Goal: Task Accomplishment & Management: Use online tool/utility

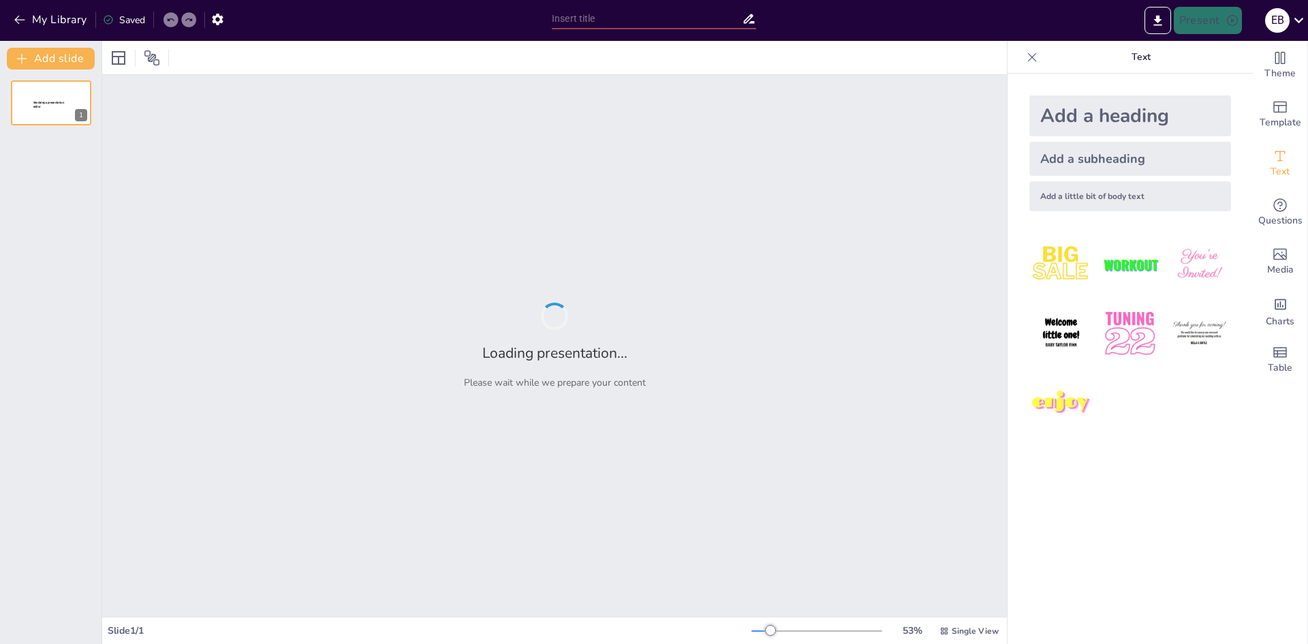
type input "Design und Stil des Porsche 911 GT3"
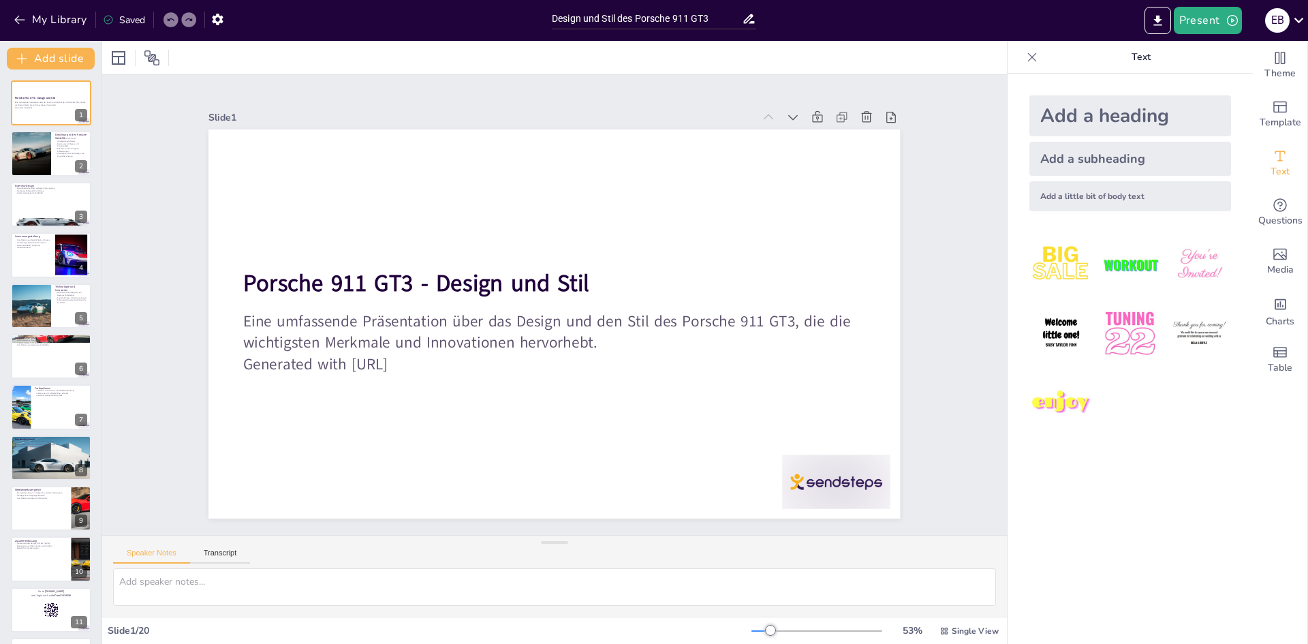
checkbox input "true"
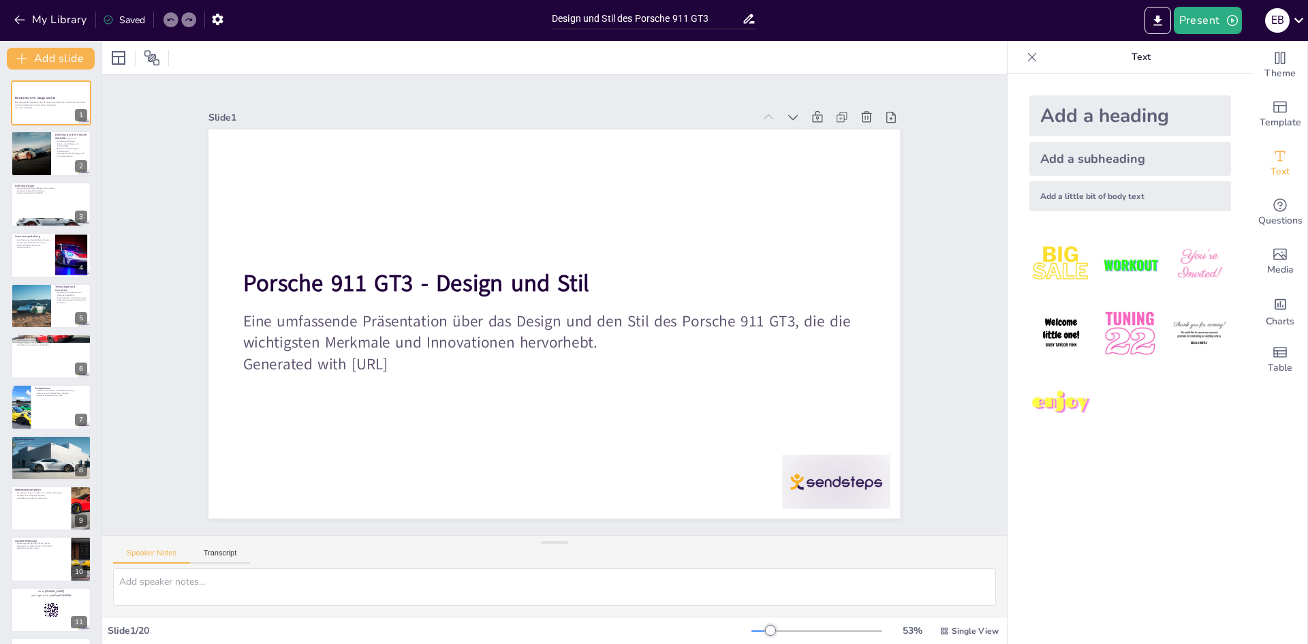
checkbox input "true"
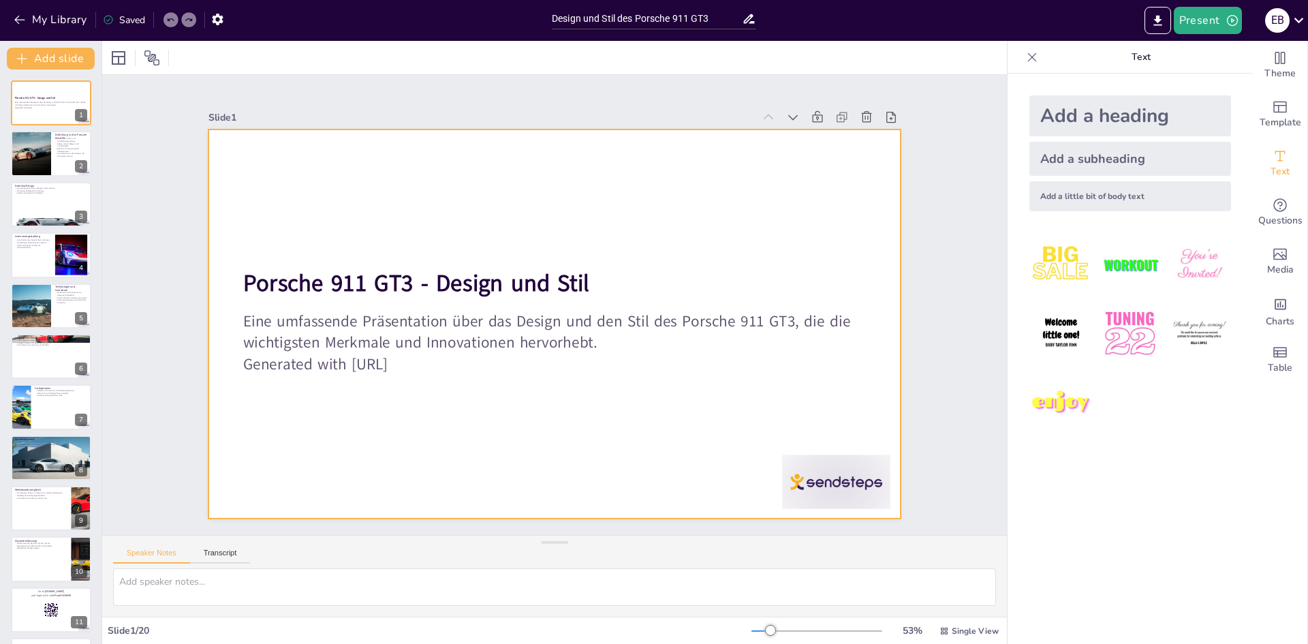
checkbox input "true"
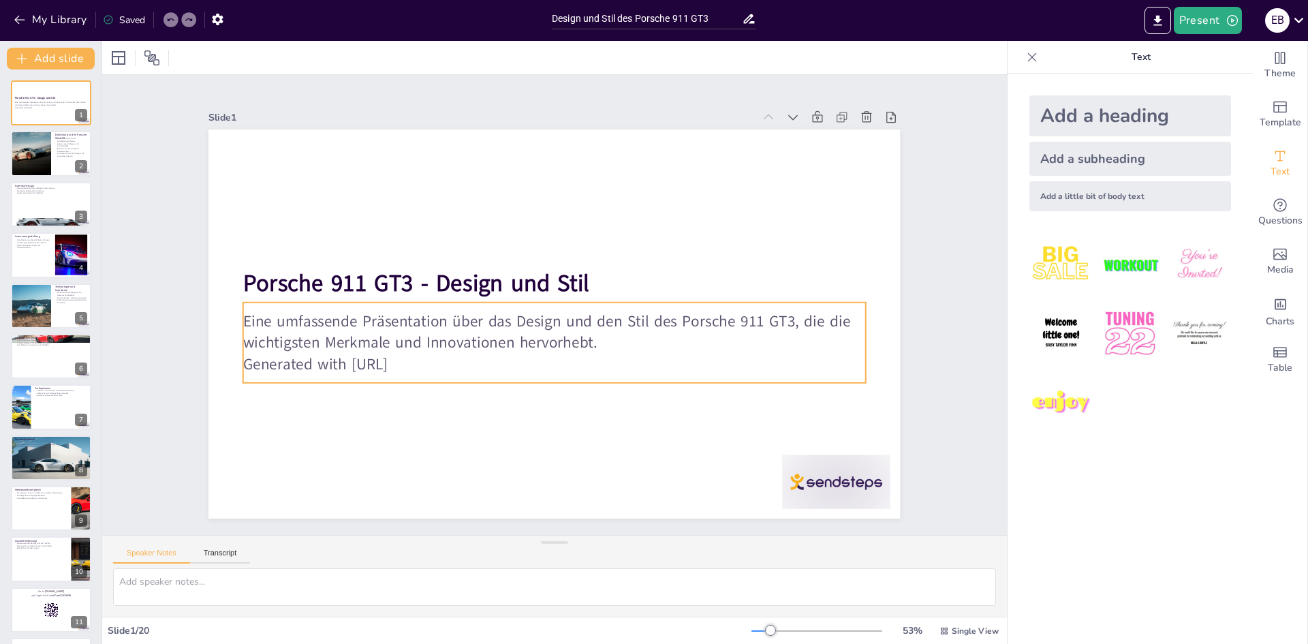
checkbox input "true"
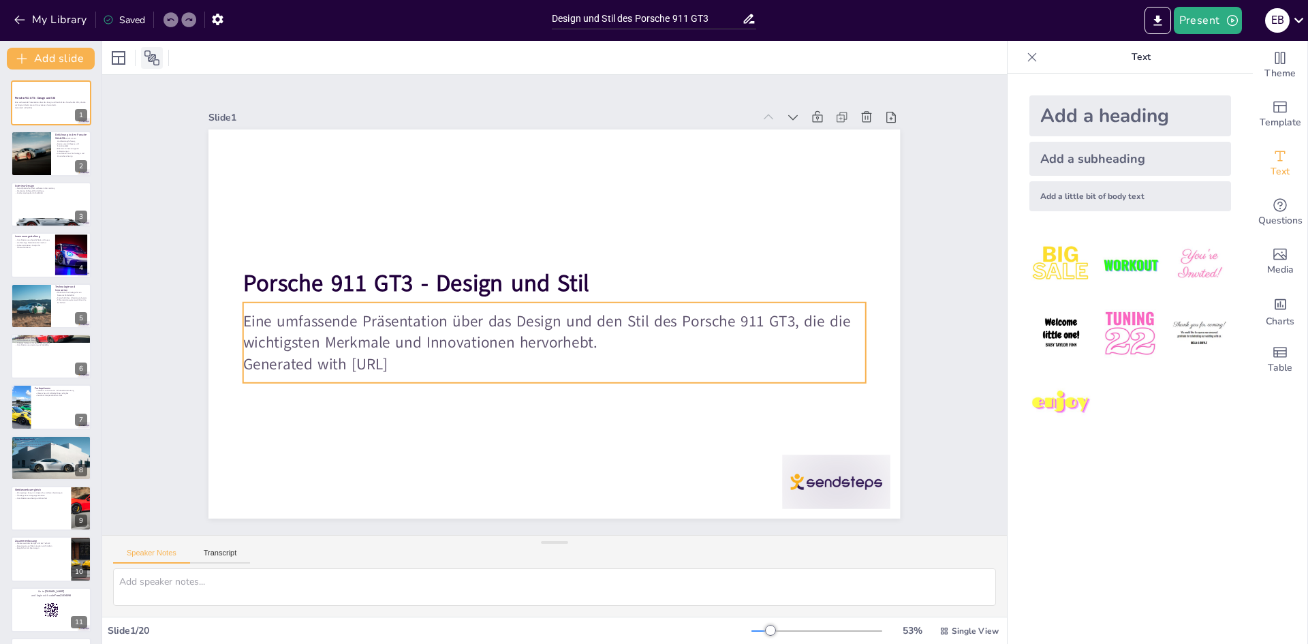
checkbox input "true"
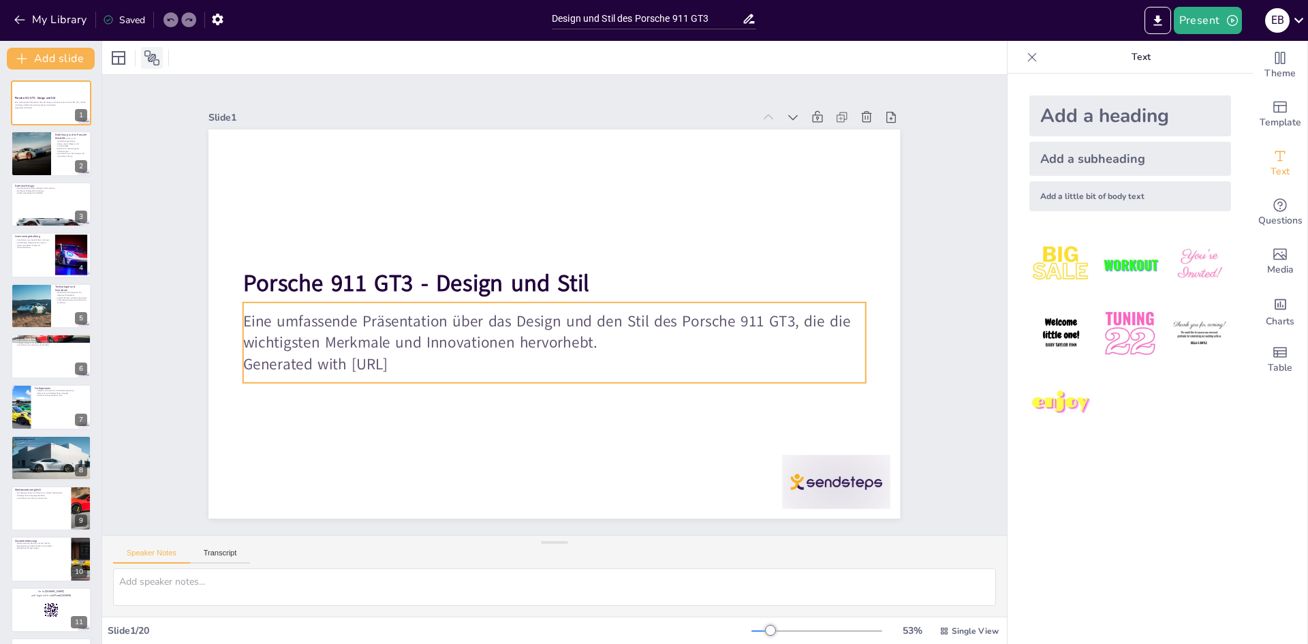
checkbox input "true"
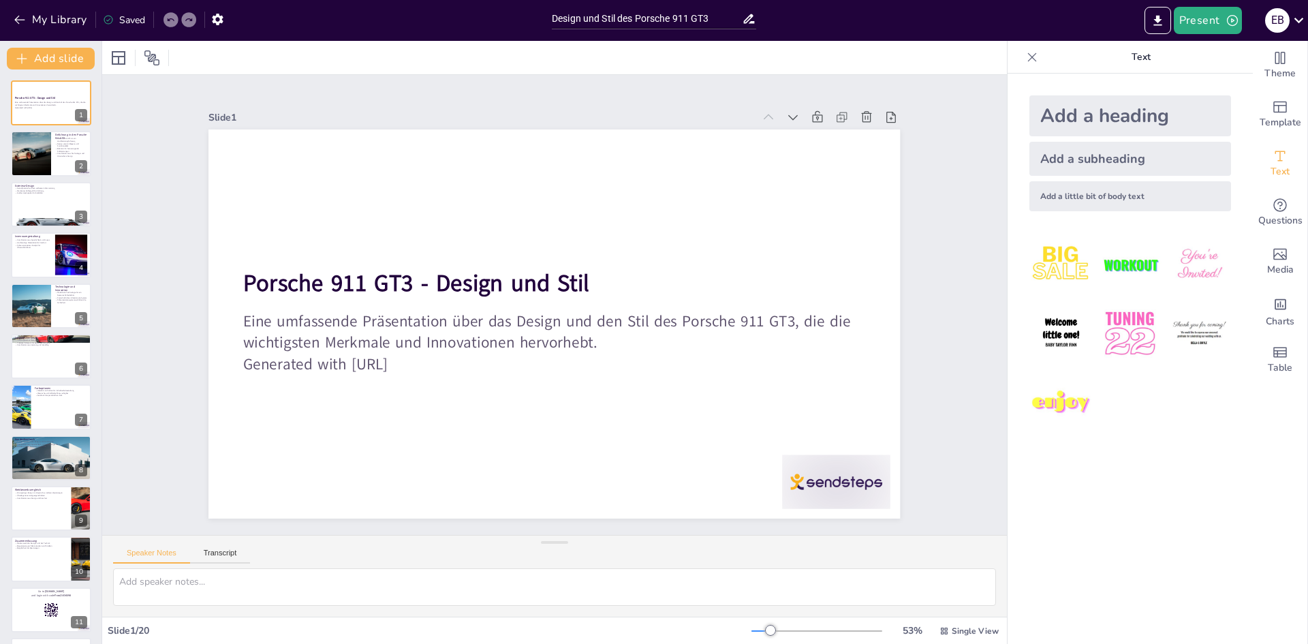
checkbox input "true"
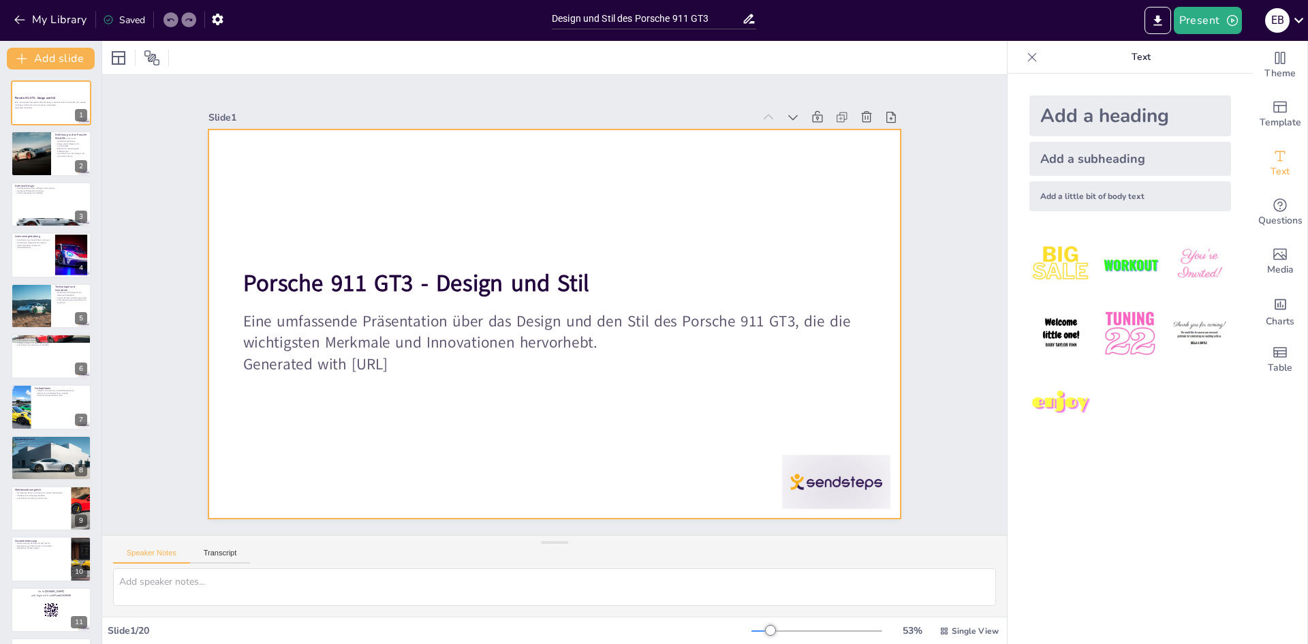
checkbox input "true"
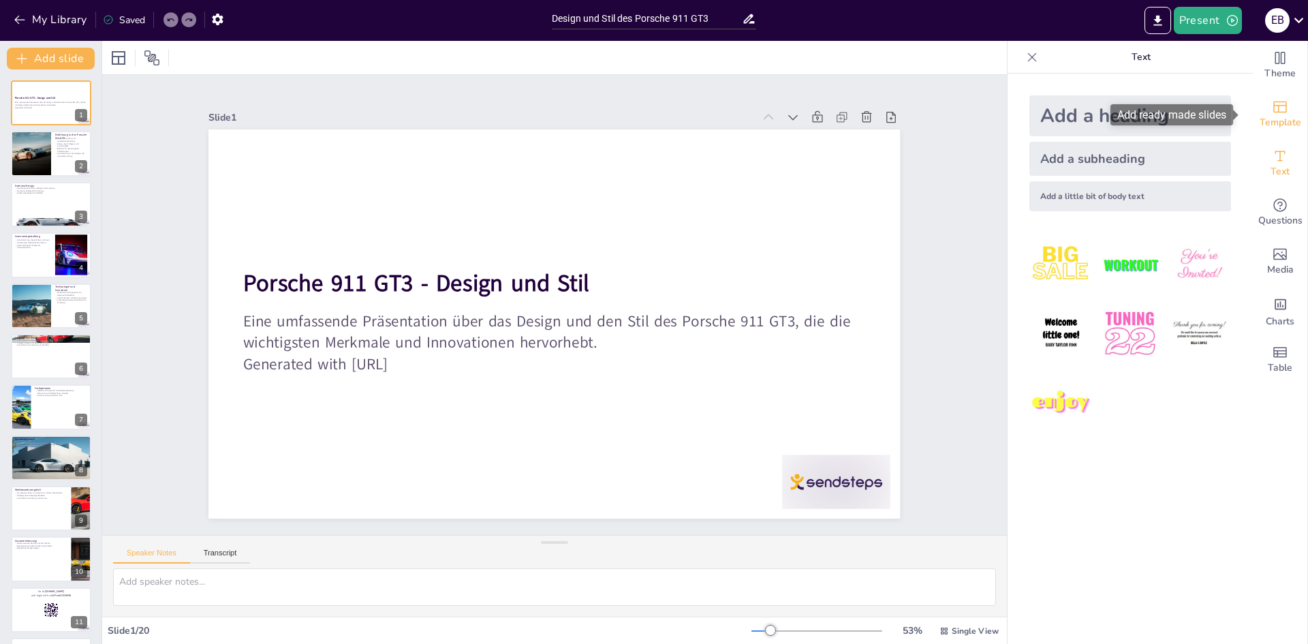
click at [1260, 120] on span "Template" at bounding box center [1281, 122] width 42 height 15
checkbox input "true"
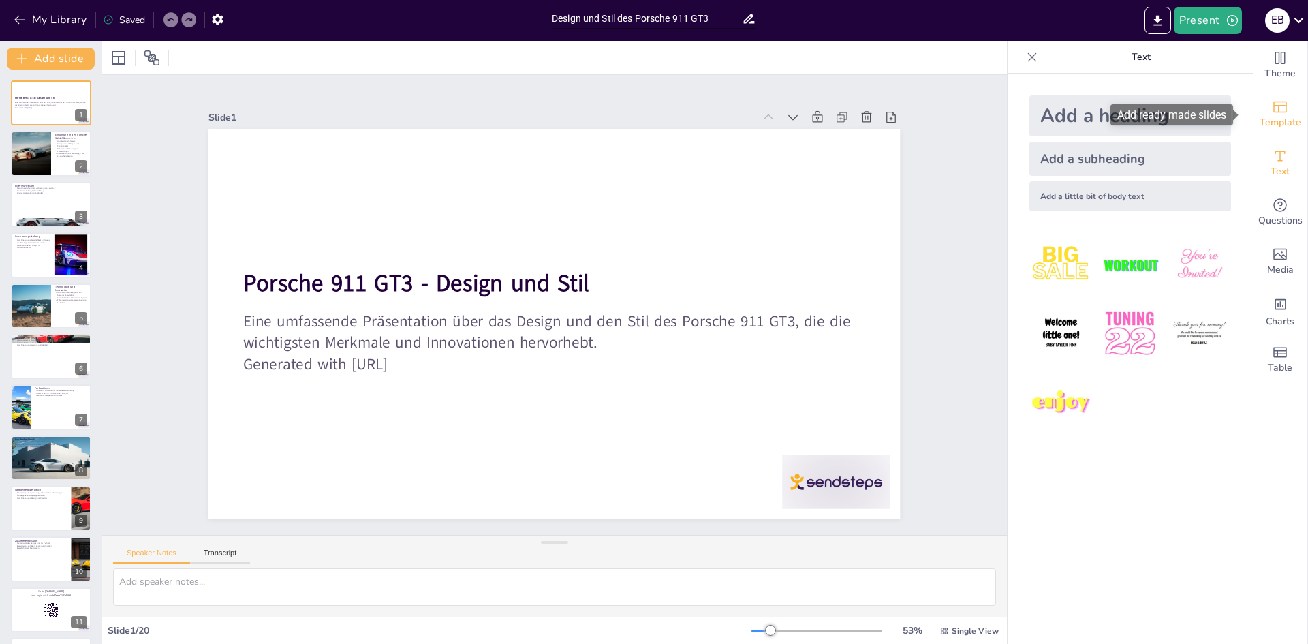
checkbox input "true"
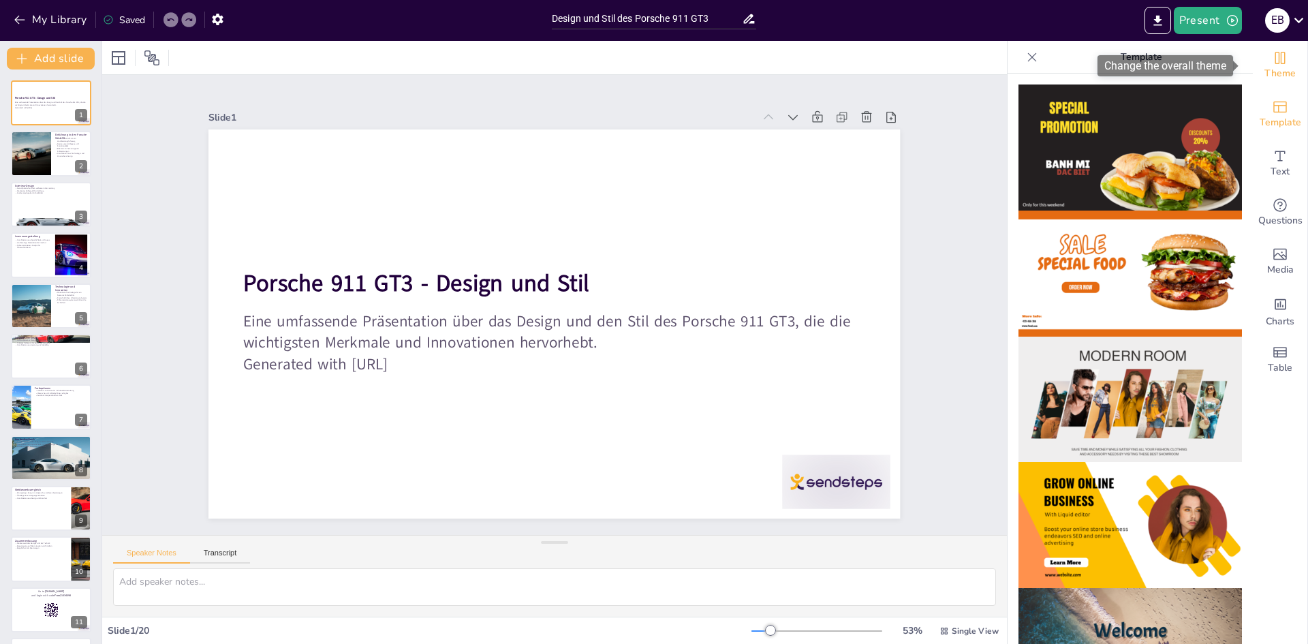
click at [1273, 76] on span "Theme" at bounding box center [1280, 73] width 31 height 15
checkbox input "true"
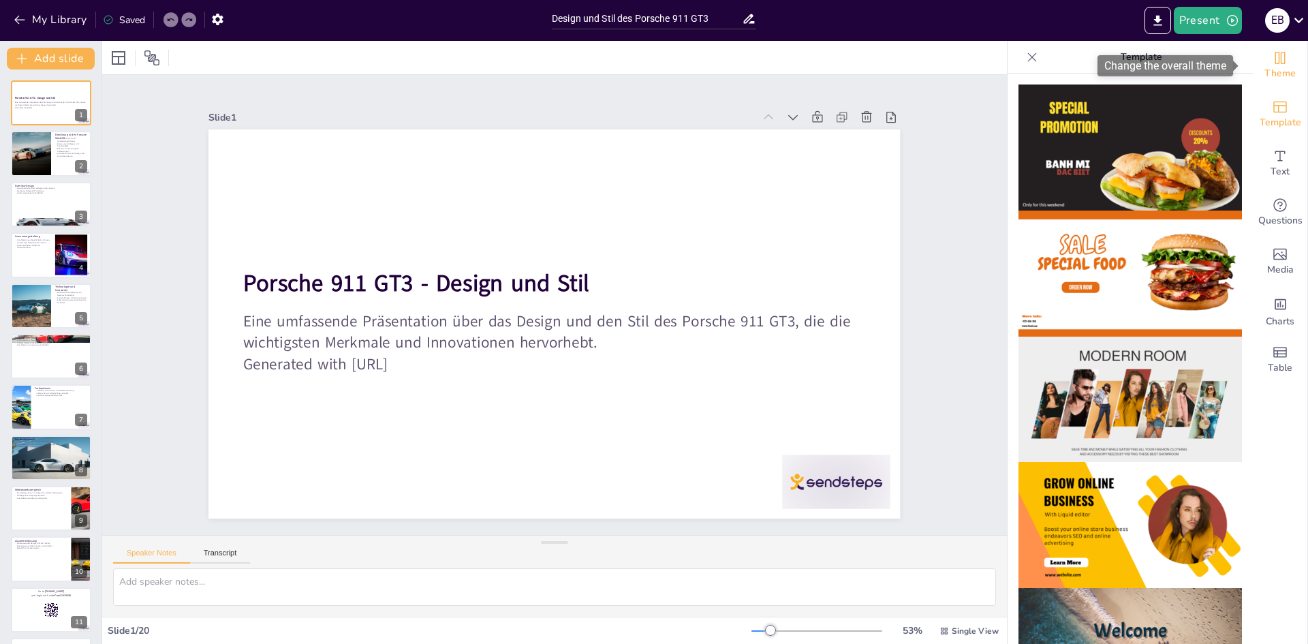
checkbox input "true"
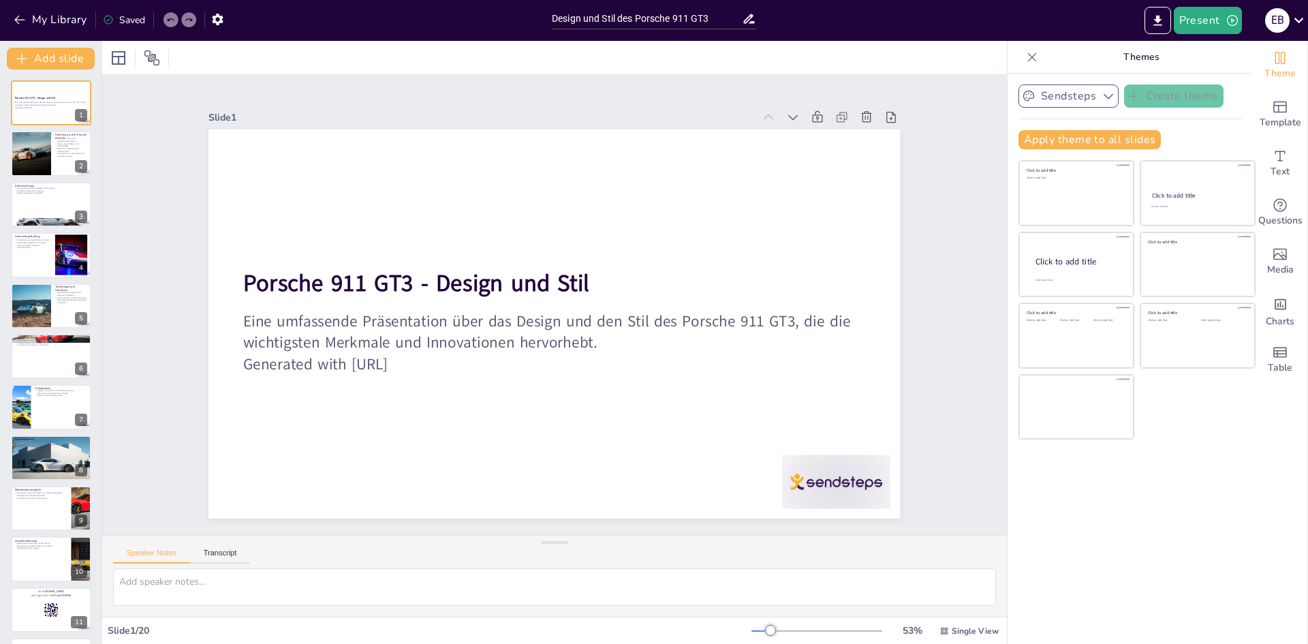
click at [1102, 99] on icon "button" at bounding box center [1109, 96] width 14 height 14
click at [1101, 144] on icon at bounding box center [1105, 143] width 9 height 6
click at [1274, 301] on icon "Add charts and graphs" at bounding box center [1281, 304] width 14 height 14
checkbox input "true"
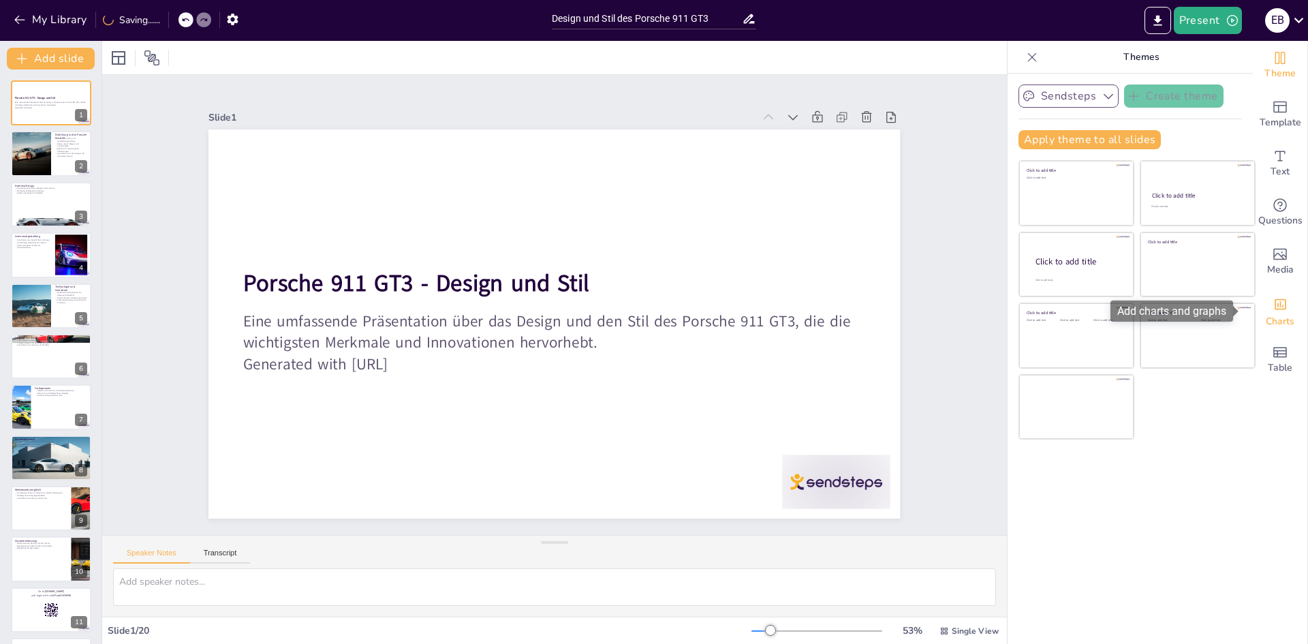
checkbox input "true"
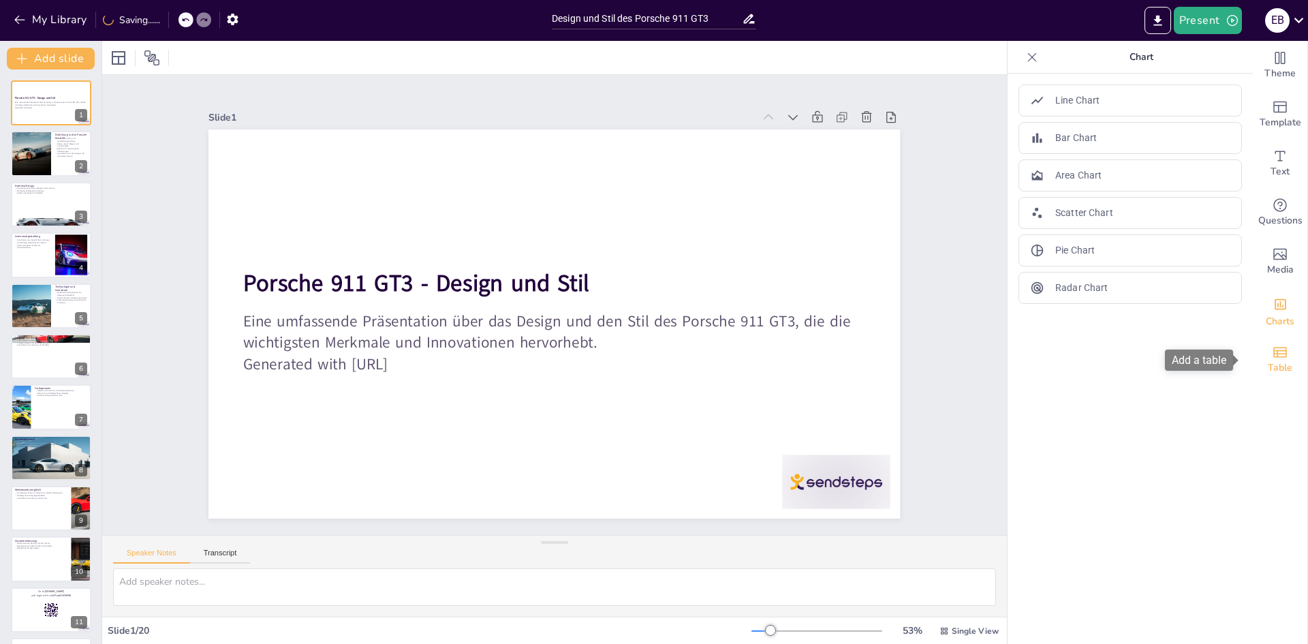
click at [1268, 360] on span "Table" at bounding box center [1280, 367] width 25 height 15
checkbox input "true"
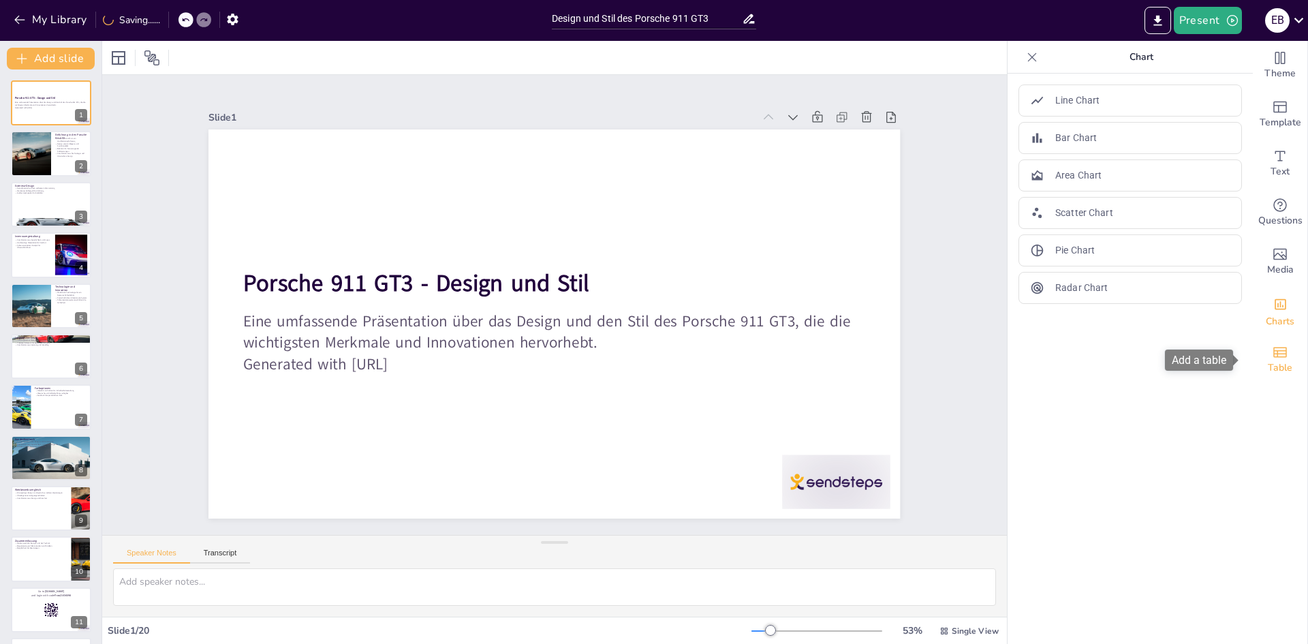
checkbox input "true"
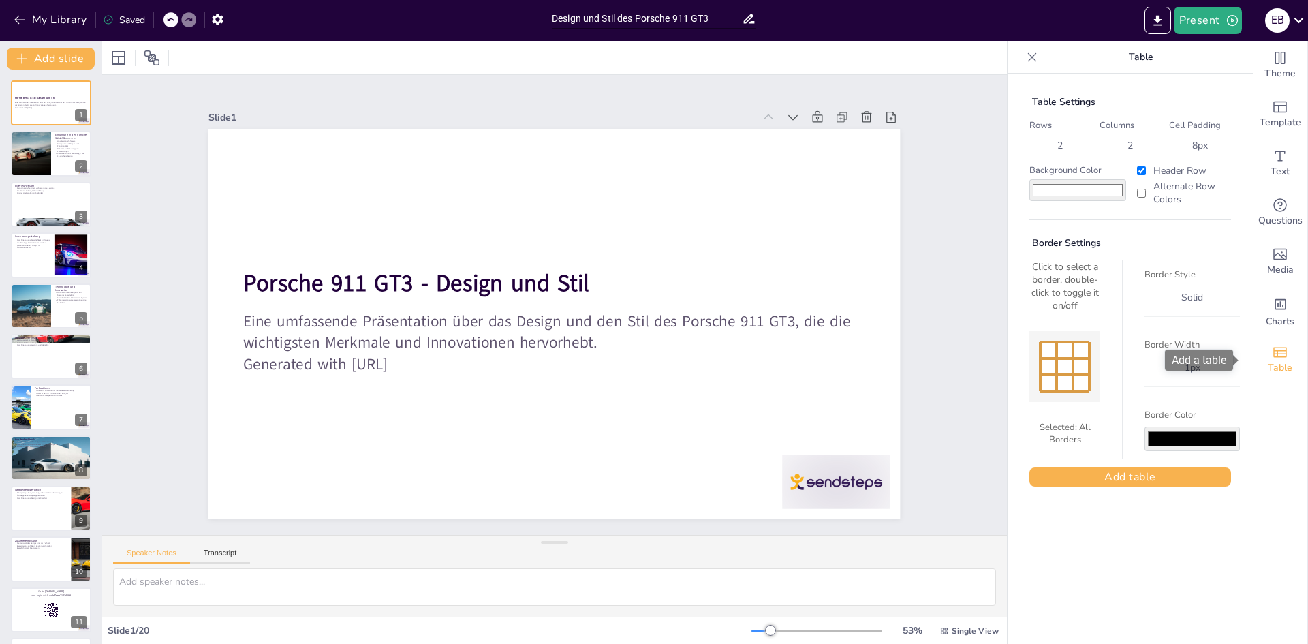
click at [1272, 358] on icon "Add a table" at bounding box center [1280, 352] width 16 height 16
checkbox input "true"
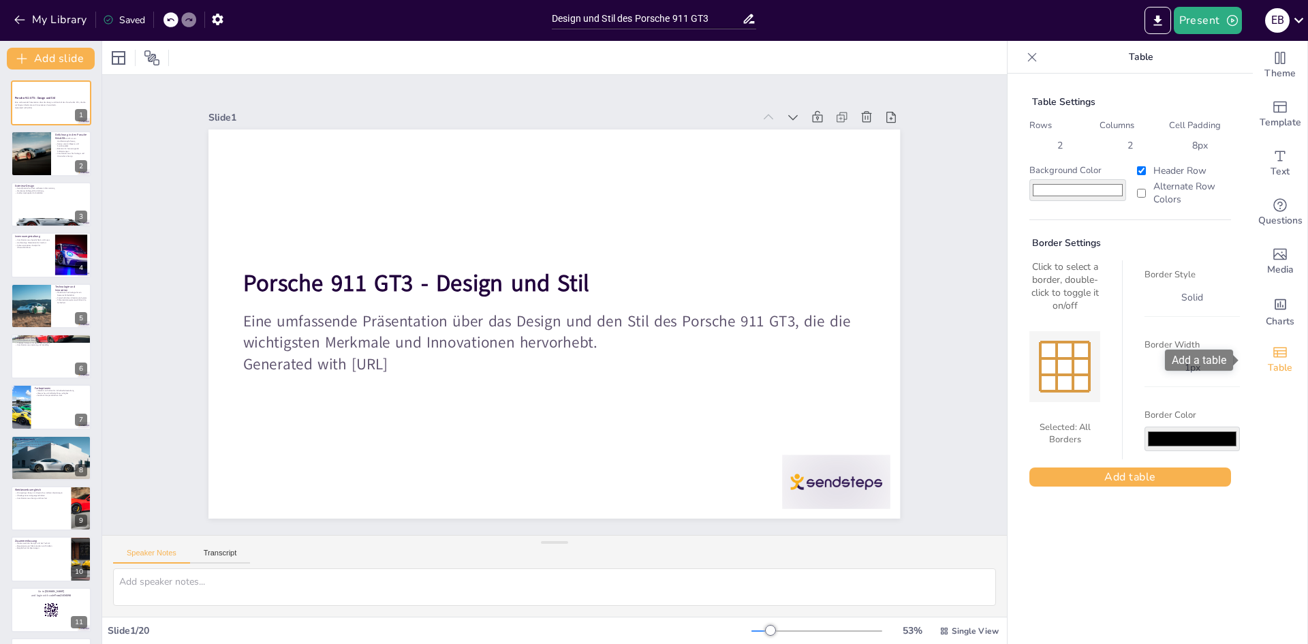
checkbox input "true"
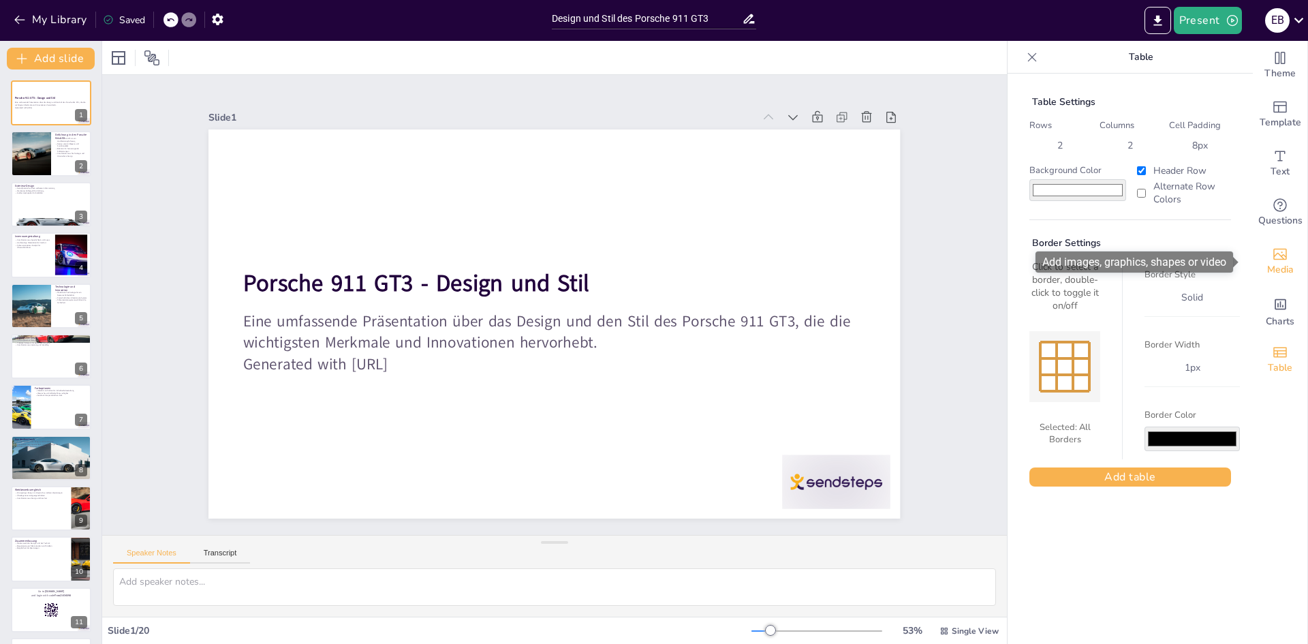
click at [1269, 276] on span "Media" at bounding box center [1280, 269] width 27 height 15
checkbox input "true"
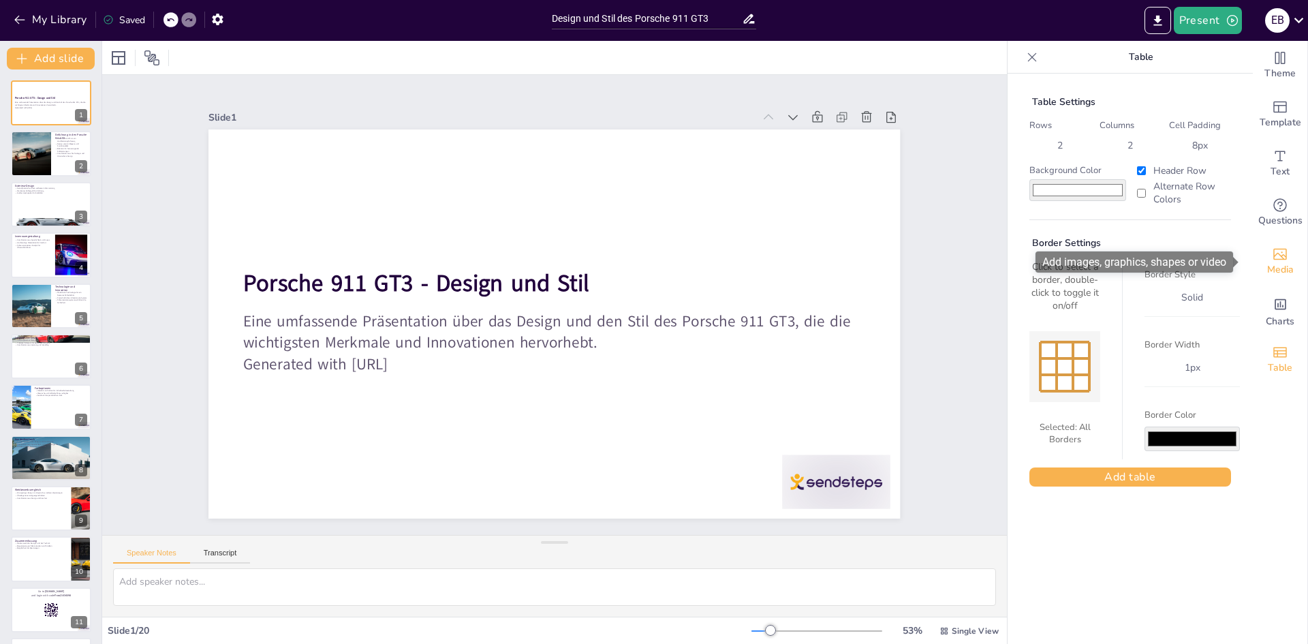
checkbox input "true"
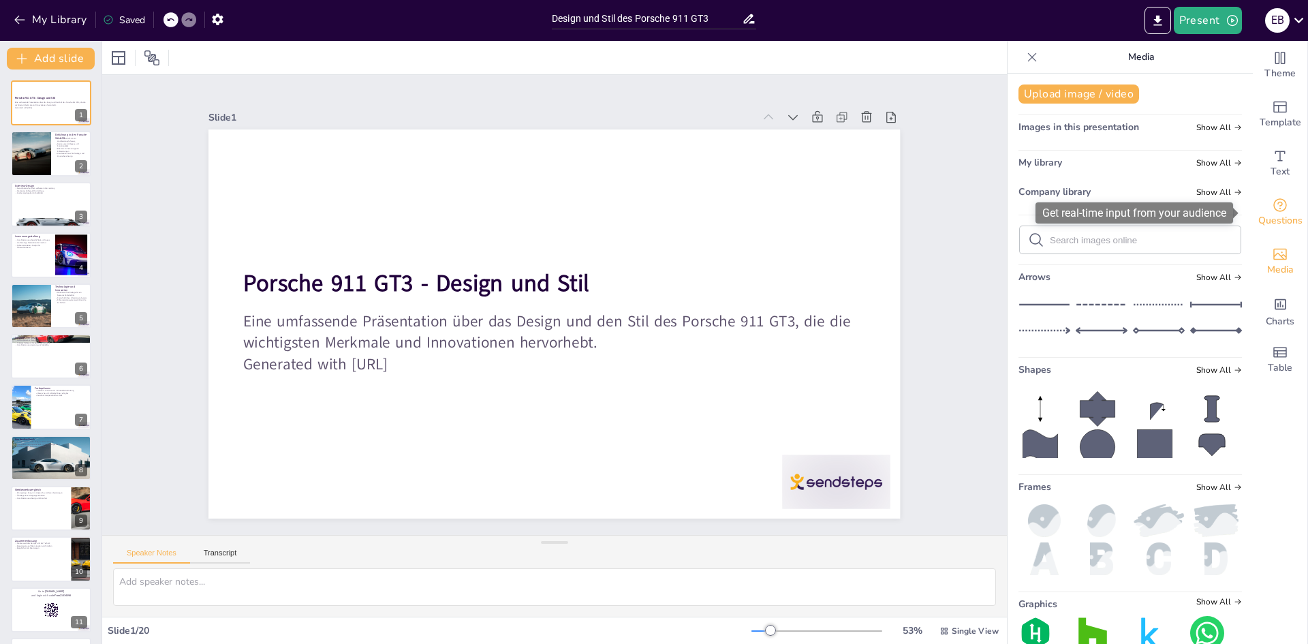
click at [1272, 198] on icon "Get real-time input from your audience" at bounding box center [1280, 205] width 16 height 16
checkbox input "true"
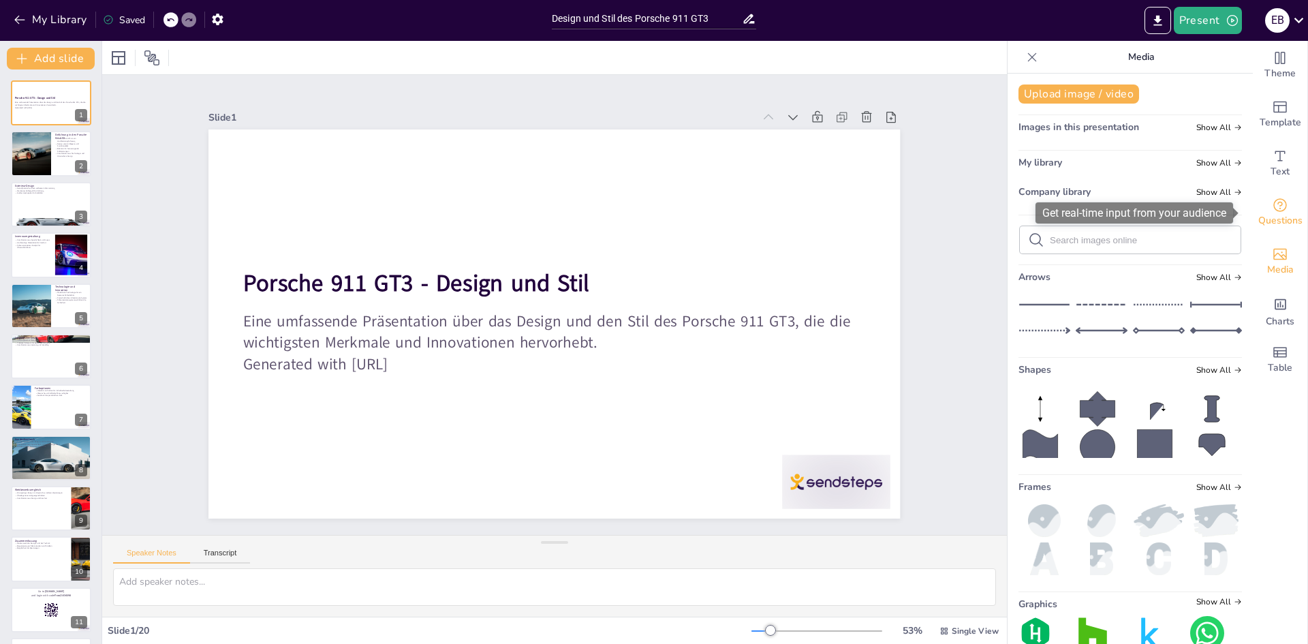
checkbox input "true"
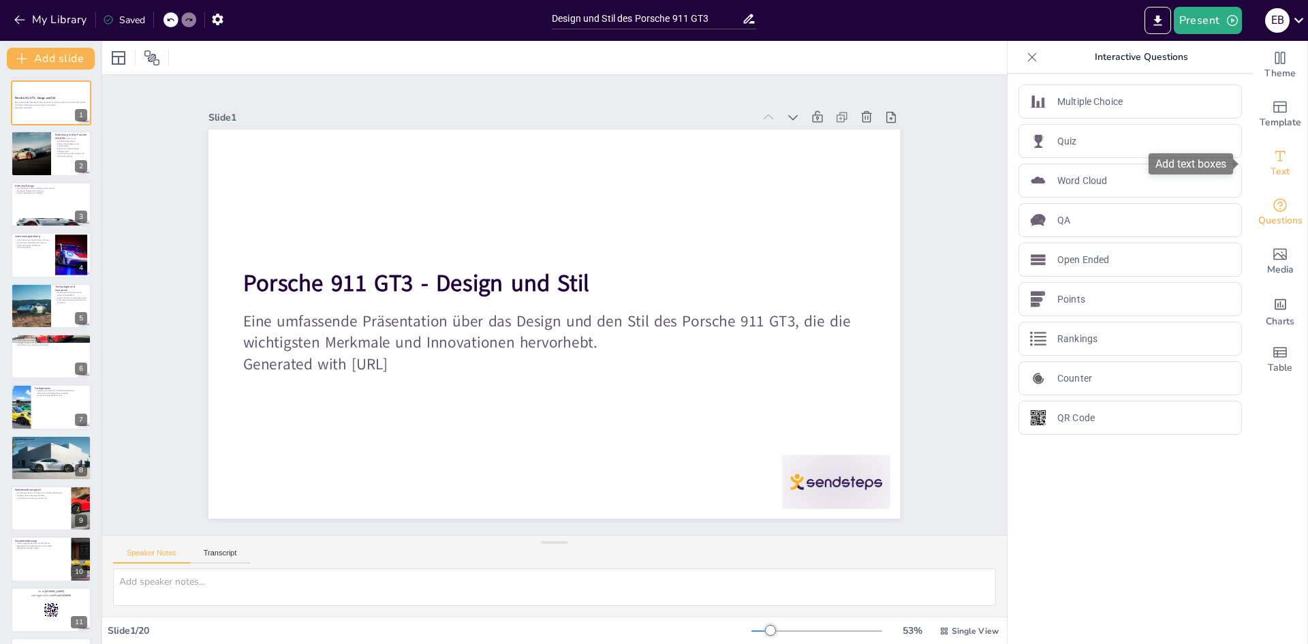
click at [1266, 140] on div "Text" at bounding box center [1280, 163] width 55 height 49
checkbox input "true"
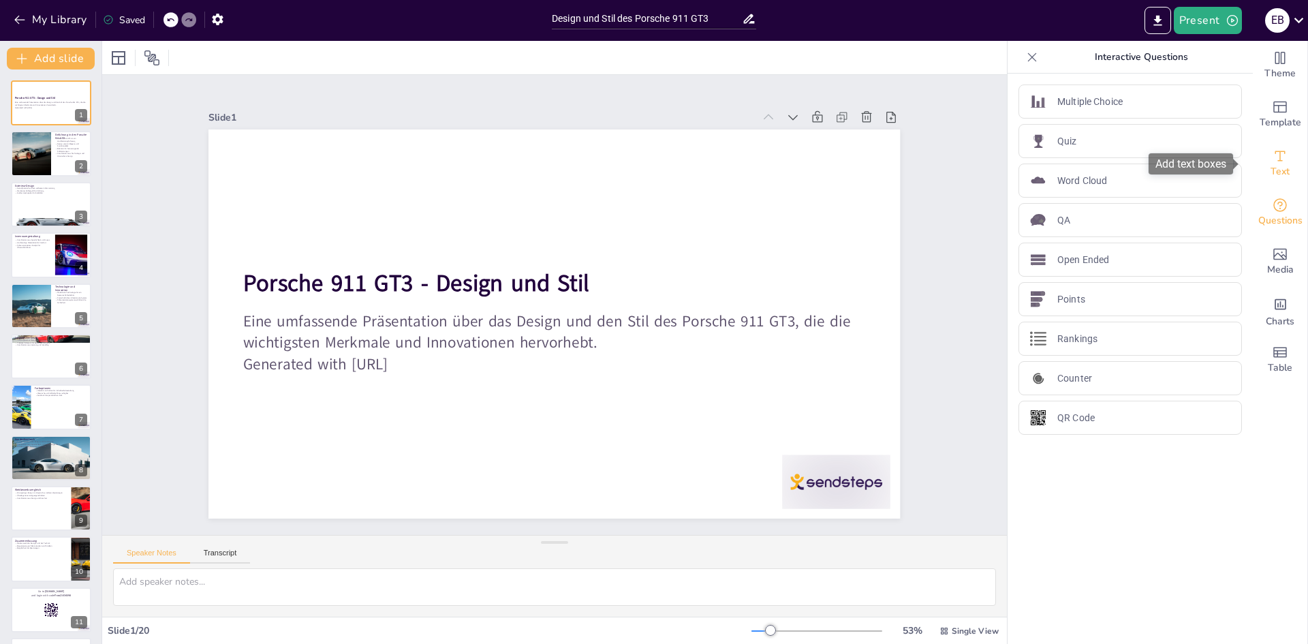
checkbox input "true"
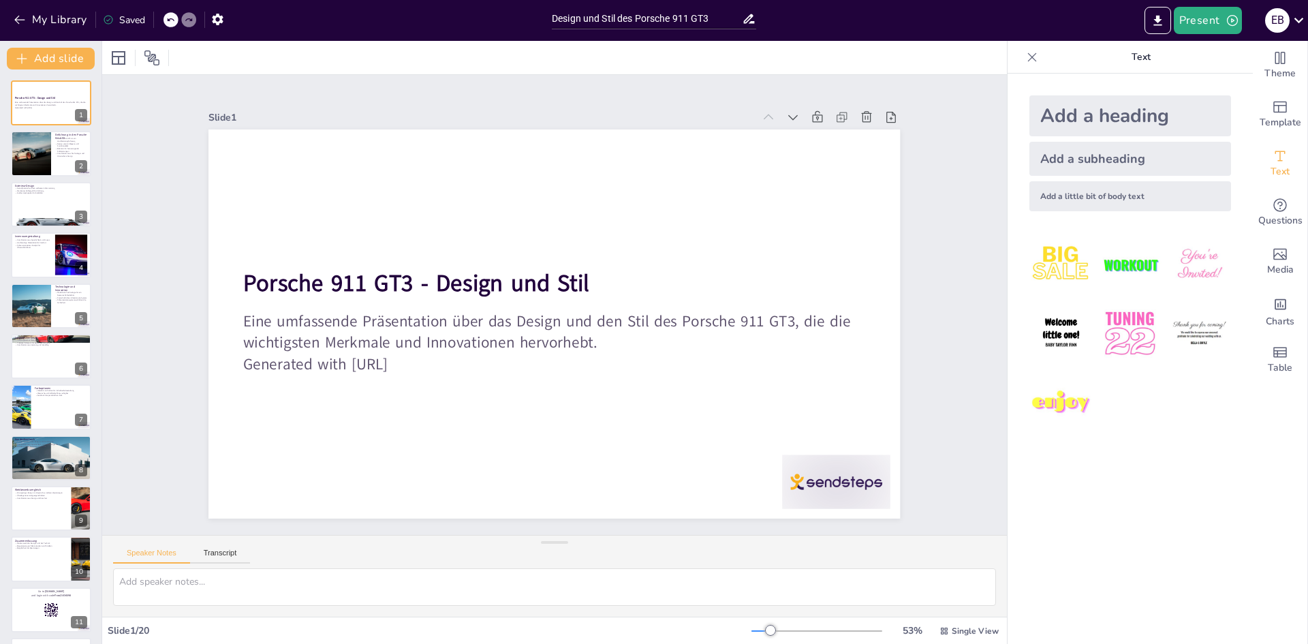
click at [1051, 261] on img at bounding box center [1061, 264] width 63 height 63
checkbox input "true"
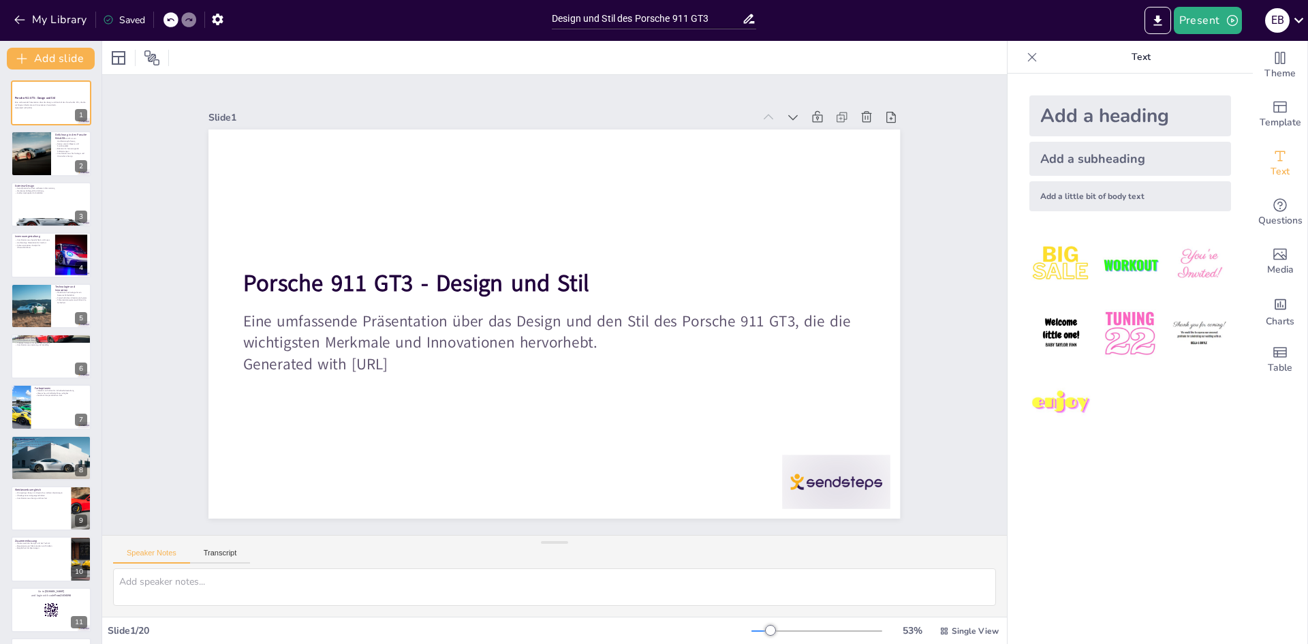
checkbox input "true"
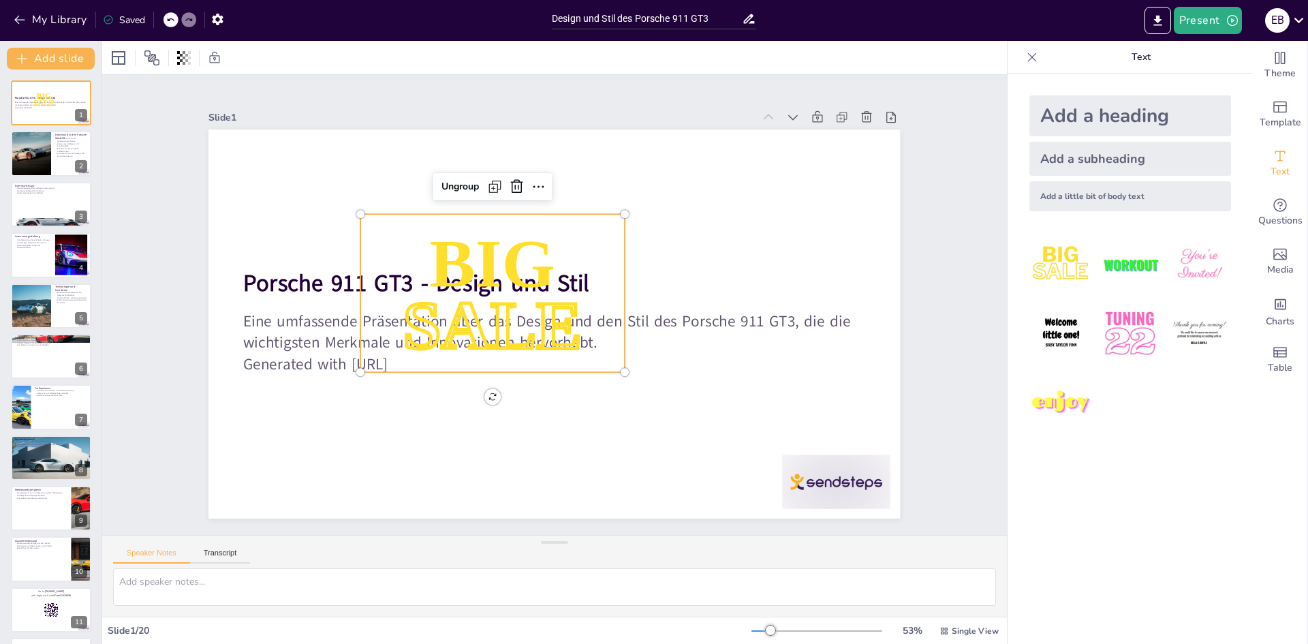
checkbox input "true"
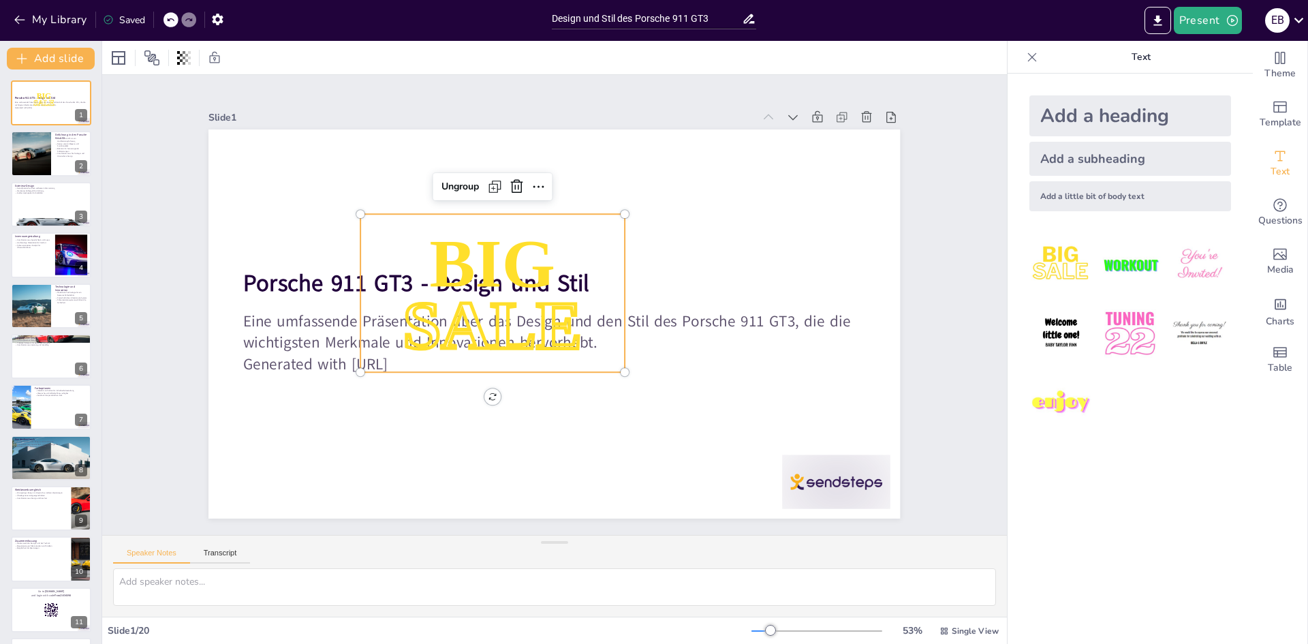
checkbox input "true"
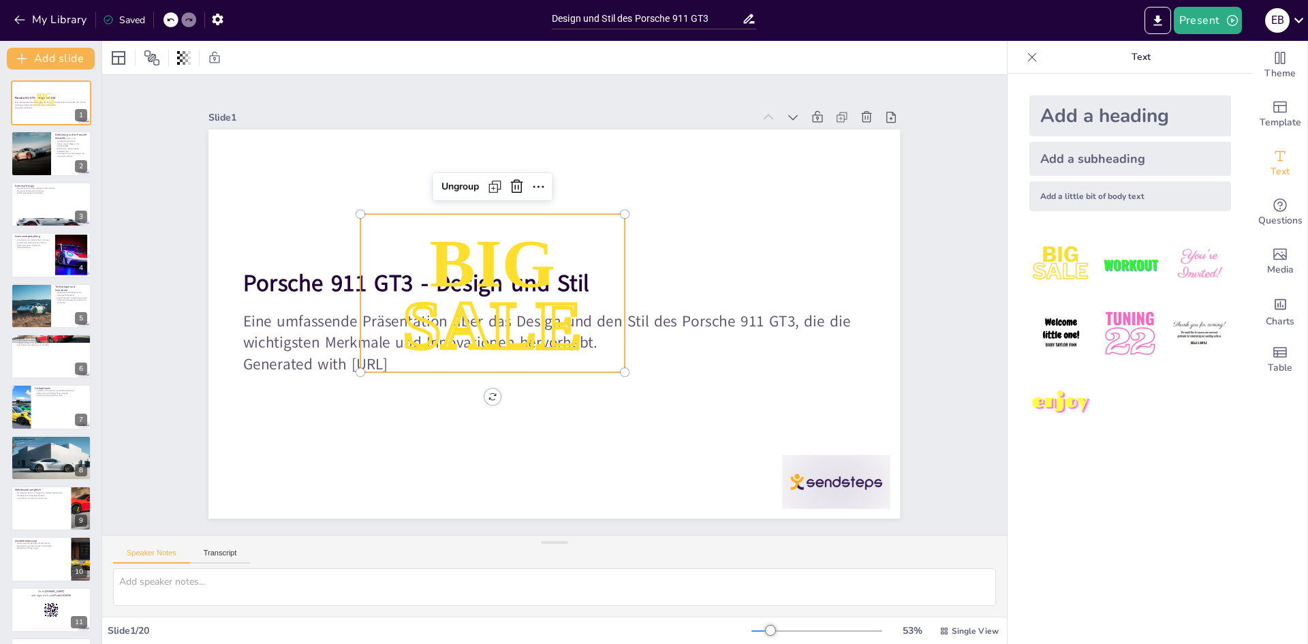
checkbox input "true"
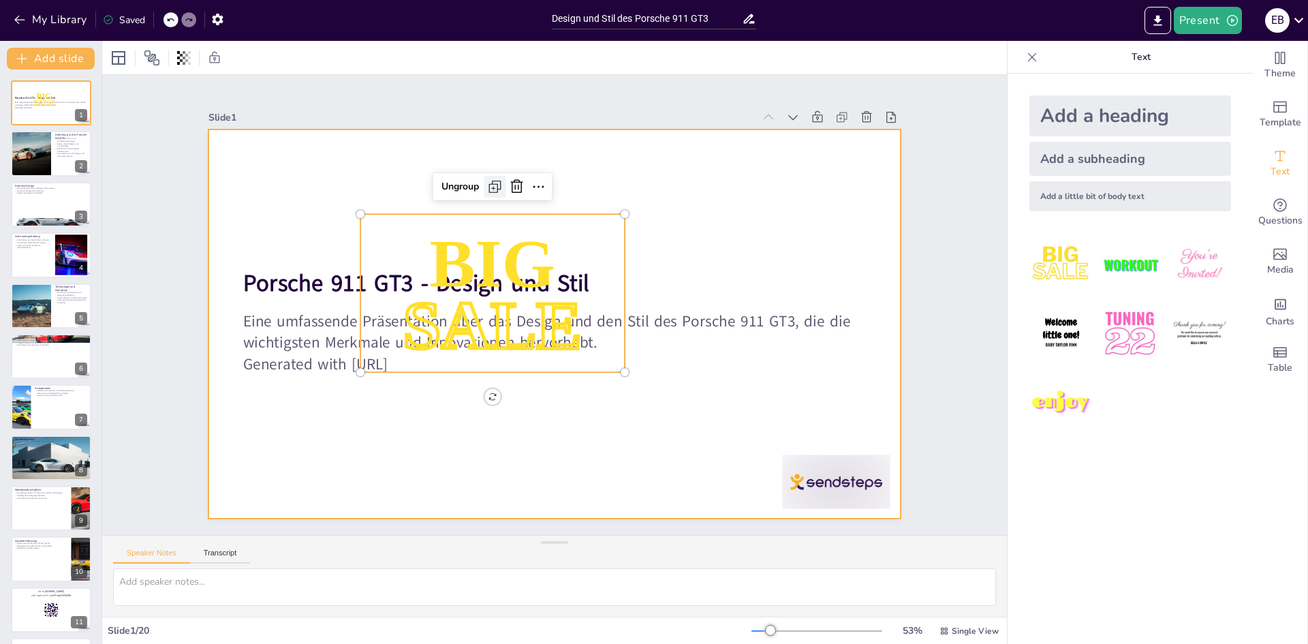
checkbox input "true"
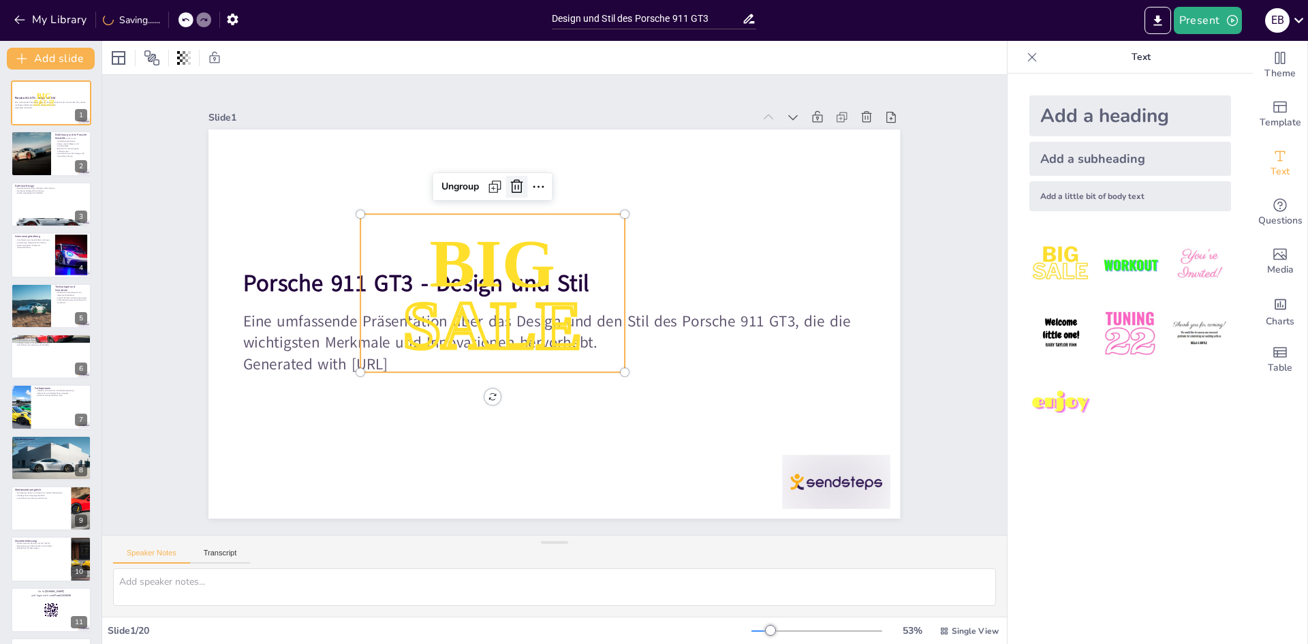
click at [545, 180] on icon at bounding box center [555, 181] width 20 height 20
checkbox input "true"
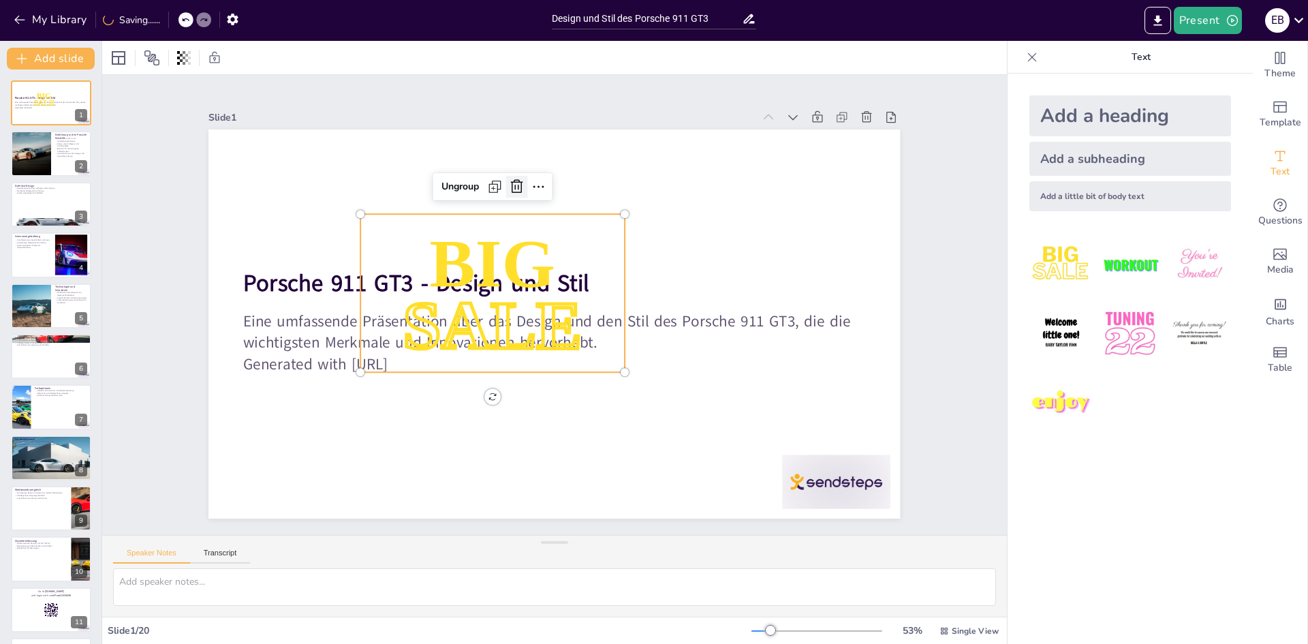
checkbox input "true"
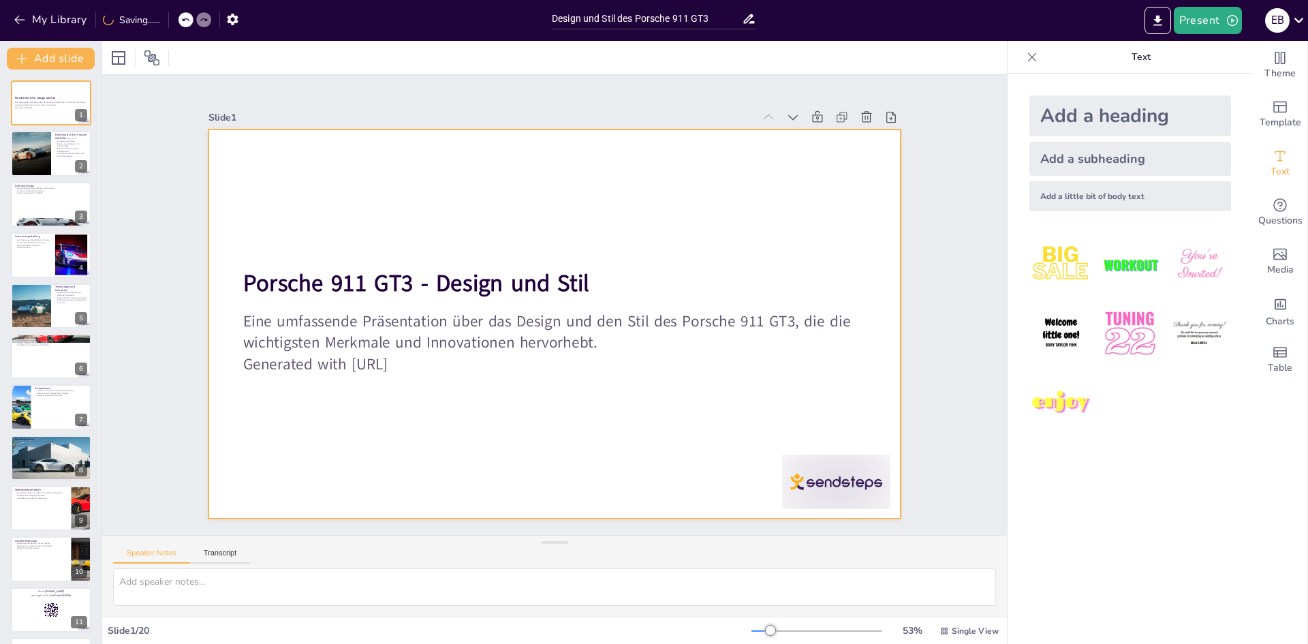
checkbox input "true"
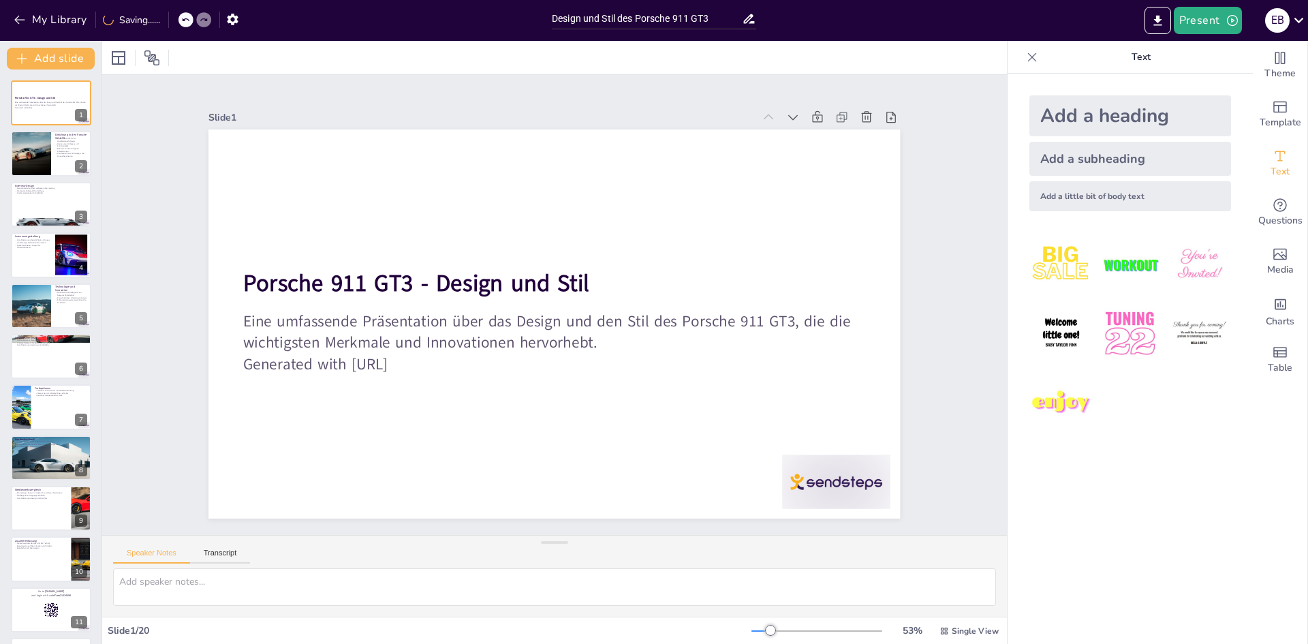
checkbox input "true"
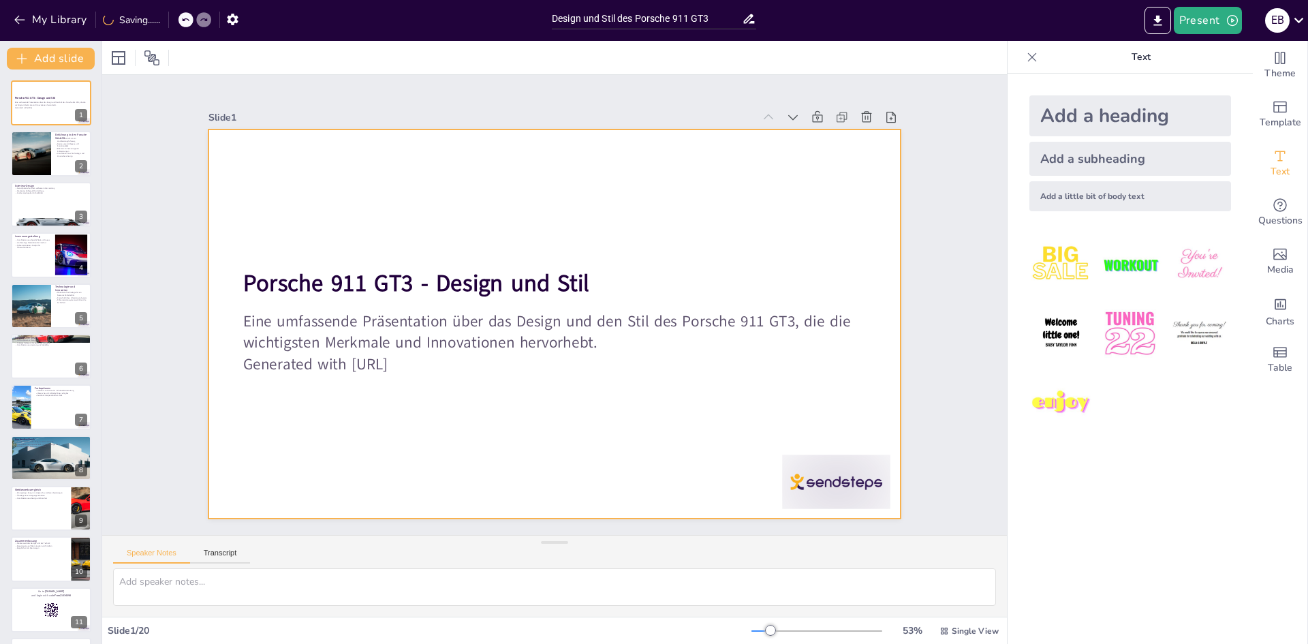
checkbox input "true"
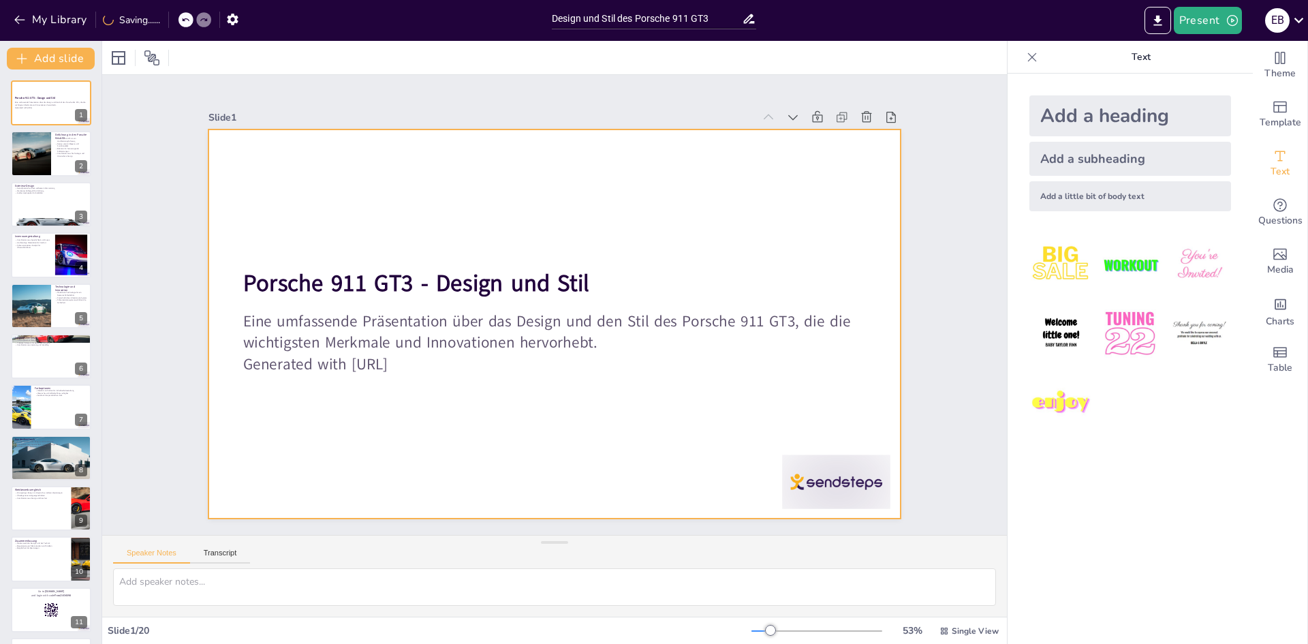
checkbox input "true"
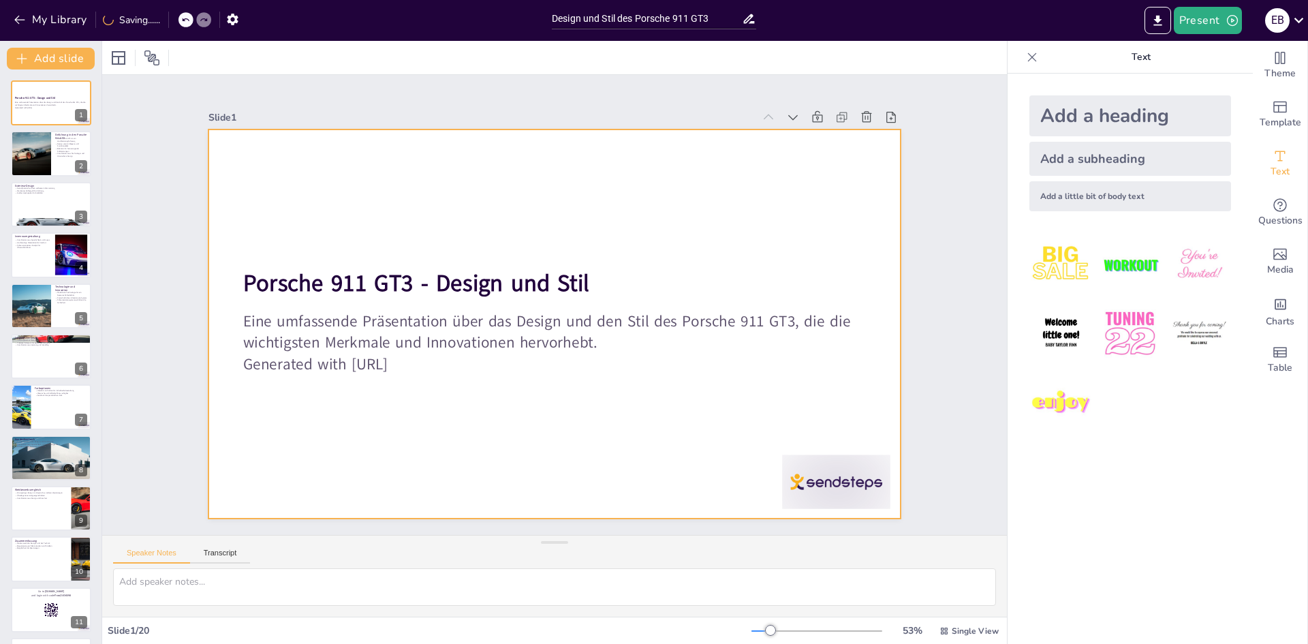
checkbox input "true"
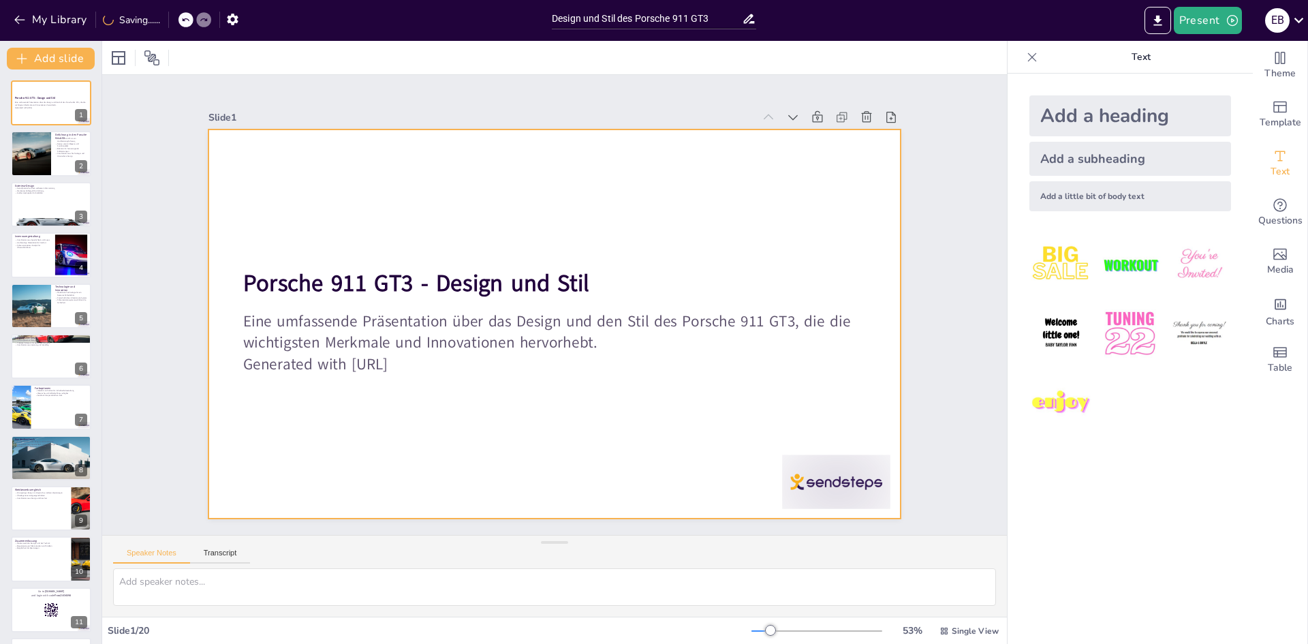
checkbox input "true"
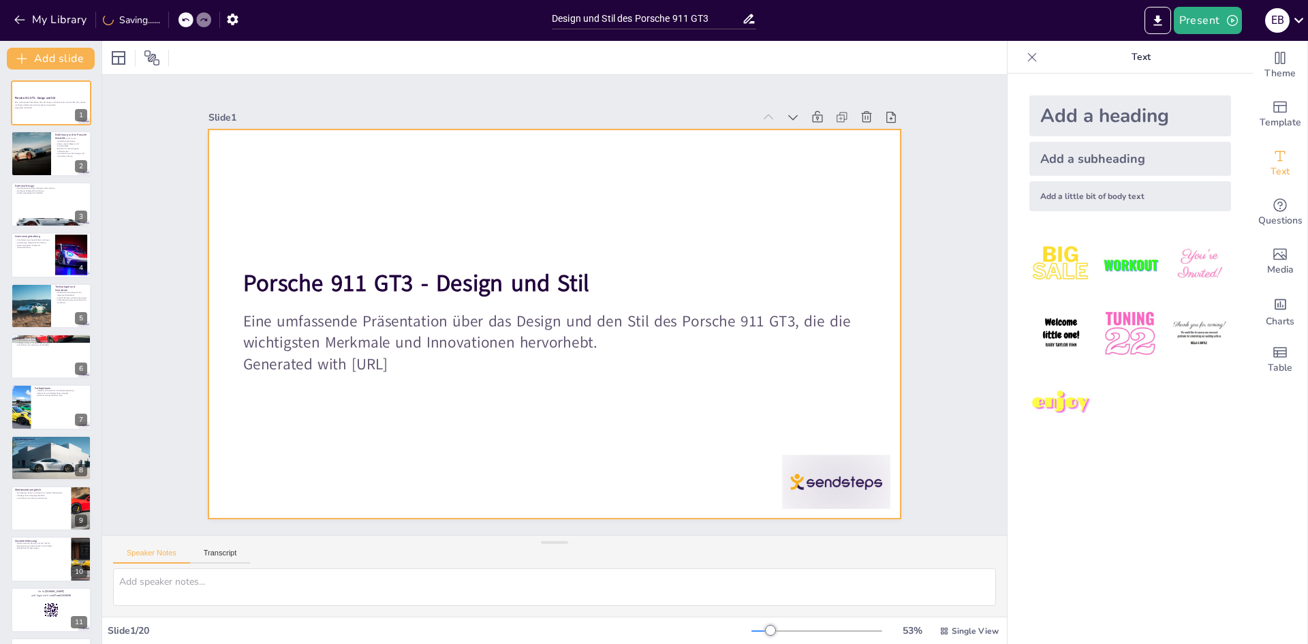
checkbox input "true"
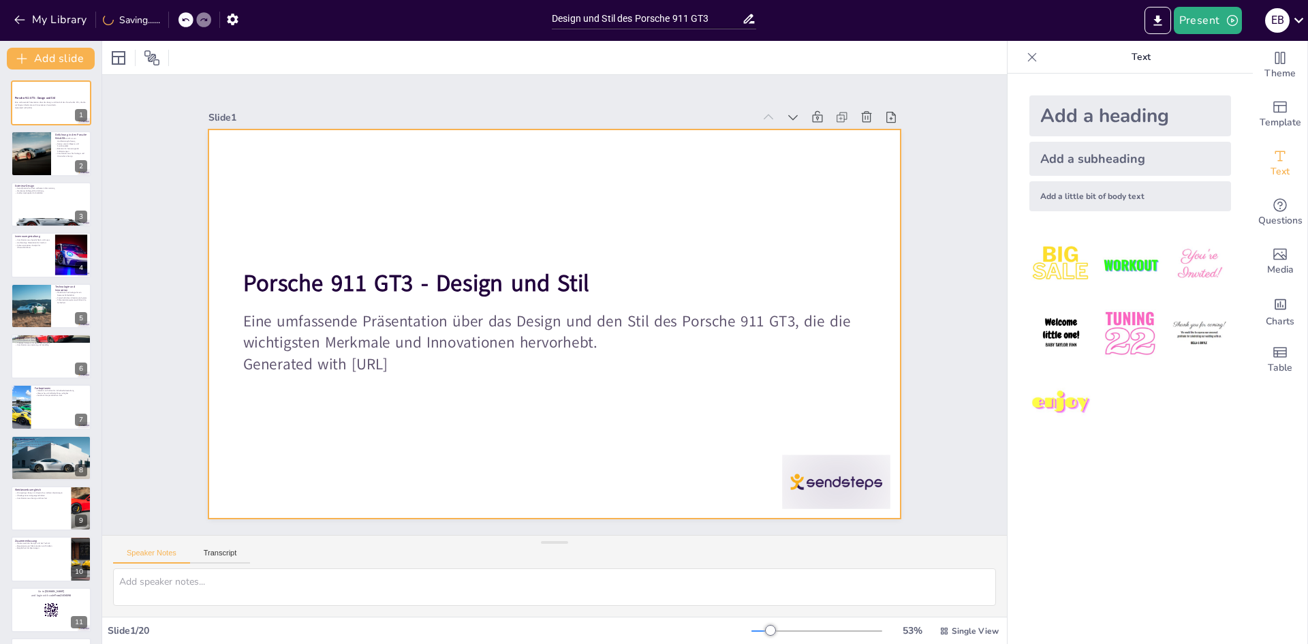
checkbox input "true"
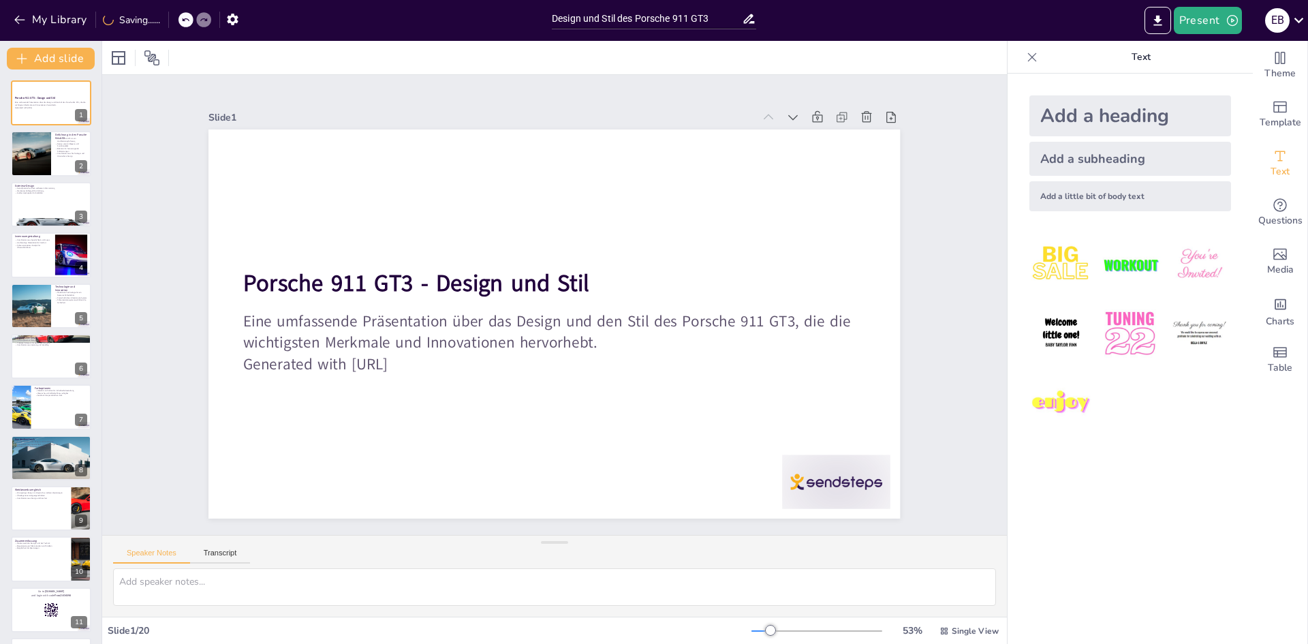
checkbox input "true"
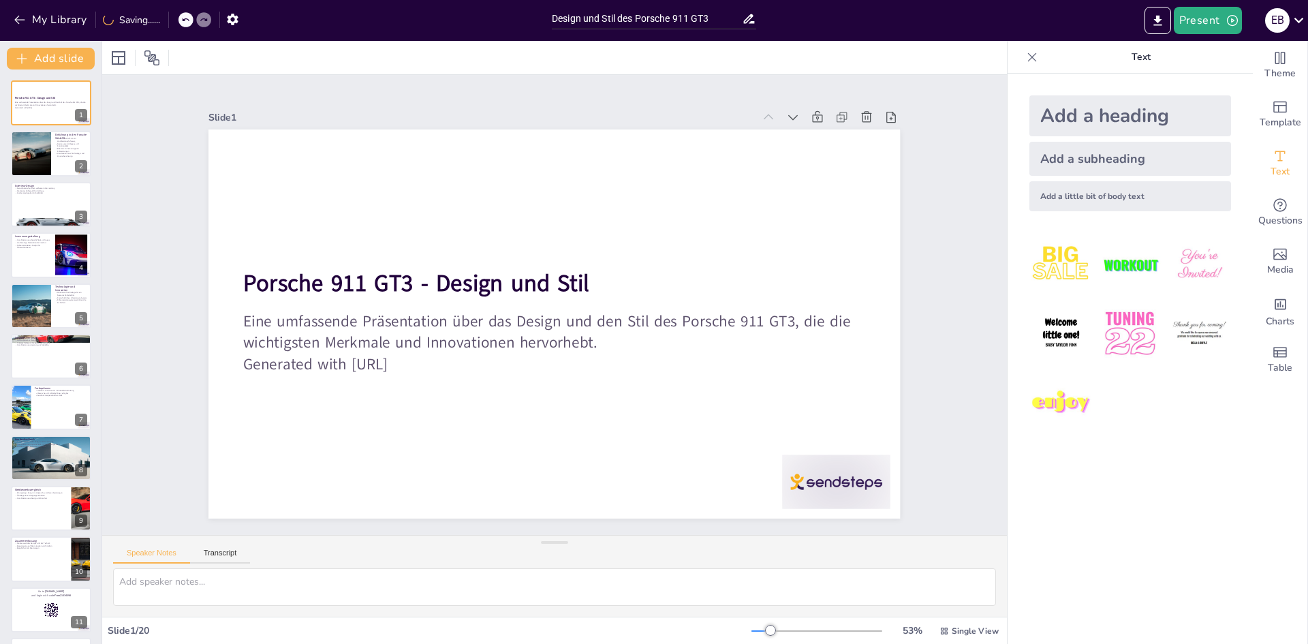
checkbox input "true"
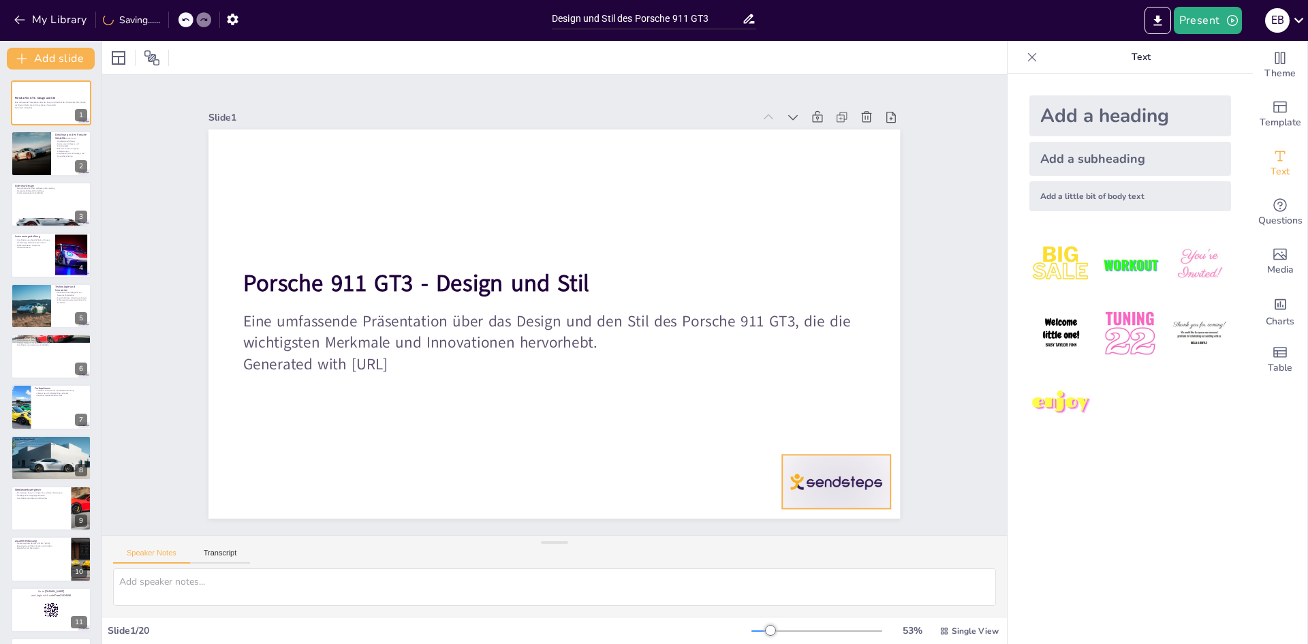
checkbox input "true"
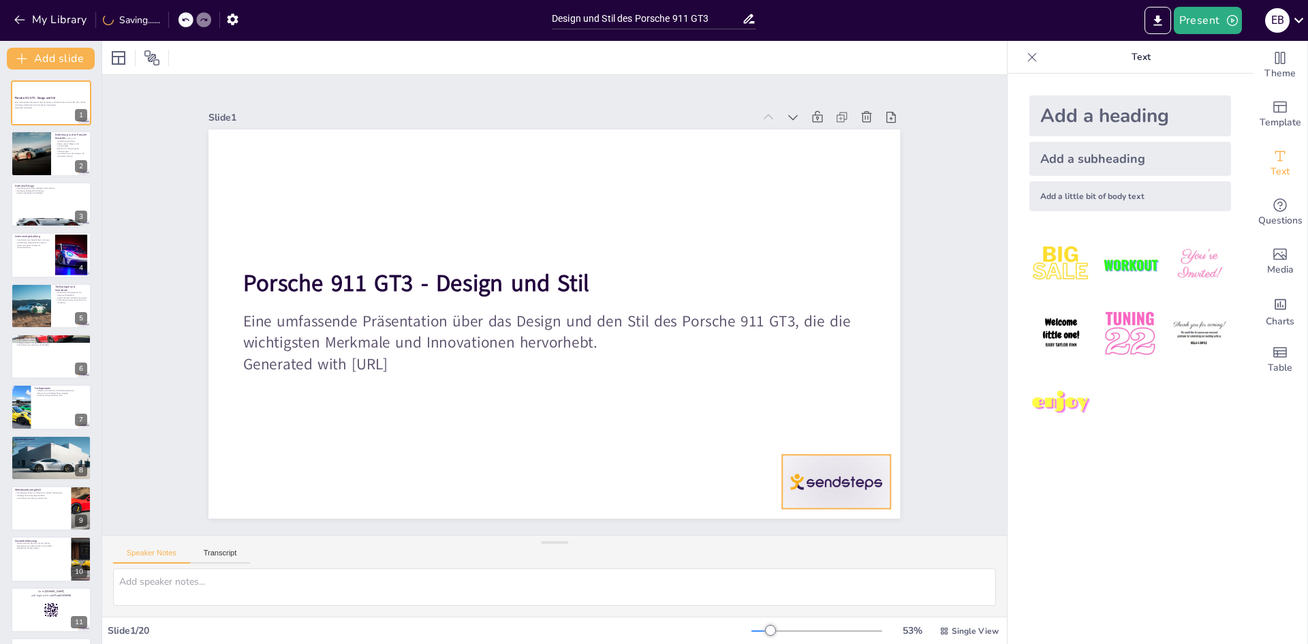
click at [739, 560] on div at bounding box center [678, 613] width 119 height 107
checkbox input "true"
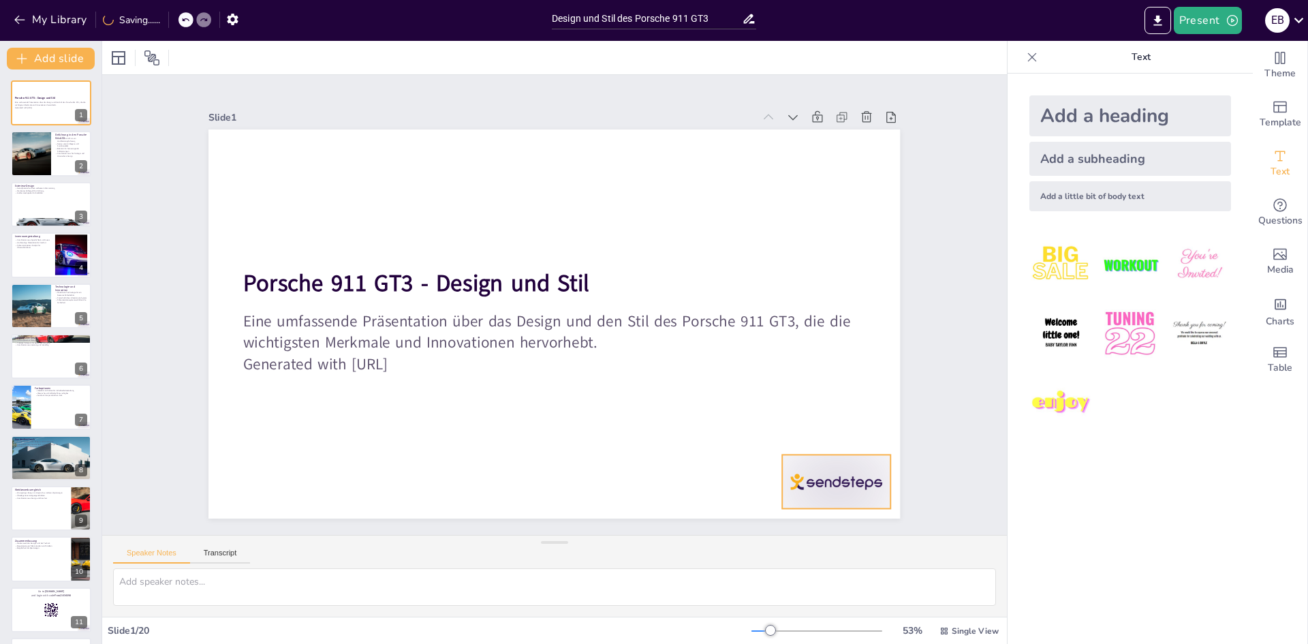
checkbox input "true"
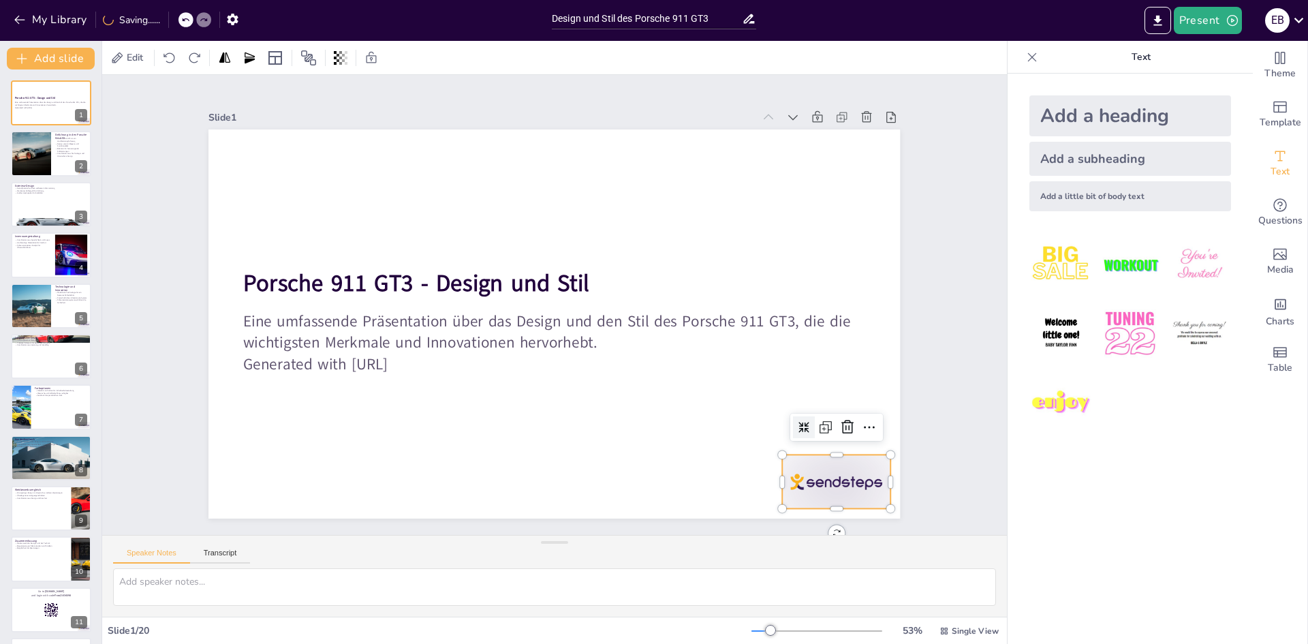
checkbox input "true"
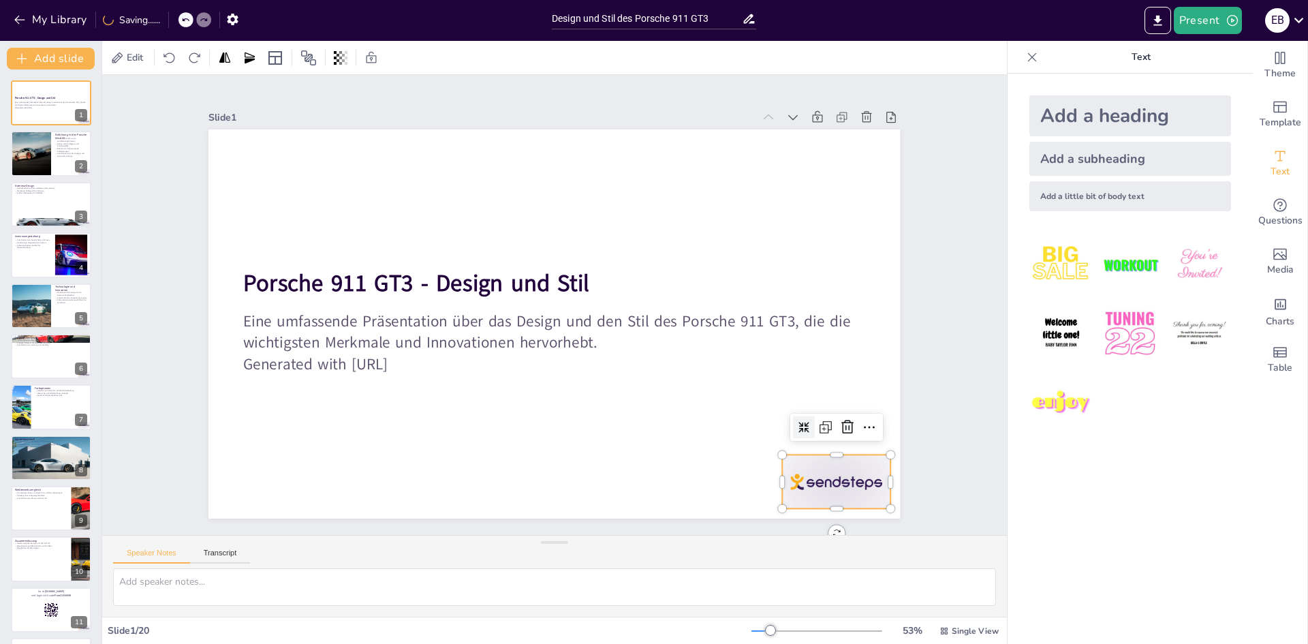
checkbox input "true"
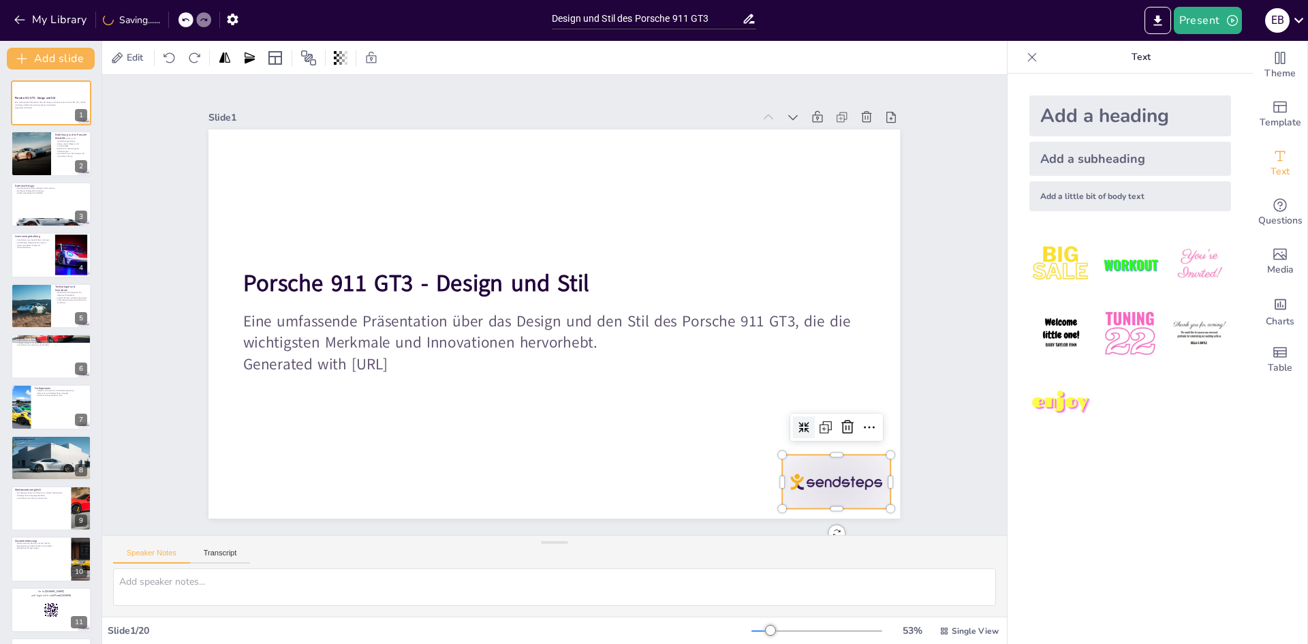
checkbox input "true"
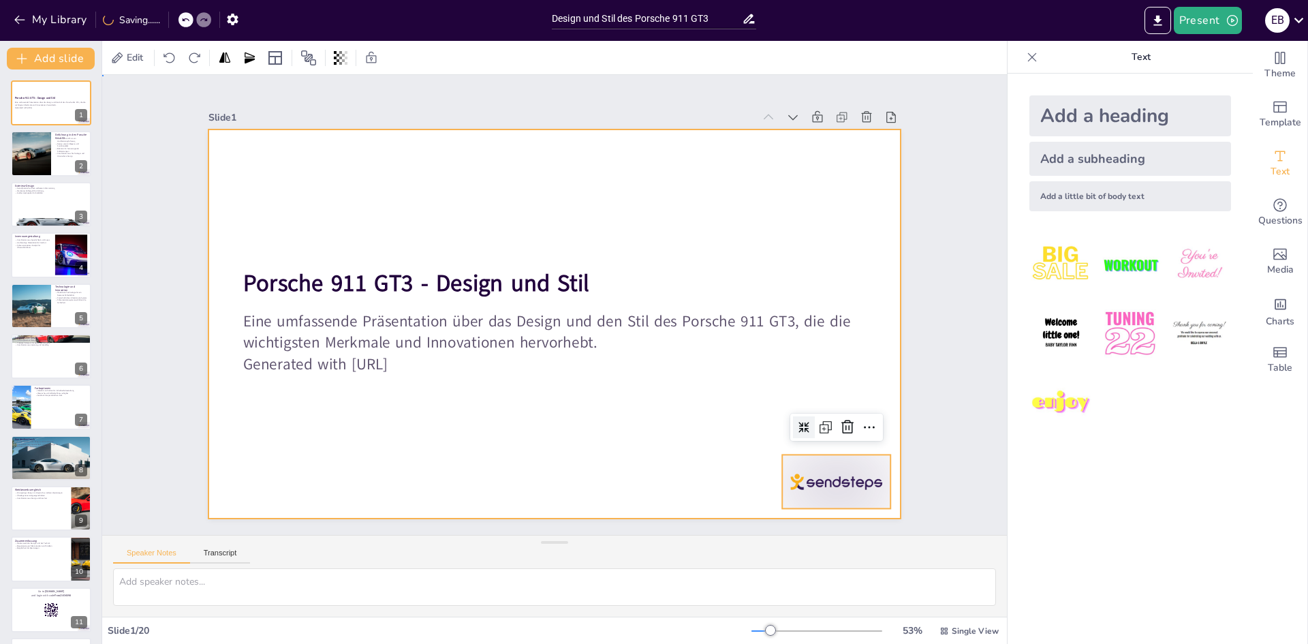
checkbox input "true"
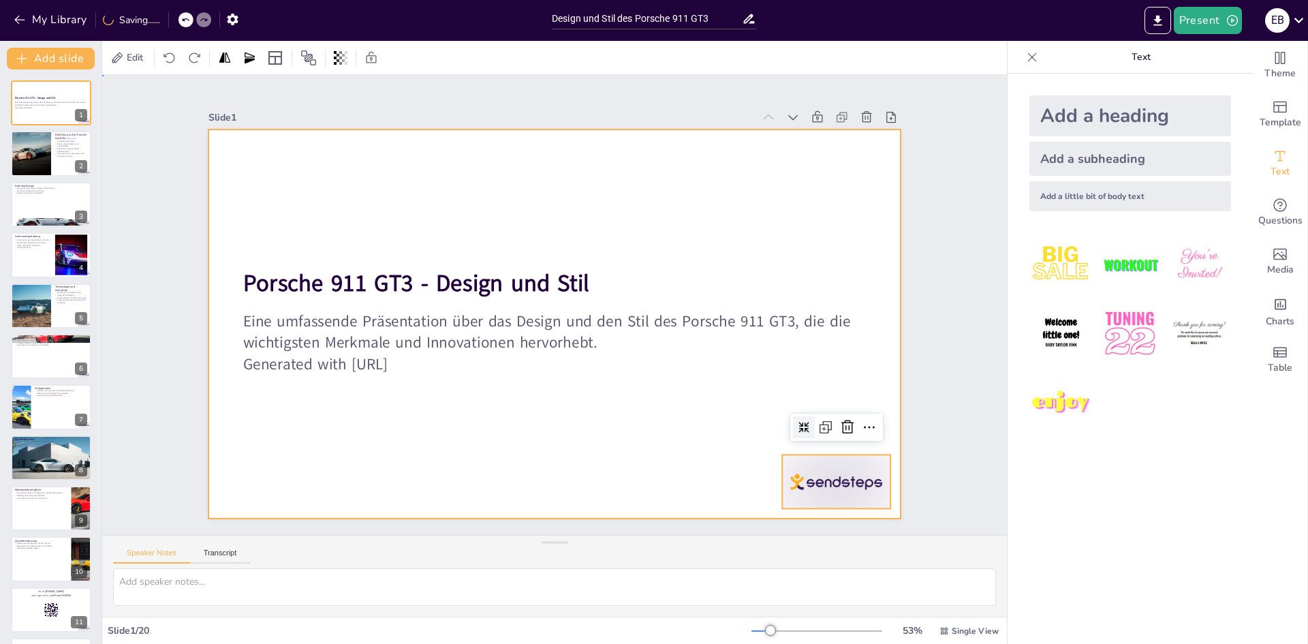
drag, startPoint x: 831, startPoint y: 439, endPoint x: 836, endPoint y: 433, distance: 7.2
checkbox input "true"
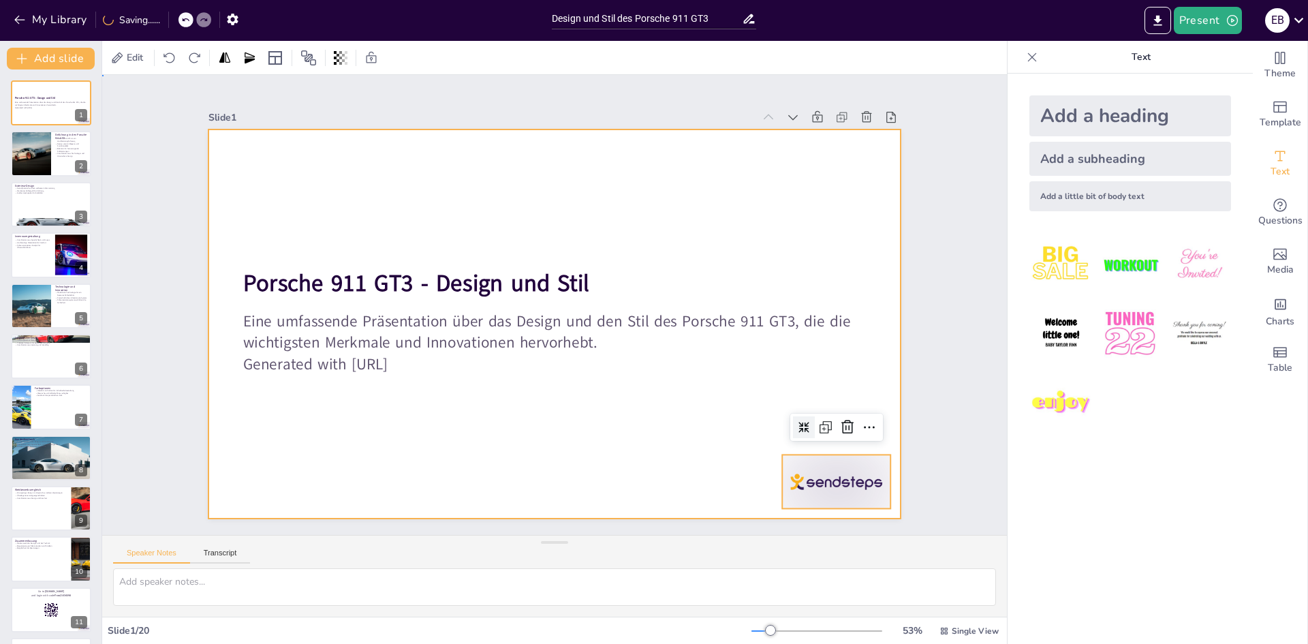
checkbox input "true"
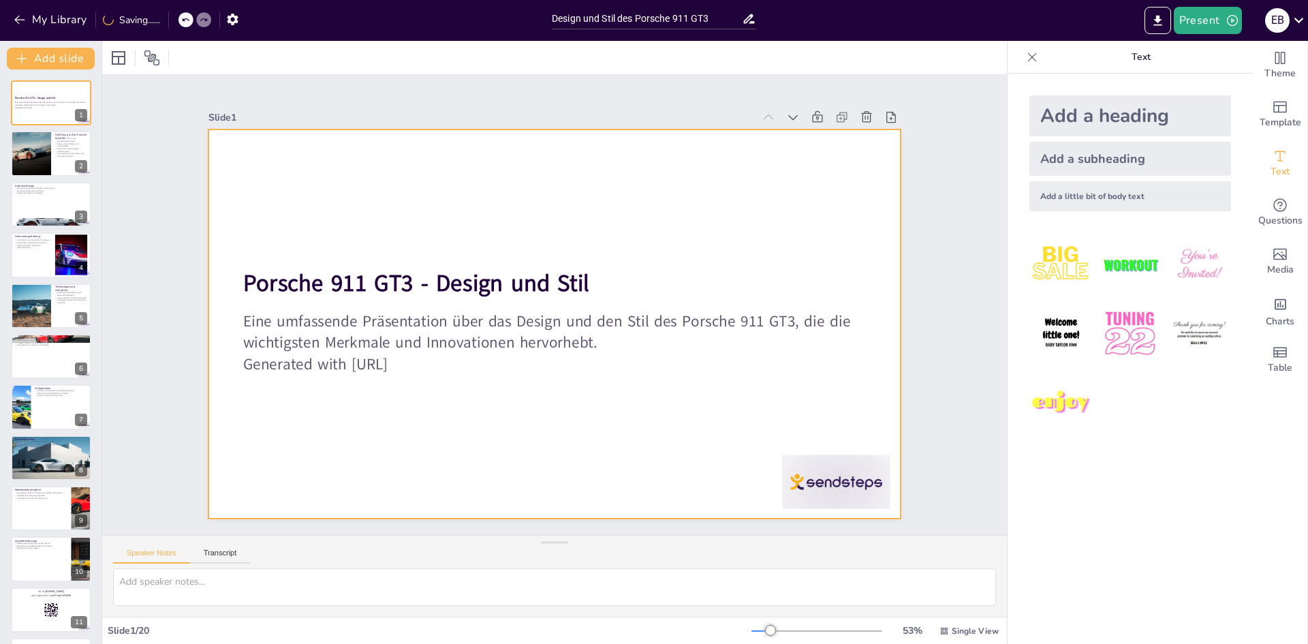
click at [829, 430] on div at bounding box center [537, 311] width 584 height 778
click at [440, 547] on div at bounding box center [407, 603] width 65 height 113
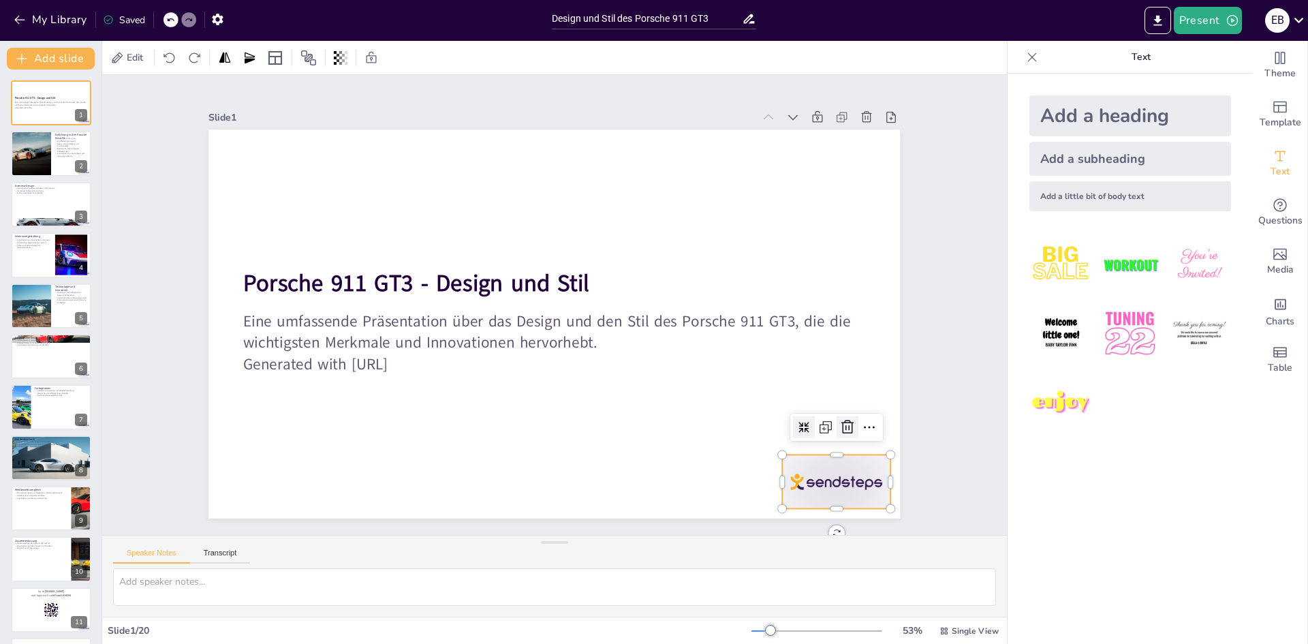
click at [805, 502] on icon at bounding box center [795, 512] width 20 height 20
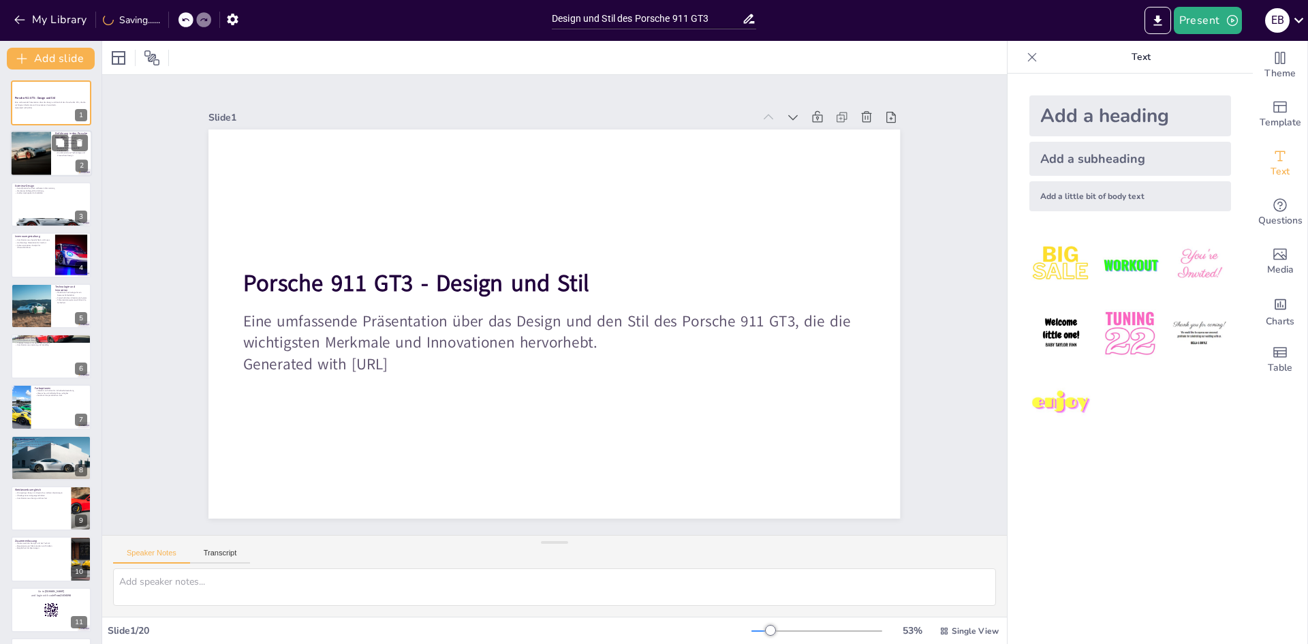
click at [74, 157] on p "Kombination aus Technologie und klassischem Design" at bounding box center [71, 154] width 33 height 5
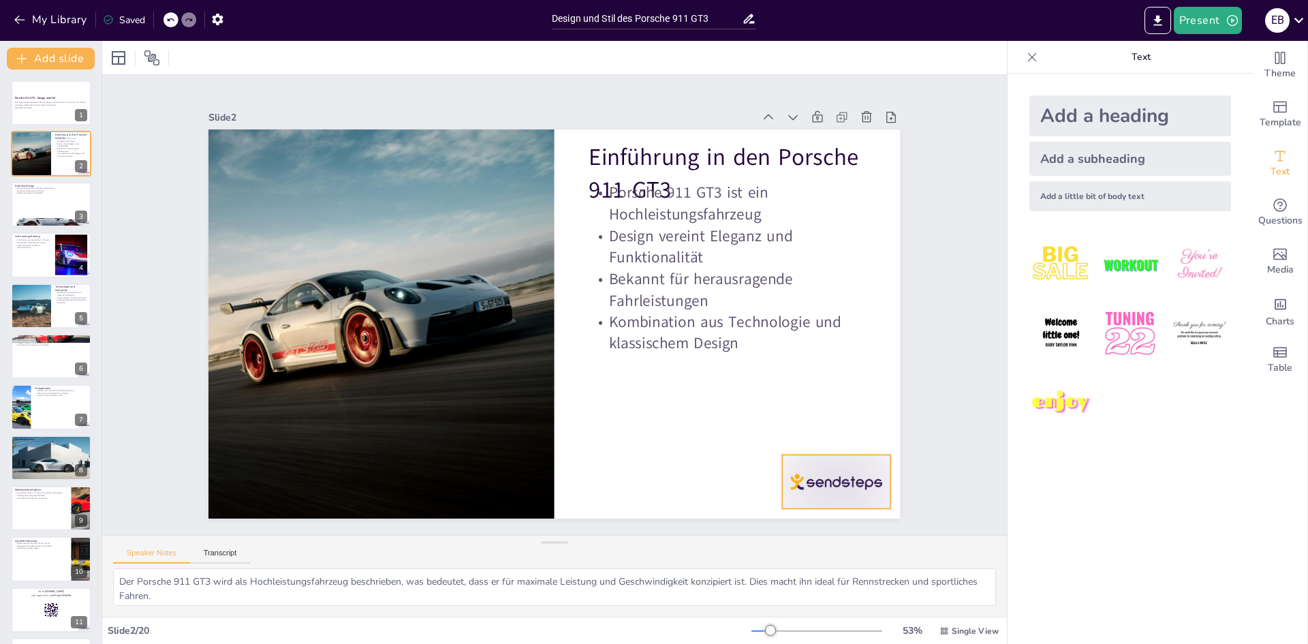
click at [325, 491] on div at bounding box center [278, 491] width 93 height 121
click at [604, 611] on icon at bounding box center [596, 619] width 18 height 17
click at [48, 196] on div at bounding box center [51, 204] width 82 height 46
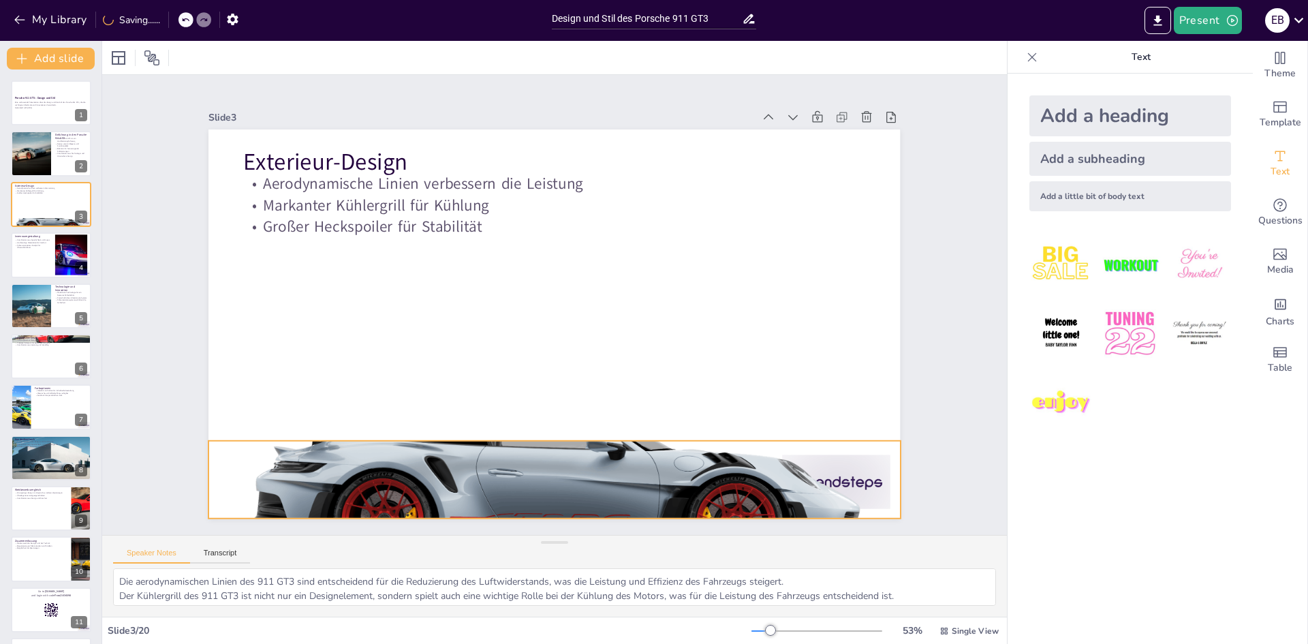
click at [814, 488] on div at bounding box center [500, 471] width 716 height 393
click at [848, 224] on div at bounding box center [555, 129] width 692 height 189
click at [758, 464] on div at bounding box center [438, 434] width 641 height 603
click at [849, 434] on div at bounding box center [540, 434] width 689 height 83
click at [548, 464] on div at bounding box center [383, 269] width 328 height 716
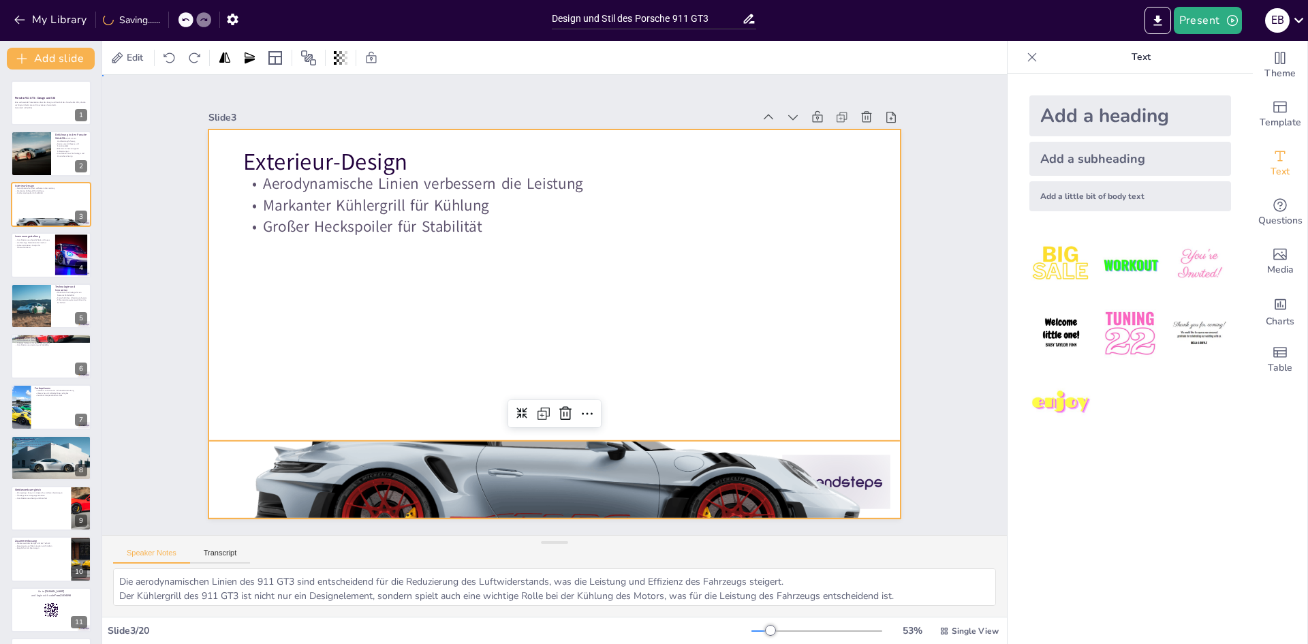
drag, startPoint x: 848, startPoint y: 424, endPoint x: 836, endPoint y: 419, distance: 12.5
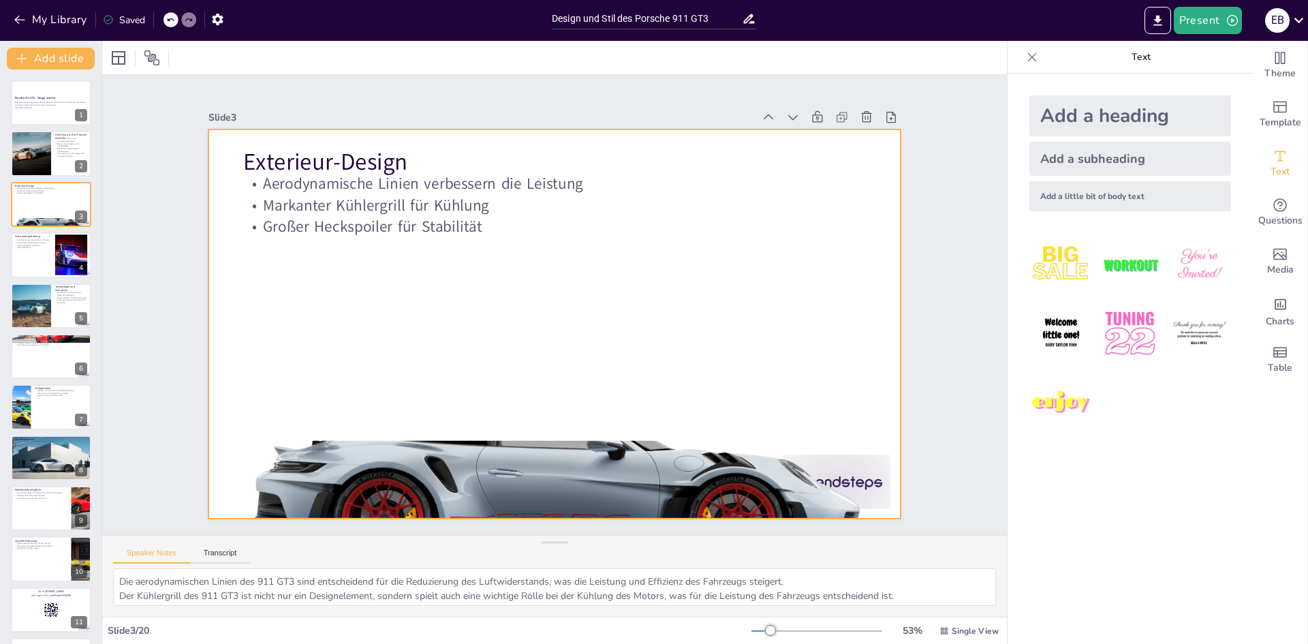
click at [381, 303] on div at bounding box center [552, 323] width 728 height 459
drag, startPoint x: 636, startPoint y: 373, endPoint x: 627, endPoint y: 382, distance: 12.1
click at [636, 376] on div at bounding box center [546, 321] width 794 height 683
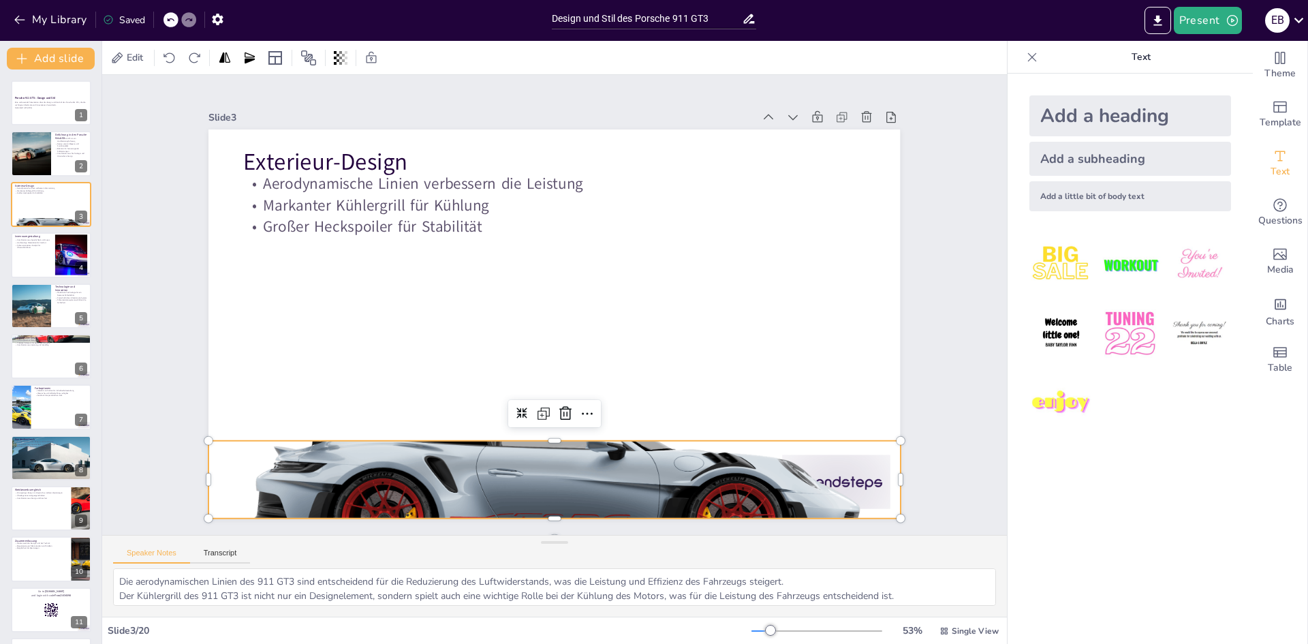
click at [591, 298] on div at bounding box center [591, 134] width 716 height 328
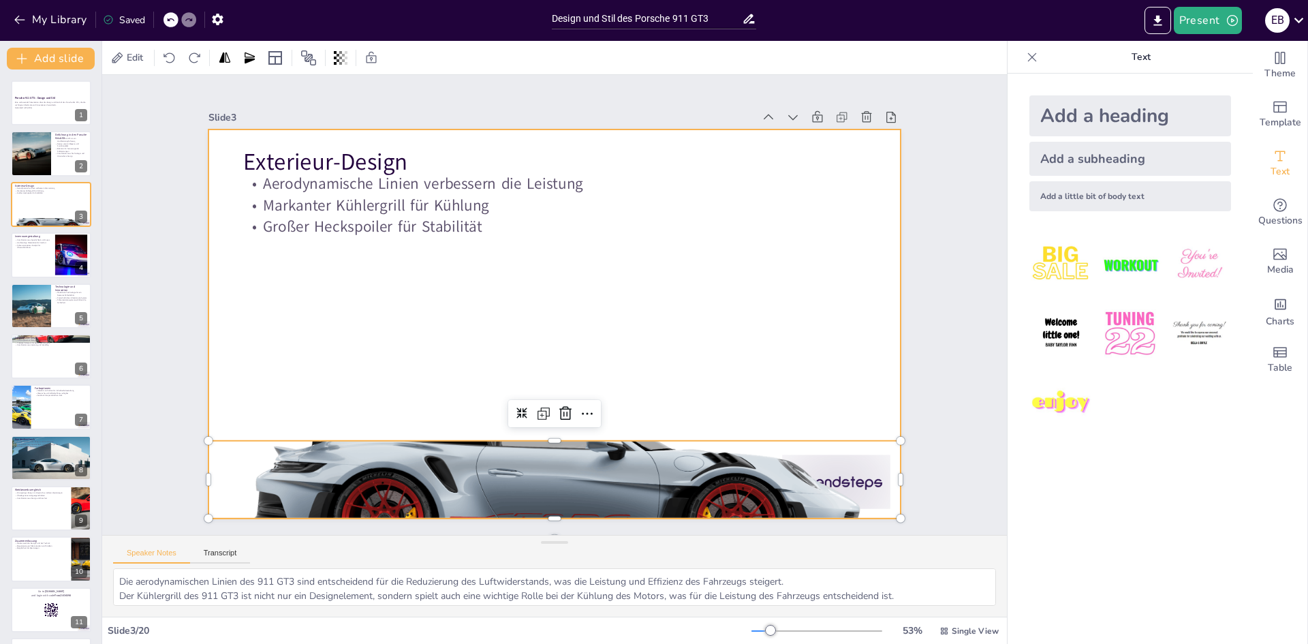
click at [320, 342] on div at bounding box center [540, 317] width 752 height 774
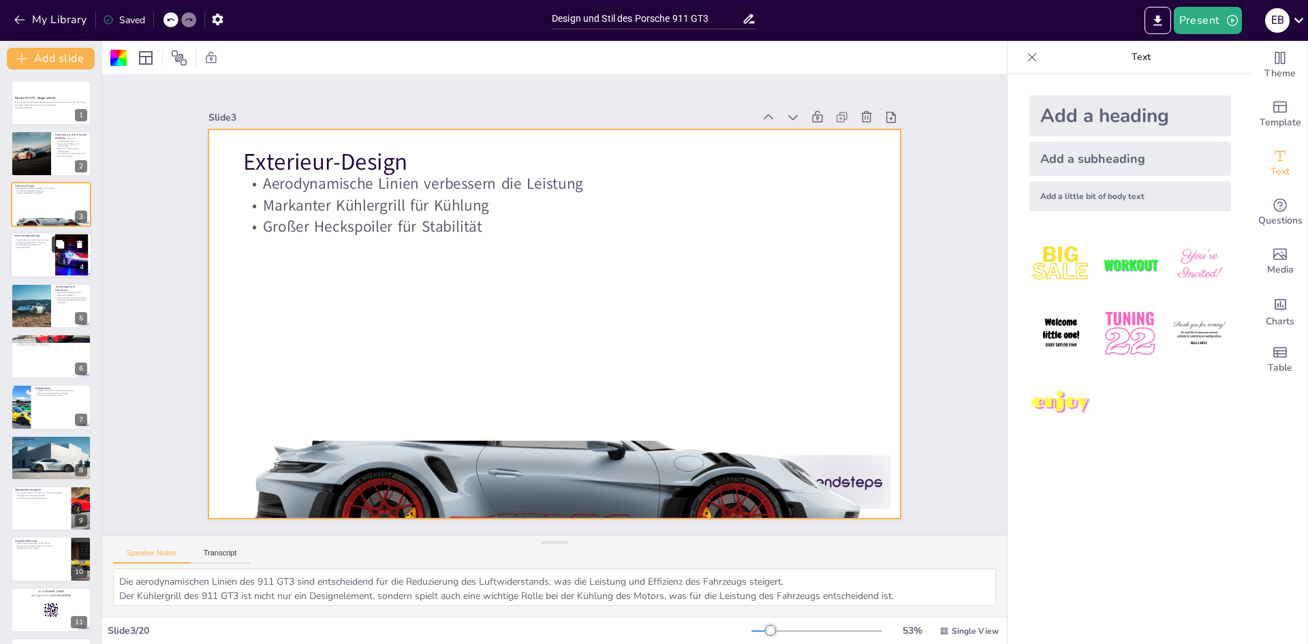
click at [56, 245] on icon at bounding box center [60, 245] width 10 height 10
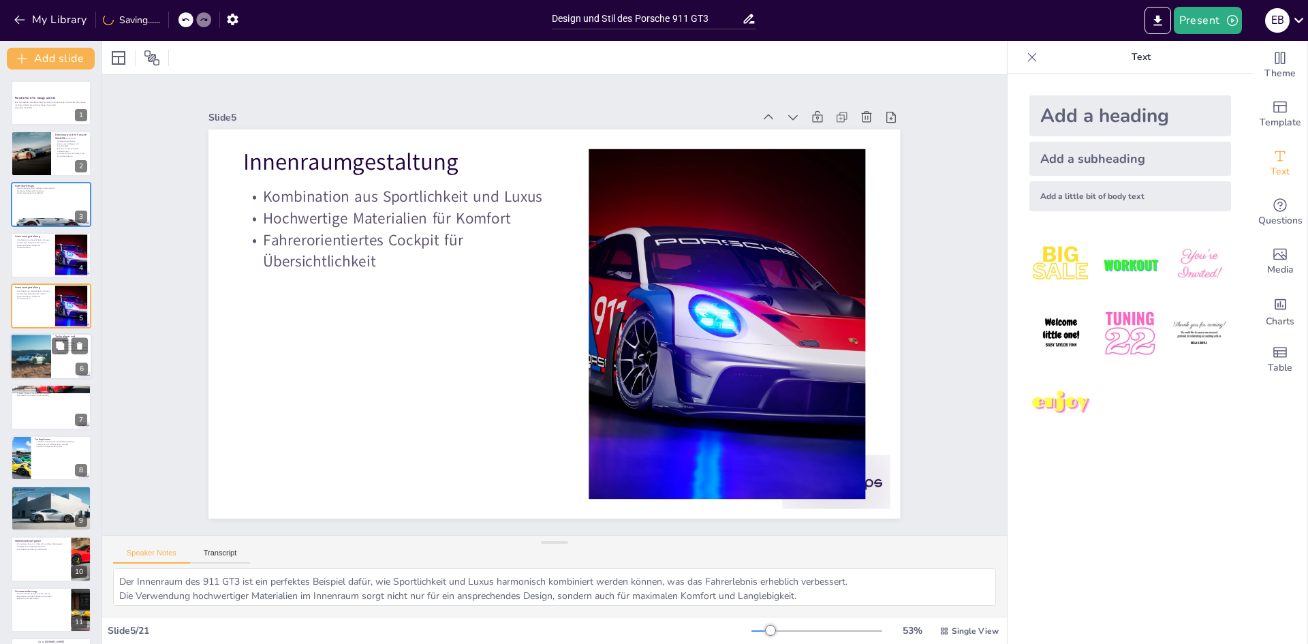
click at [67, 367] on div at bounding box center [51, 356] width 82 height 46
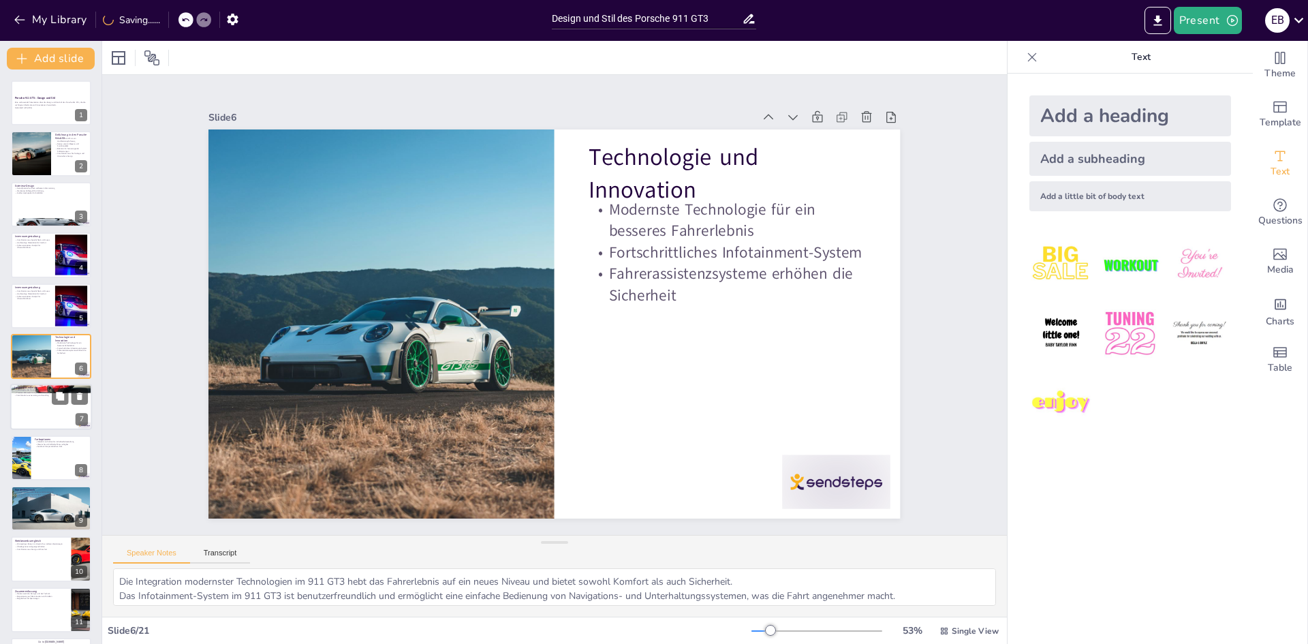
click at [52, 416] on div at bounding box center [51, 407] width 82 height 46
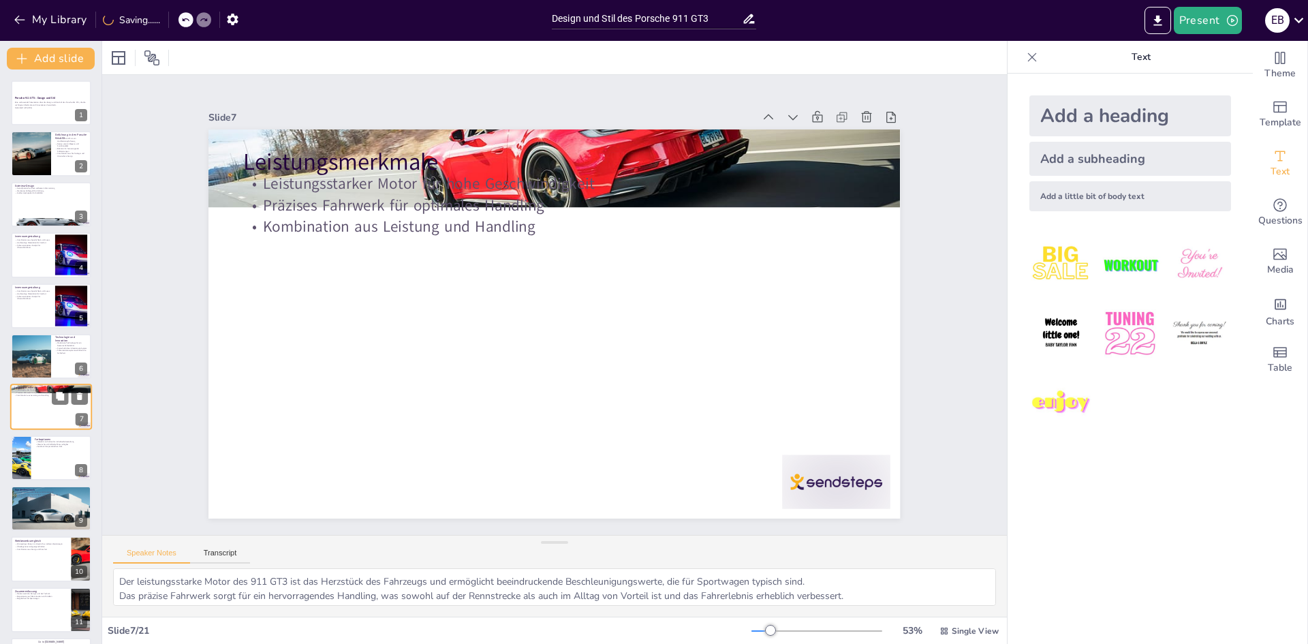
scroll to position [50, 0]
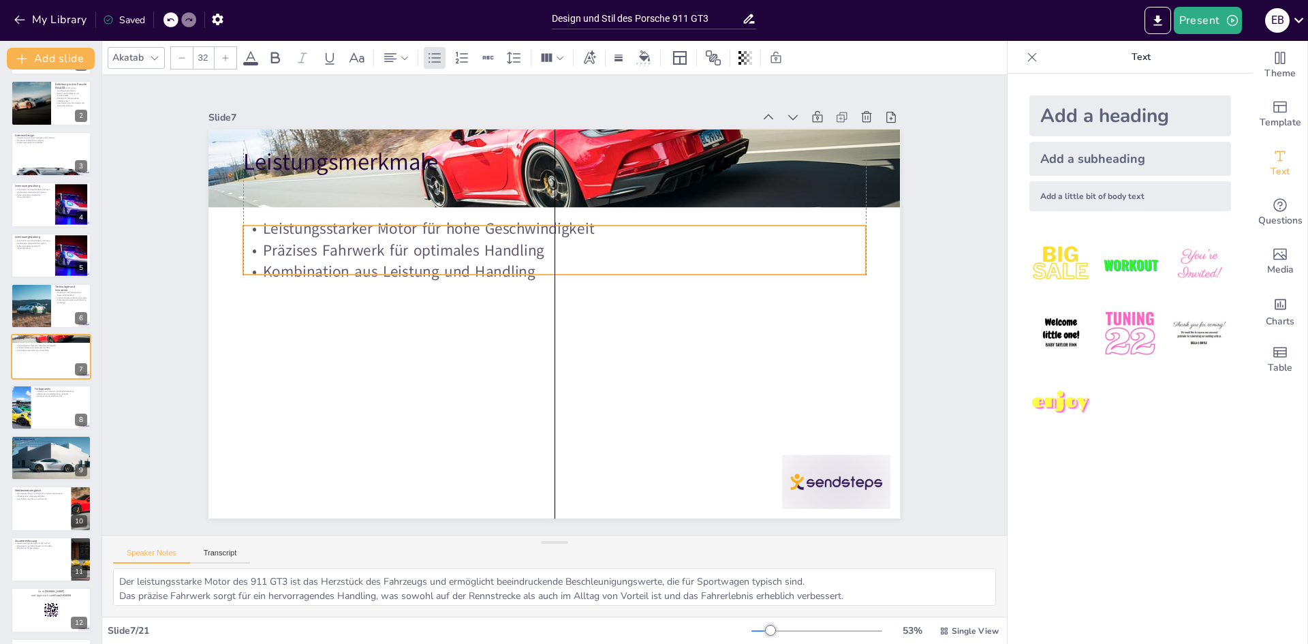
drag, startPoint x: 347, startPoint y: 184, endPoint x: 350, endPoint y: 229, distance: 45.1
click at [395, 229] on p "Leistungsstarker Motor für hohe Geschwindigkeit" at bounding box center [611, 254] width 433 height 477
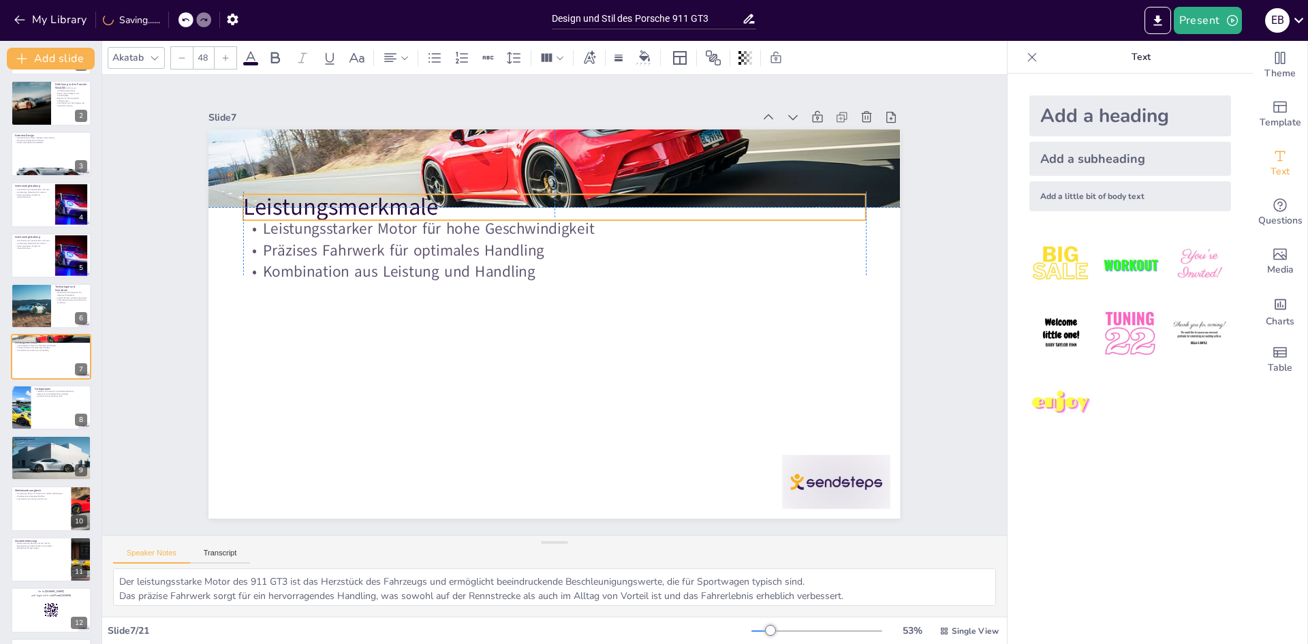
drag, startPoint x: 342, startPoint y: 166, endPoint x: 343, endPoint y: 209, distance: 42.3
click at [603, 209] on p "Leistungsmerkmale" at bounding box center [651, 295] width 97 height 623
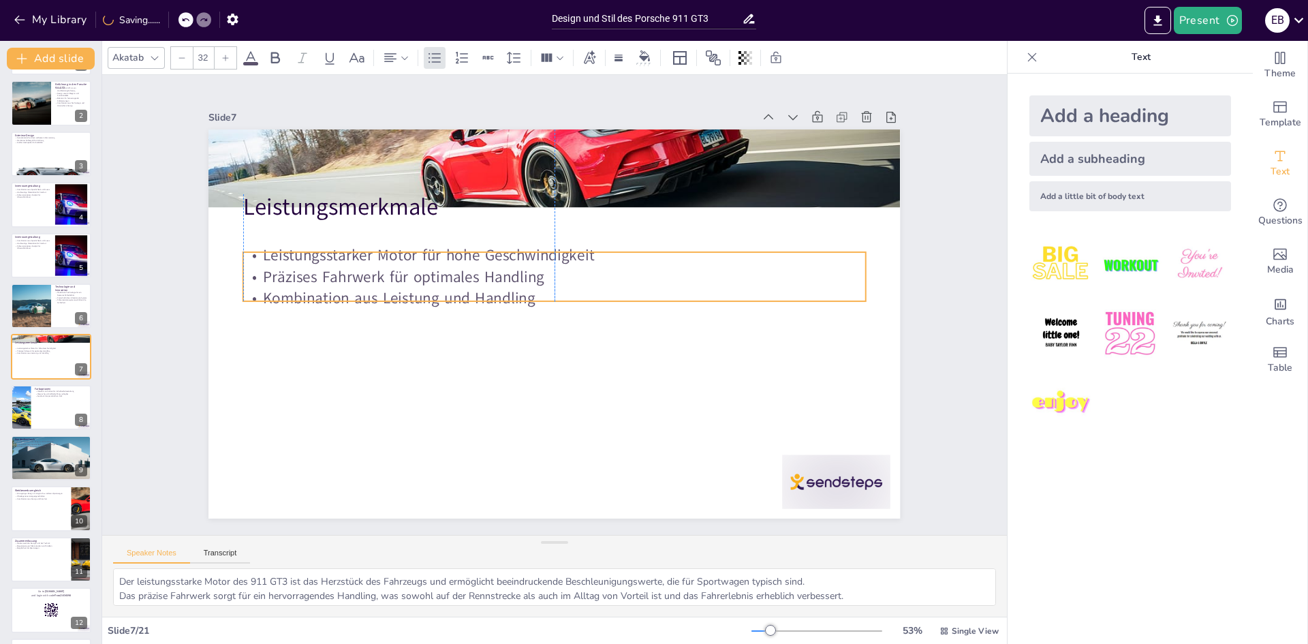
drag, startPoint x: 345, startPoint y: 229, endPoint x: 345, endPoint y: 257, distance: 27.9
click at [345, 257] on p "Leistungsstarker Motor für hohe Geschwindigkeit" at bounding box center [564, 256] width 613 height 150
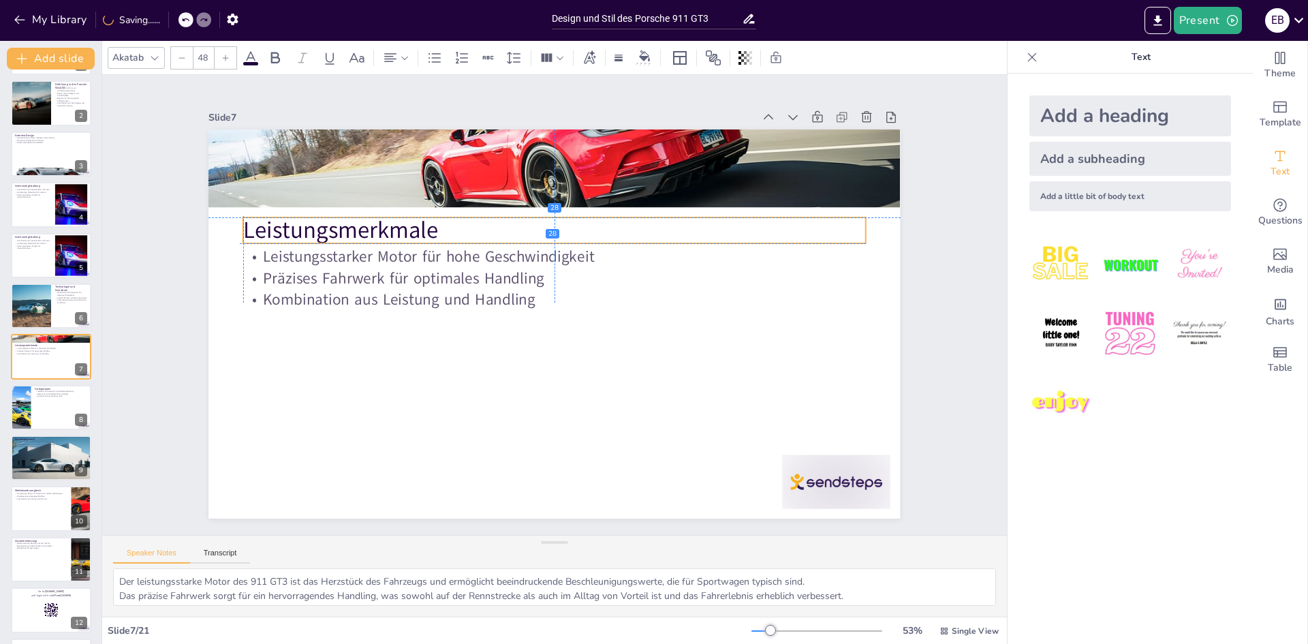
drag, startPoint x: 342, startPoint y: 196, endPoint x: 339, endPoint y: 218, distance: 22.1
click at [339, 218] on p "Leistungsmerkmale" at bounding box center [578, 234] width 602 height 223
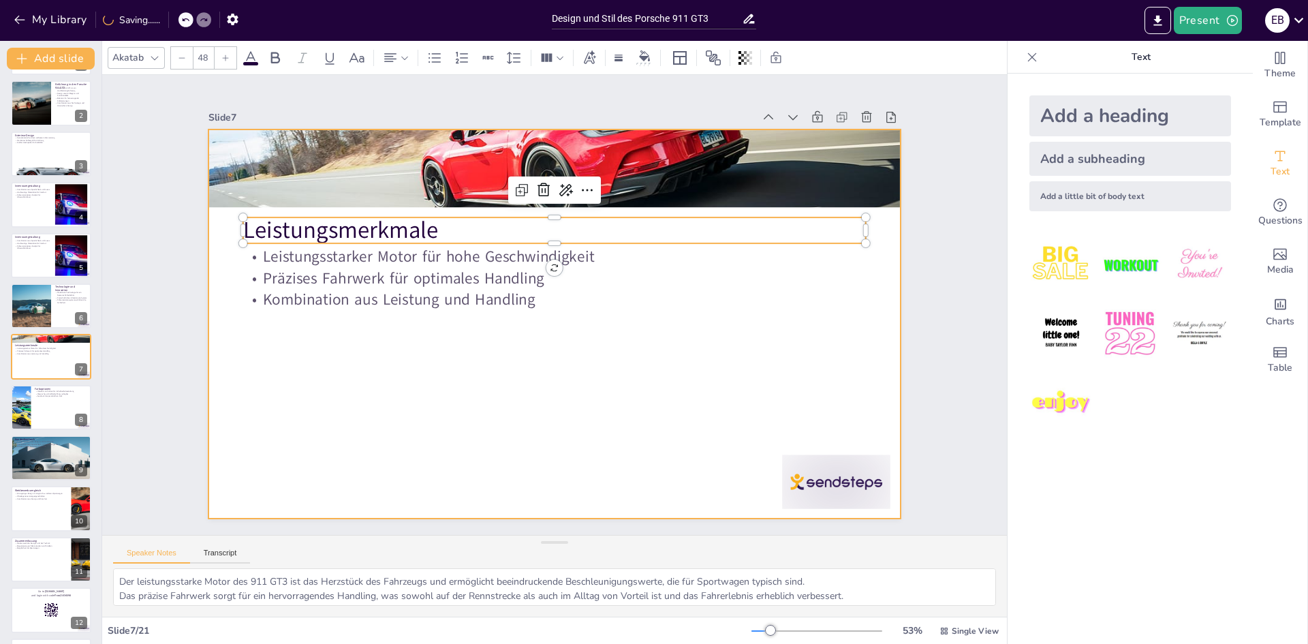
click at [384, 346] on div at bounding box center [547, 287] width 790 height 636
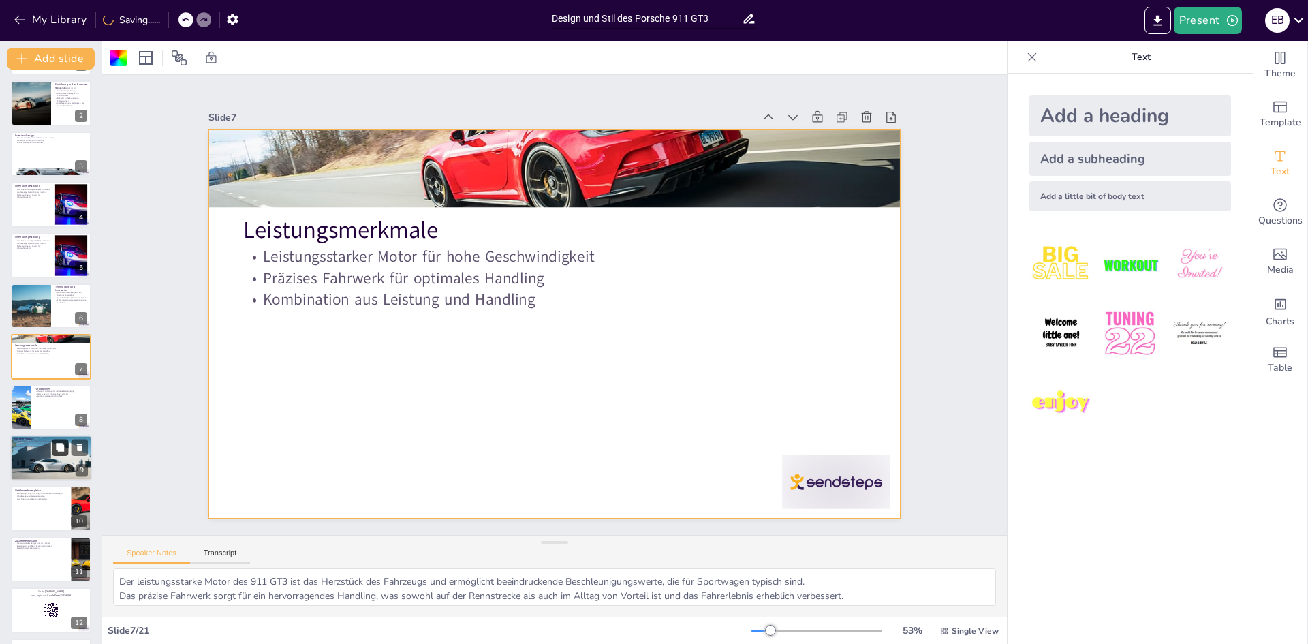
click at [69, 405] on div at bounding box center [51, 407] width 80 height 45
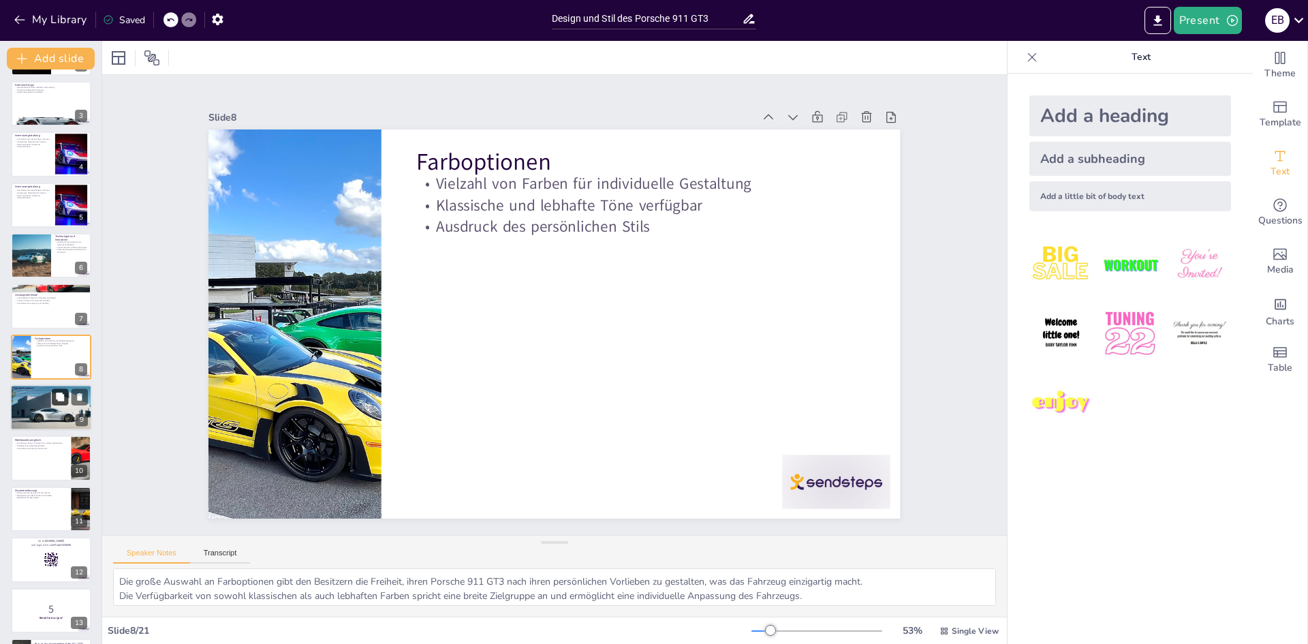
click at [65, 397] on icon at bounding box center [60, 398] width 10 height 10
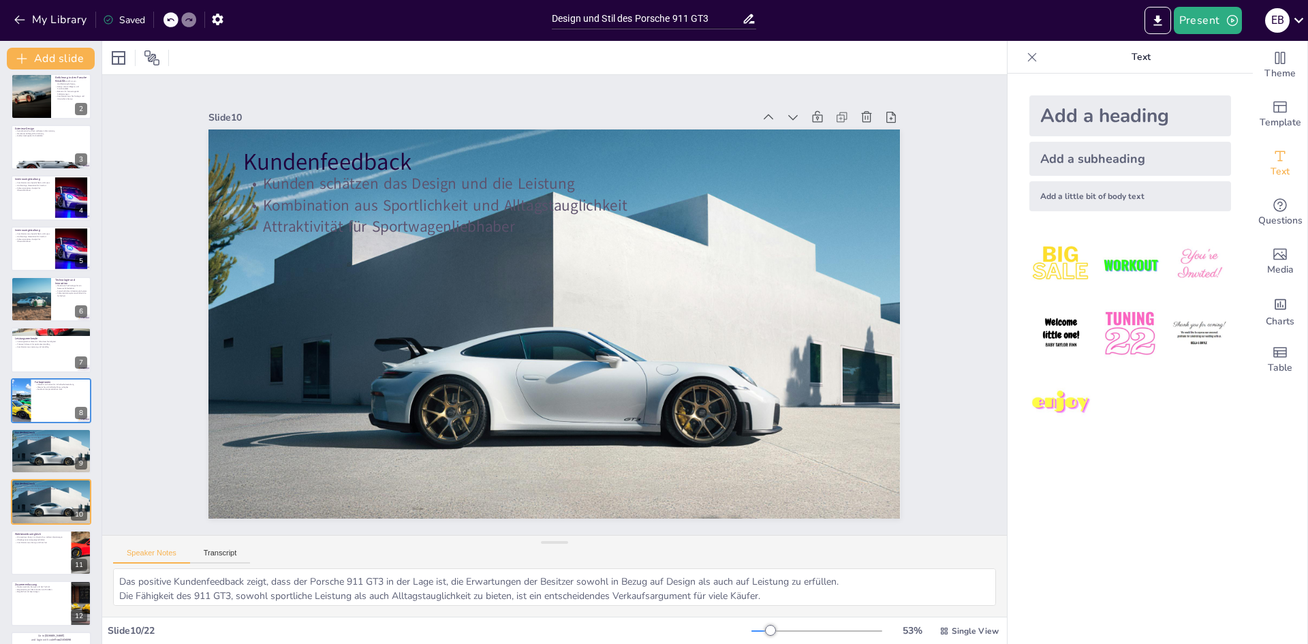
scroll to position [136, 0]
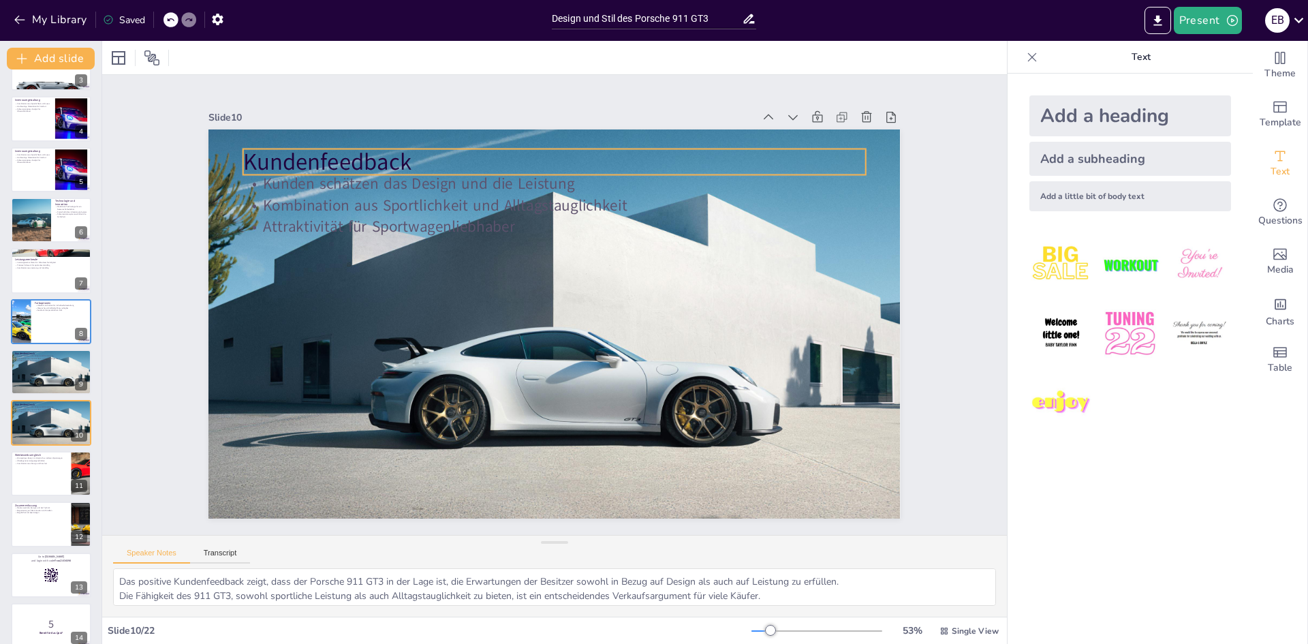
click at [322, 152] on p "Kundenfeedback" at bounding box center [613, 174] width 582 height 283
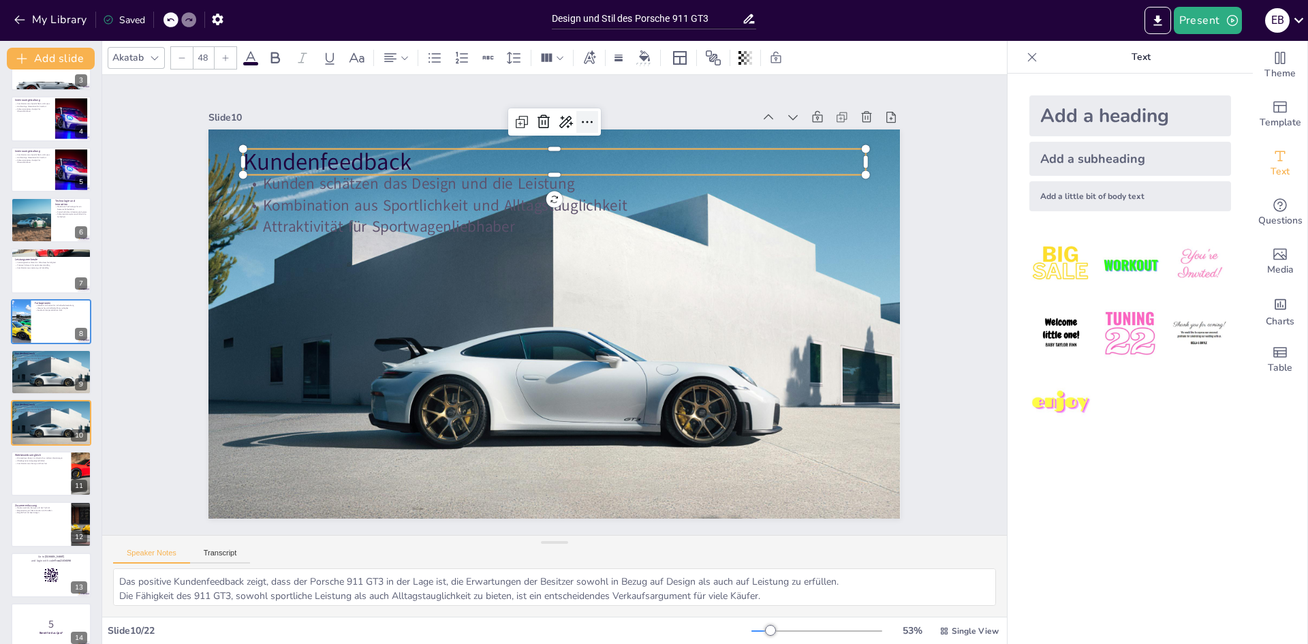
click at [615, 123] on icon at bounding box center [624, 132] width 19 height 19
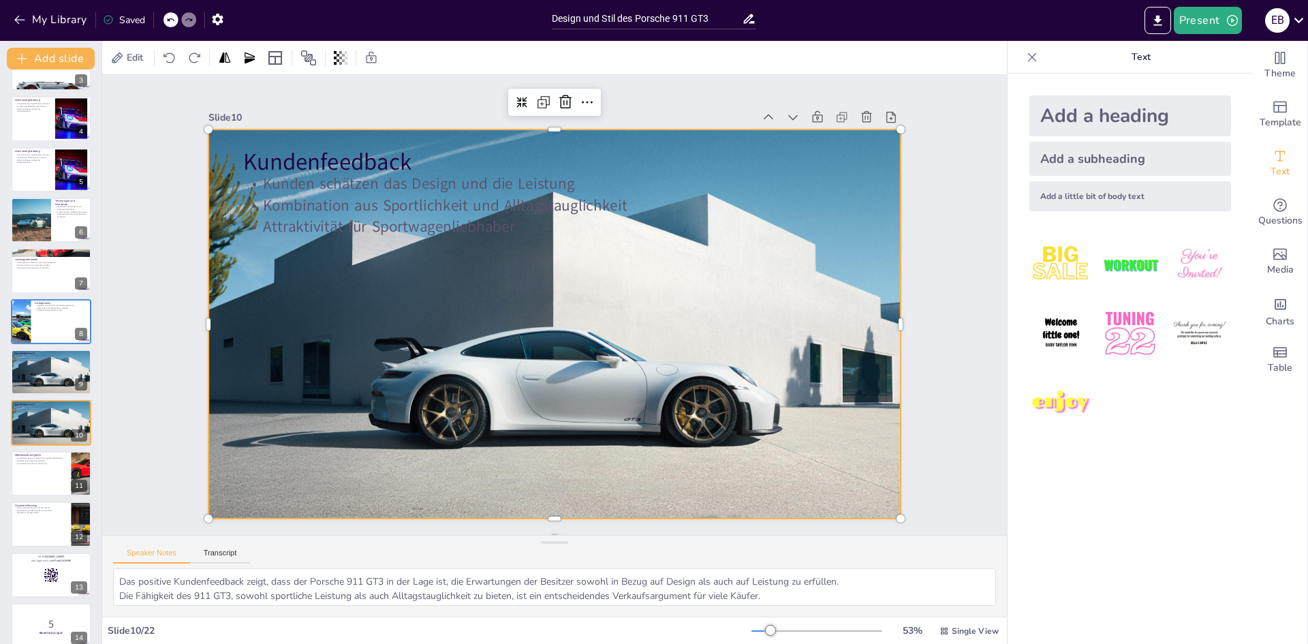
click at [493, 254] on div at bounding box center [546, 321] width 794 height 683
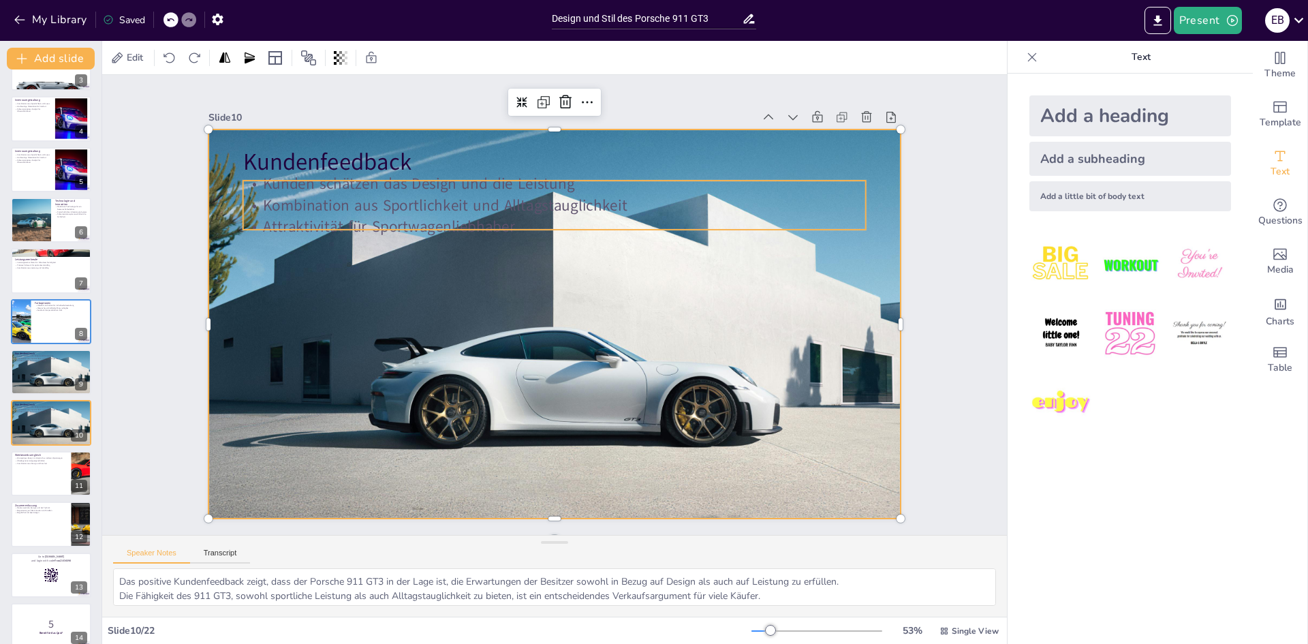
click at [546, 175] on div "Kundenfeedback Kunden schätzen das Design und die Leistung Kombination aus Spor…" at bounding box center [546, 321] width 794 height 683
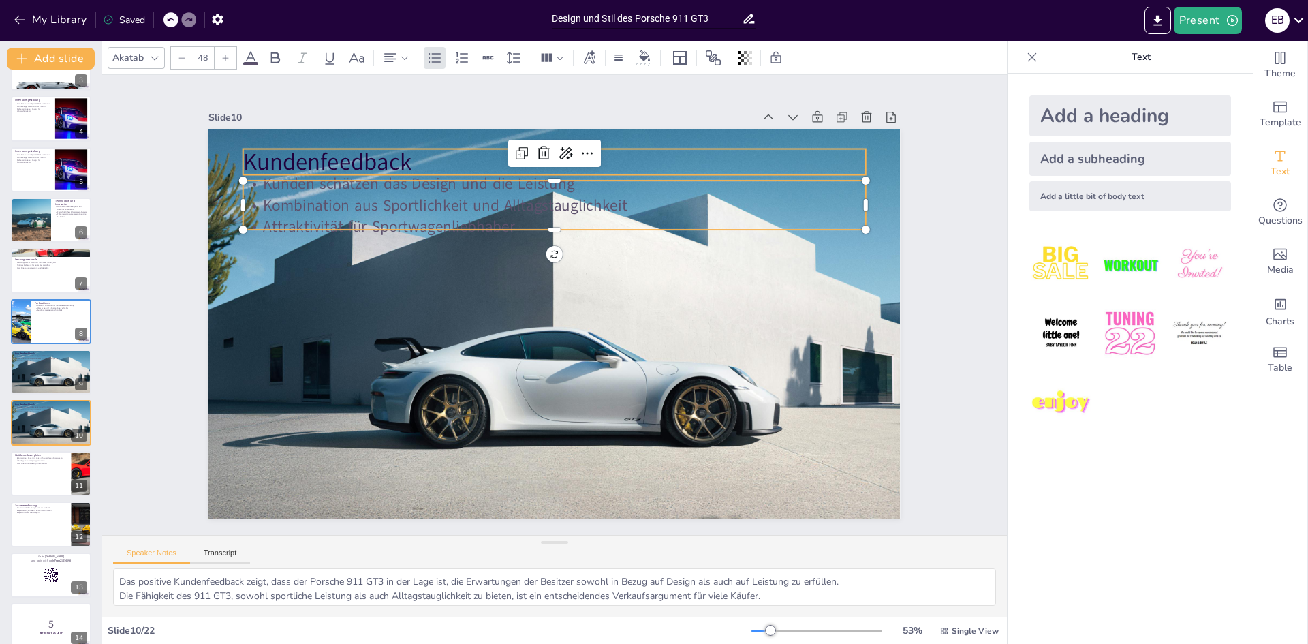
click at [375, 158] on p "Kundenfeedback" at bounding box center [613, 174] width 582 height 283
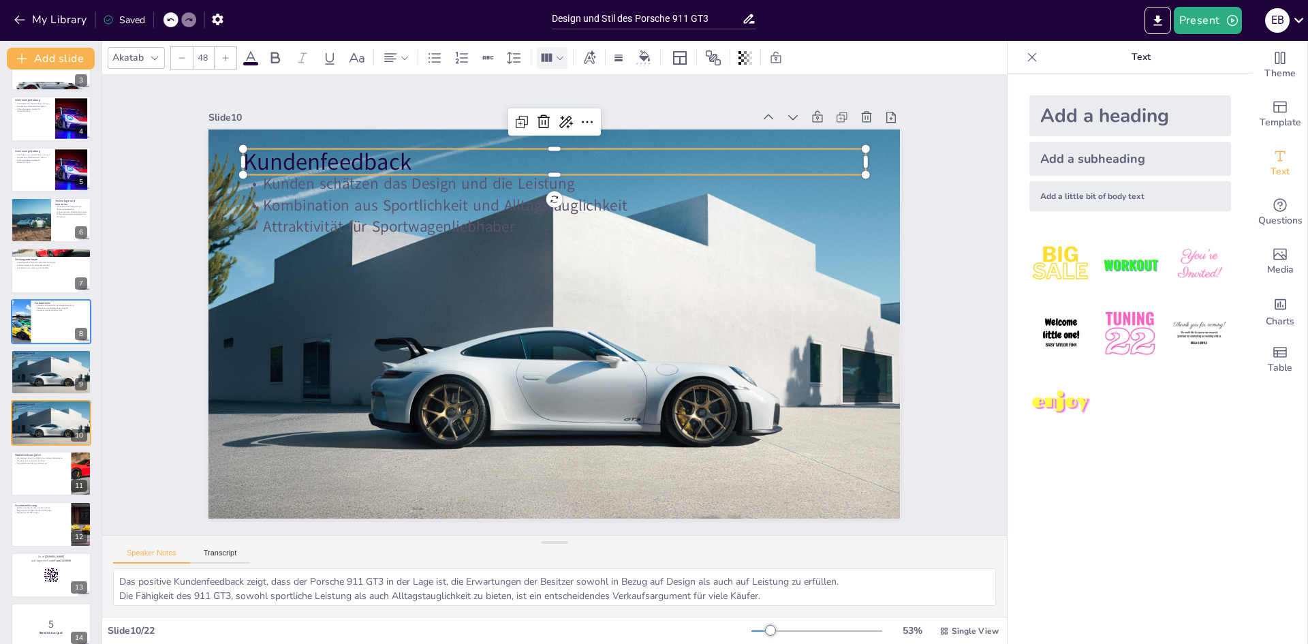
click at [560, 59] on icon at bounding box center [560, 58] width 10 height 10
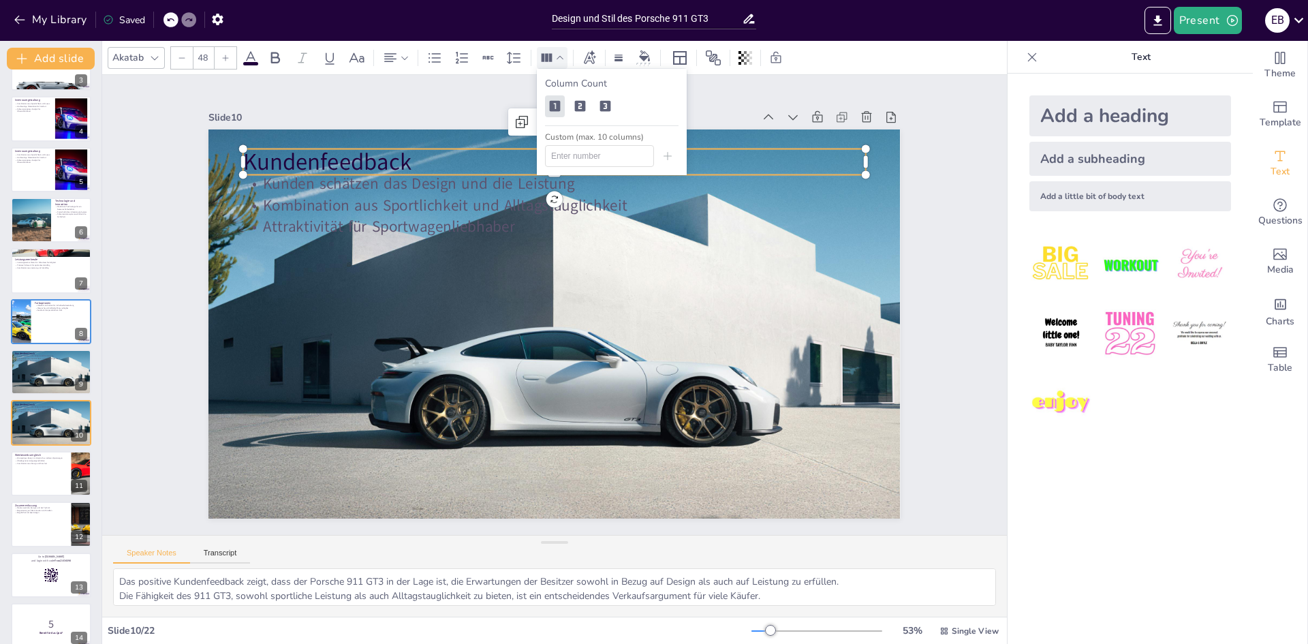
click at [560, 62] on icon at bounding box center [560, 58] width 10 height 10
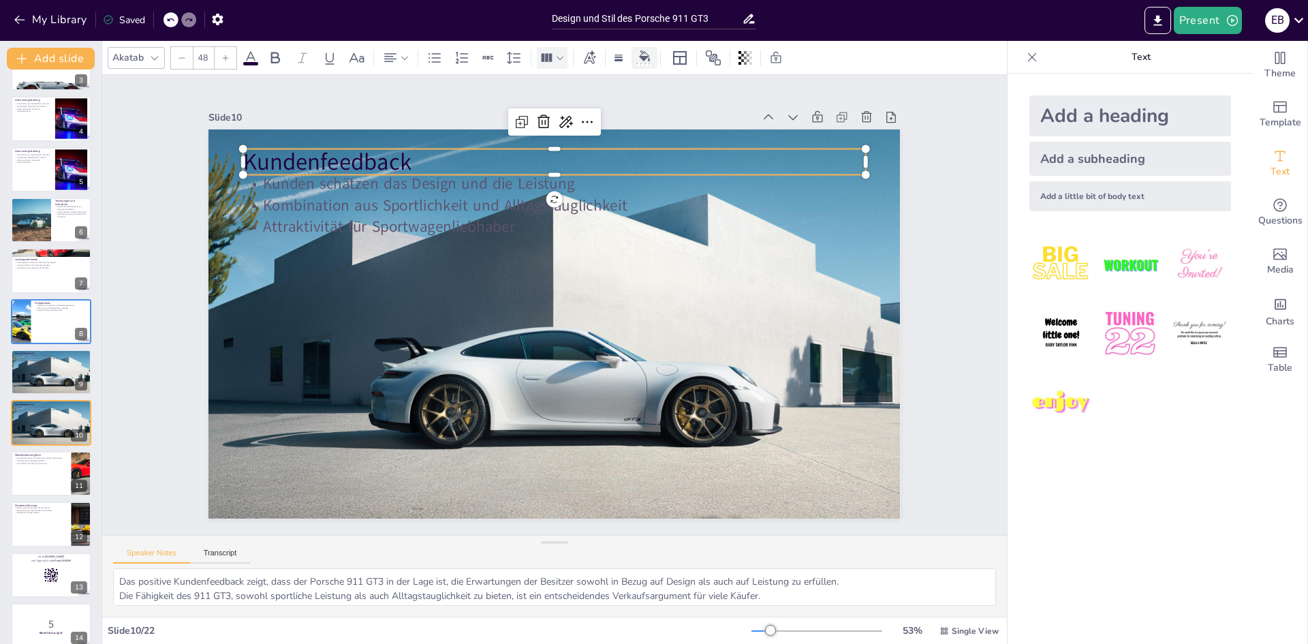
click at [656, 63] on div at bounding box center [645, 58] width 26 height 22
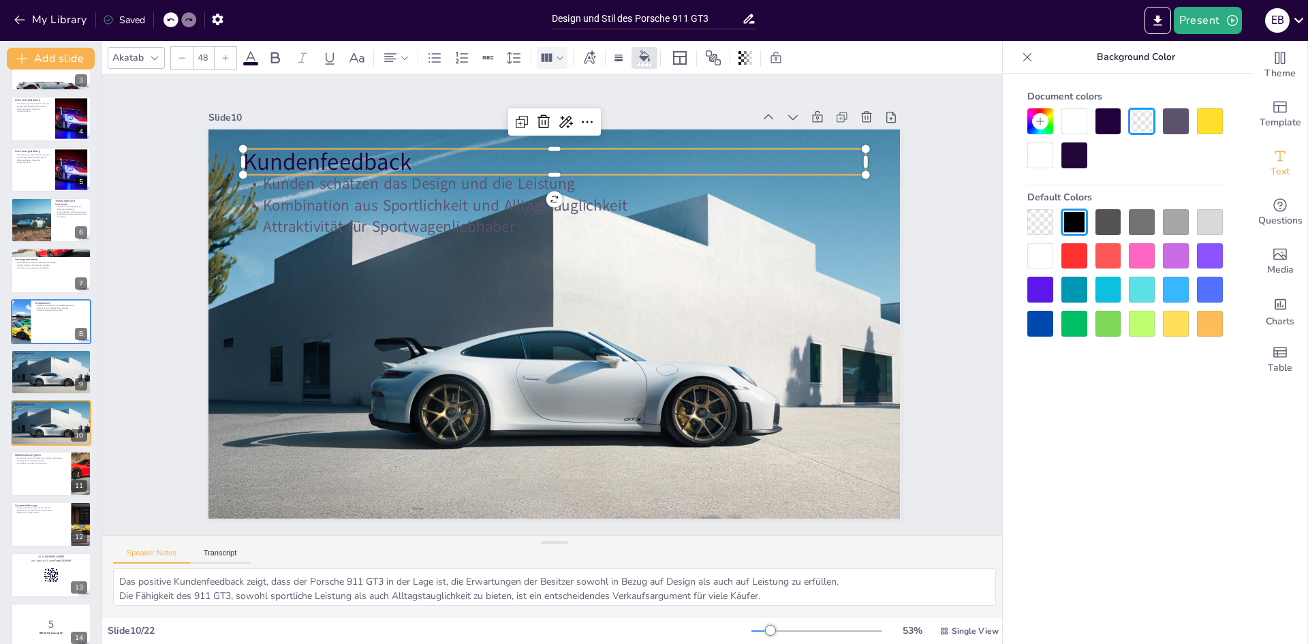
click at [1030, 161] on div at bounding box center [1041, 155] width 26 height 26
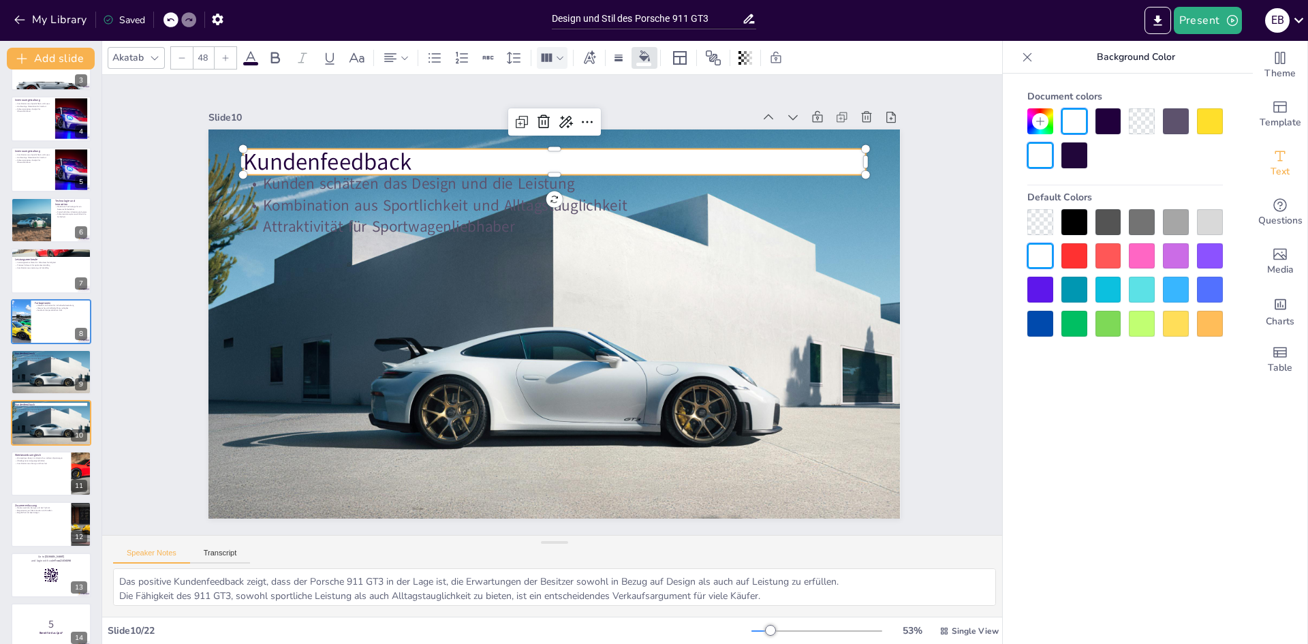
click at [1042, 162] on div at bounding box center [1041, 155] width 26 height 26
click at [1081, 219] on div at bounding box center [1075, 222] width 26 height 26
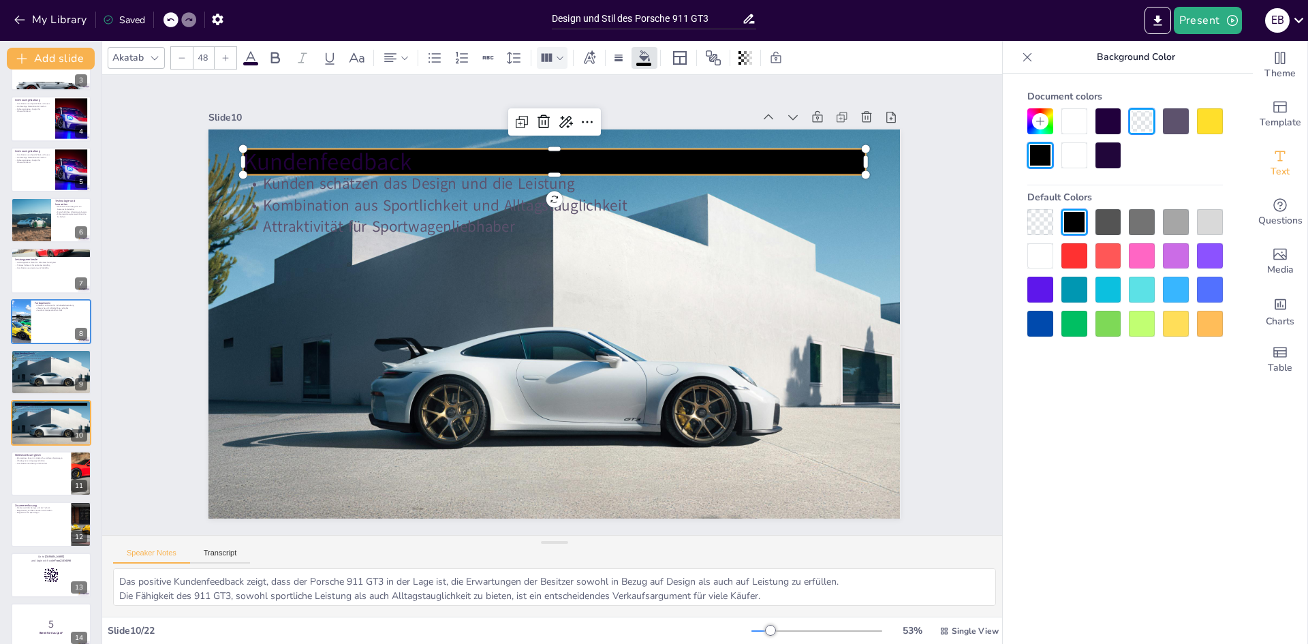
click at [1079, 122] on div at bounding box center [1075, 121] width 26 height 26
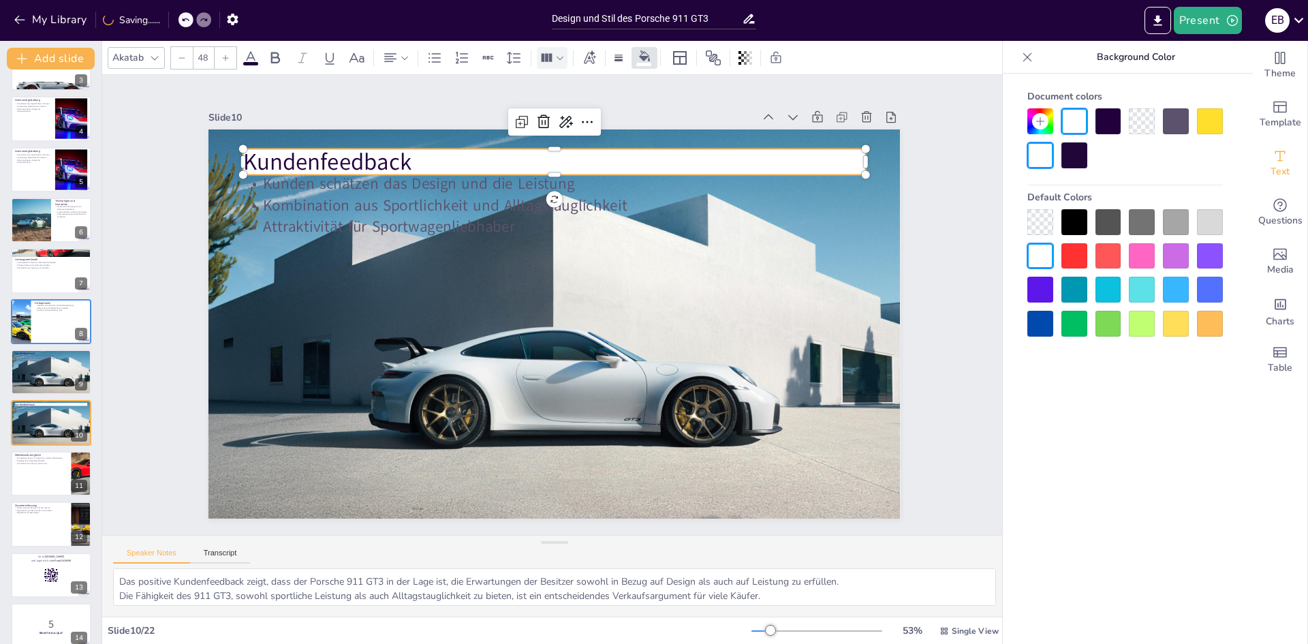
click at [1107, 149] on div at bounding box center [1126, 138] width 196 height 60
click at [1107, 156] on div at bounding box center [1126, 138] width 196 height 60
click at [1135, 114] on div at bounding box center [1142, 121] width 26 height 26
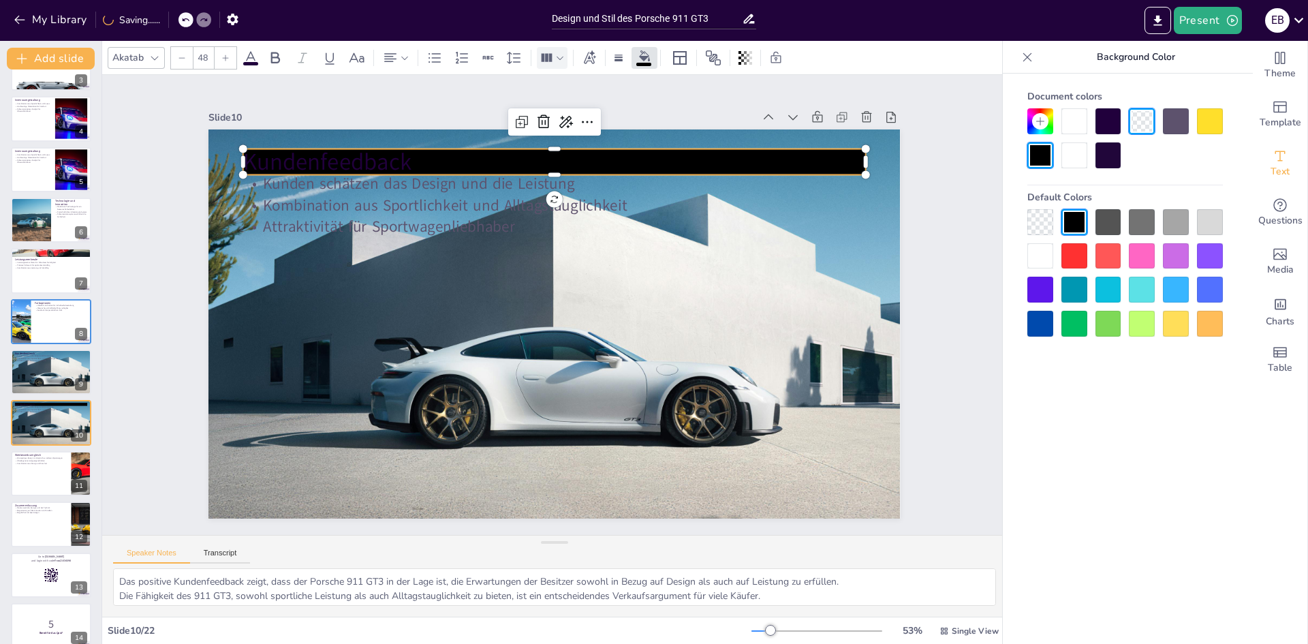
click at [1039, 122] on icon at bounding box center [1040, 121] width 11 height 11
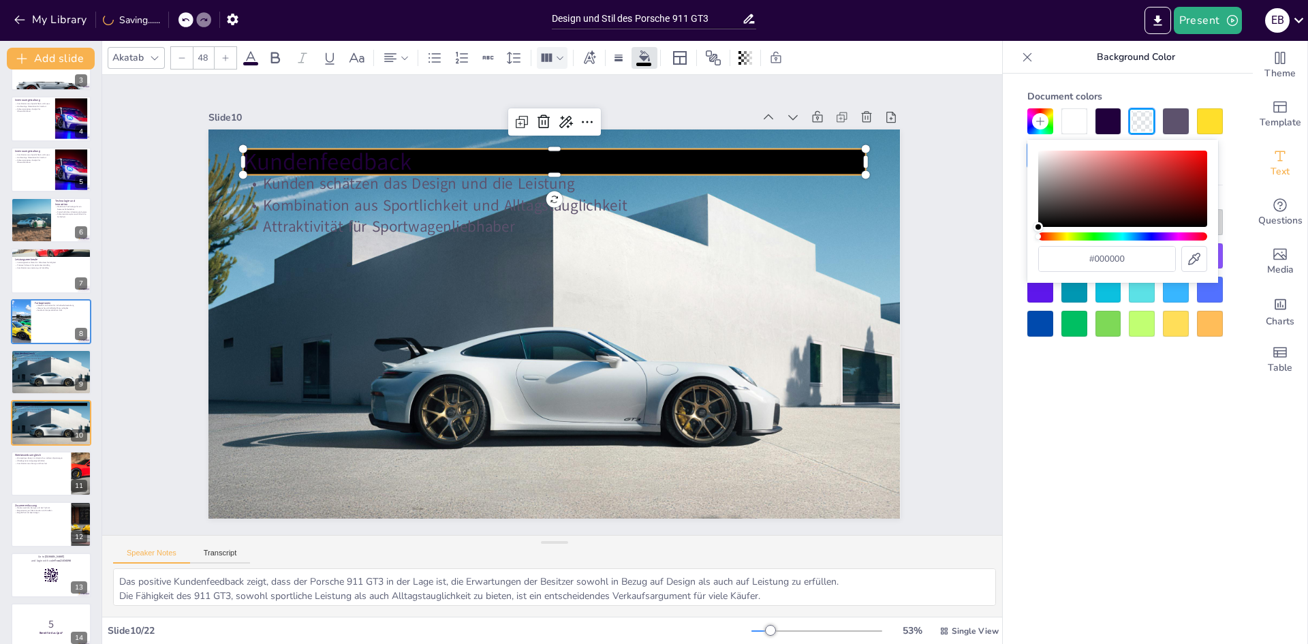
click at [1011, 159] on div "Document colors Default Colors" at bounding box center [1125, 379] width 245 height 611
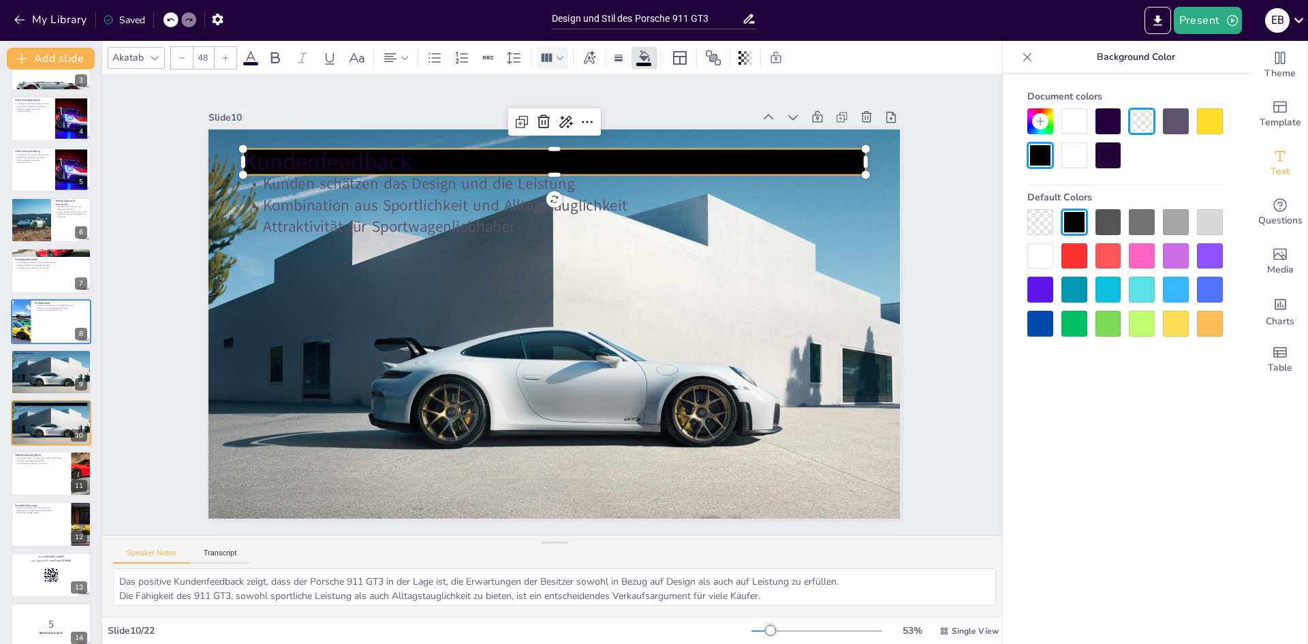
click at [174, 22] on icon at bounding box center [170, 20] width 8 height 8
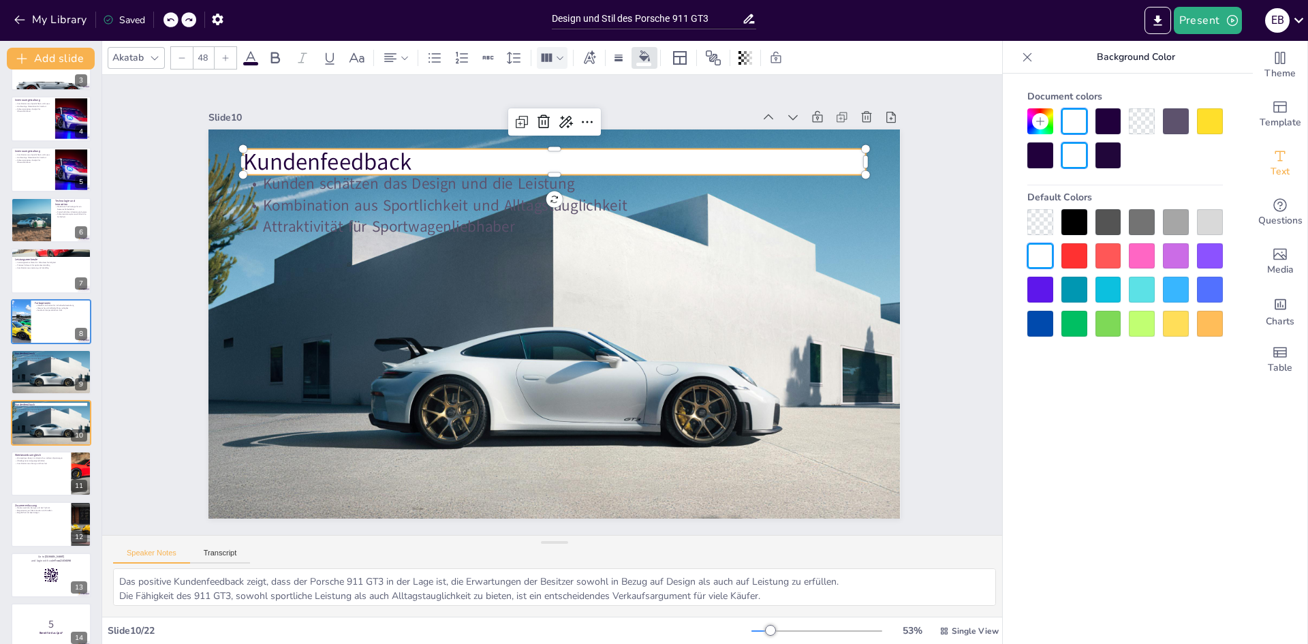
click at [174, 22] on icon at bounding box center [170, 20] width 8 height 8
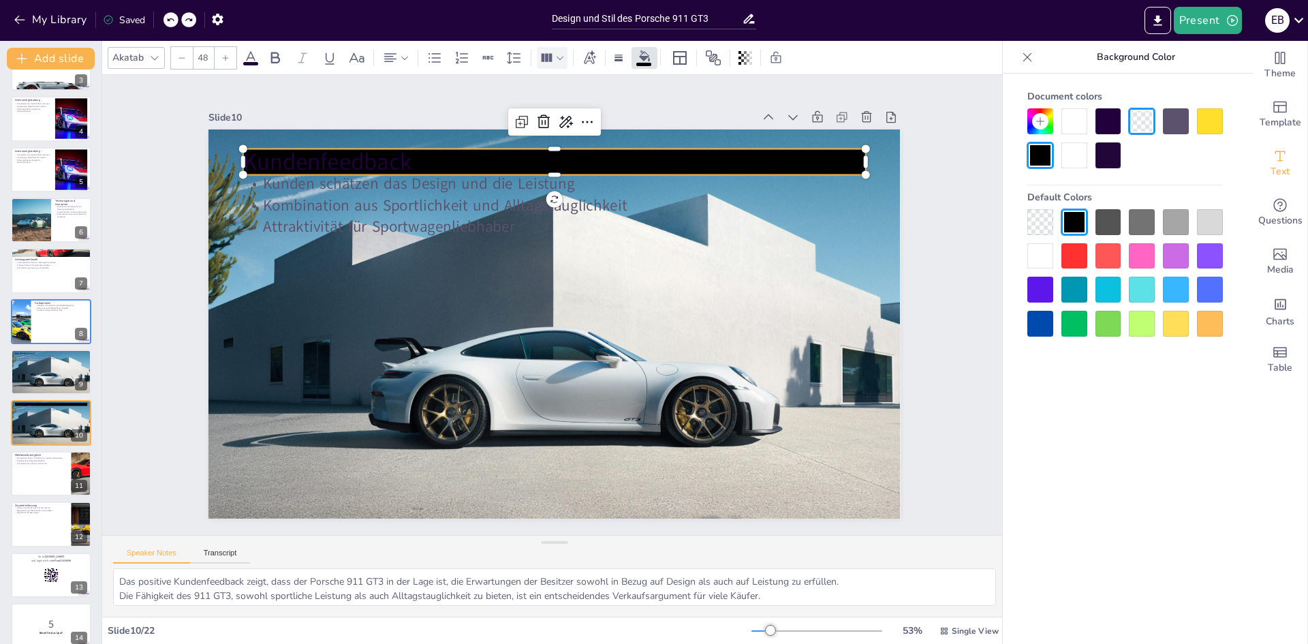
click at [179, 20] on div at bounding box center [180, 19] width 33 height 15
click at [174, 19] on icon at bounding box center [170, 20] width 8 height 8
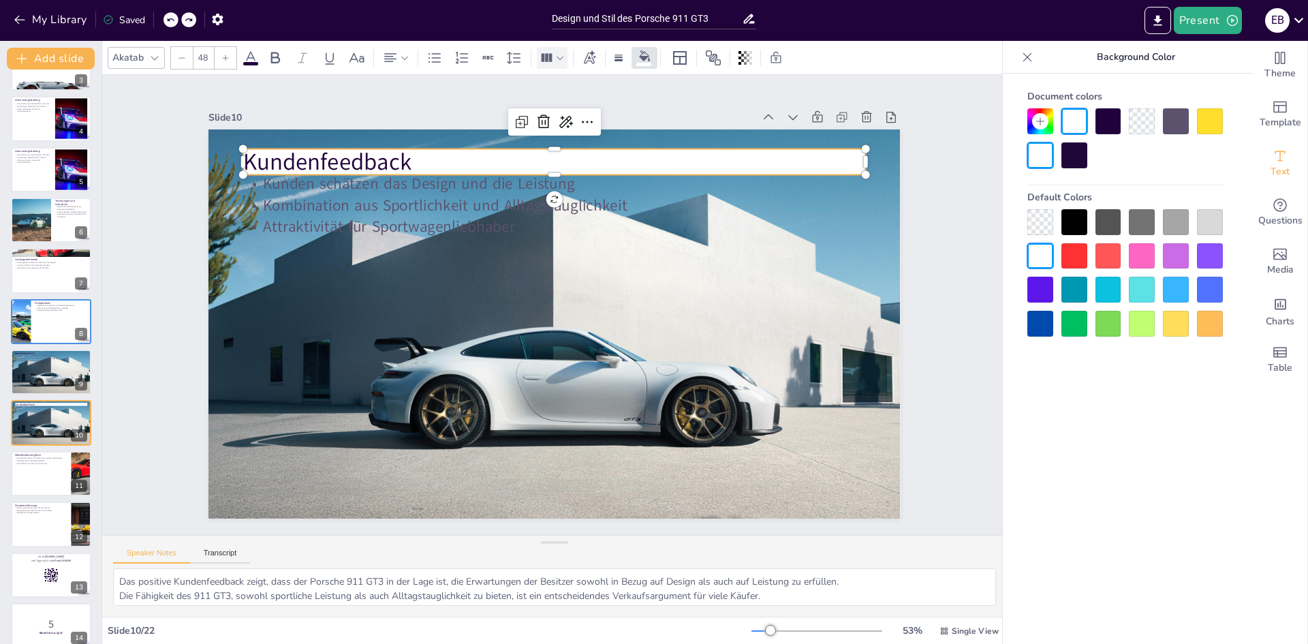
click at [174, 19] on icon at bounding box center [170, 20] width 8 height 8
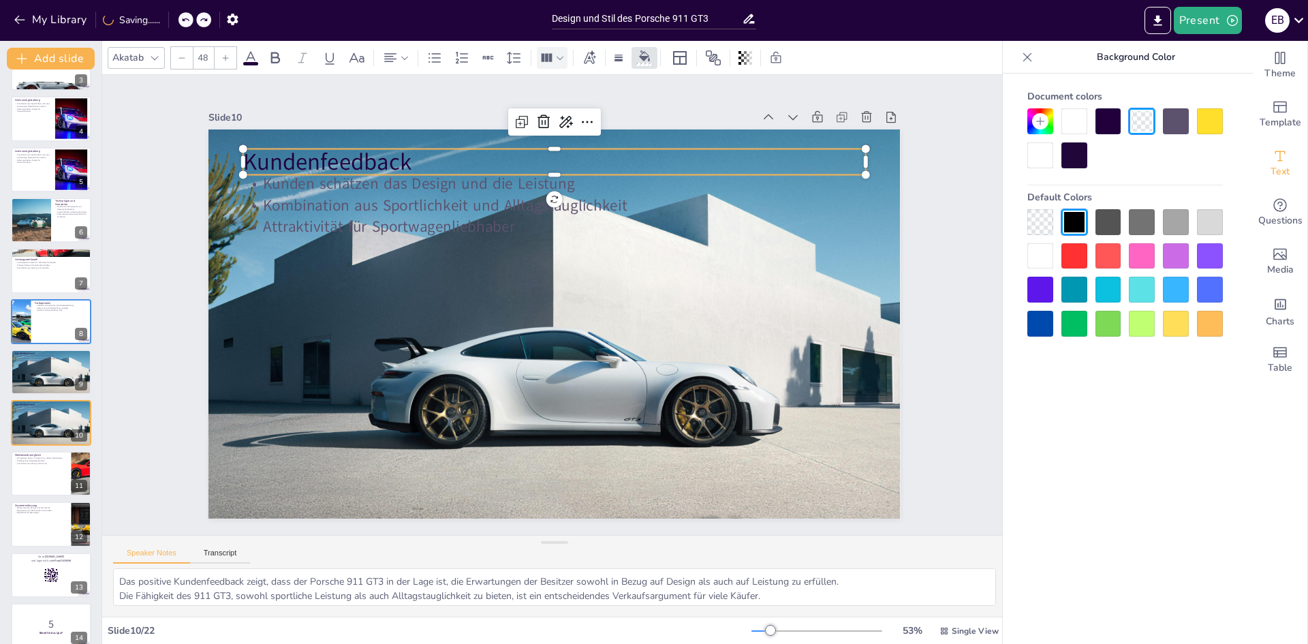
click at [966, 185] on div "Slide 1 Porsche 911 GT3 - Design und Stil Eine umfassende Präsentation über das…" at bounding box center [555, 305] width 1014 height 788
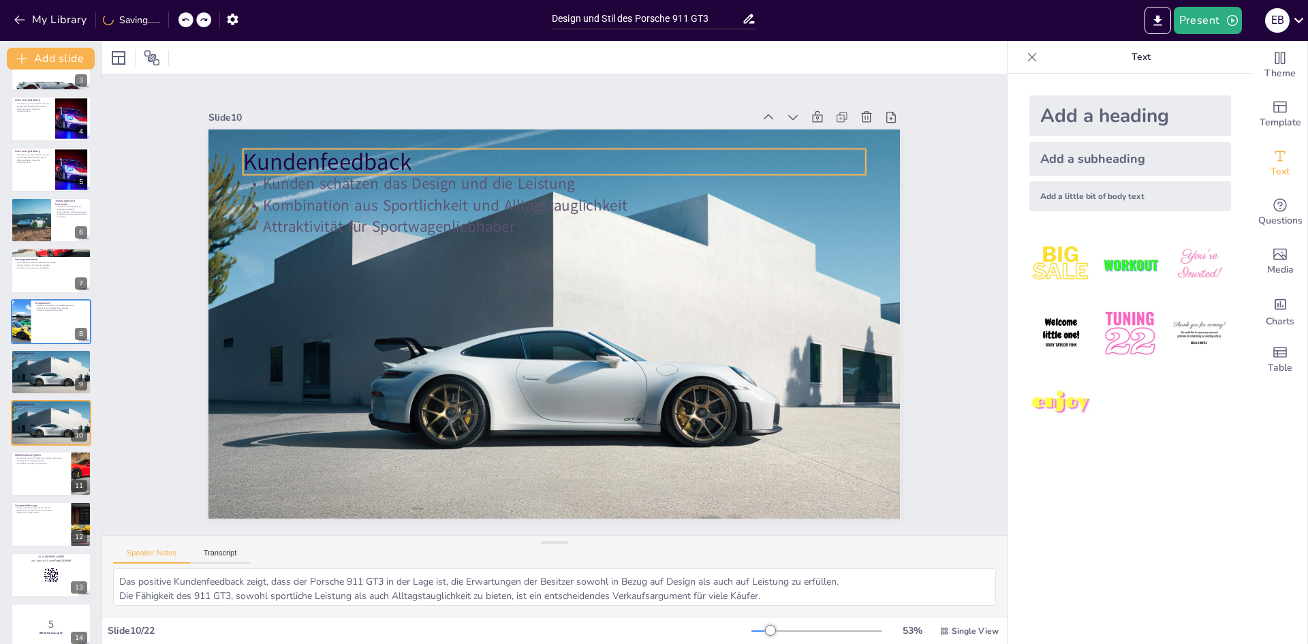
click at [614, 162] on p "Kundenfeedback" at bounding box center [695, 274] width 162 height 615
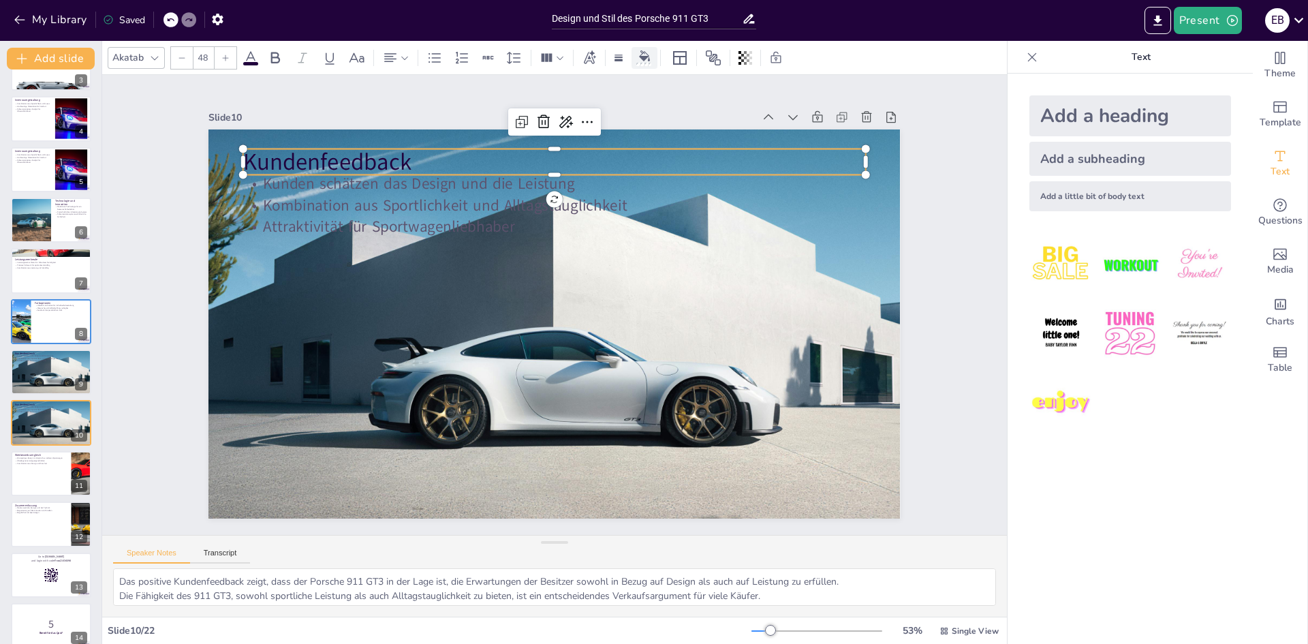
click at [649, 57] on icon at bounding box center [644, 55] width 11 height 11
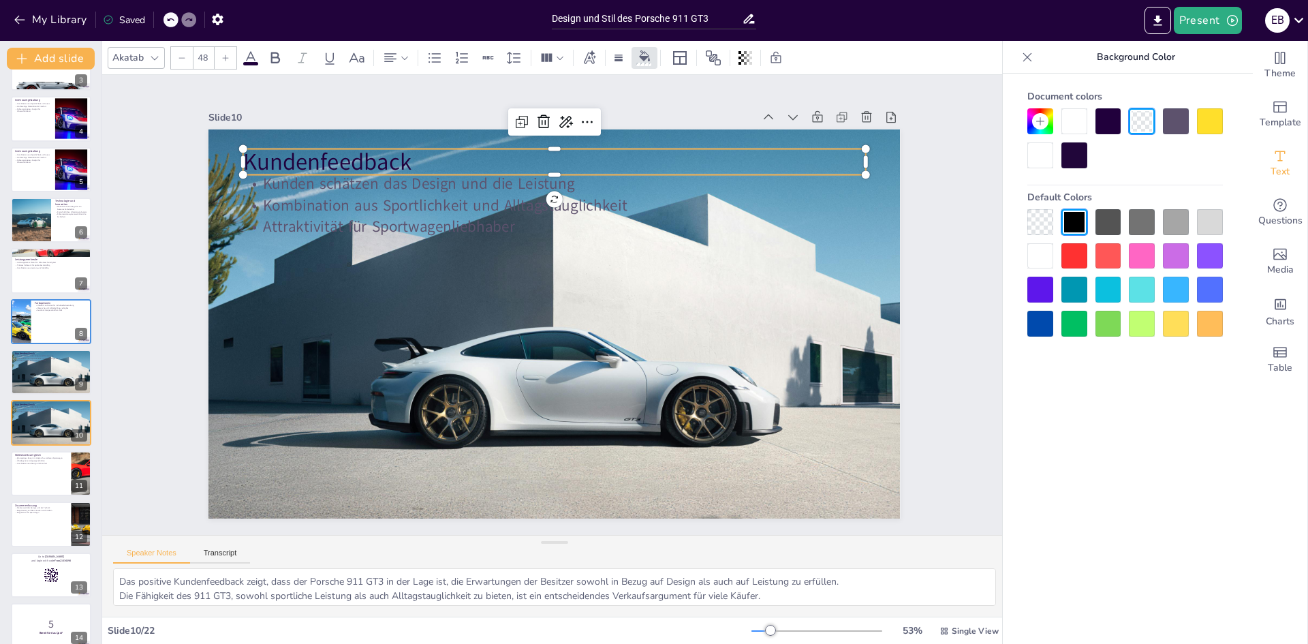
click at [1039, 260] on div at bounding box center [1041, 256] width 26 height 26
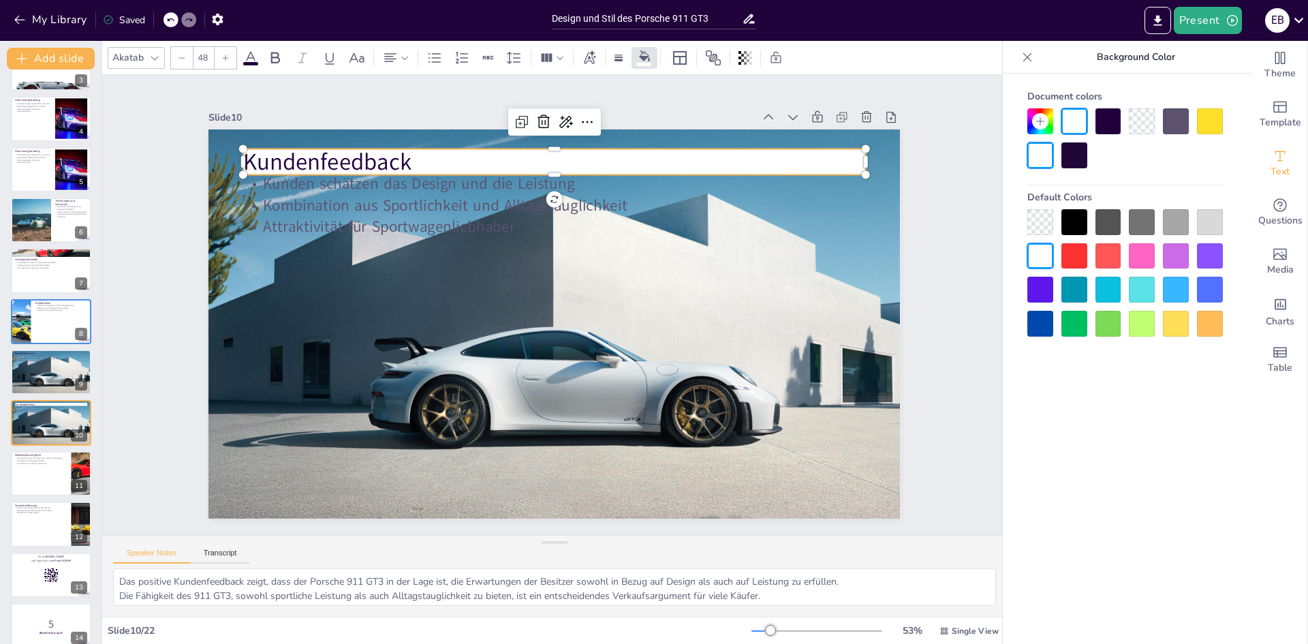
click at [1039, 260] on div at bounding box center [1041, 256] width 26 height 26
click at [1037, 230] on div at bounding box center [1041, 222] width 26 height 26
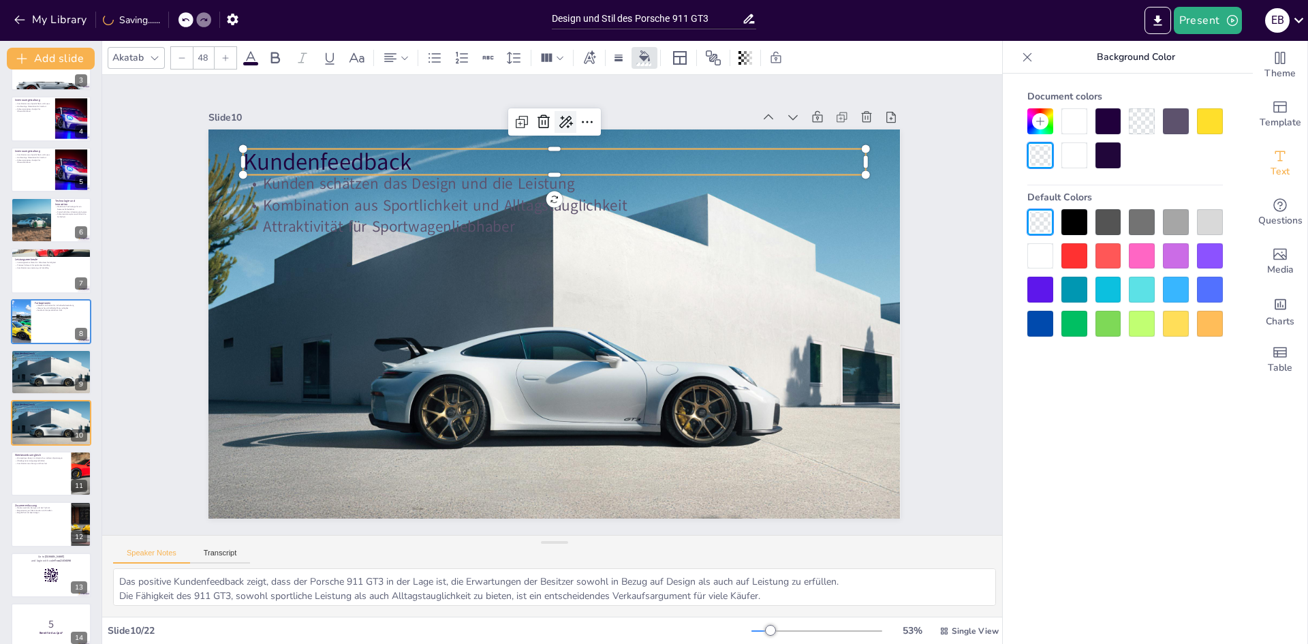
click at [660, 152] on icon at bounding box center [671, 163] width 23 height 23
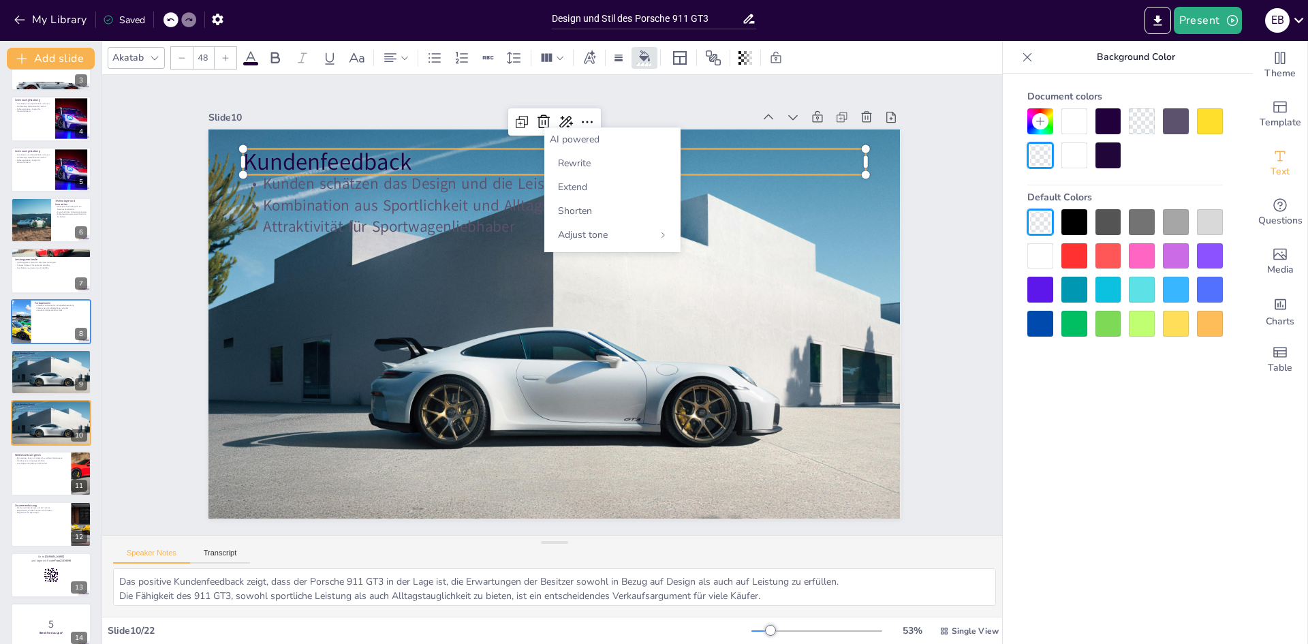
click at [569, 140] on div "AI powered" at bounding box center [612, 139] width 125 height 13
click at [574, 184] on span "Extend" at bounding box center [572, 187] width 29 height 13
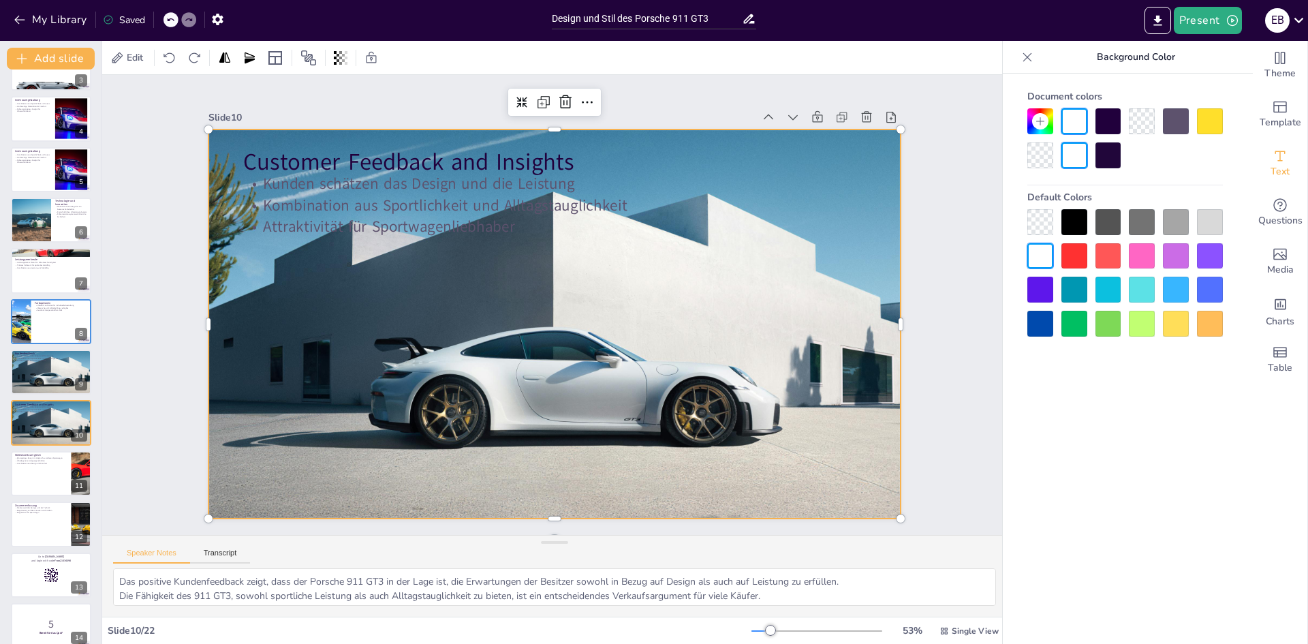
click at [412, 284] on div at bounding box center [548, 323] width 778 height 584
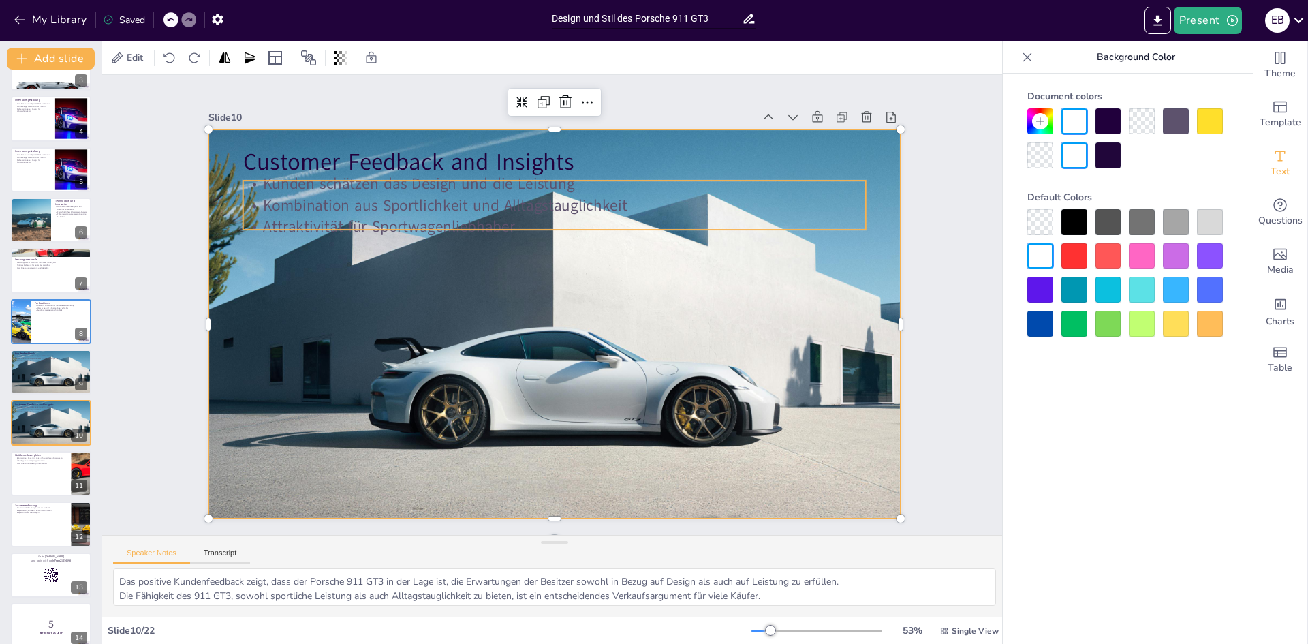
click at [390, 213] on p "Attraktivität für Sportwagenliebhaber" at bounding box center [600, 241] width 517 height 383
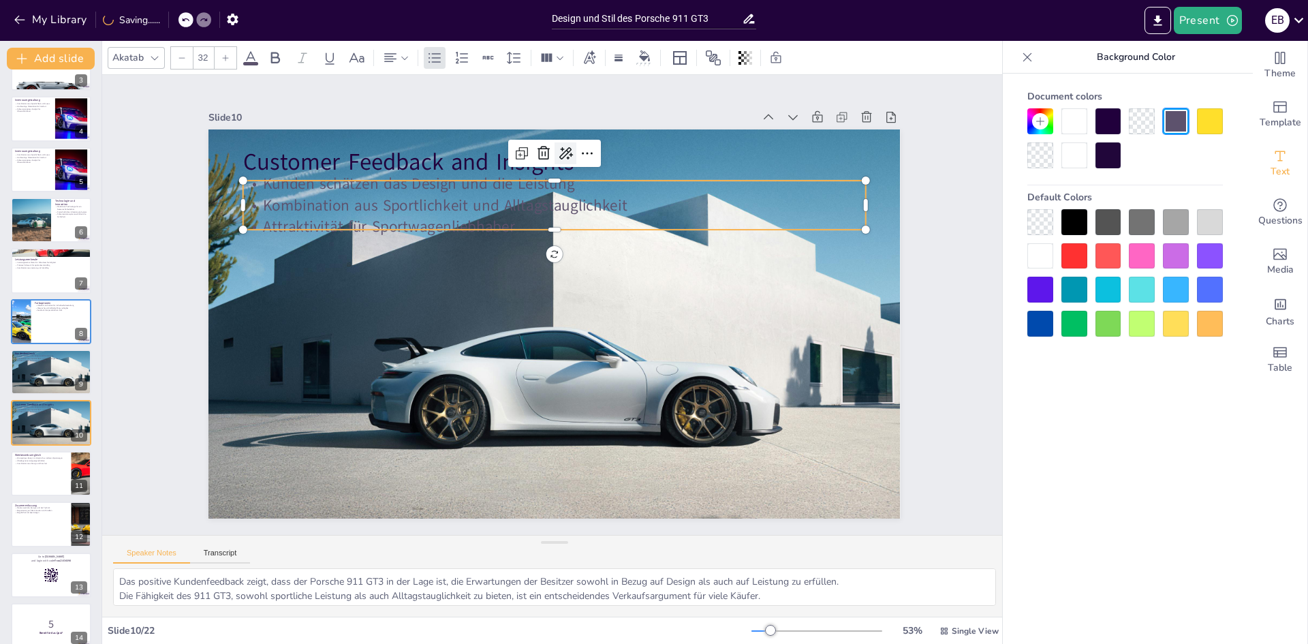
click at [668, 209] on div at bounding box center [683, 224] width 31 height 31
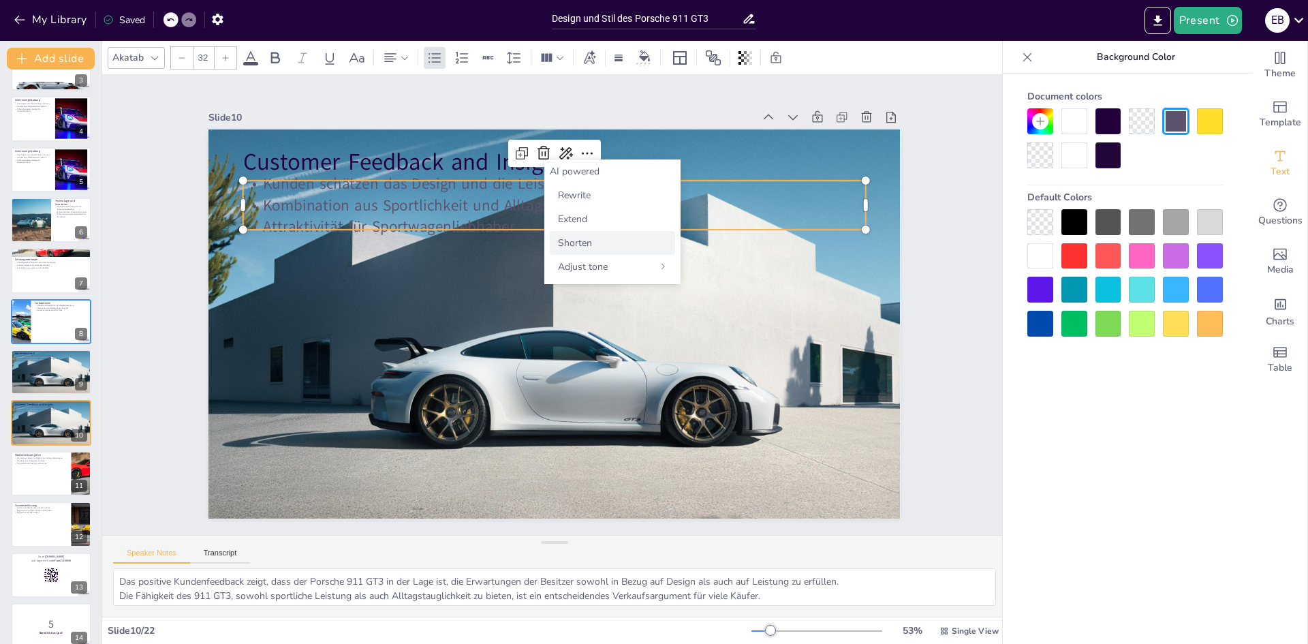
click at [558, 239] on span "Shorten" at bounding box center [575, 242] width 34 height 13
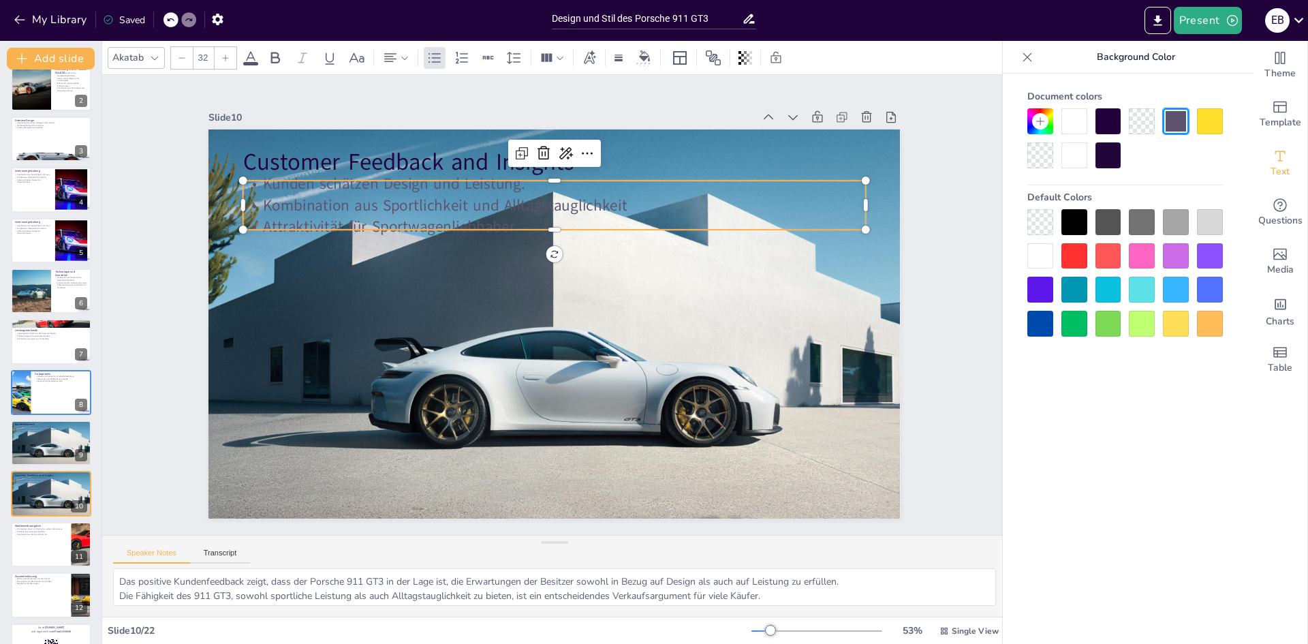
scroll to position [0, 0]
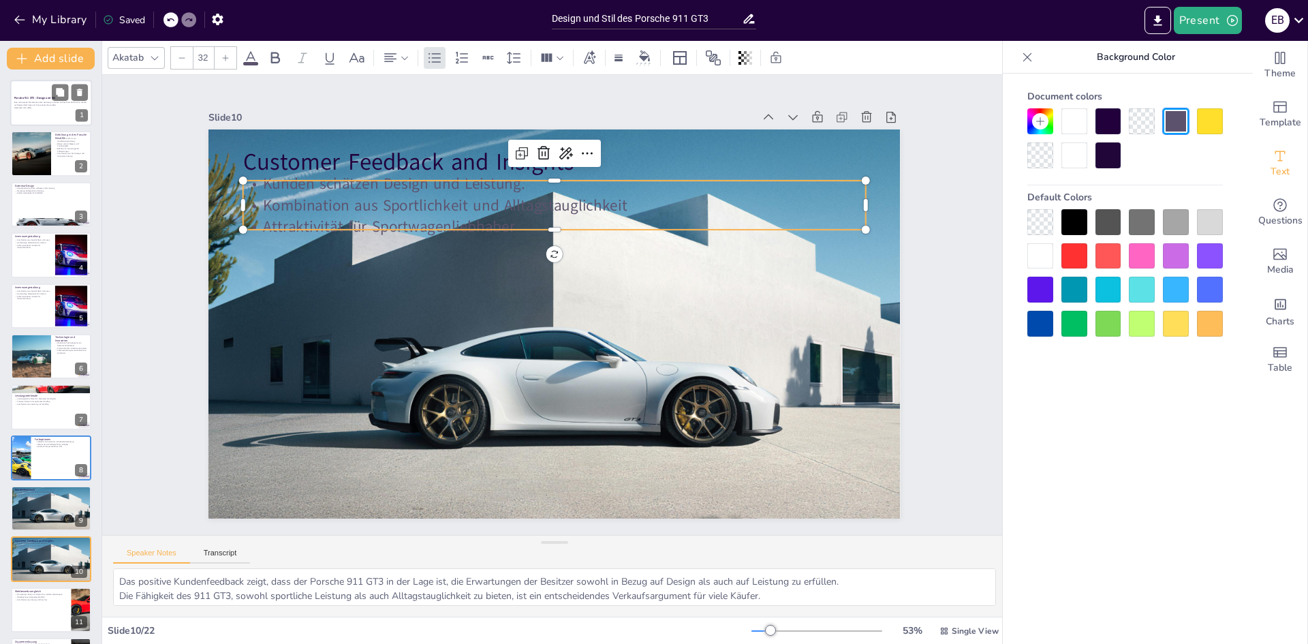
click at [47, 119] on div at bounding box center [51, 103] width 82 height 46
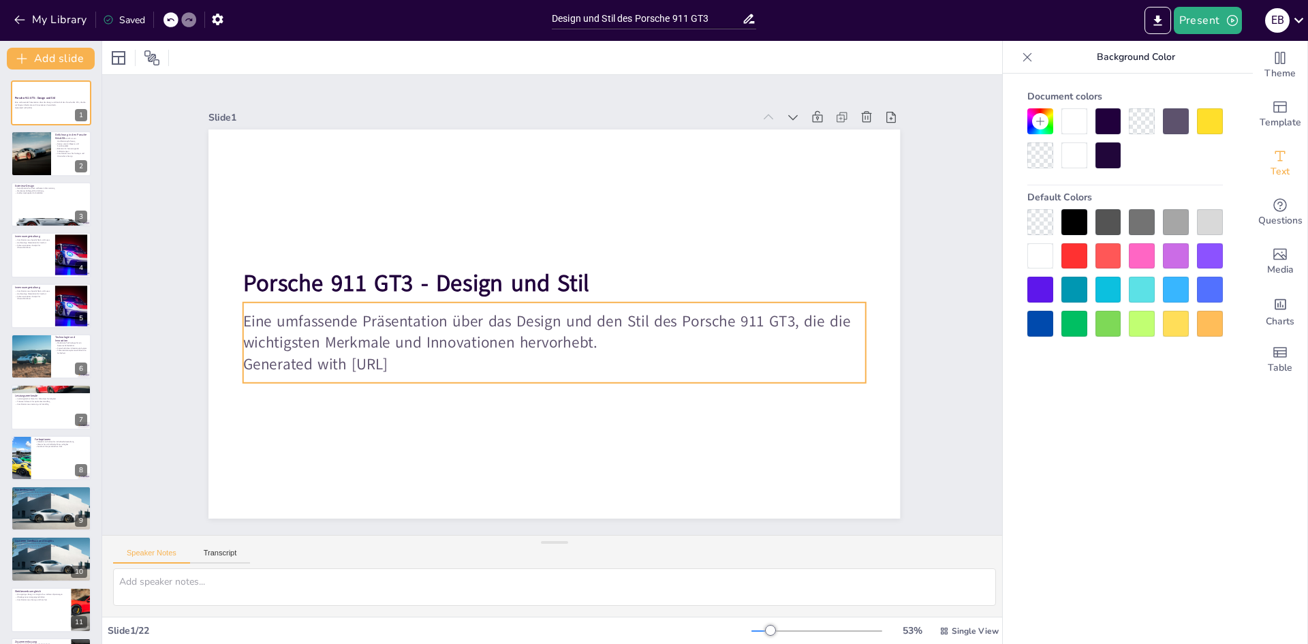
click at [342, 356] on p "Generated with [URL]" at bounding box center [507, 270] width 383 height 517
click at [485, 364] on p "Generated with [URL]" at bounding box center [496, 305] width 22 height 623
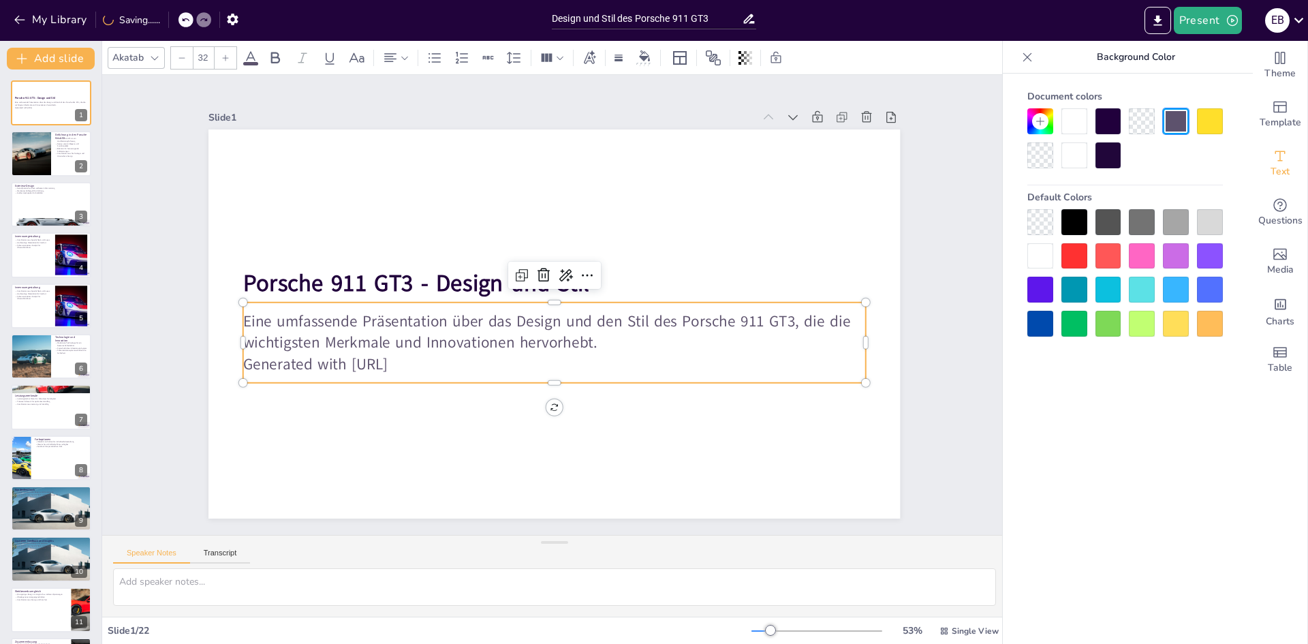
click at [427, 360] on p "Generated with [URL]" at bounding box center [594, 348] width 477 height 433
click at [427, 360] on p "Generated with [URL]" at bounding box center [530, 358] width 577 height 273
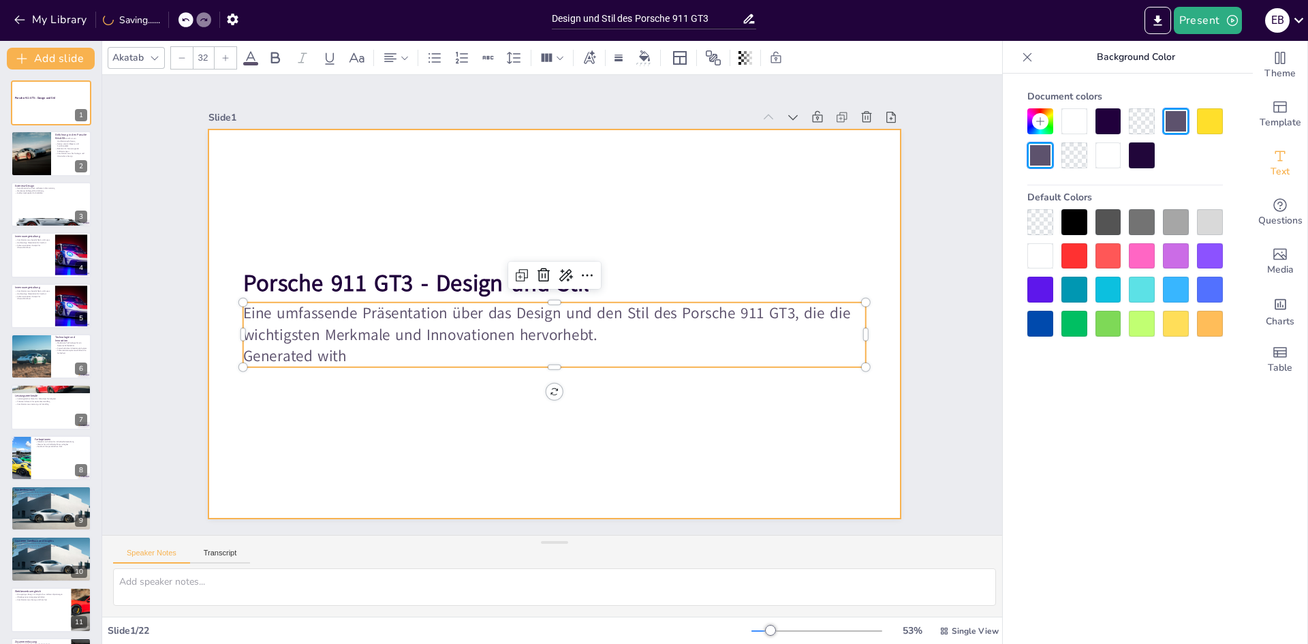
click at [444, 244] on div at bounding box center [551, 323] width 758 height 524
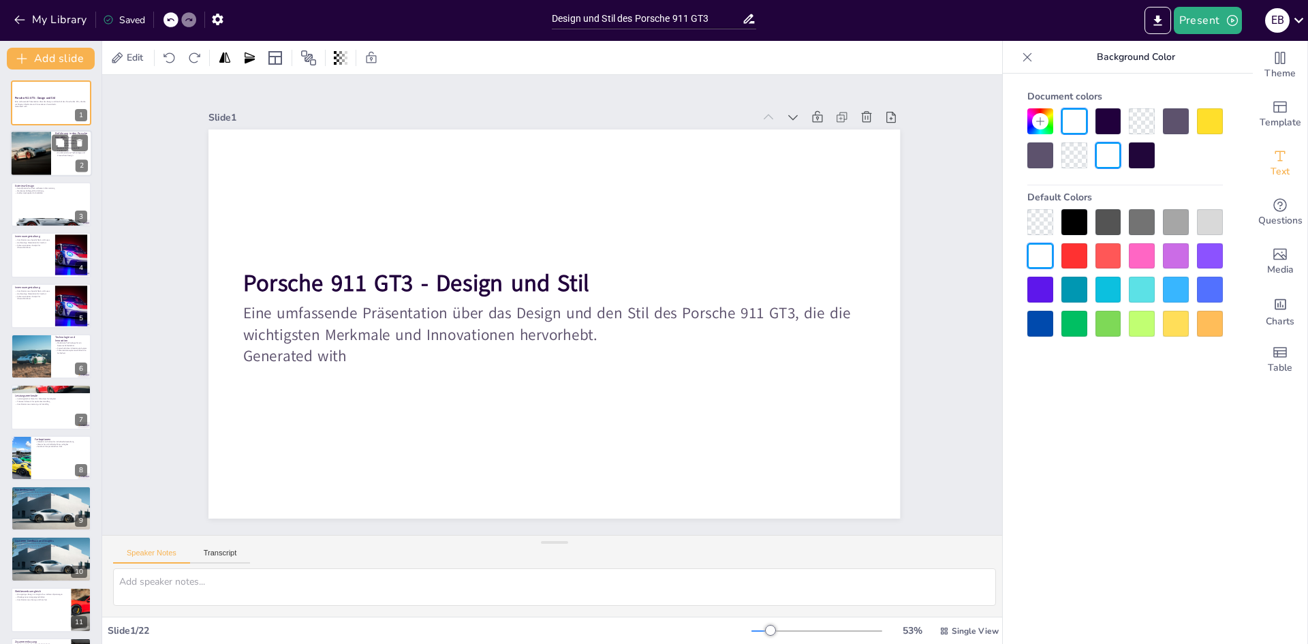
click at [30, 141] on div at bounding box center [30, 154] width 46 height 46
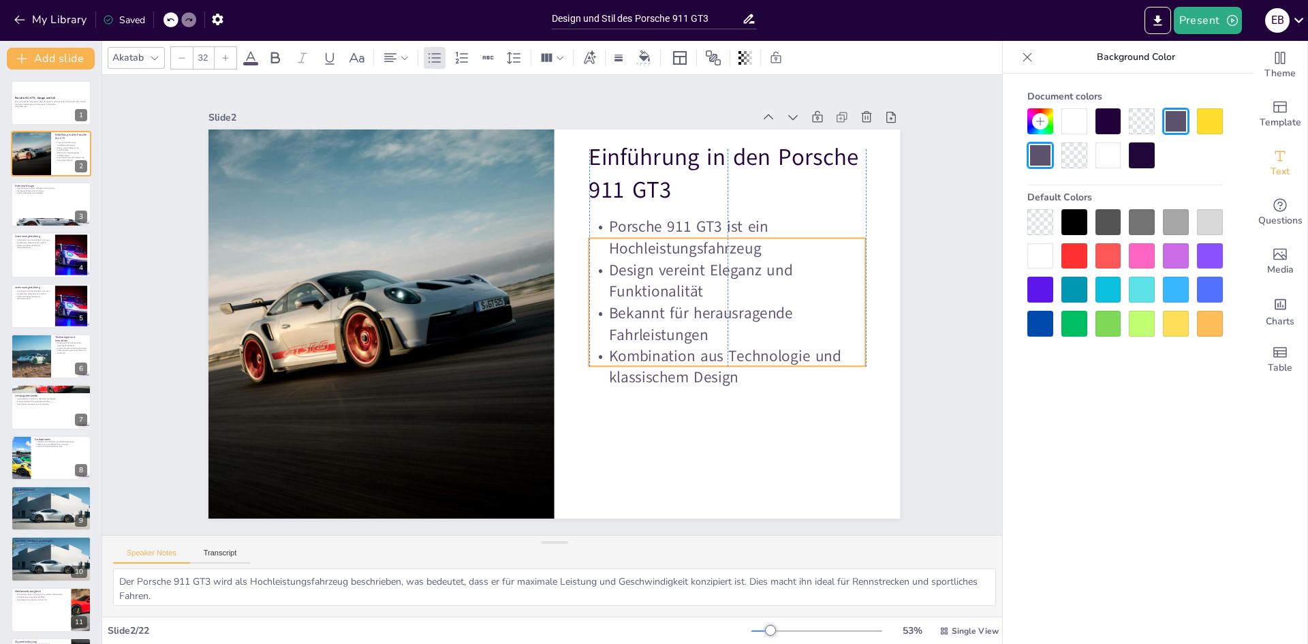
drag, startPoint x: 710, startPoint y: 295, endPoint x: 712, endPoint y: 329, distance: 34.1
click at [627, 275] on p "Bekannt für herausragende Fahrleistungen" at bounding box center [591, 134] width 72 height 279
drag, startPoint x: 650, startPoint y: 403, endPoint x: 640, endPoint y: 404, distance: 10.3
click at [649, 405] on div at bounding box center [546, 321] width 794 height 683
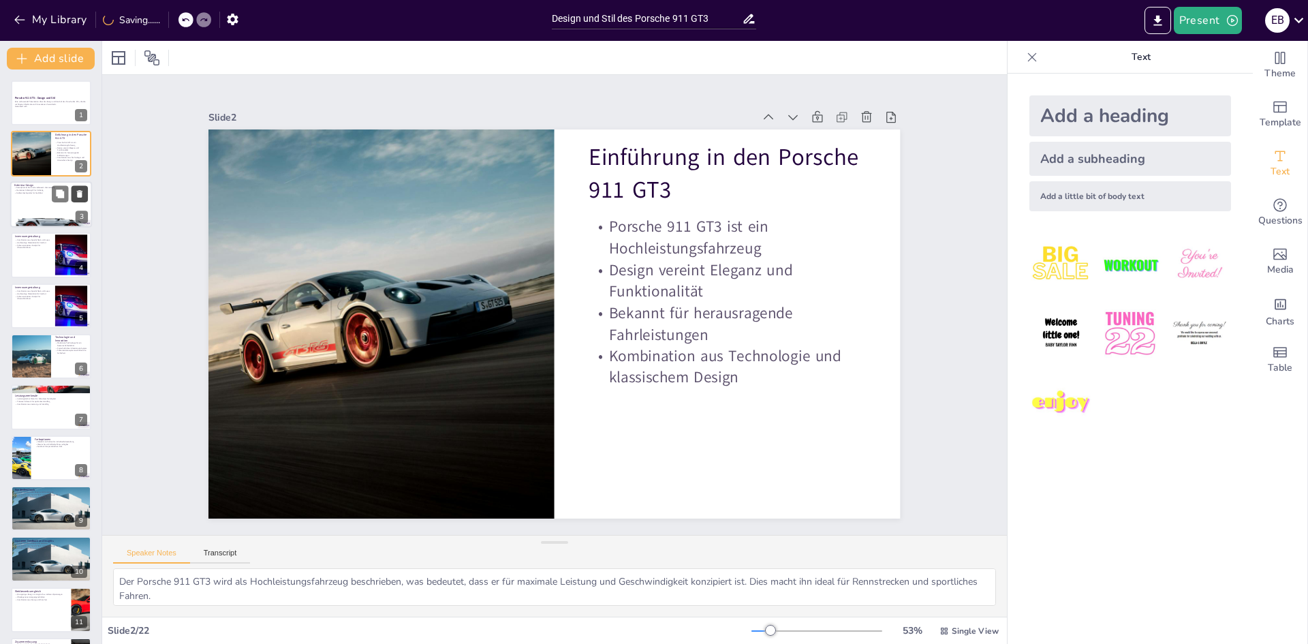
click at [74, 202] on button at bounding box center [80, 193] width 16 height 16
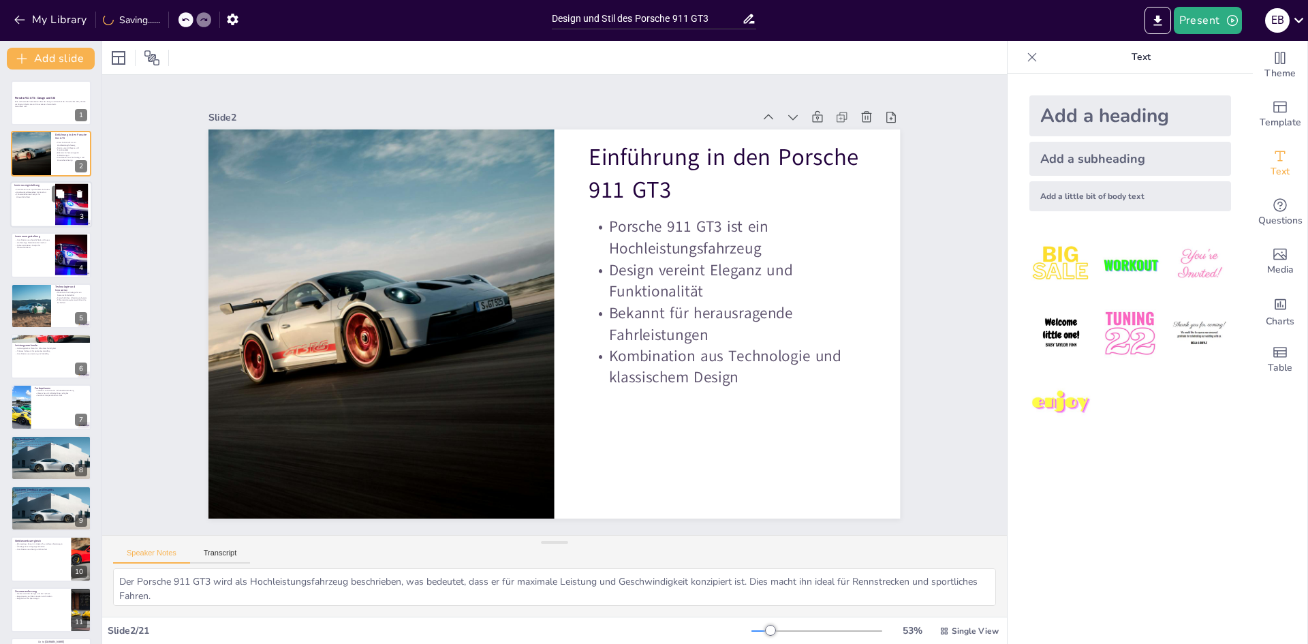
click at [71, 210] on div at bounding box center [72, 204] width 64 height 42
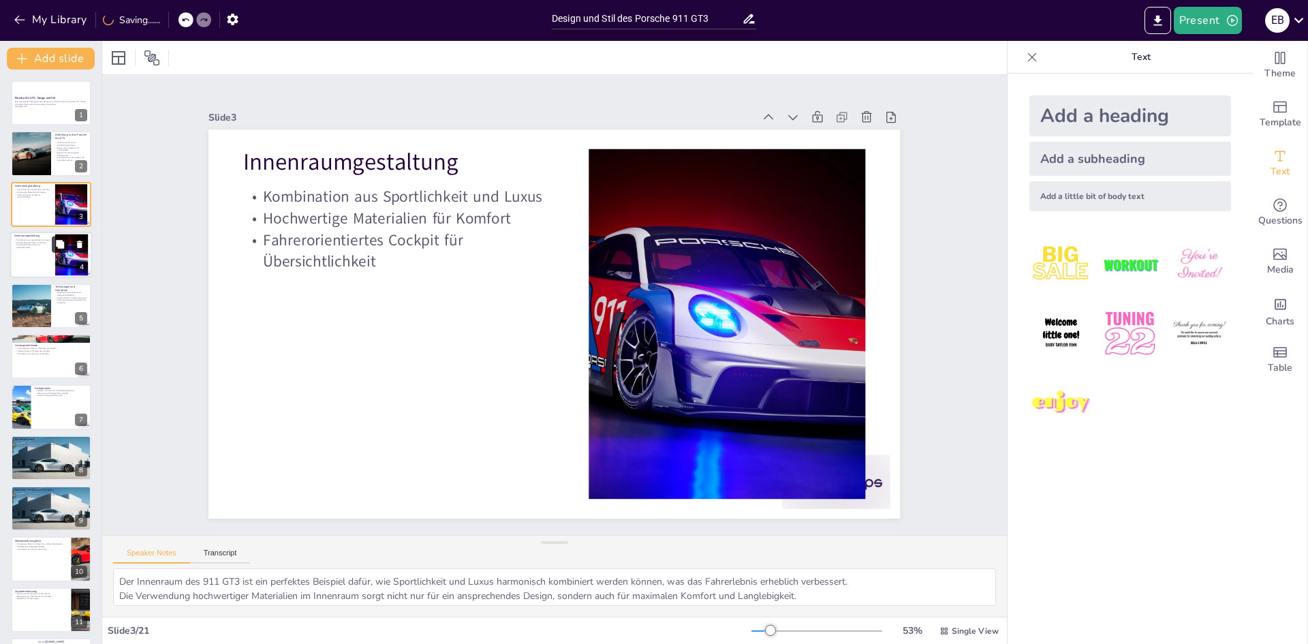
click at [54, 237] on button at bounding box center [60, 244] width 16 height 16
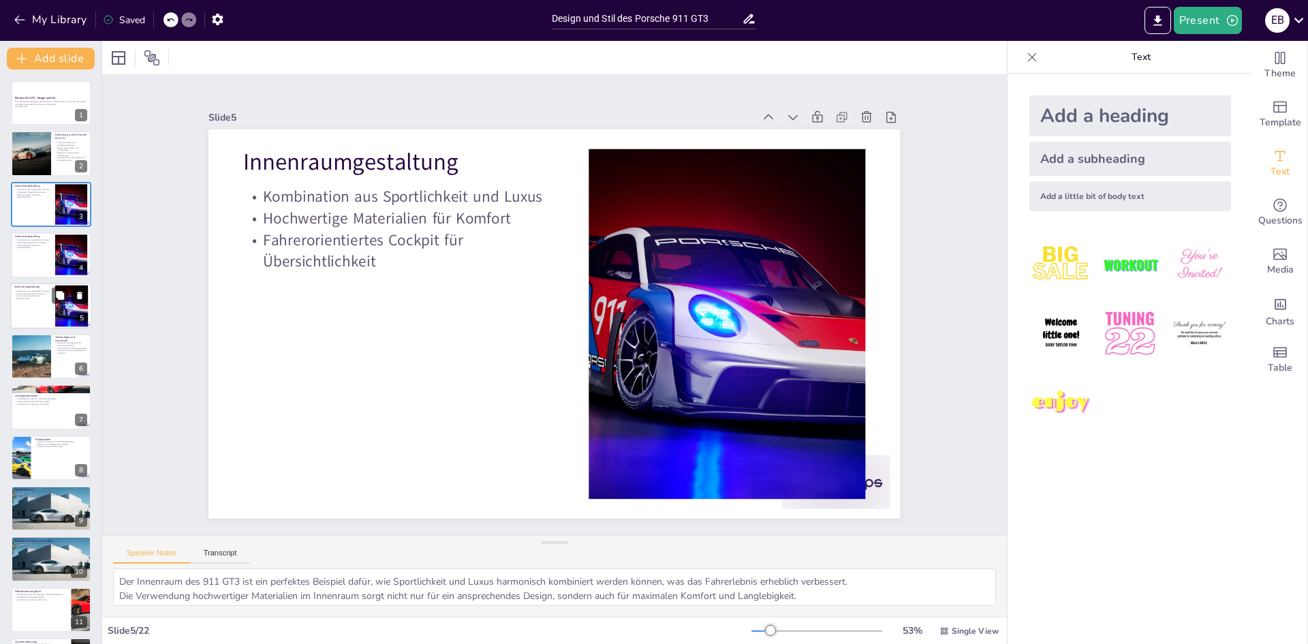
click at [77, 292] on icon at bounding box center [80, 295] width 10 height 10
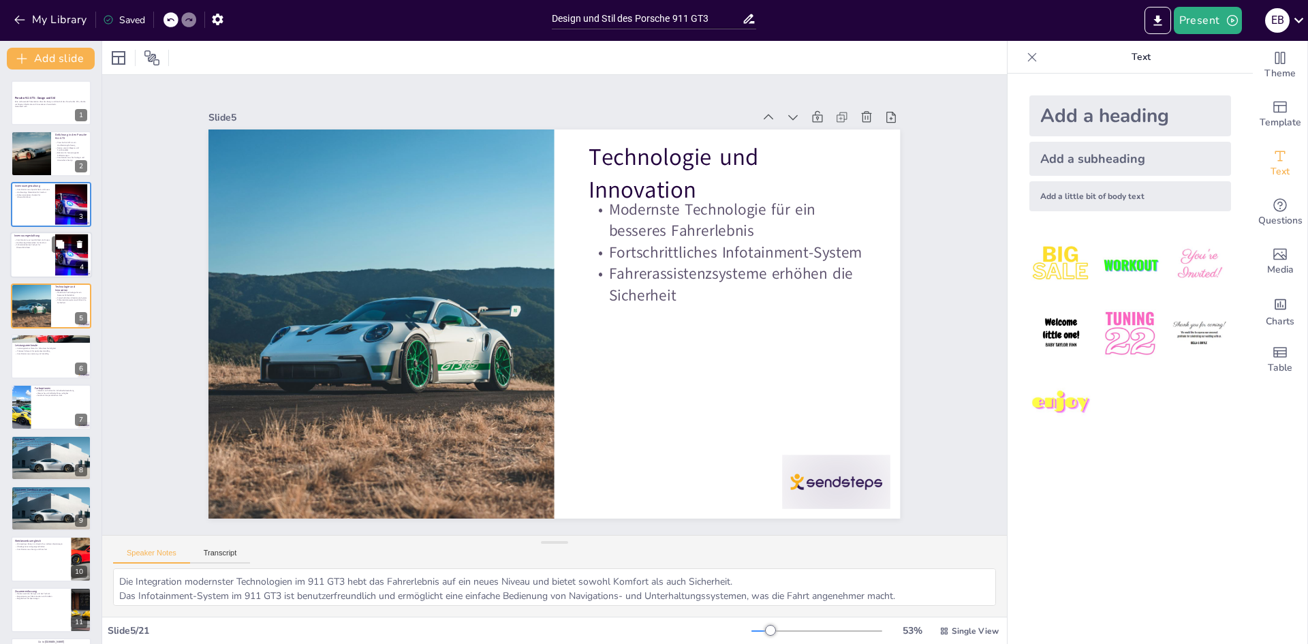
click at [80, 243] on icon at bounding box center [79, 244] width 5 height 7
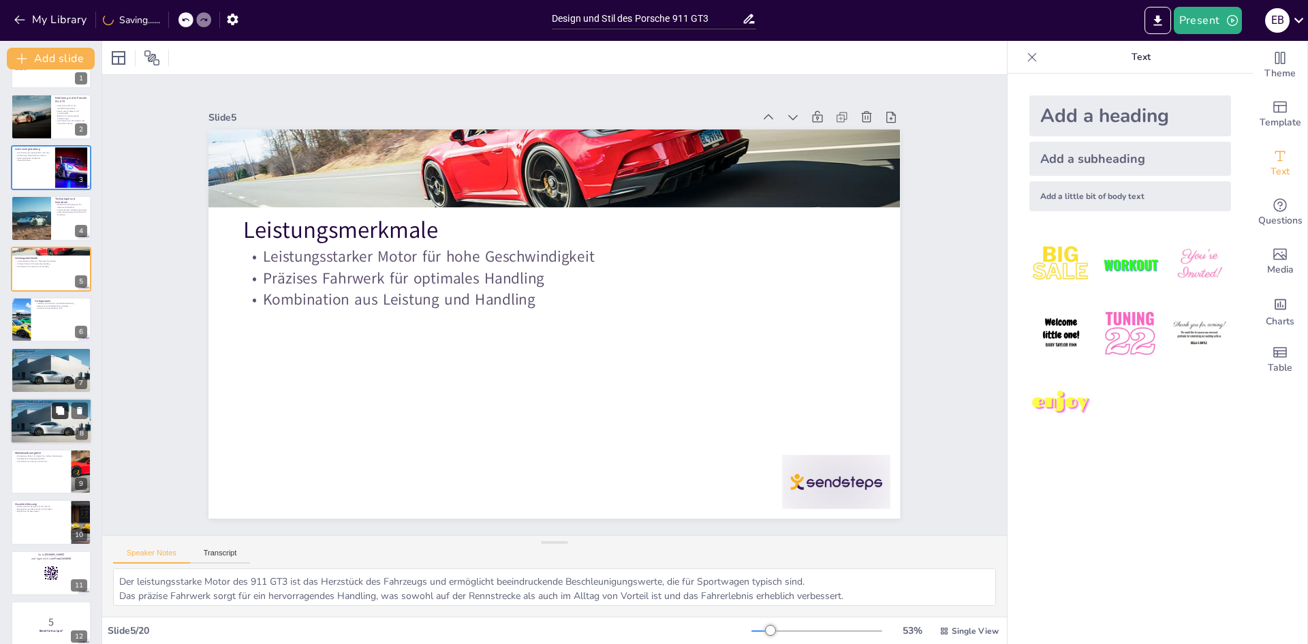
scroll to position [68, 0]
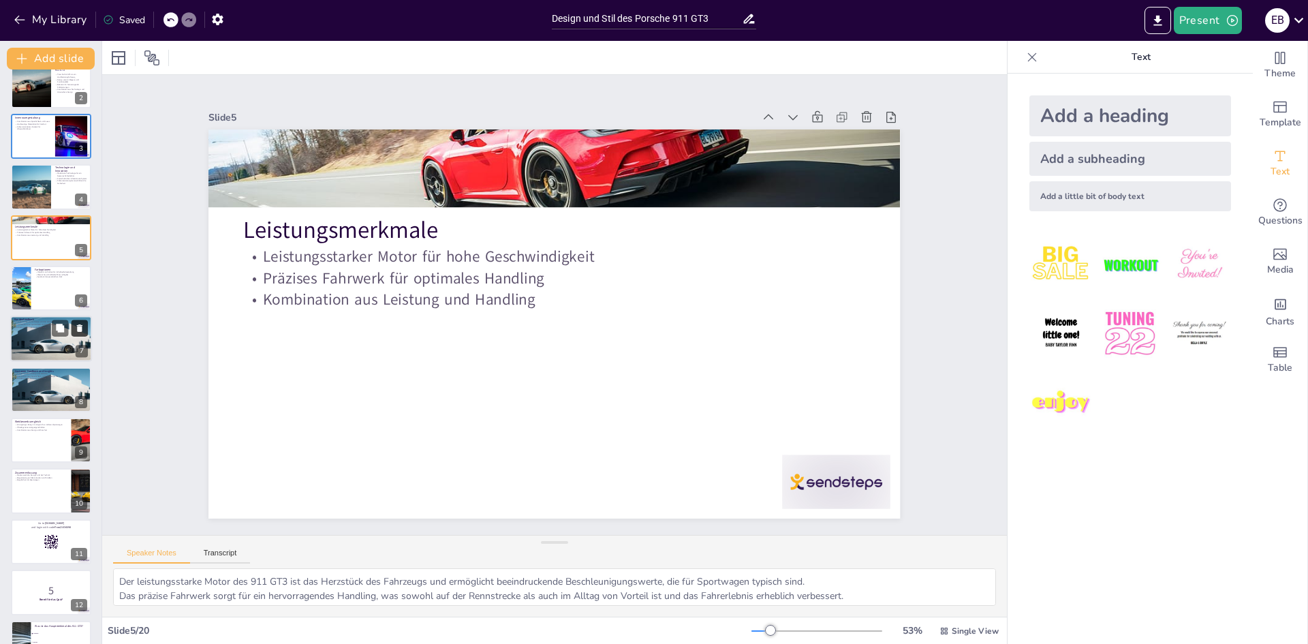
click at [84, 330] on icon at bounding box center [80, 329] width 10 height 10
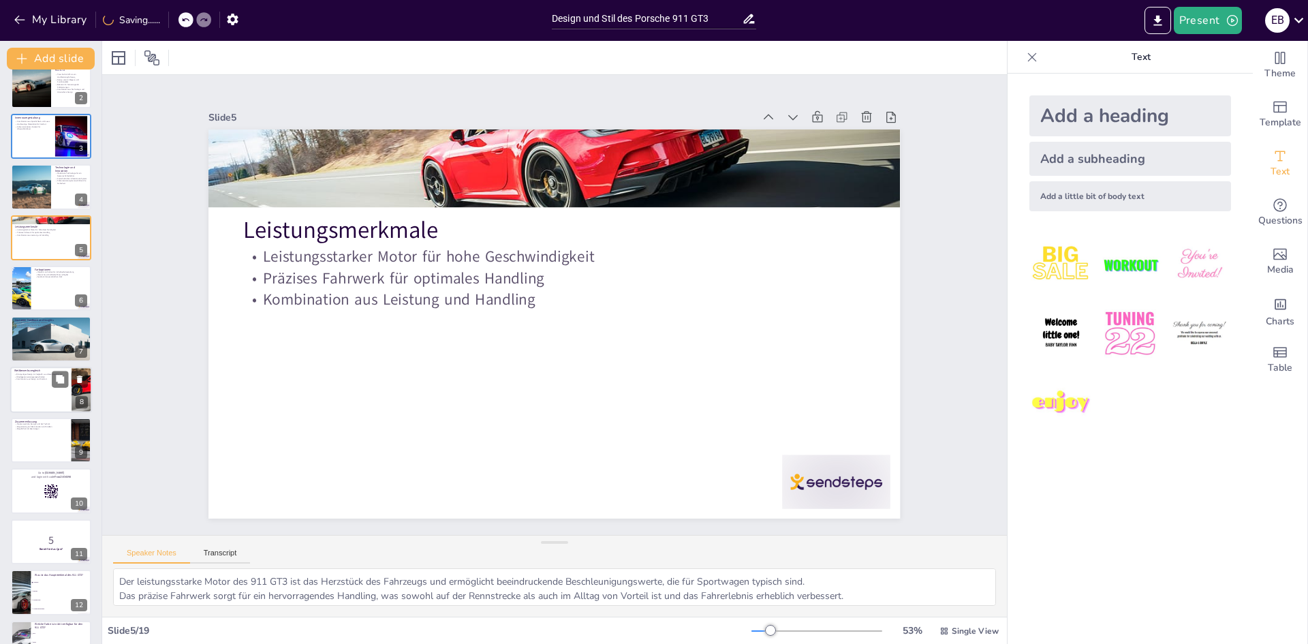
click at [40, 389] on div at bounding box center [51, 390] width 82 height 46
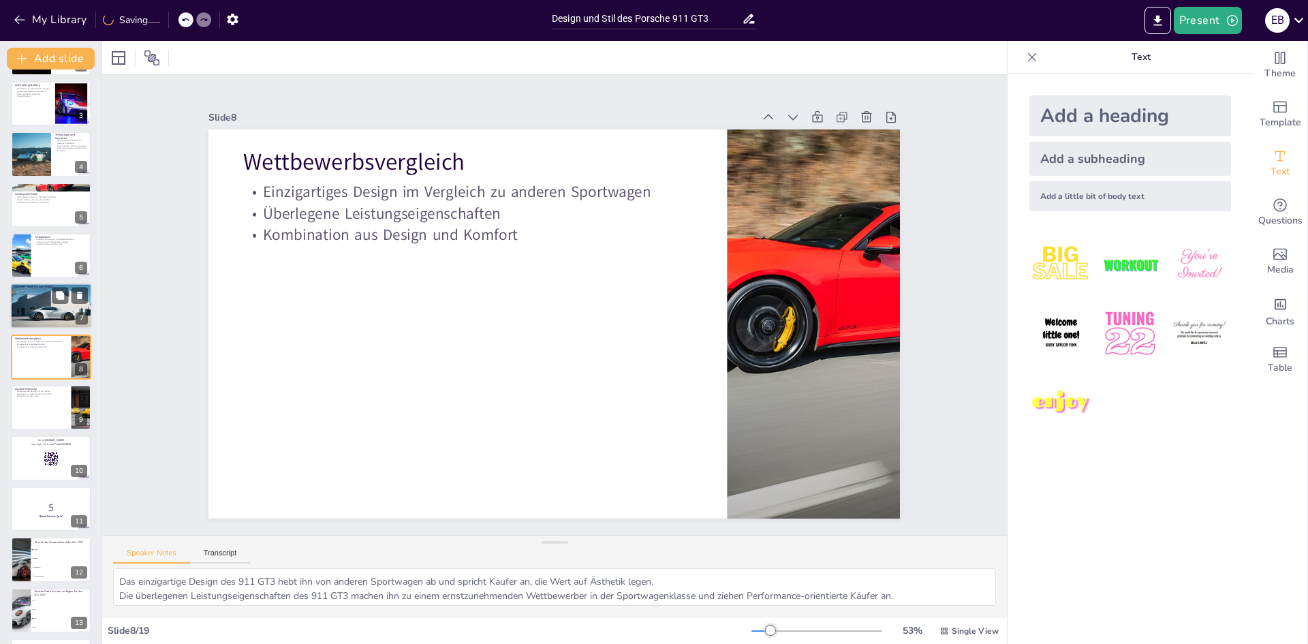
click at [39, 316] on div at bounding box center [51, 306] width 82 height 46
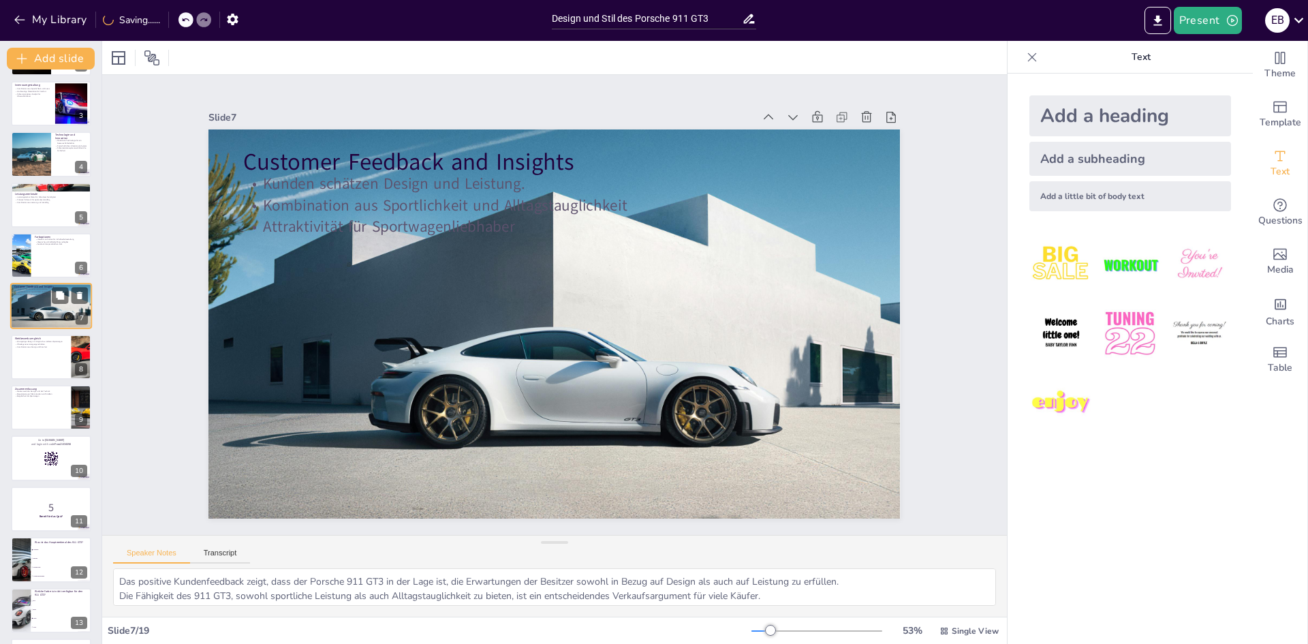
scroll to position [50, 0]
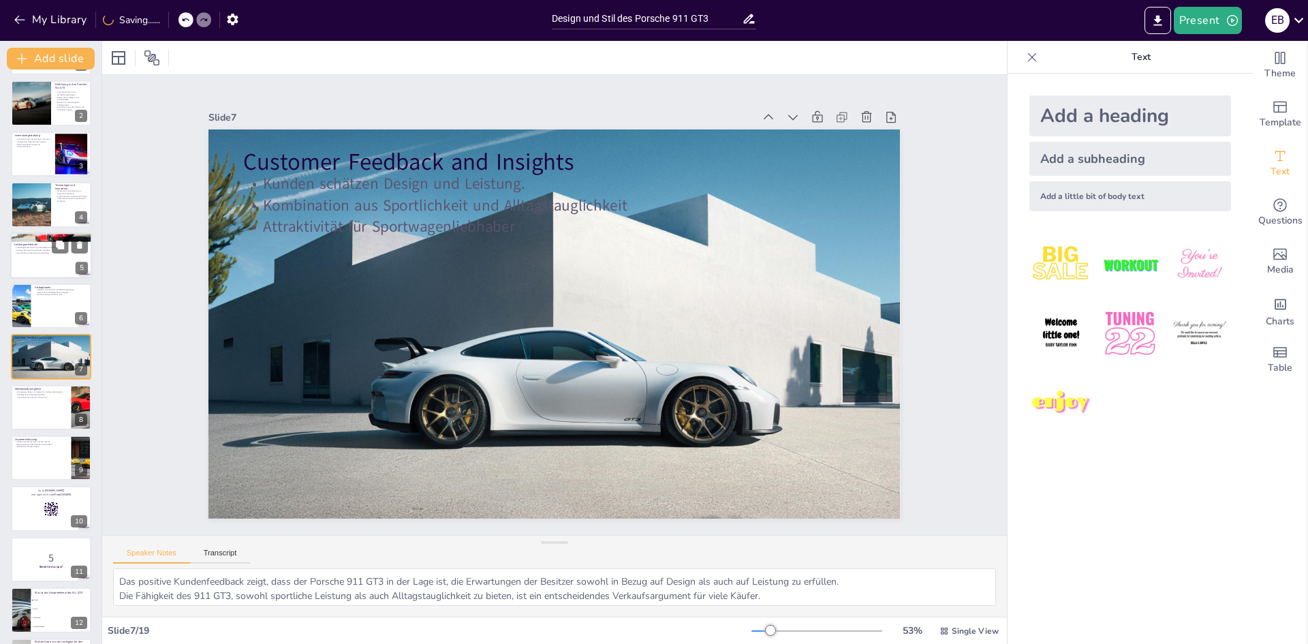
click at [40, 270] on div at bounding box center [51, 255] width 82 height 46
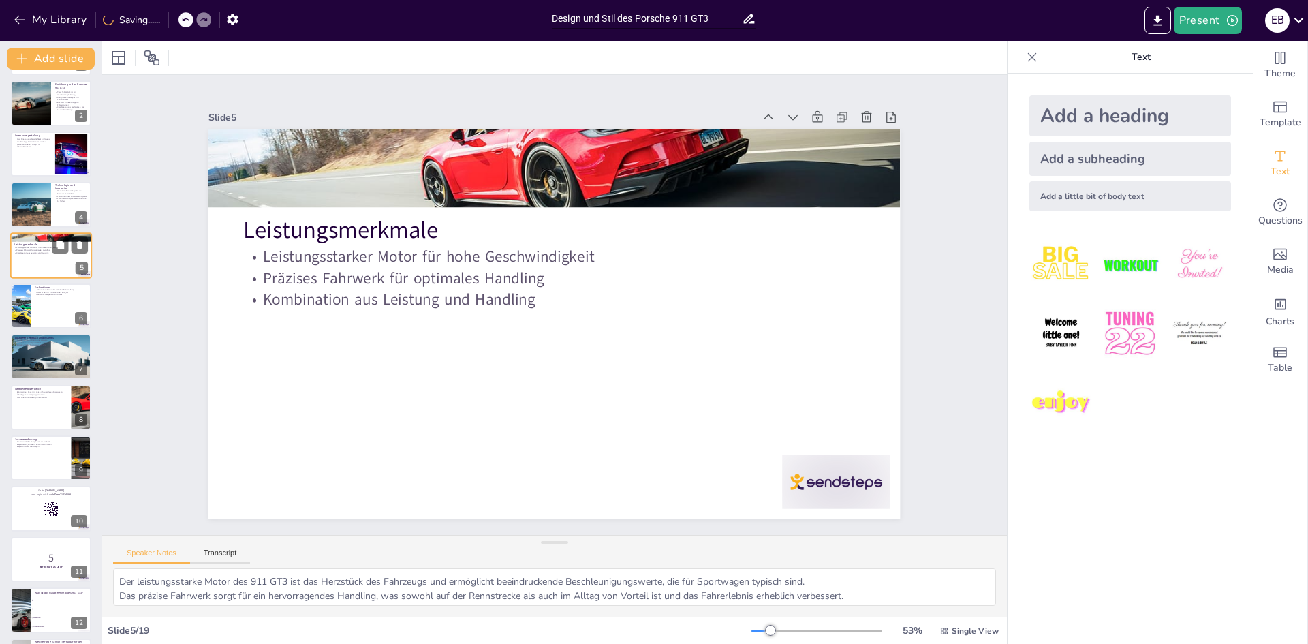
scroll to position [0, 0]
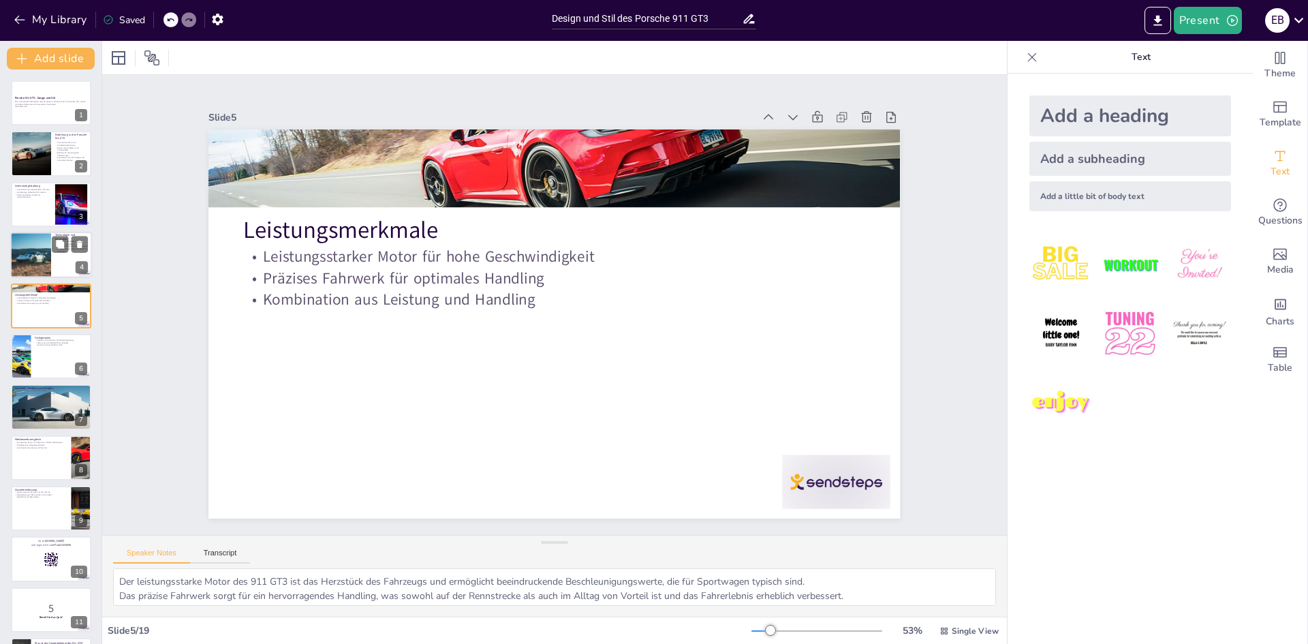
click at [37, 249] on div at bounding box center [30, 255] width 46 height 46
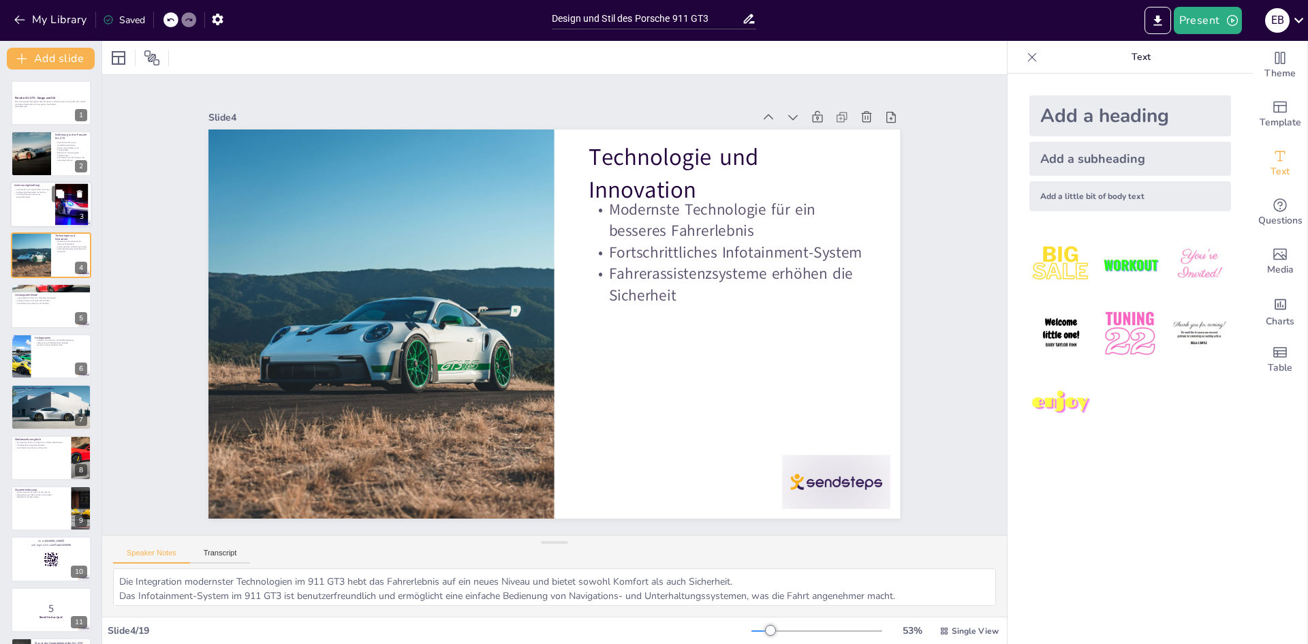
click at [35, 207] on div at bounding box center [51, 204] width 82 height 46
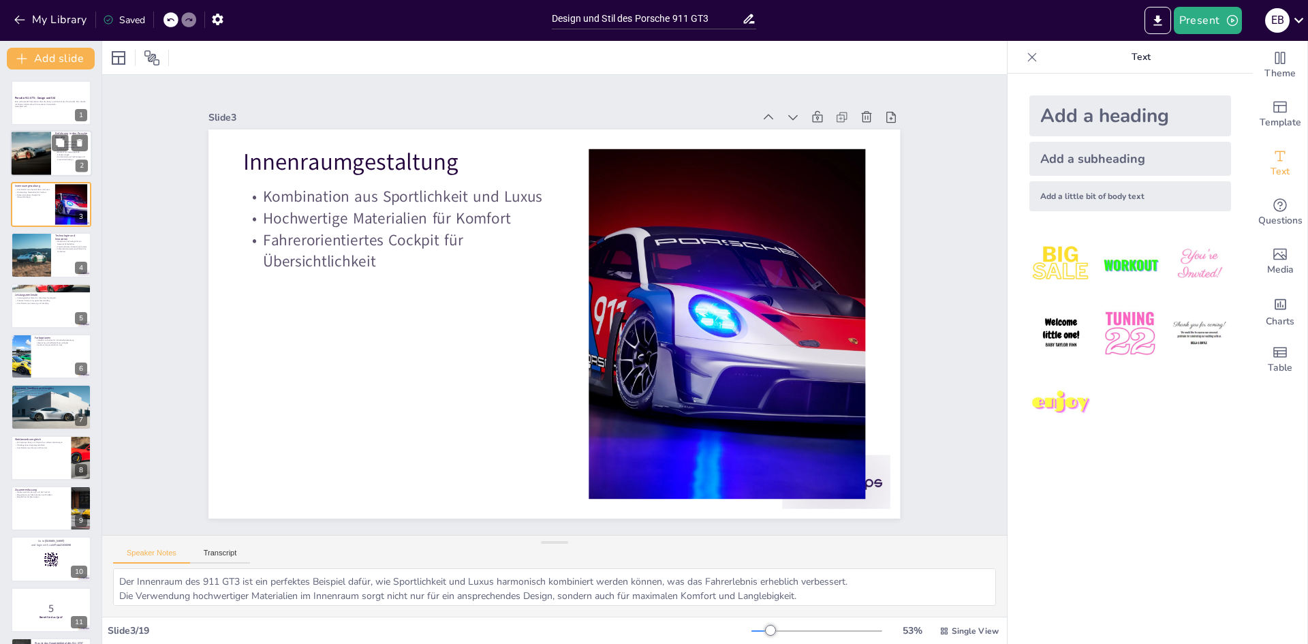
click at [33, 163] on div at bounding box center [30, 154] width 46 height 46
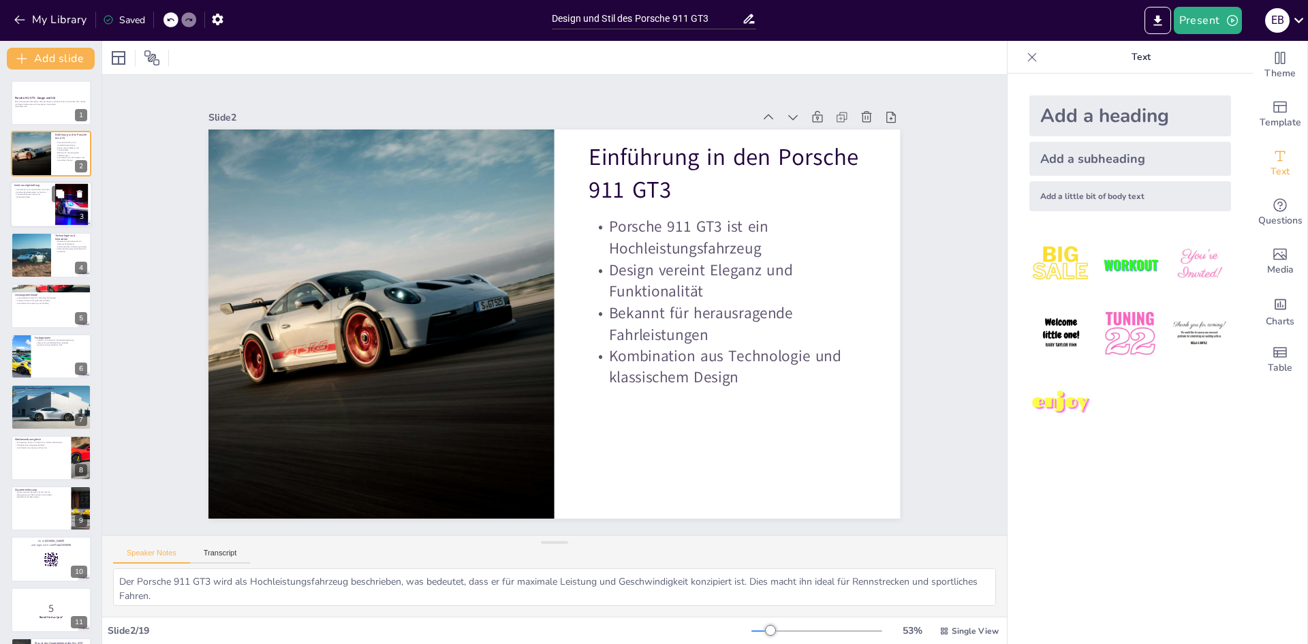
click at [37, 211] on div at bounding box center [51, 204] width 82 height 46
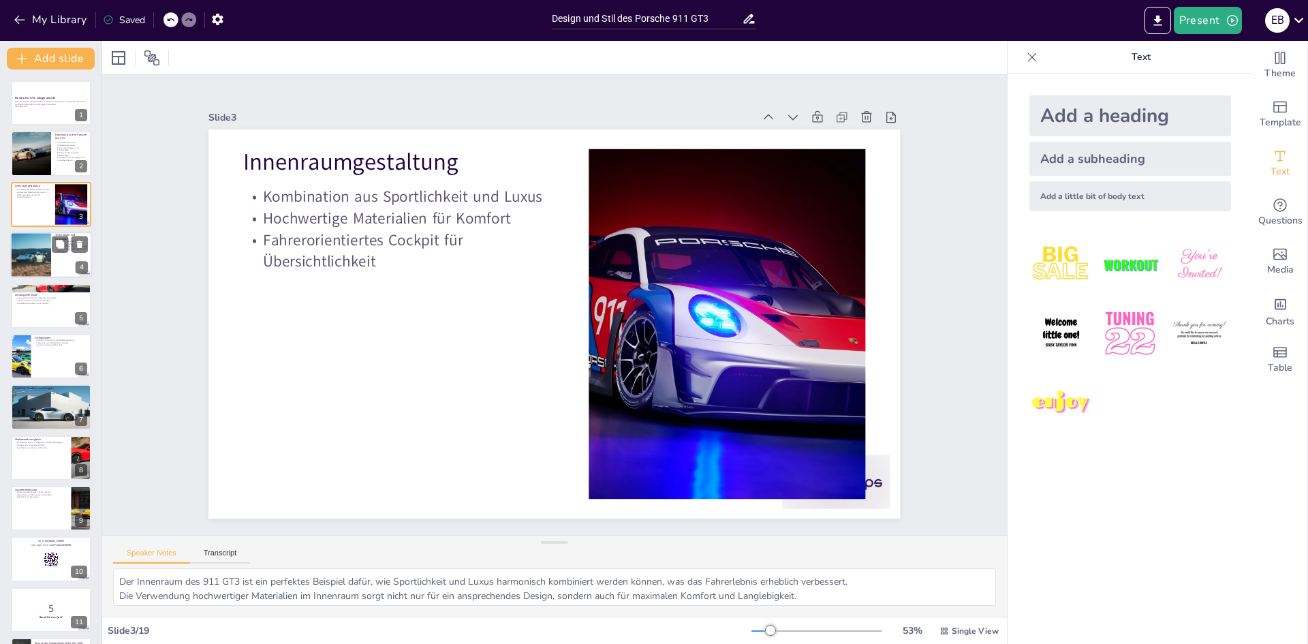
click at [37, 234] on div "Porsche 911 GT3 - Design und Stil Eine umfassende Präsentation über das Design …" at bounding box center [51, 558] width 102 height 957
drag, startPoint x: 37, startPoint y: 253, endPoint x: 44, endPoint y: 273, distance: 20.0
click at [37, 256] on div at bounding box center [30, 255] width 46 height 46
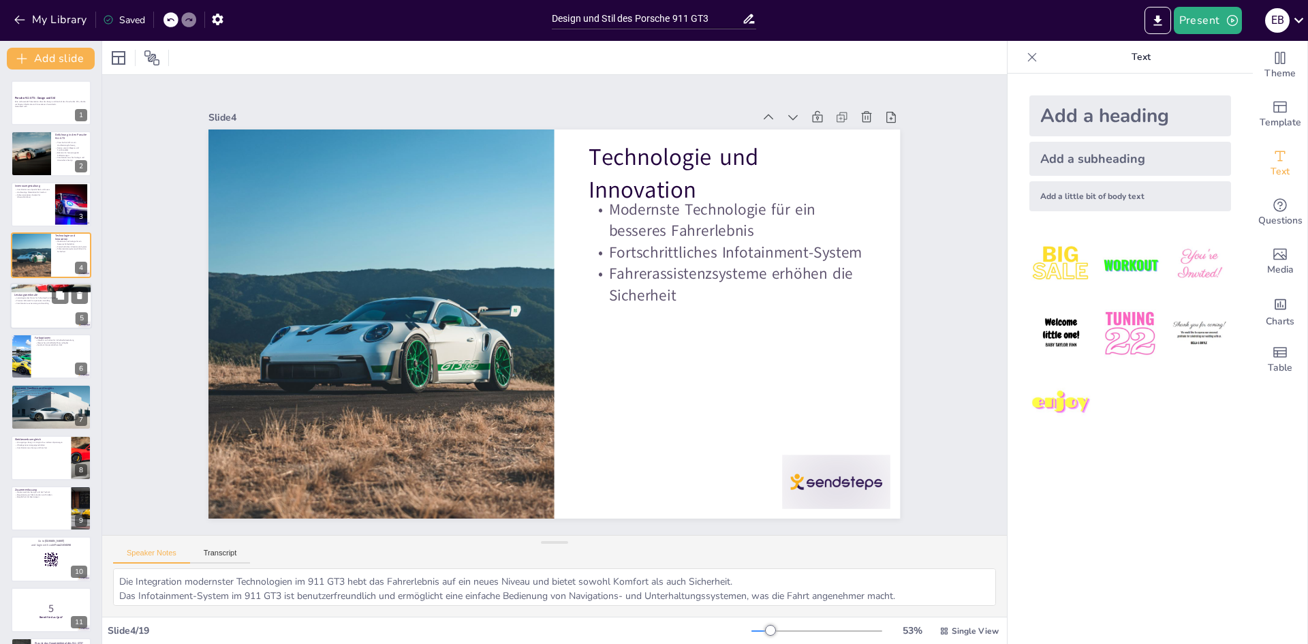
click at [44, 283] on div "Leistungsmerkmale Leistungsstarker Motor für hohe Geschwindigkeit Präzises Fahr…" at bounding box center [51, 283] width 82 height 0
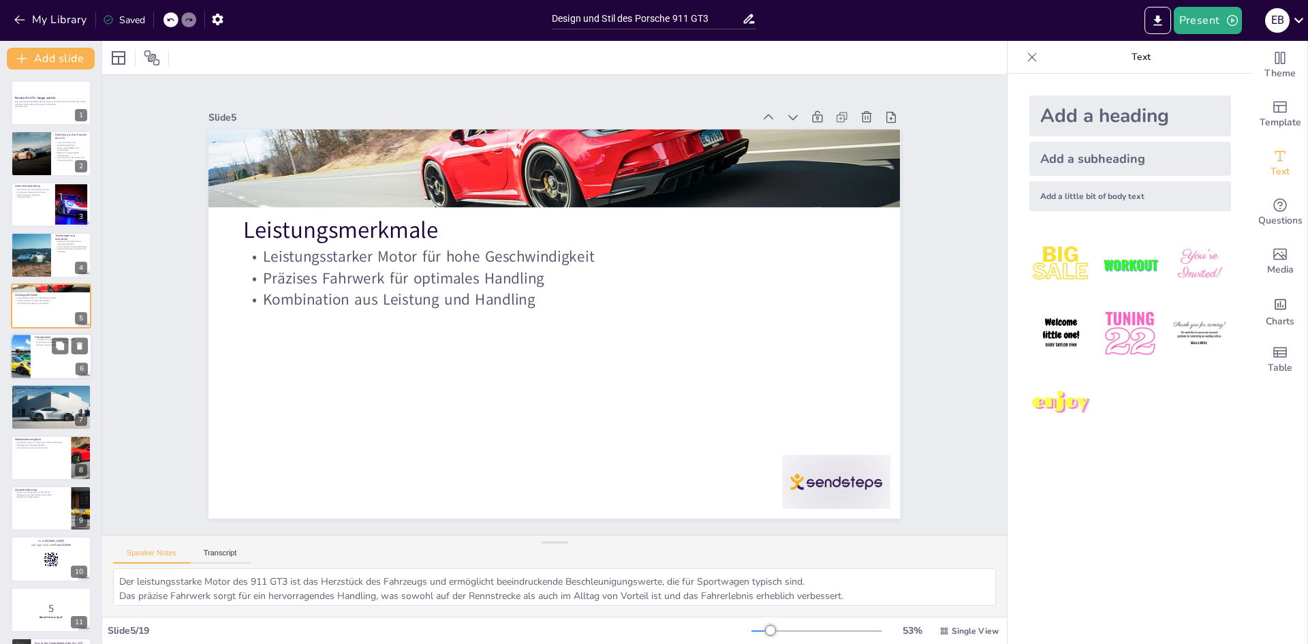
click at [41, 352] on div at bounding box center [51, 356] width 82 height 46
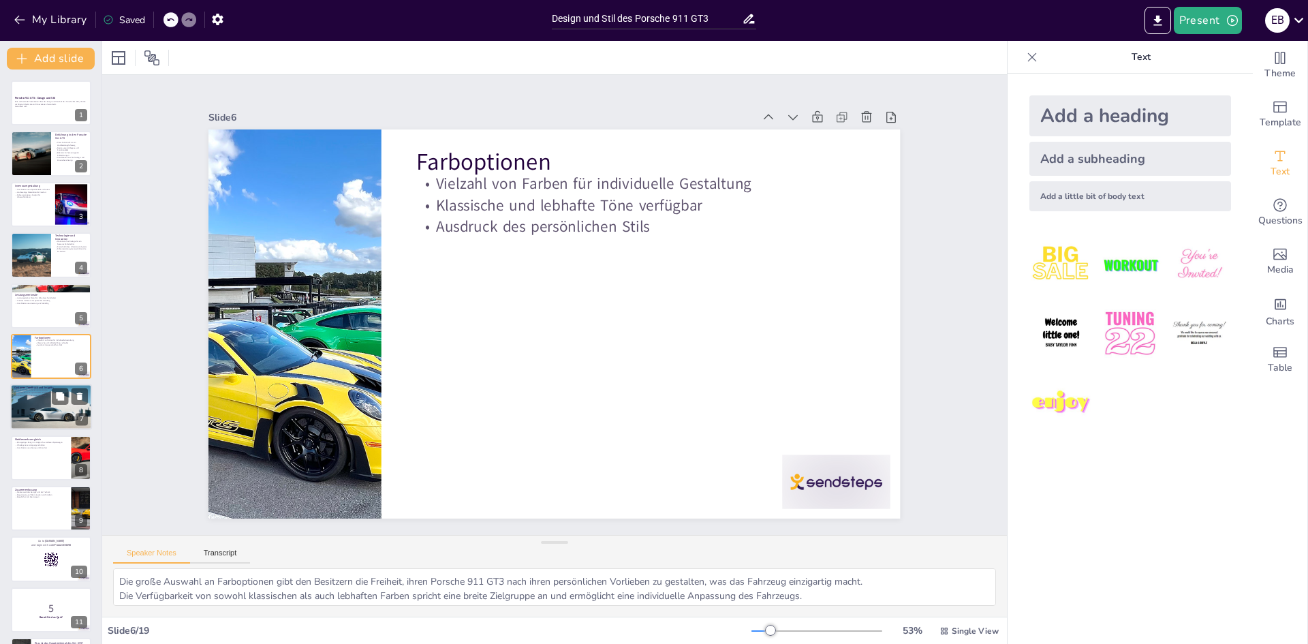
drag, startPoint x: 35, startPoint y: 390, endPoint x: 35, endPoint y: 402, distance: 12.3
click at [34, 395] on div "Kunden schätzen Design und Leistung. Kombination aus Sportlichkeit und Alltagst…" at bounding box center [51, 392] width 74 height 7
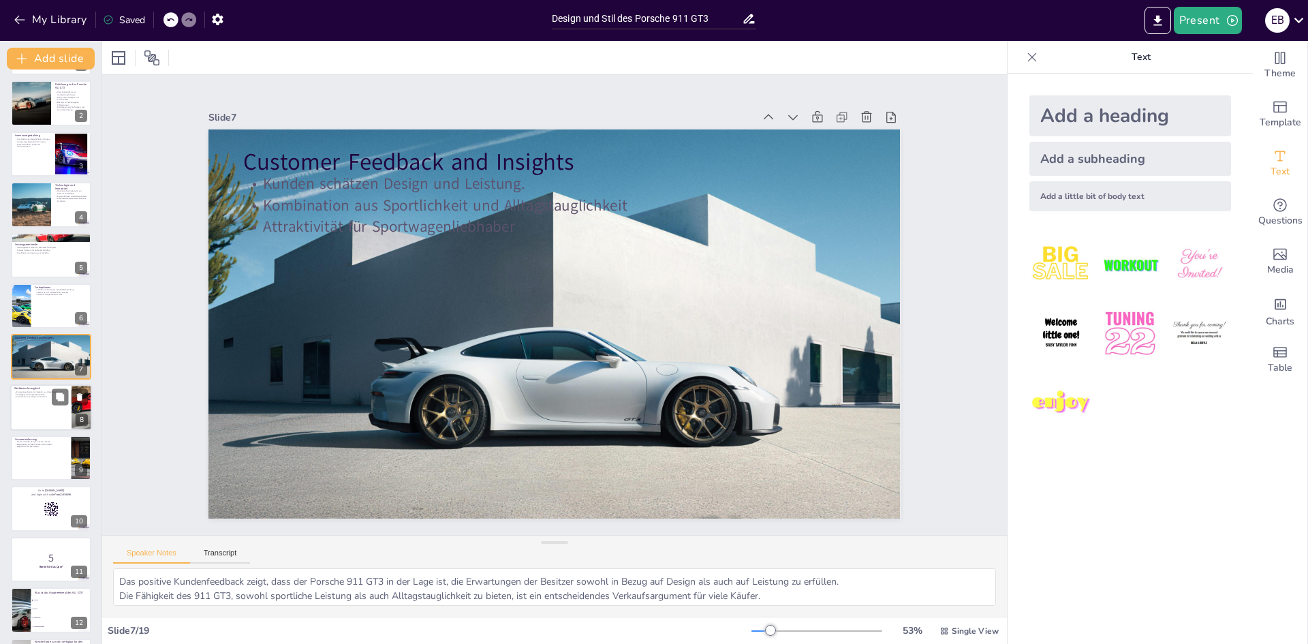
drag, startPoint x: 36, startPoint y: 427, endPoint x: 36, endPoint y: 437, distance: 10.2
click at [36, 431] on div at bounding box center [51, 407] width 82 height 46
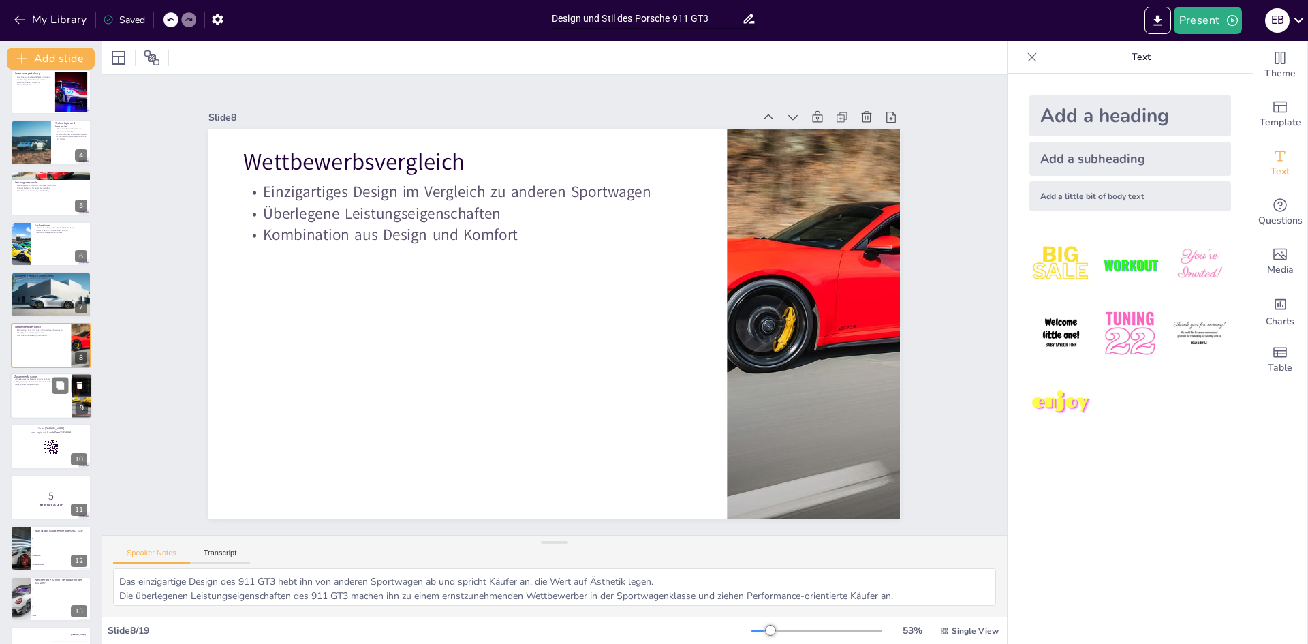
click at [22, 403] on div at bounding box center [51, 396] width 82 height 46
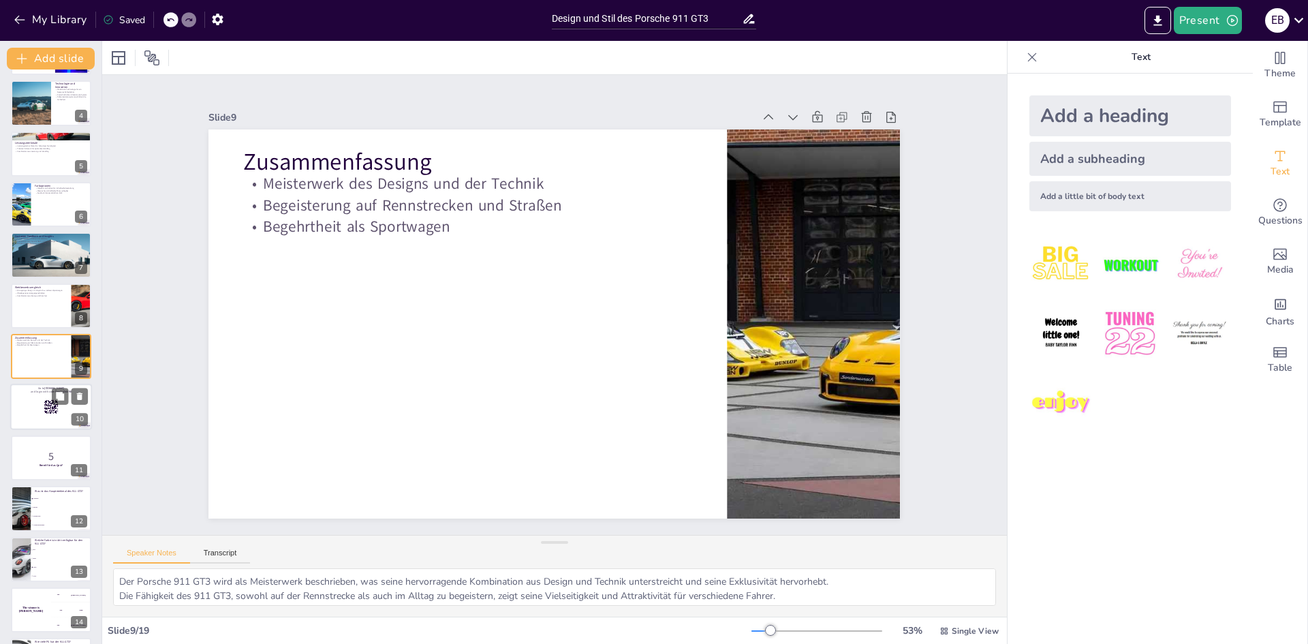
click at [26, 420] on div at bounding box center [51, 407] width 82 height 46
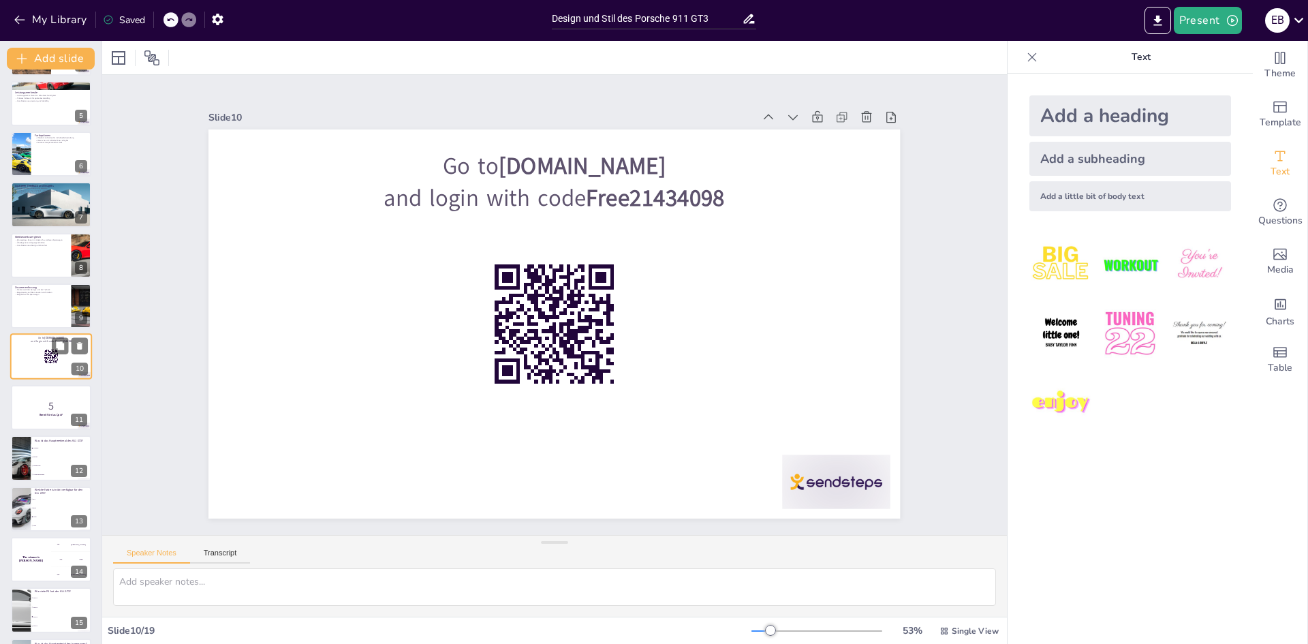
click at [26, 420] on div at bounding box center [51, 407] width 80 height 45
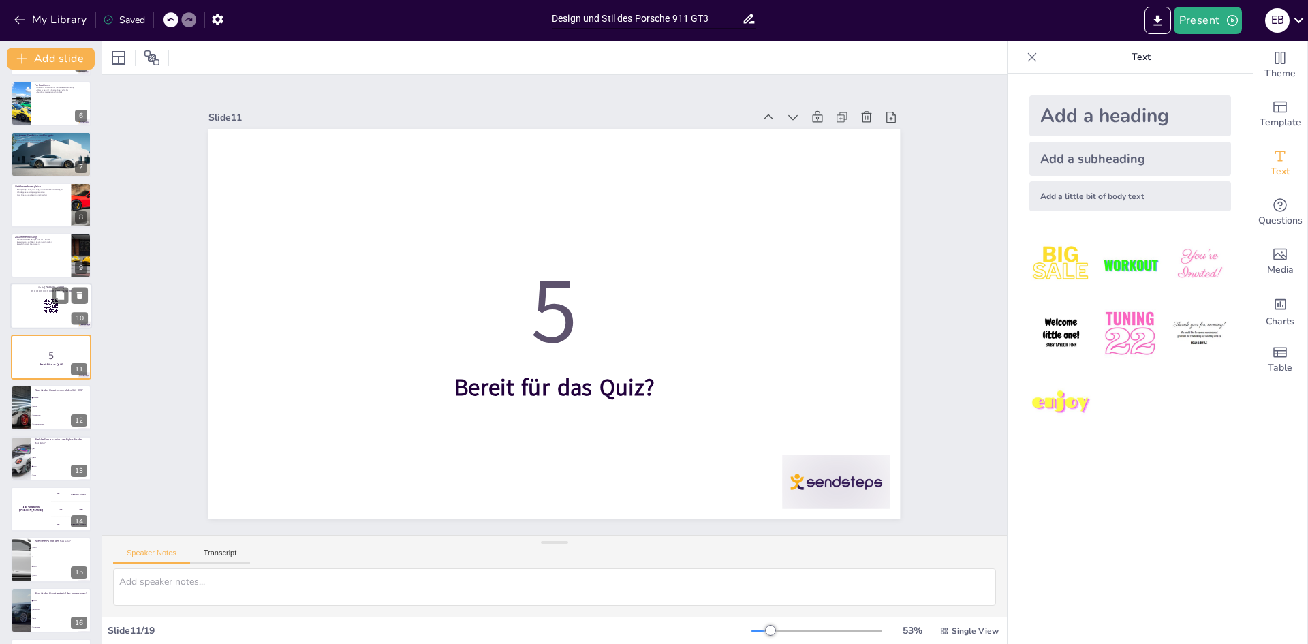
click at [26, 420] on div at bounding box center [21, 407] width 68 height 45
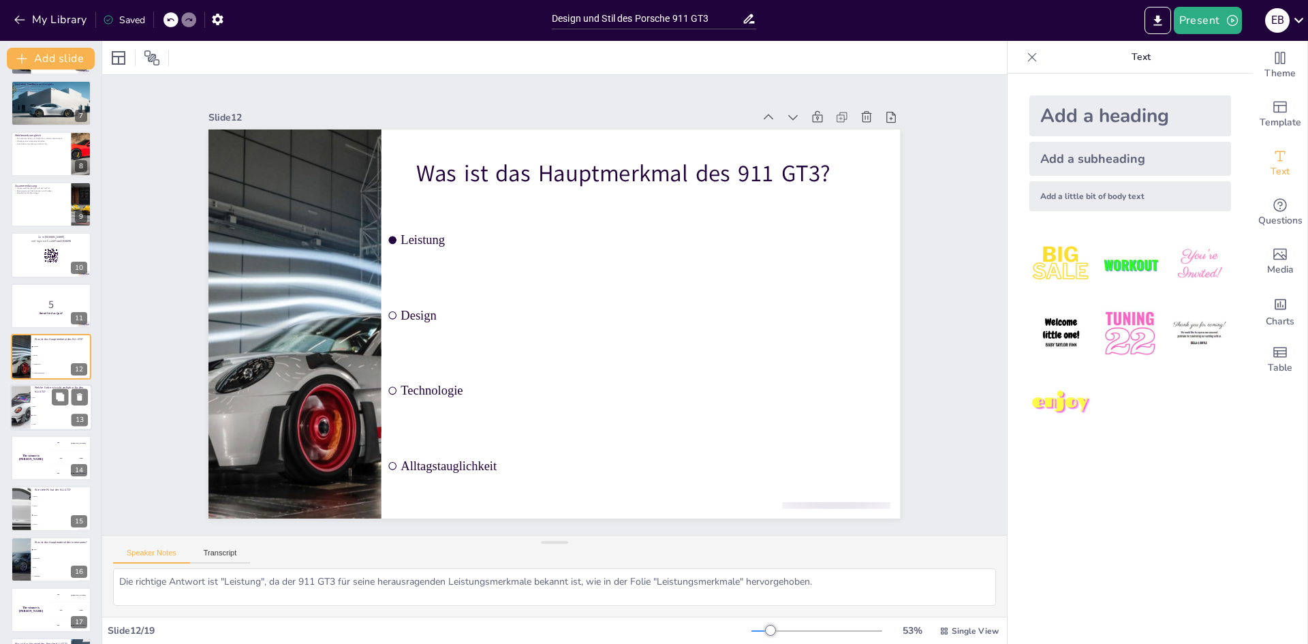
click at [26, 419] on div at bounding box center [20, 407] width 61 height 46
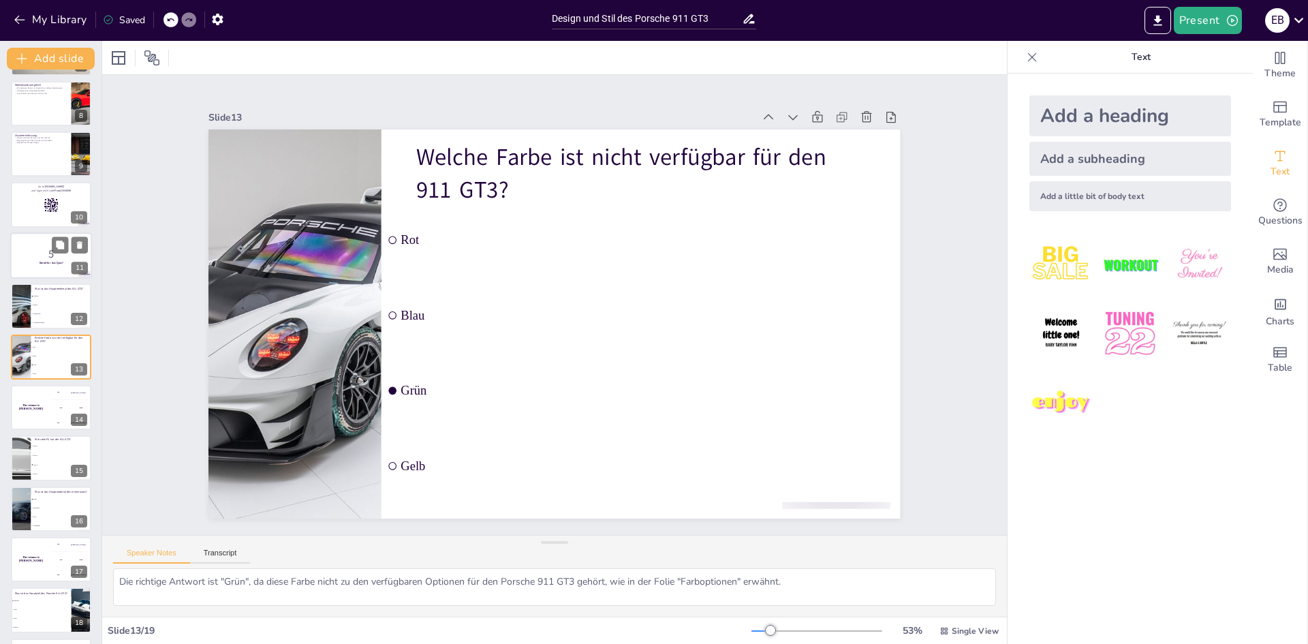
click at [27, 277] on div at bounding box center [51, 255] width 82 height 46
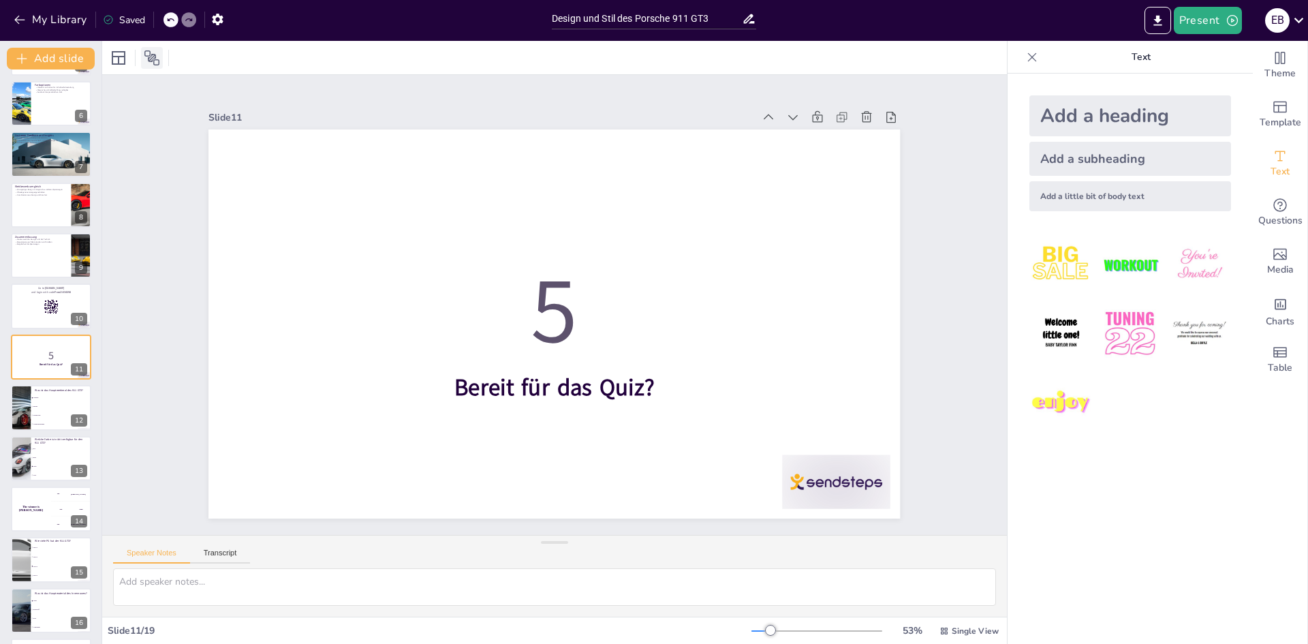
click at [142, 52] on div at bounding box center [152, 58] width 22 height 22
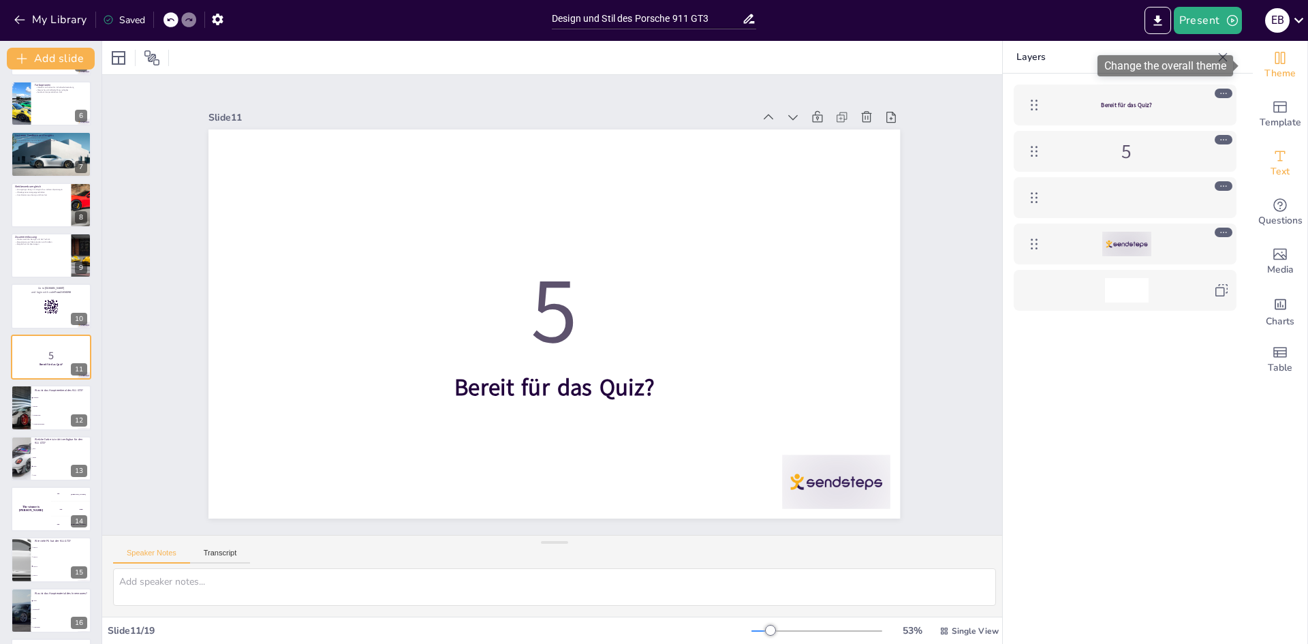
click at [1259, 59] on div "Theme" at bounding box center [1280, 65] width 55 height 49
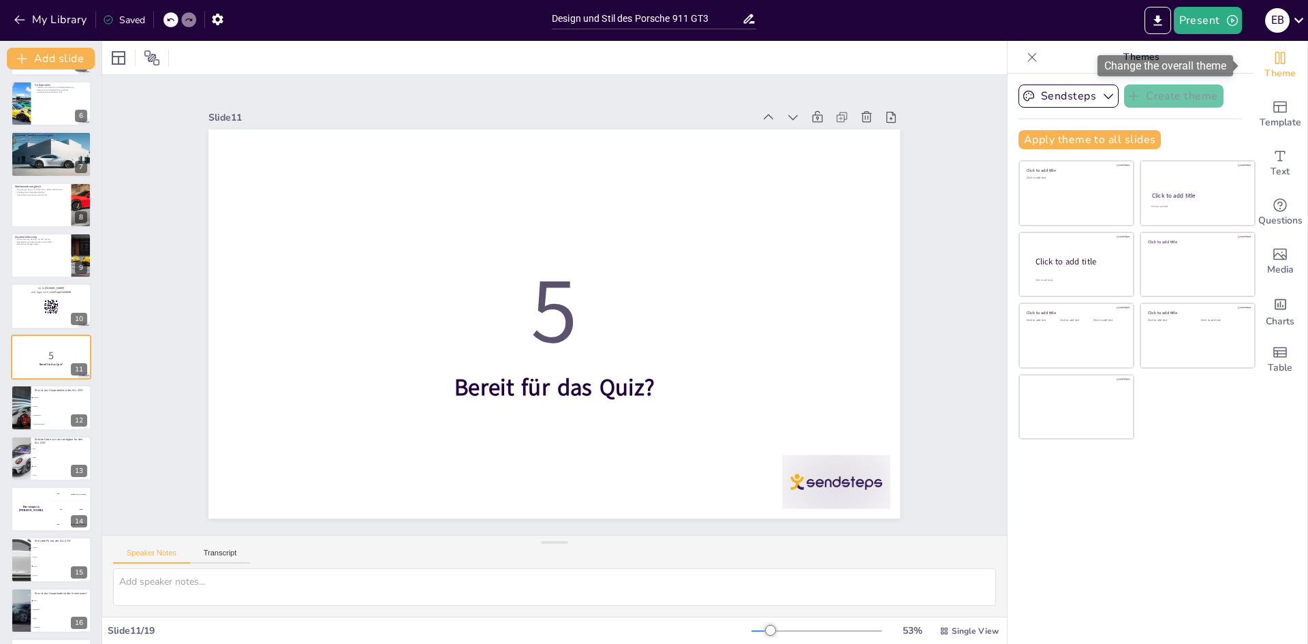
click at [1259, 59] on div "Theme" at bounding box center [1280, 65] width 55 height 49
click at [1223, 20] on button "Present" at bounding box center [1208, 20] width 68 height 27
click at [1205, 79] on li "Play presentation" at bounding box center [1228, 84] width 107 height 22
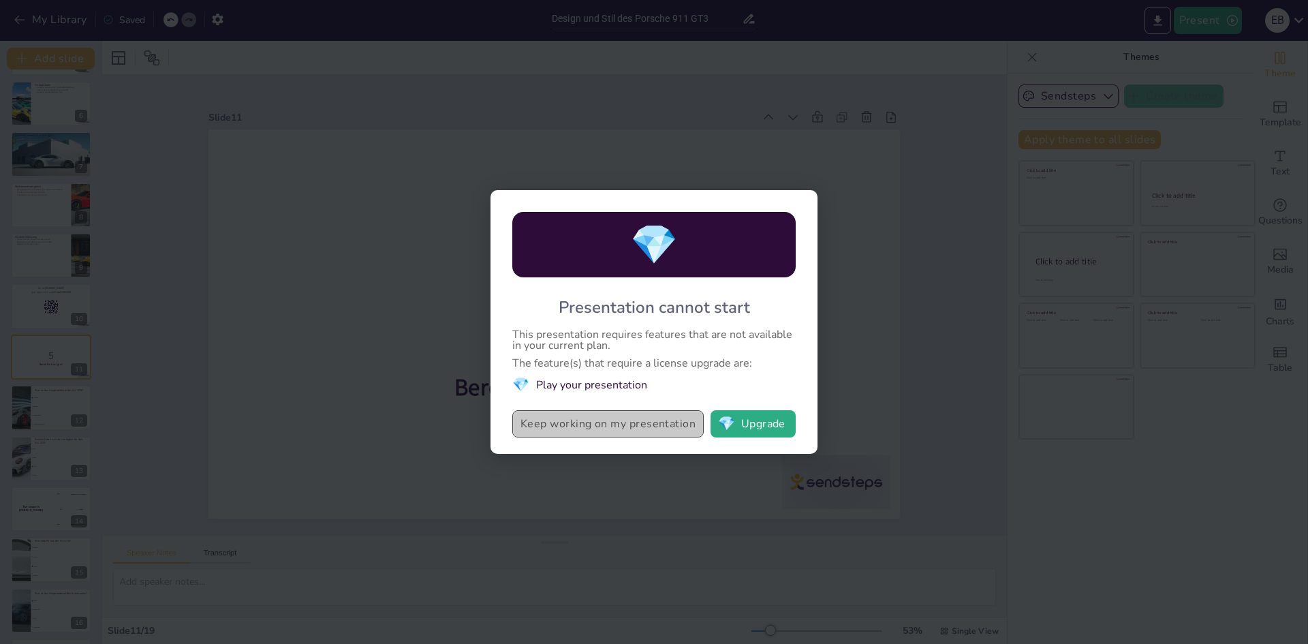
click at [576, 416] on button "Keep working on my presentation" at bounding box center [607, 423] width 191 height 27
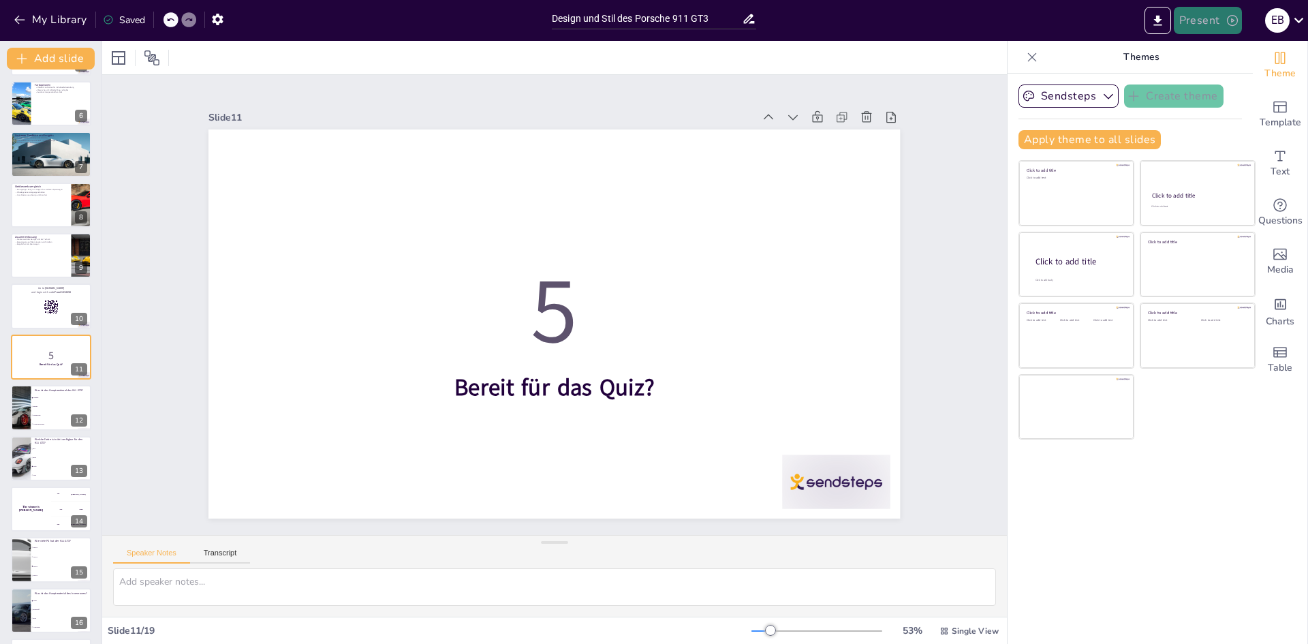
click at [1197, 23] on button "Present" at bounding box center [1208, 20] width 68 height 27
click at [1203, 56] on li "Preview presentation" at bounding box center [1228, 51] width 107 height 22
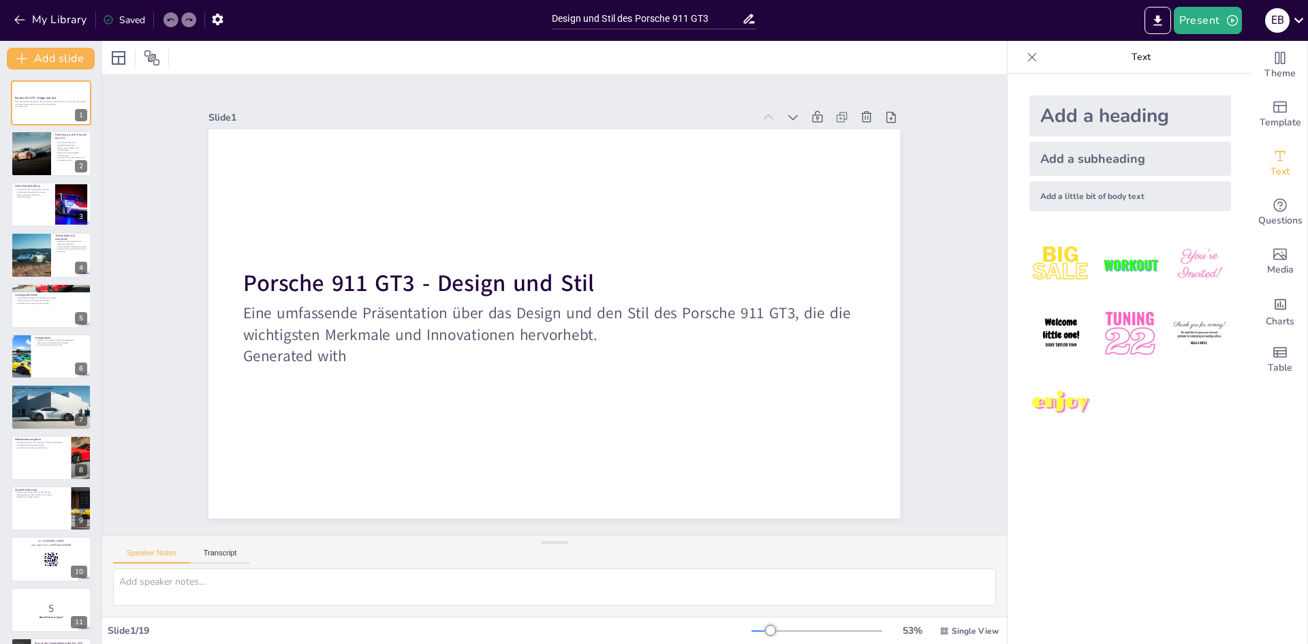
checkbox input "true"
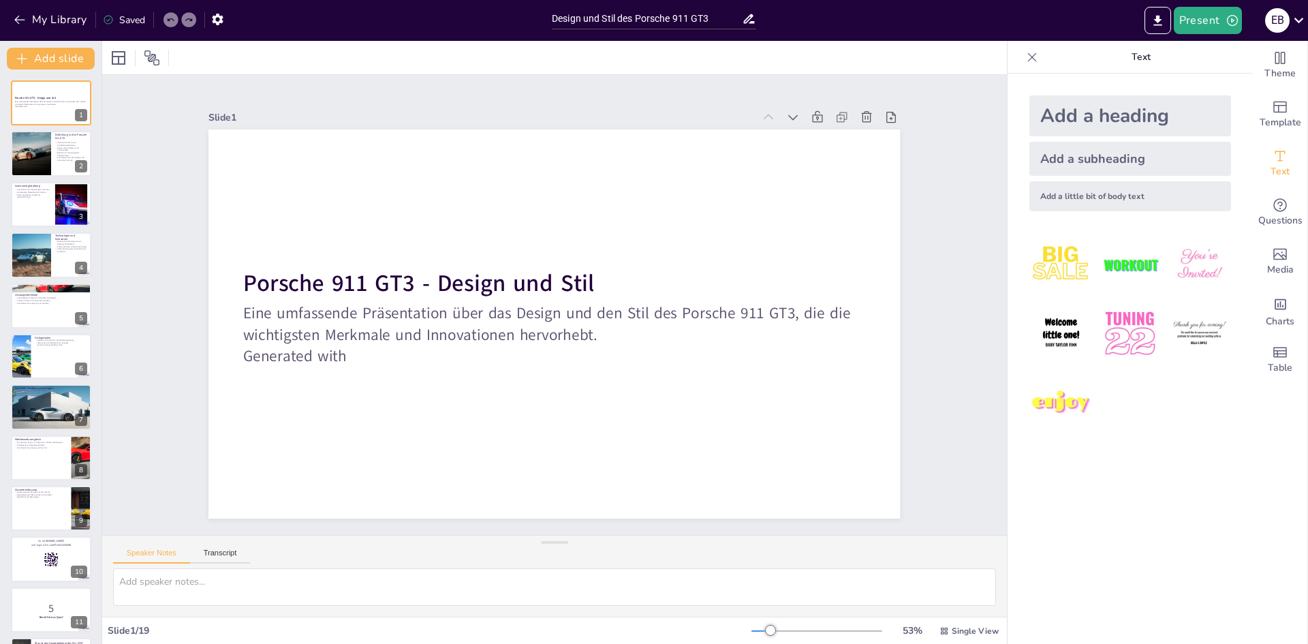
checkbox input "true"
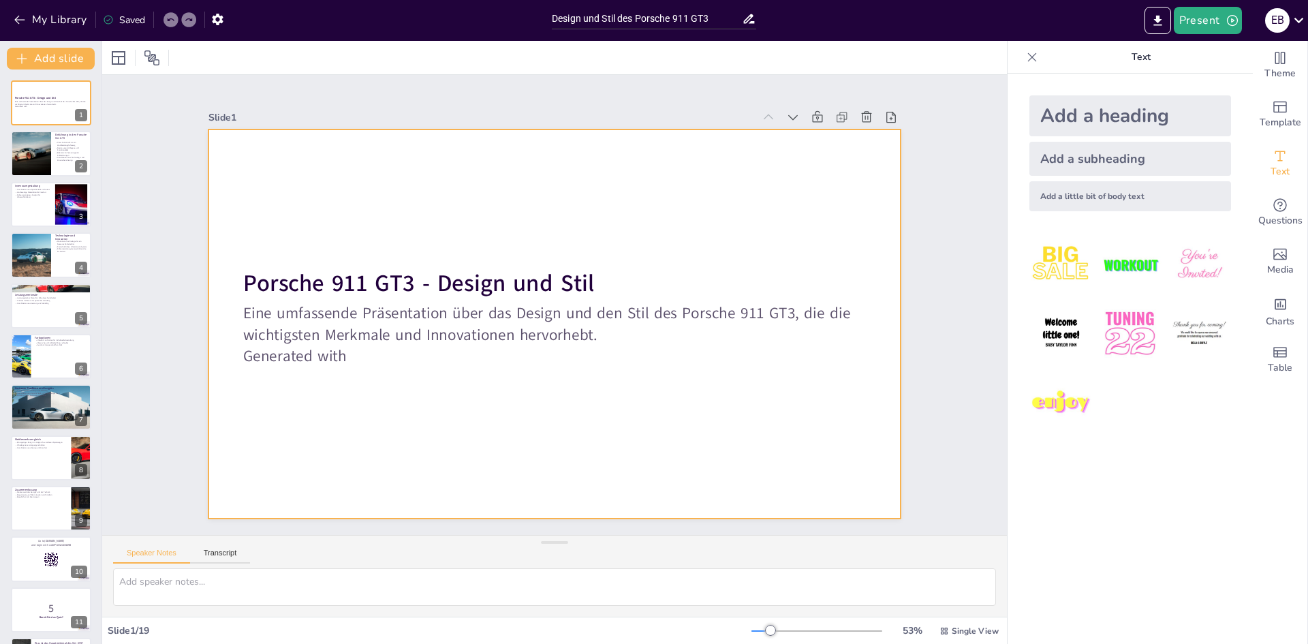
checkbox input "true"
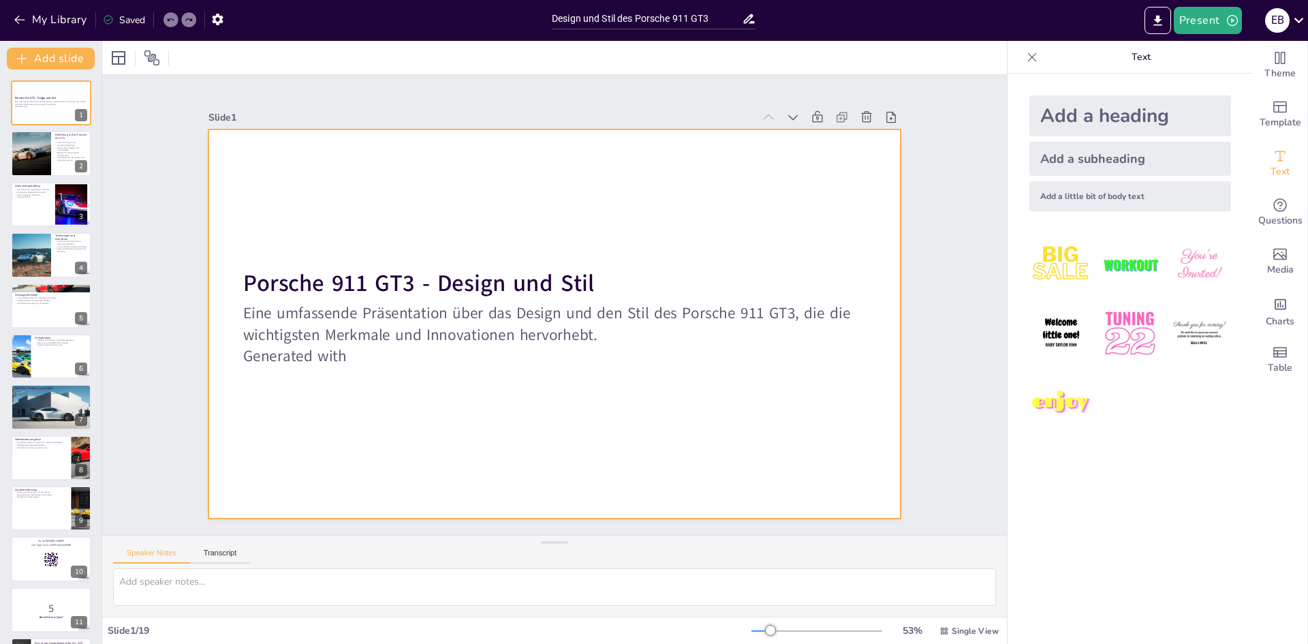
checkbox input "true"
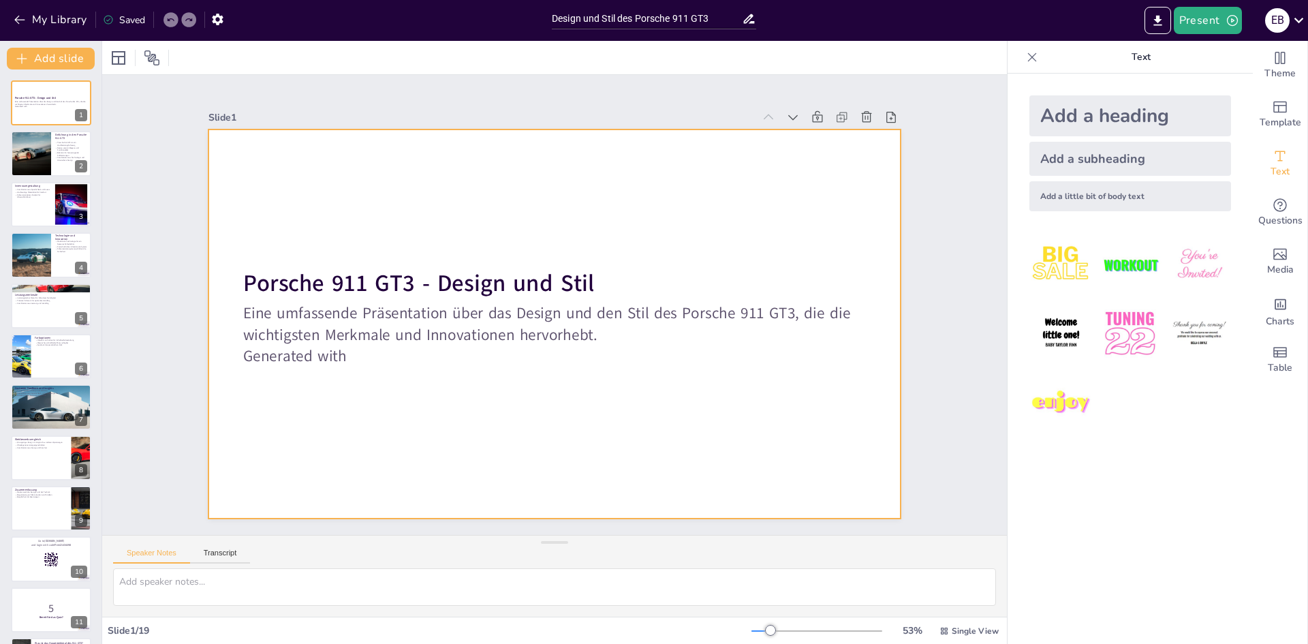
checkbox input "true"
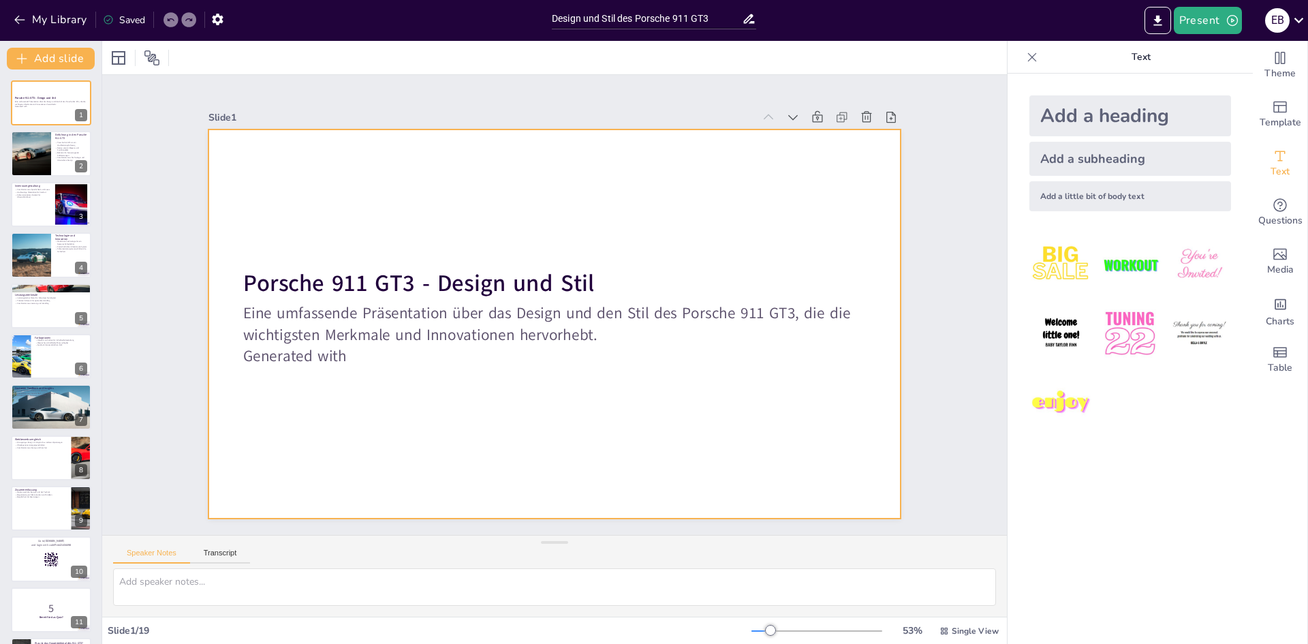
checkbox input "true"
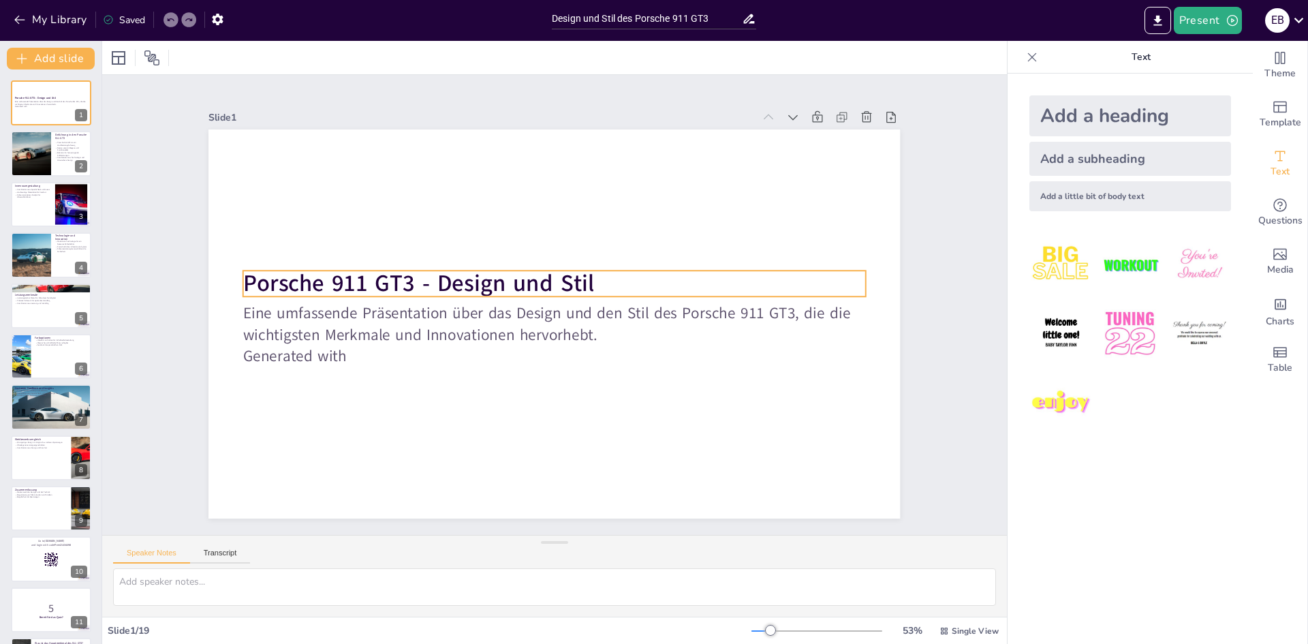
checkbox input "true"
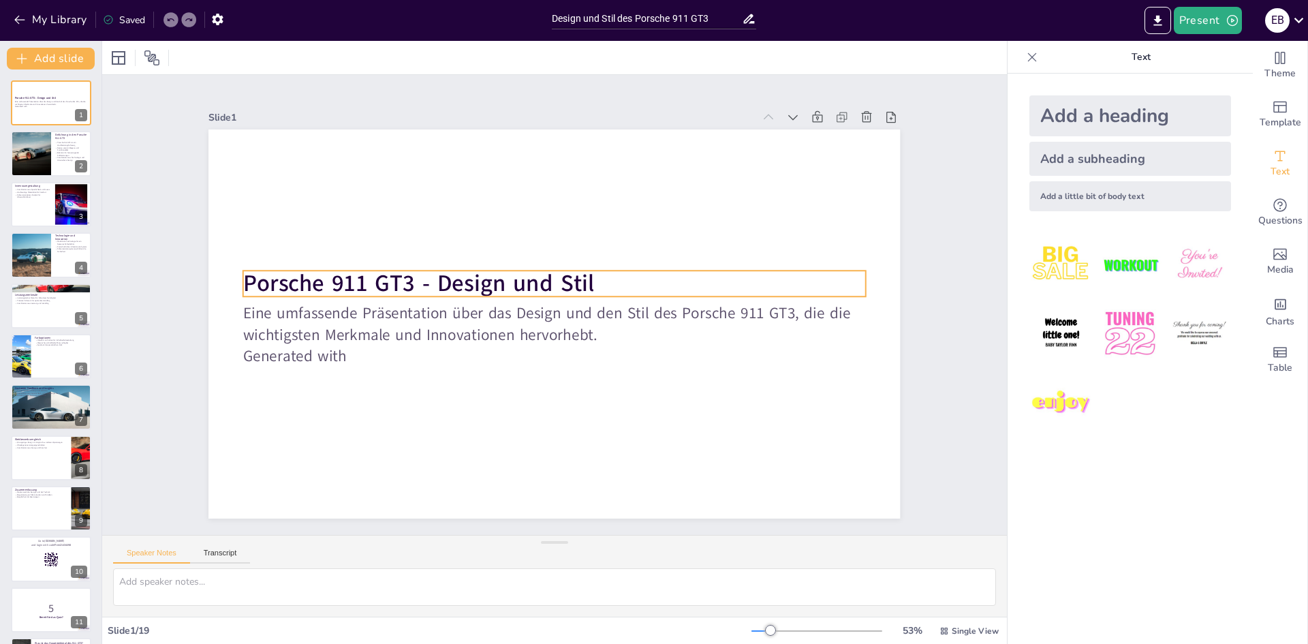
checkbox input "true"
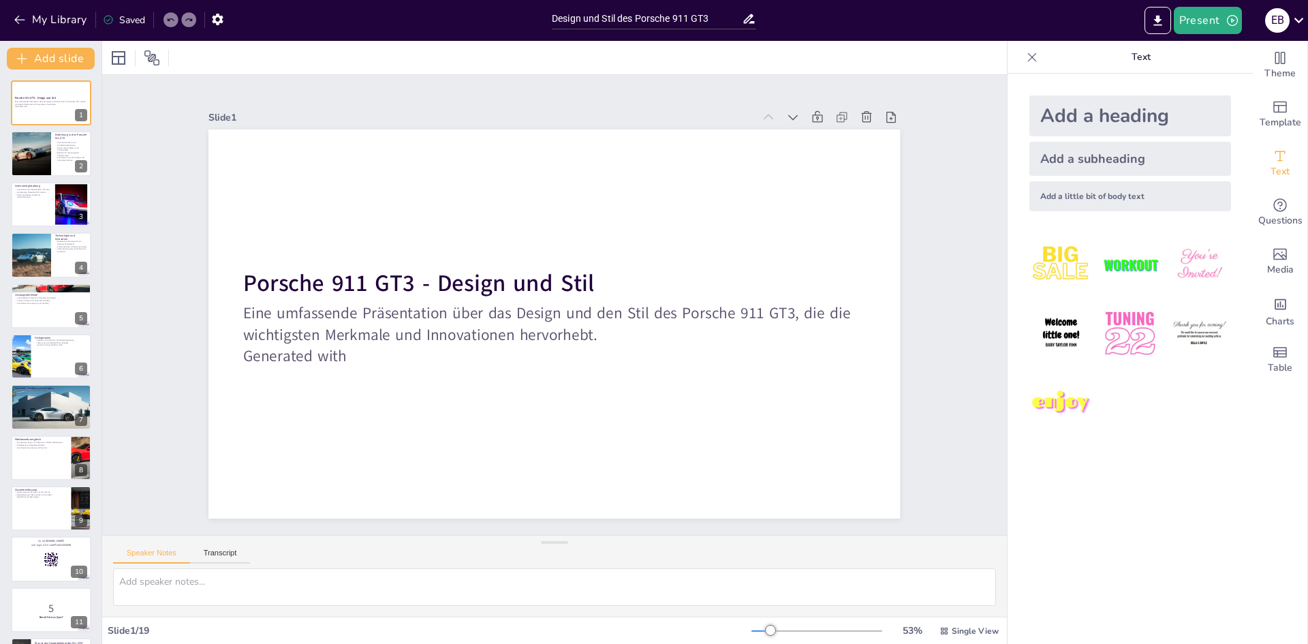
checkbox input "true"
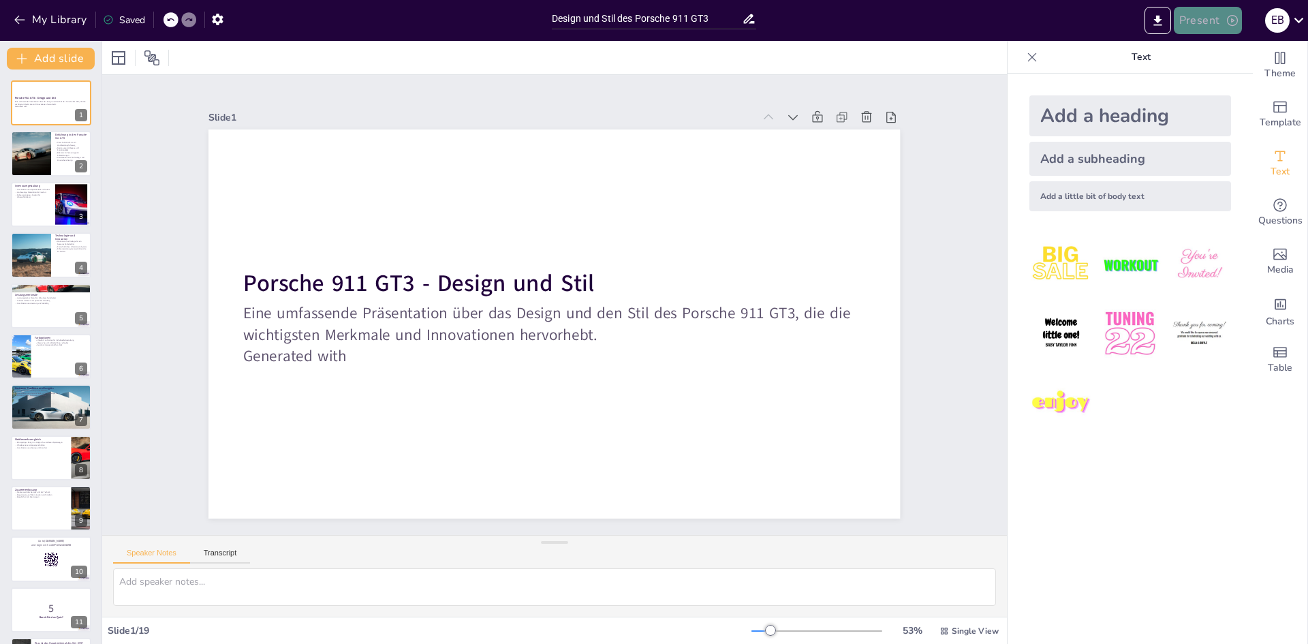
click at [1225, 17] on button "Present" at bounding box center [1208, 20] width 68 height 27
click at [1210, 50] on li "Preview presentation" at bounding box center [1228, 51] width 107 height 22
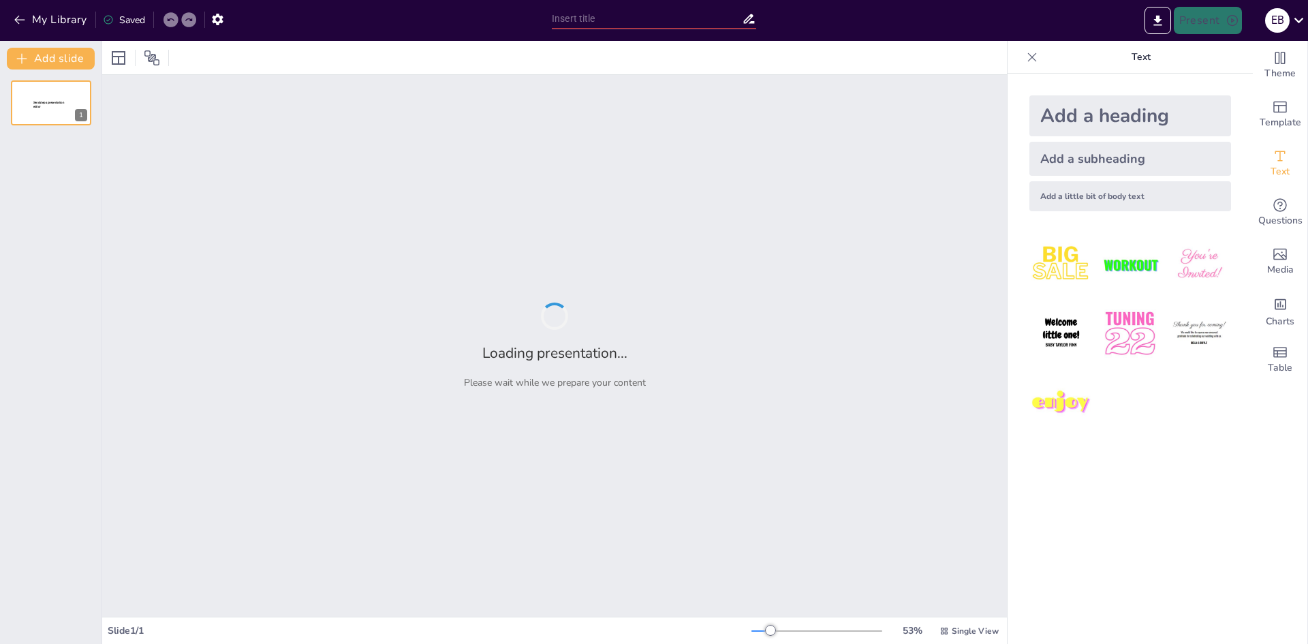
type input "Design und Stil des Porsche 911 GT3"
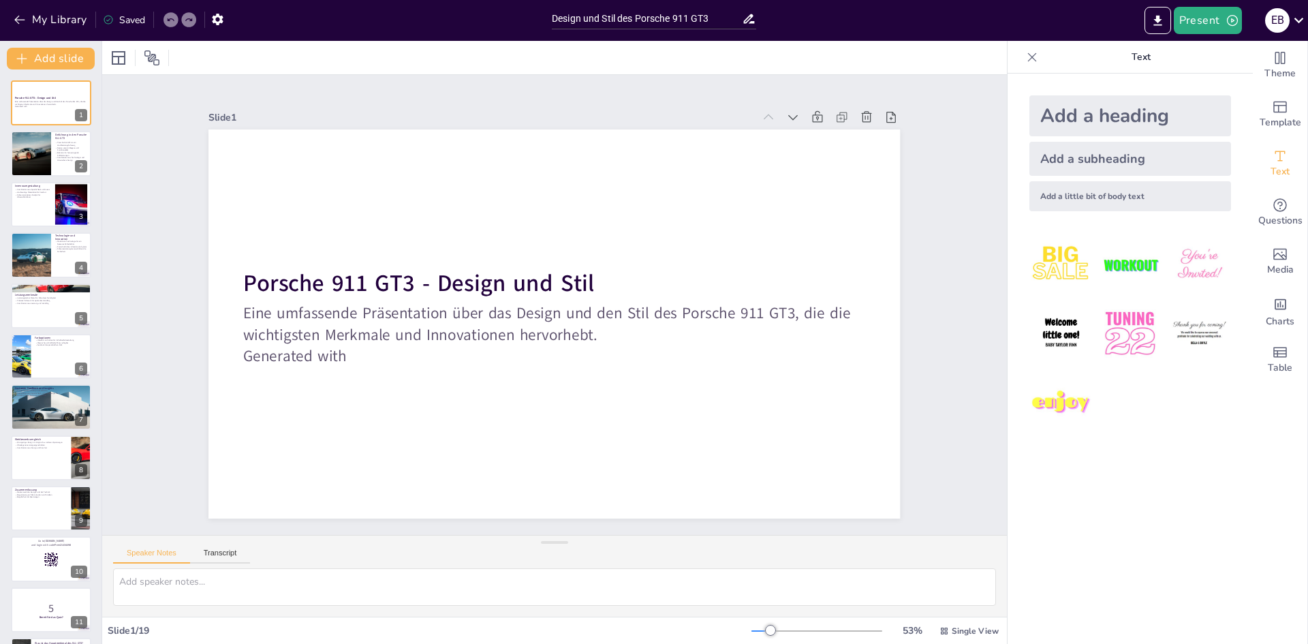
checkbox input "true"
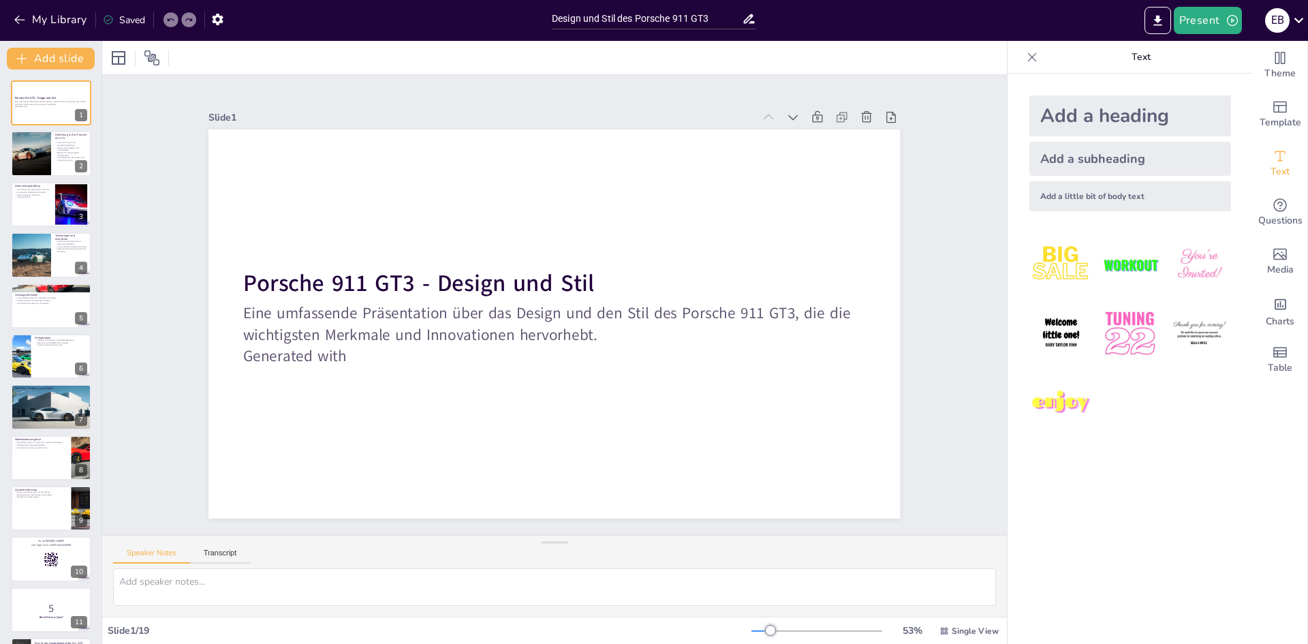
checkbox input "true"
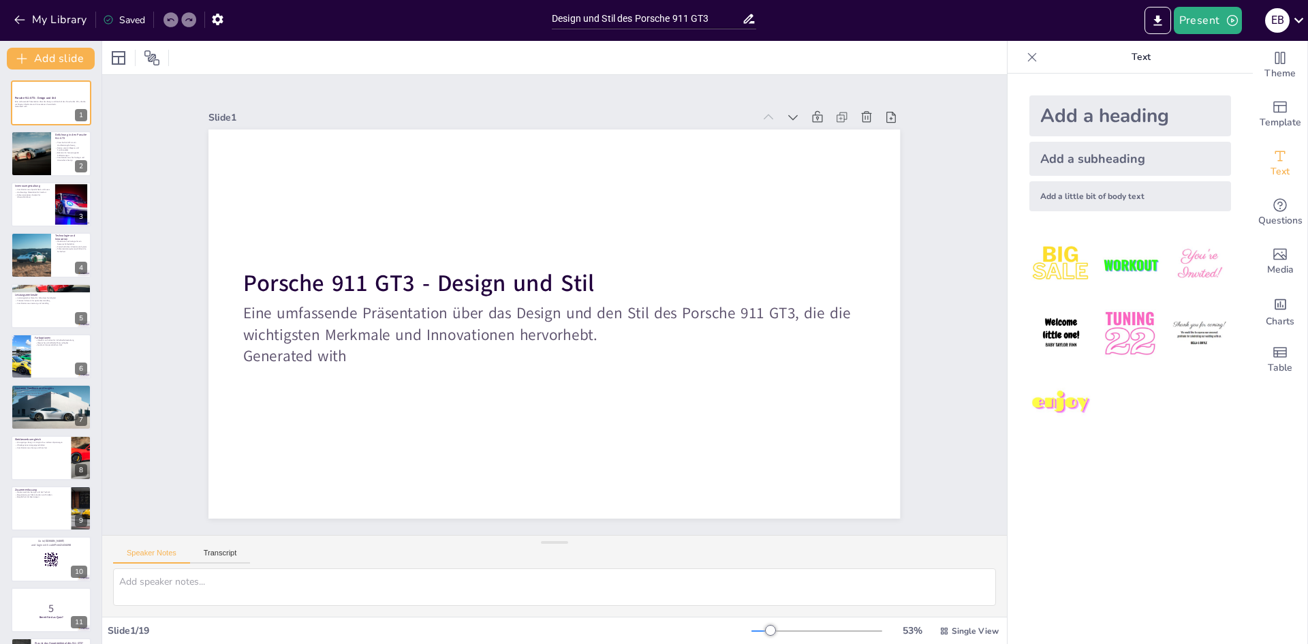
checkbox input "true"
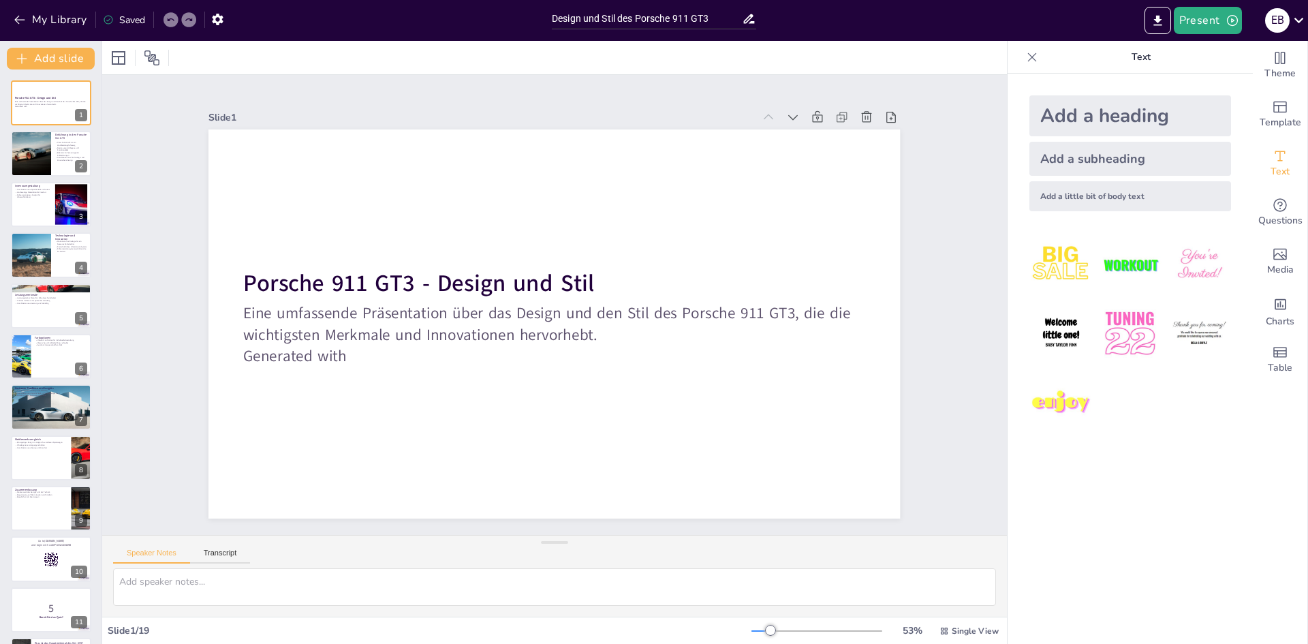
checkbox input "true"
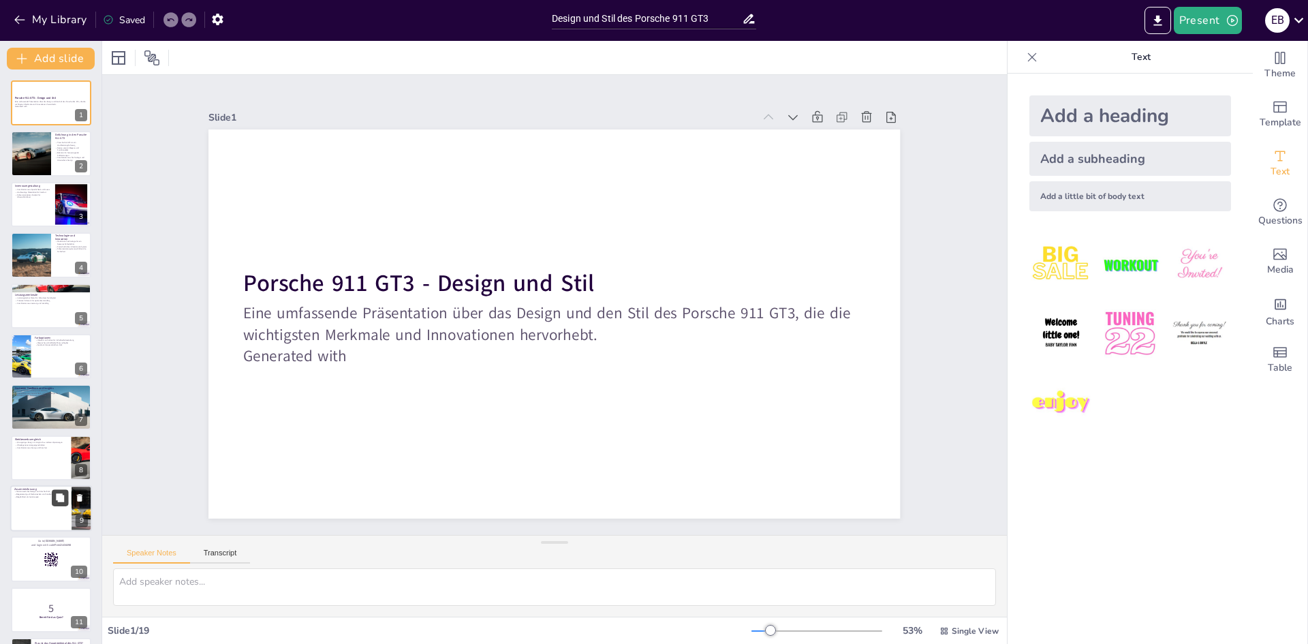
checkbox input "true"
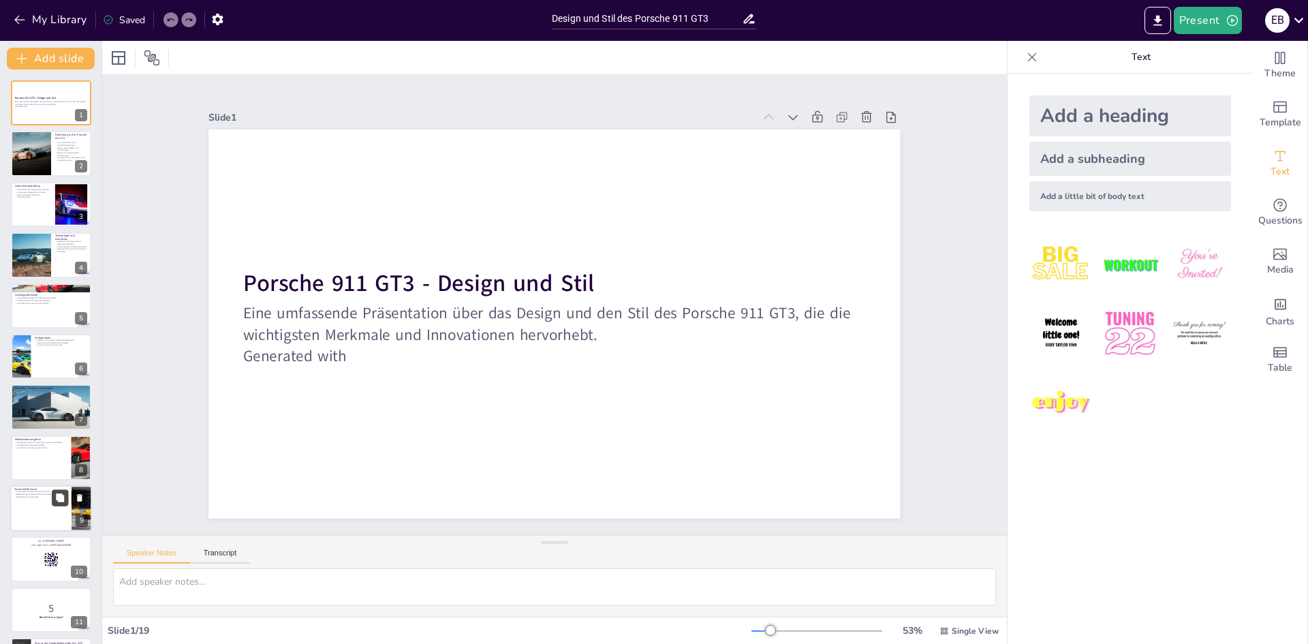
checkbox input "true"
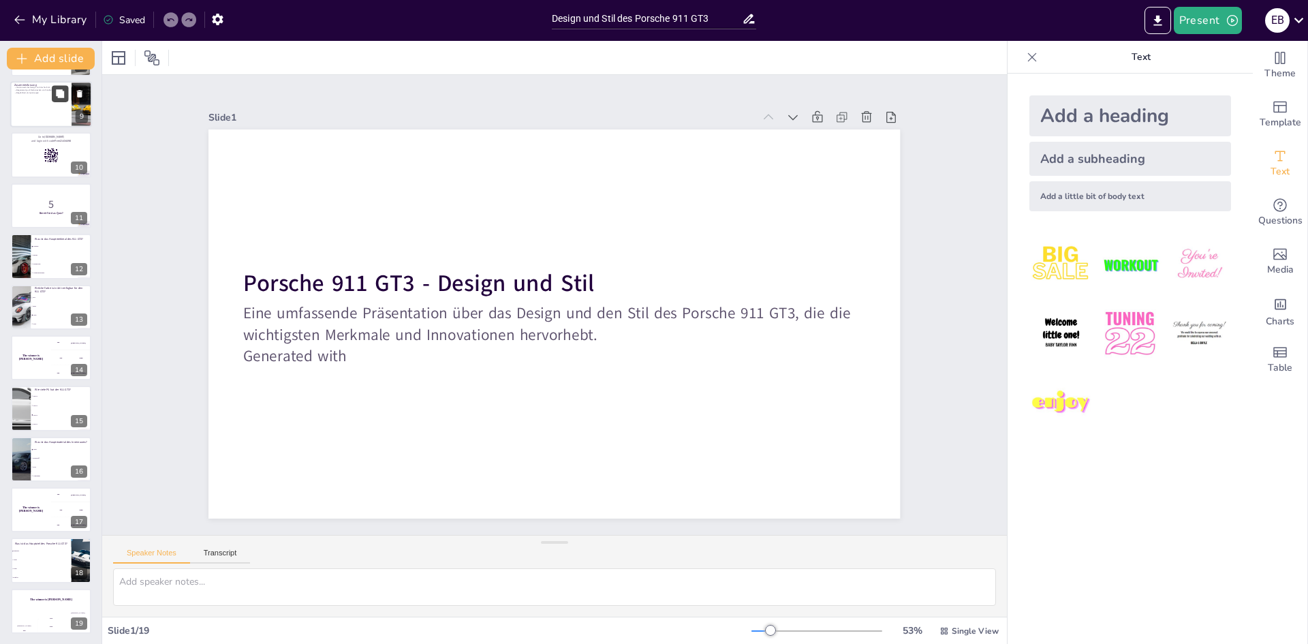
scroll to position [405, 0]
checkbox input "true"
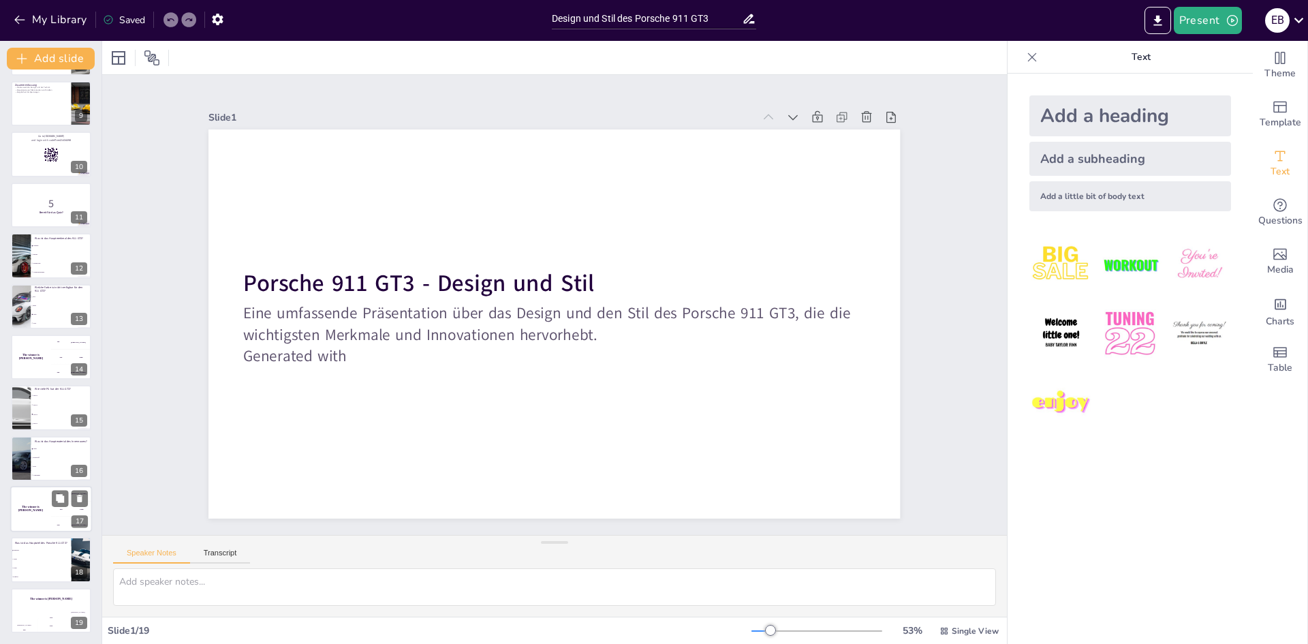
checkbox input "true"
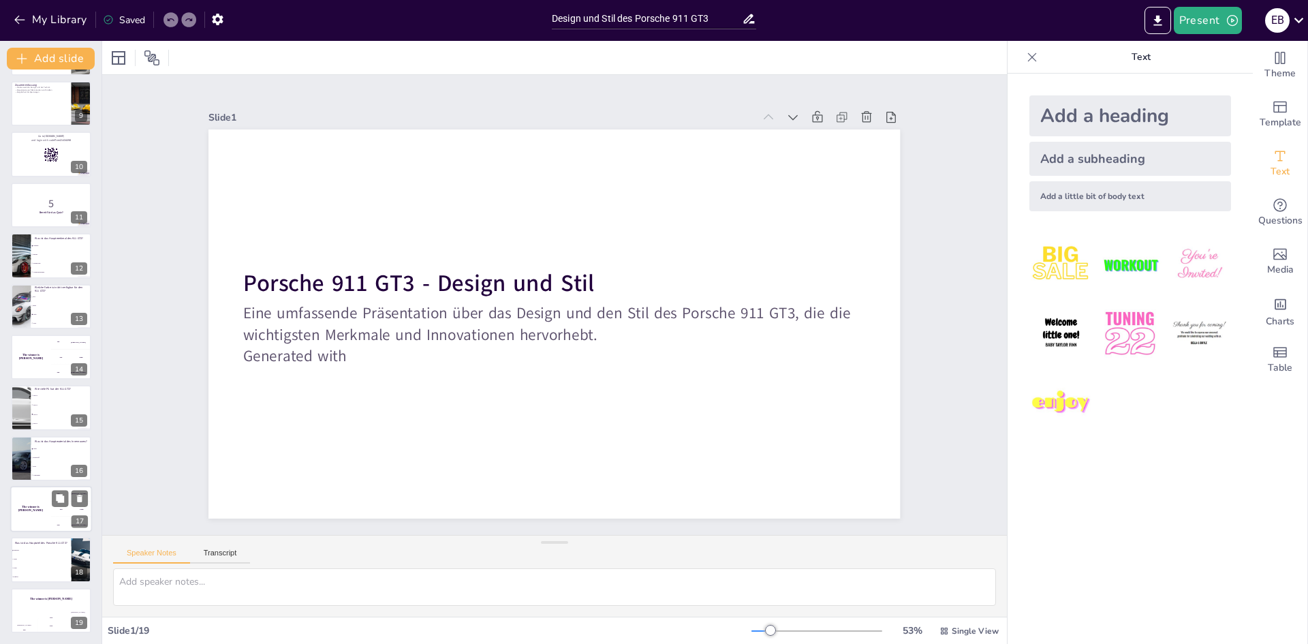
checkbox input "true"
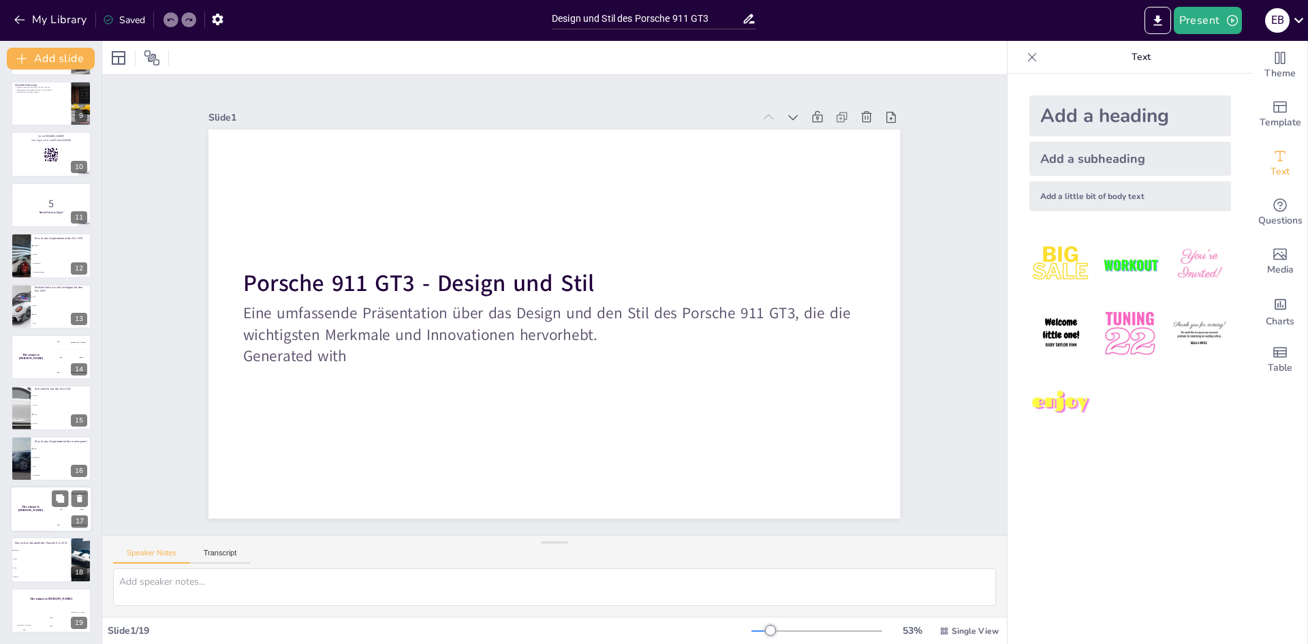
checkbox input "true"
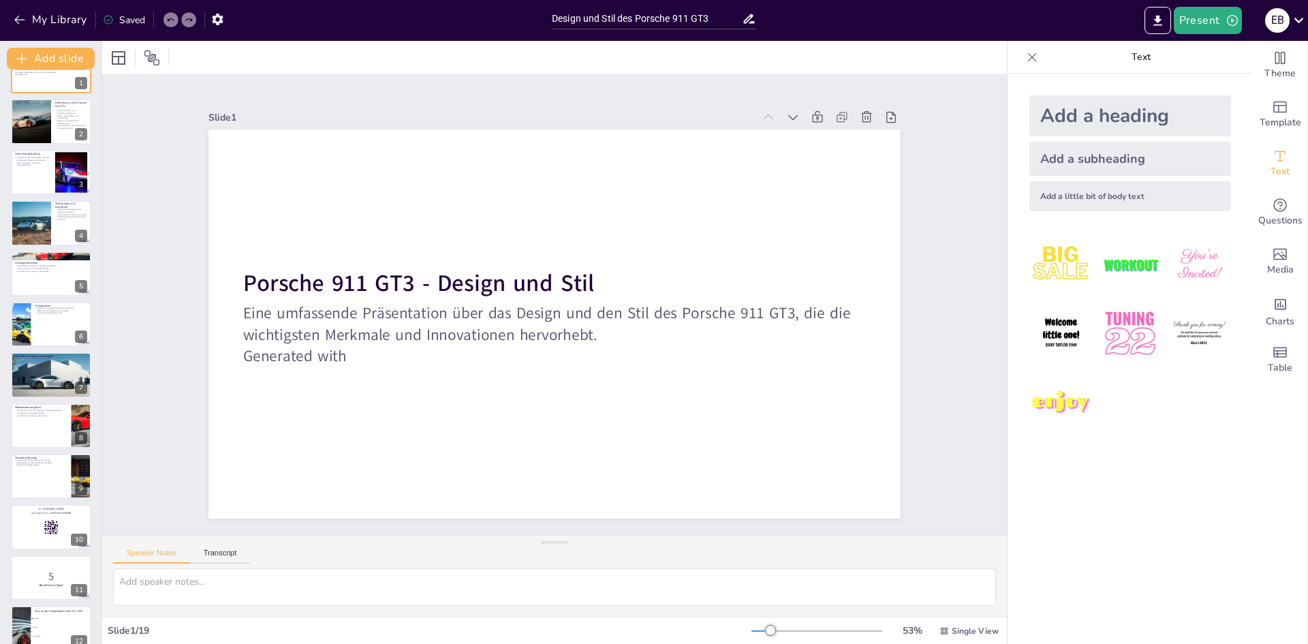
scroll to position [0, 0]
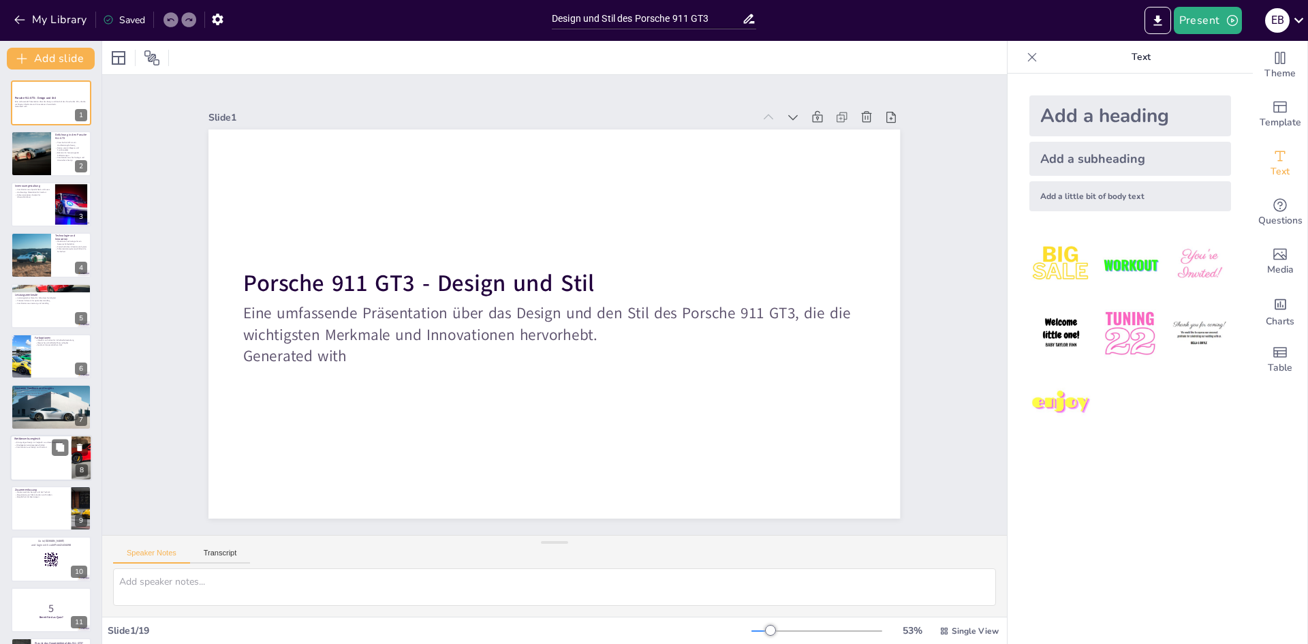
checkbox input "true"
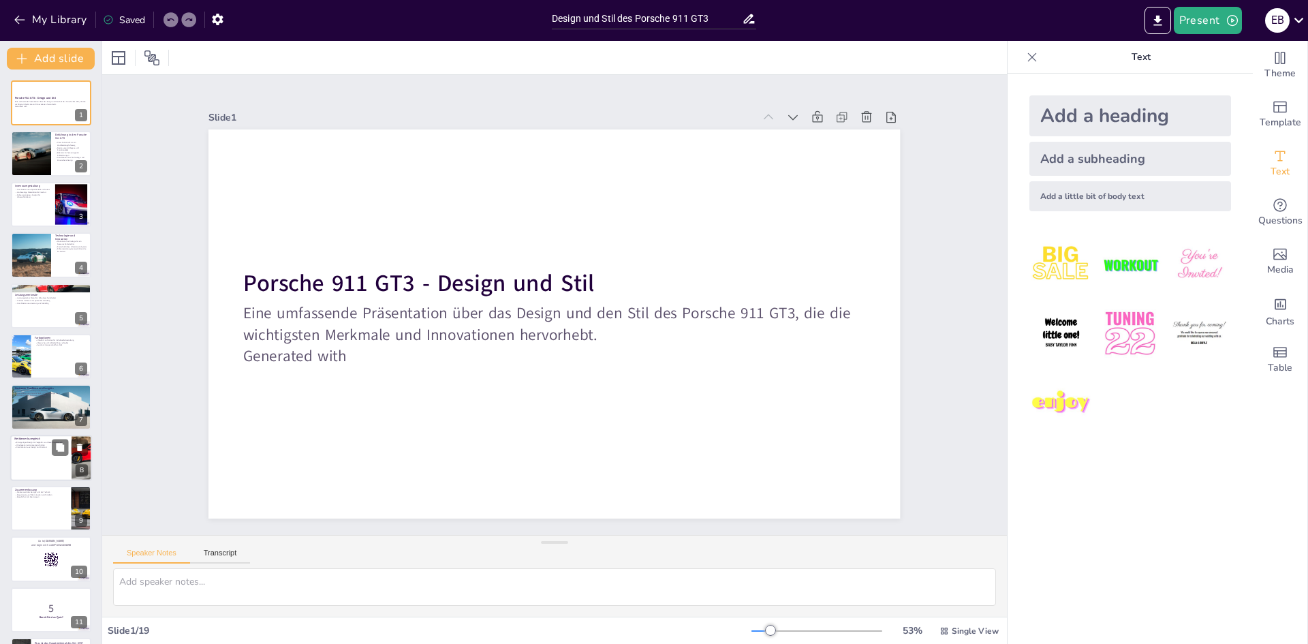
checkbox input "true"
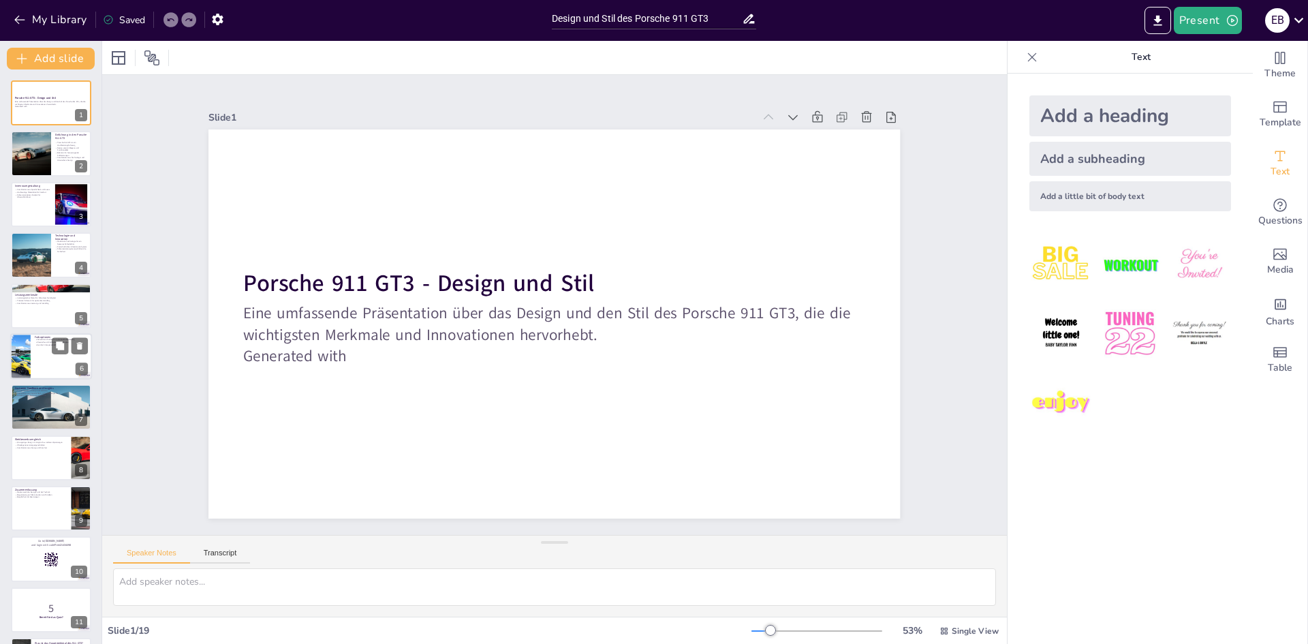
checkbox input "true"
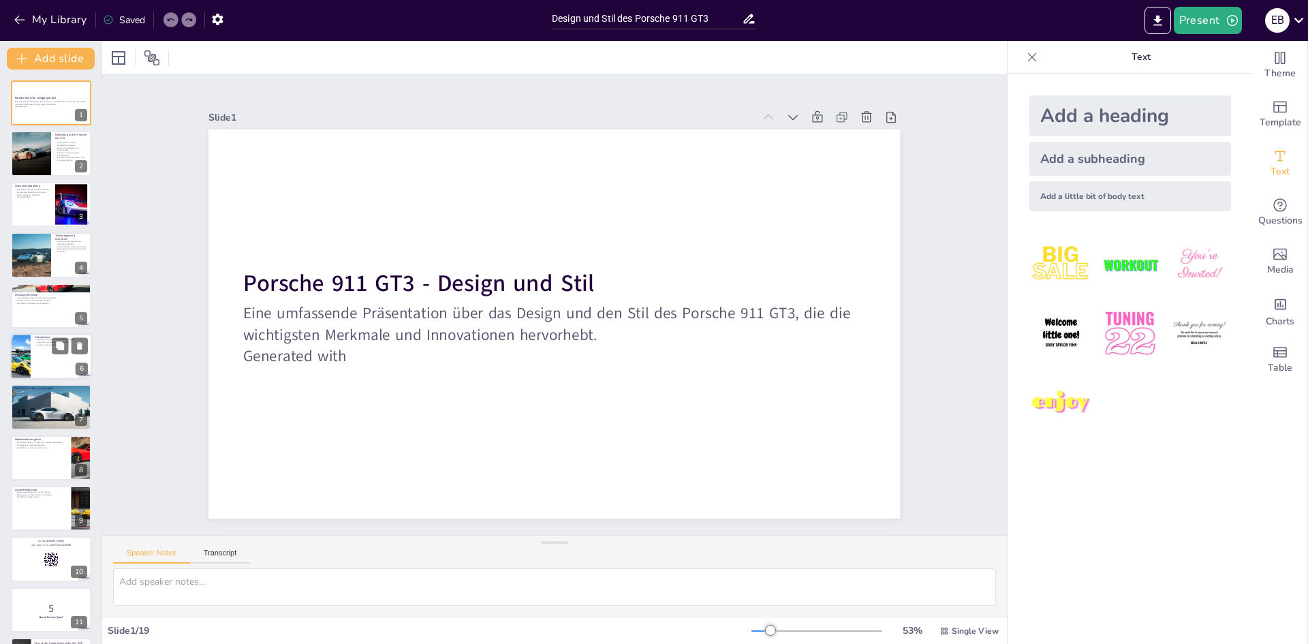
checkbox input "true"
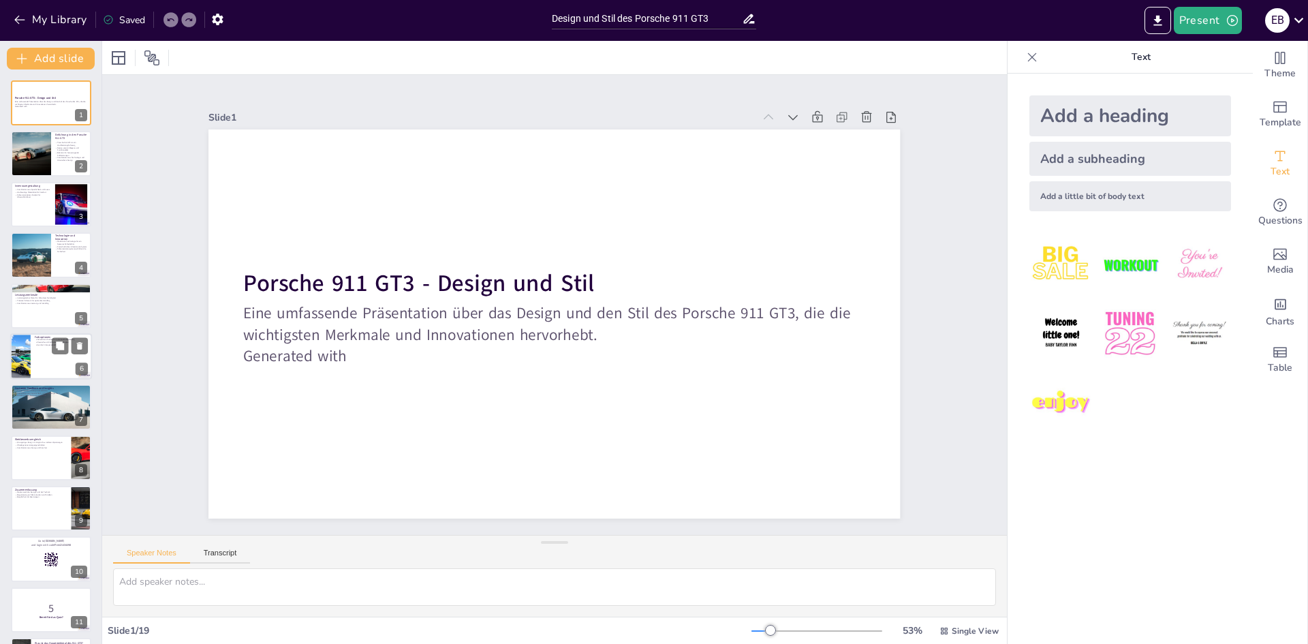
checkbox input "true"
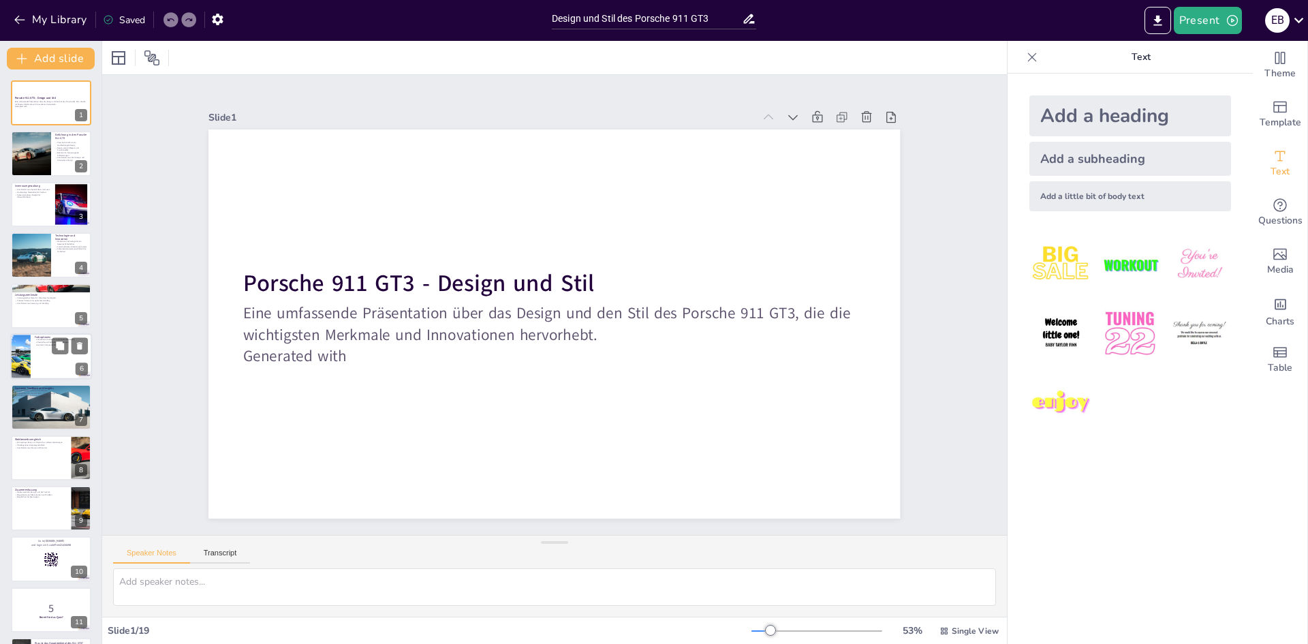
checkbox input "true"
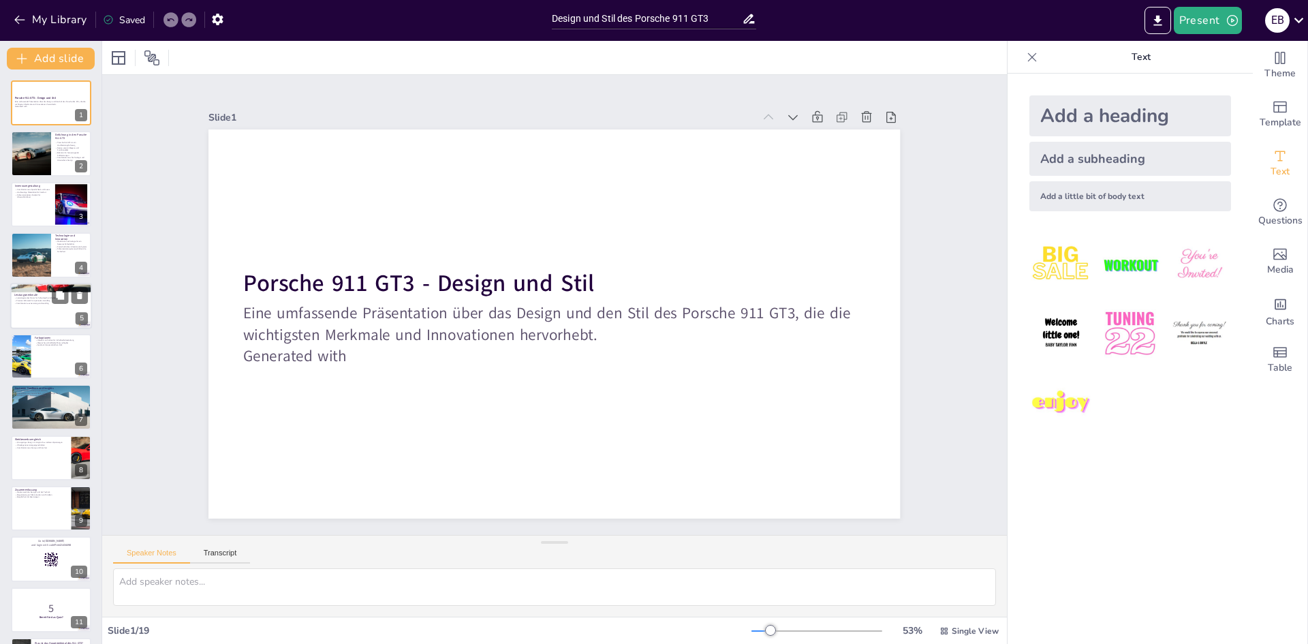
checkbox input "true"
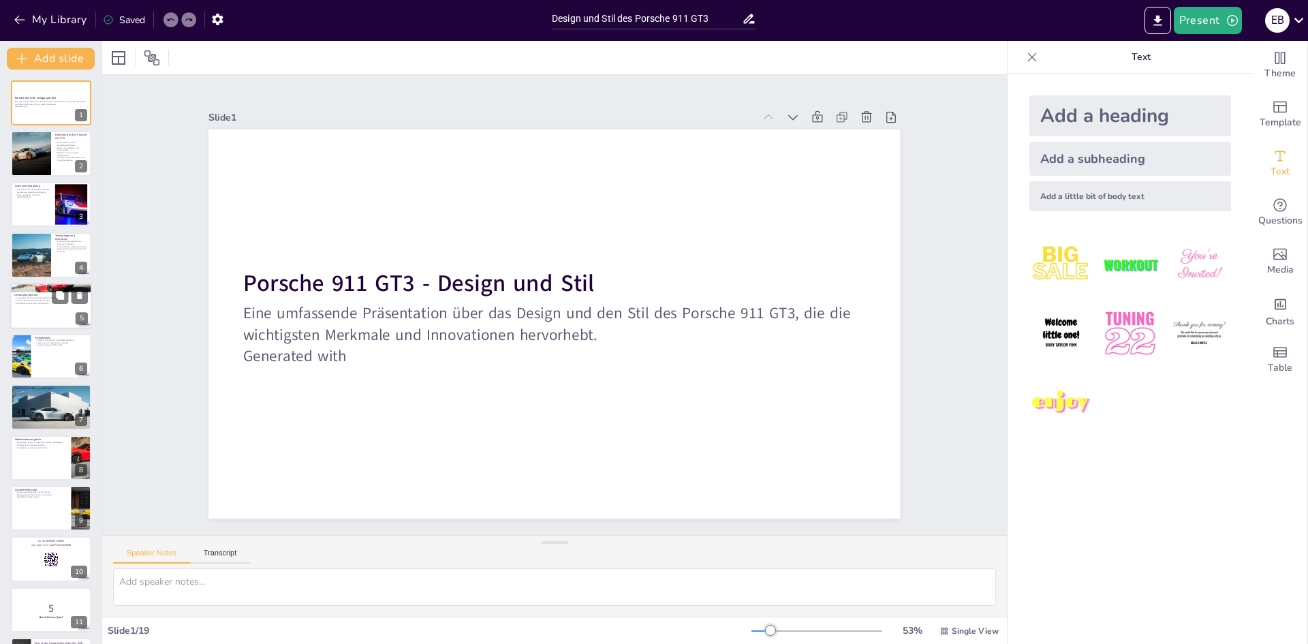
checkbox input "true"
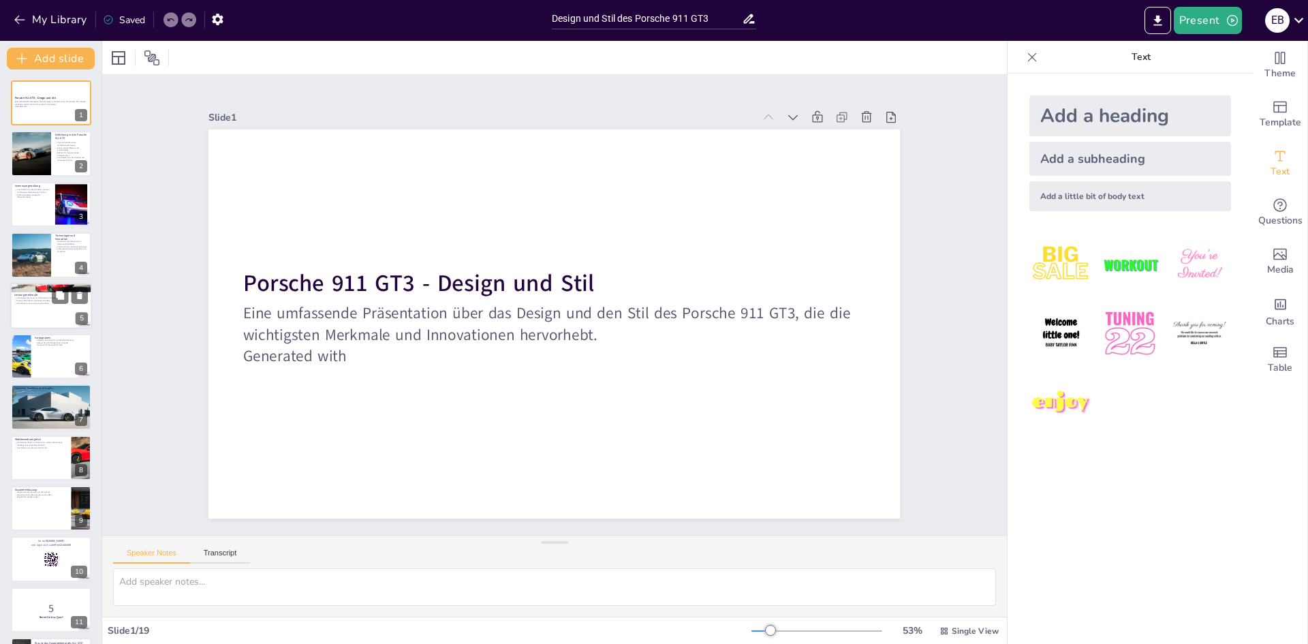
checkbox input "true"
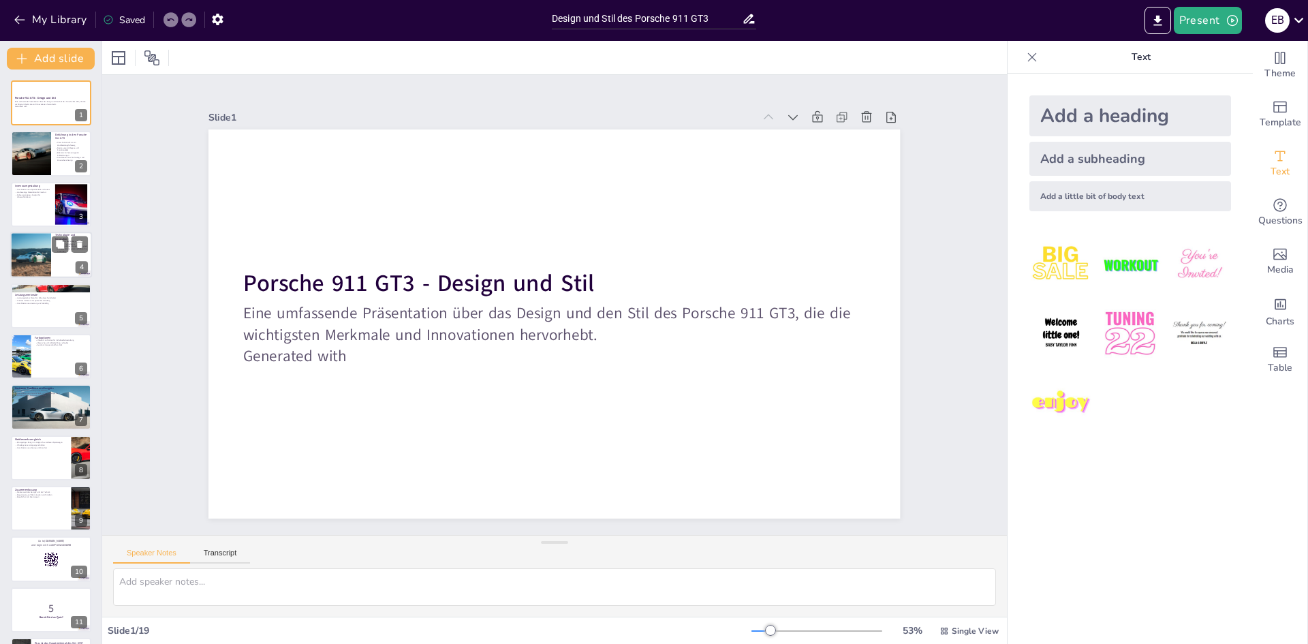
checkbox input "true"
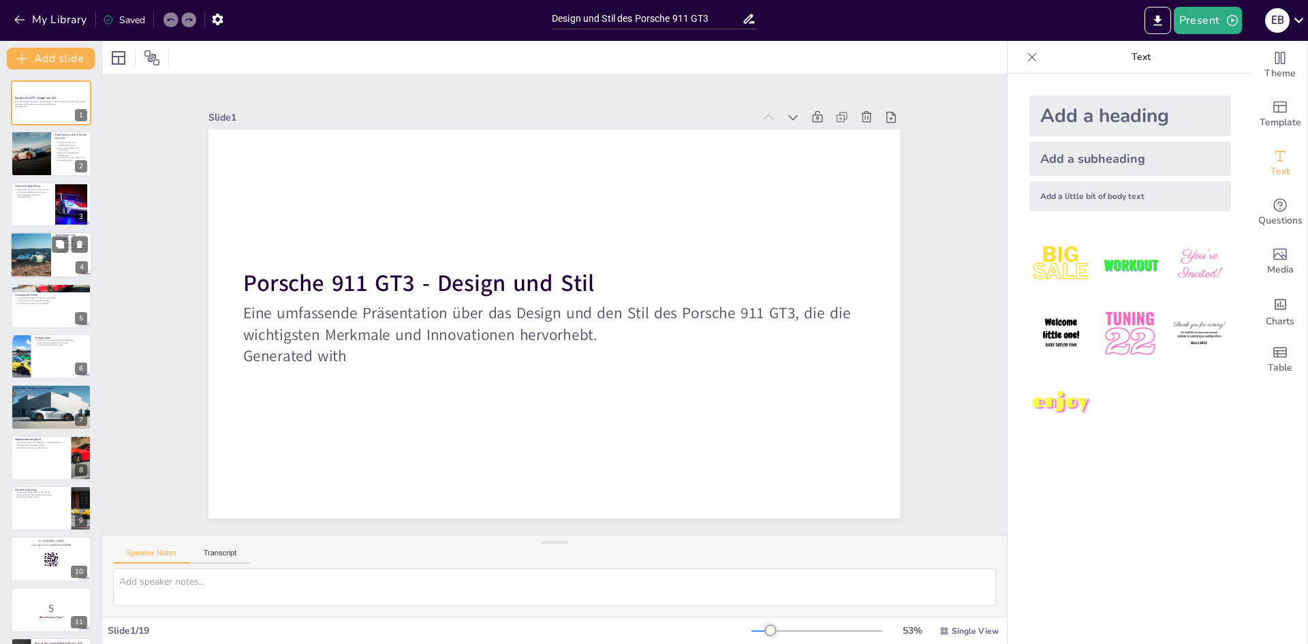
checkbox input "true"
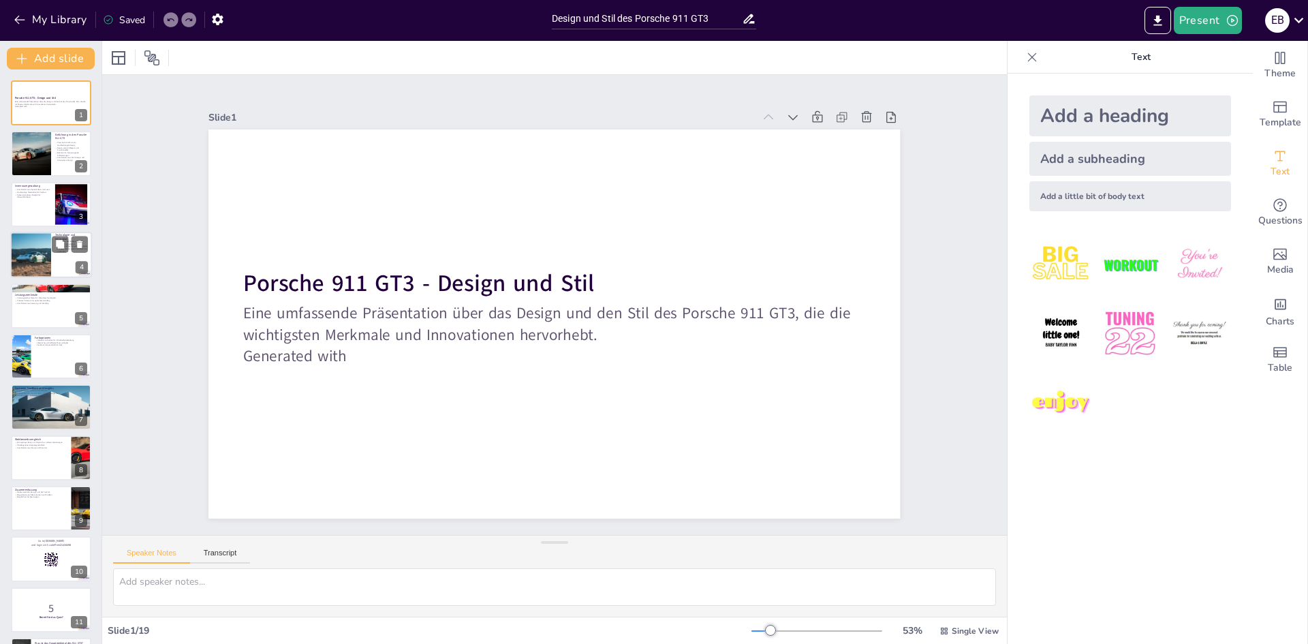
checkbox input "true"
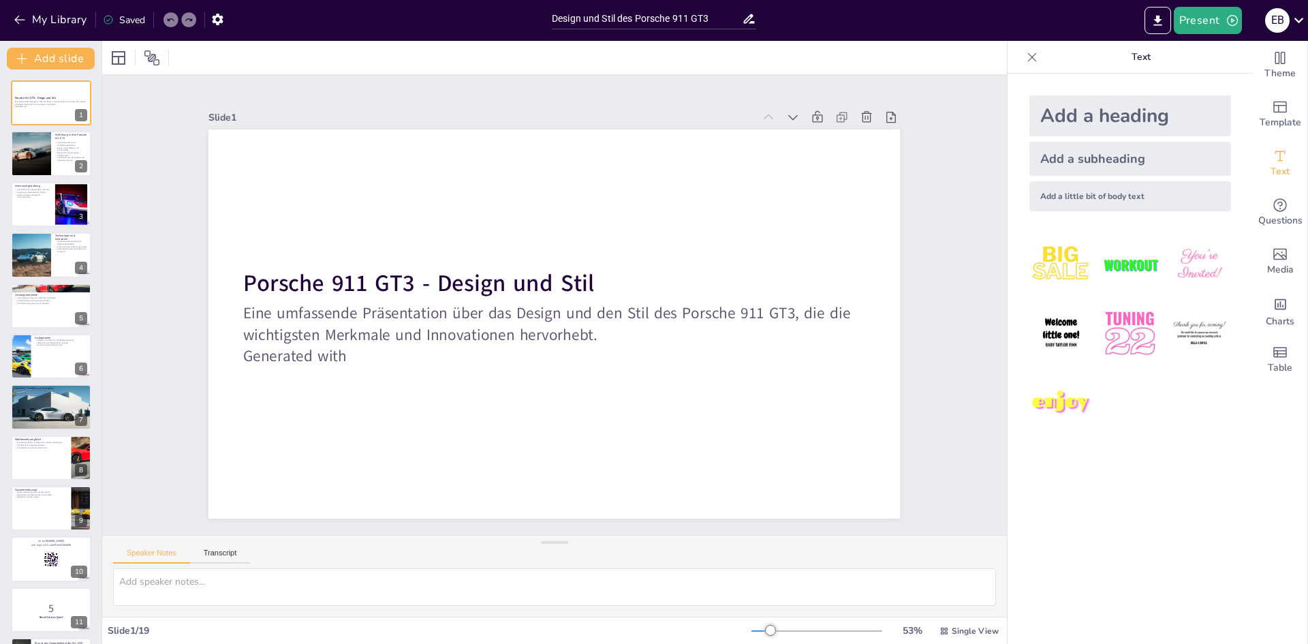
checkbox input "true"
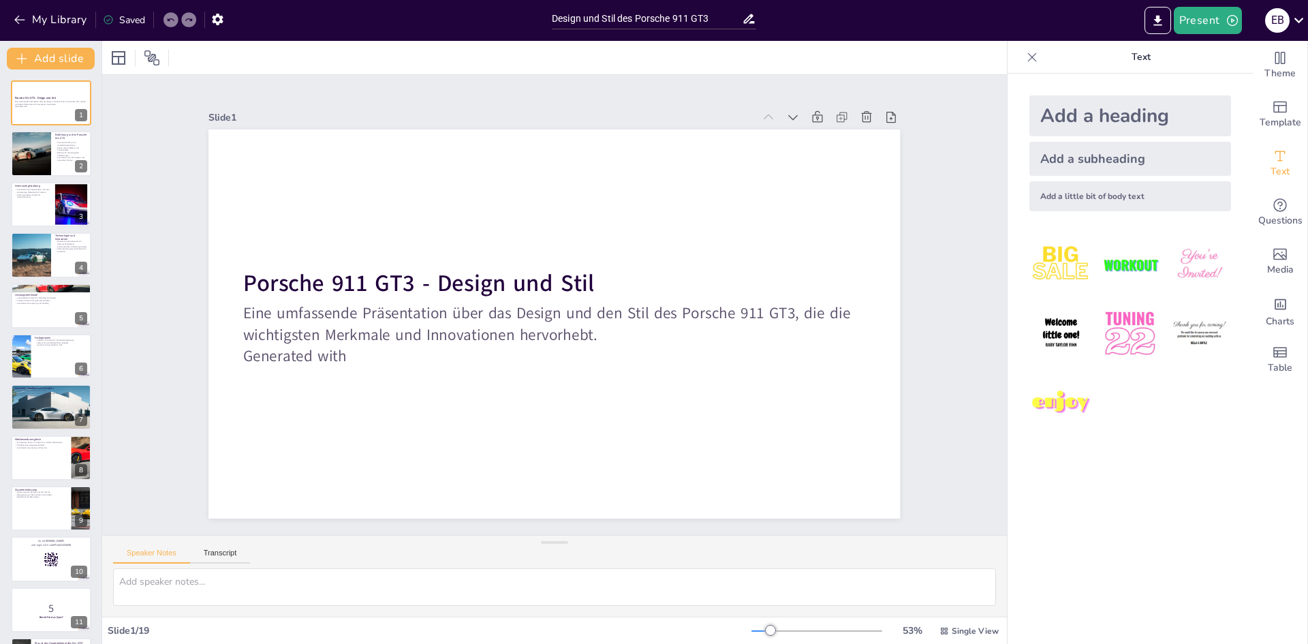
checkbox input "true"
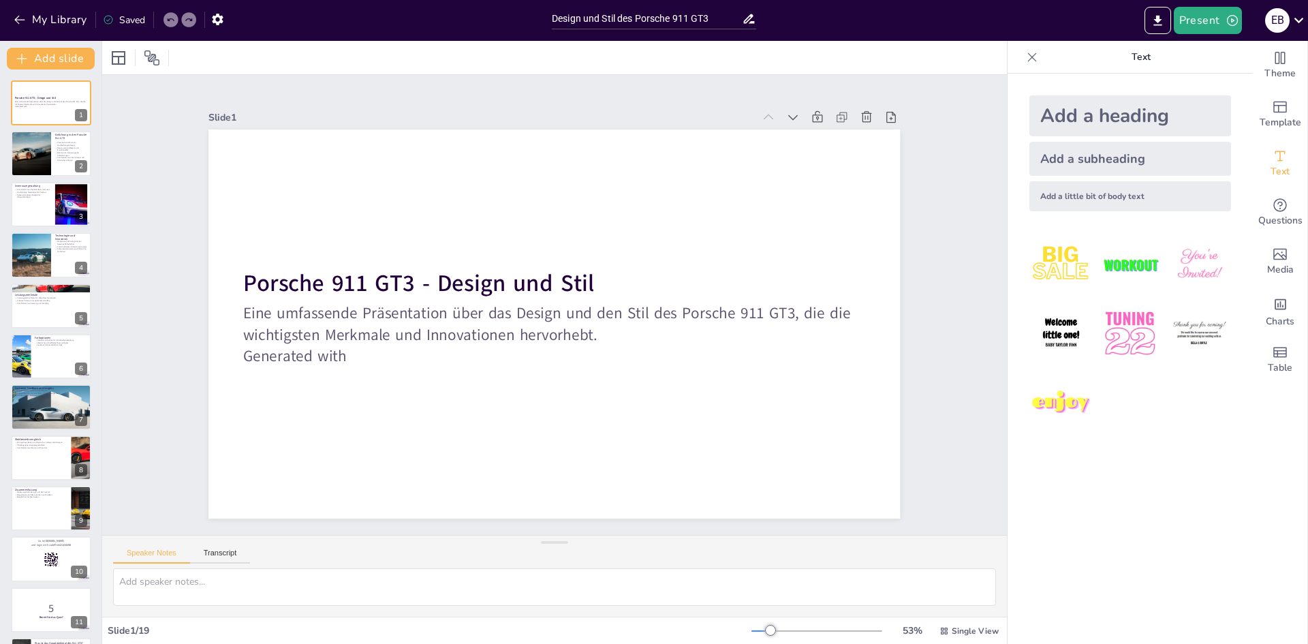
checkbox input "true"
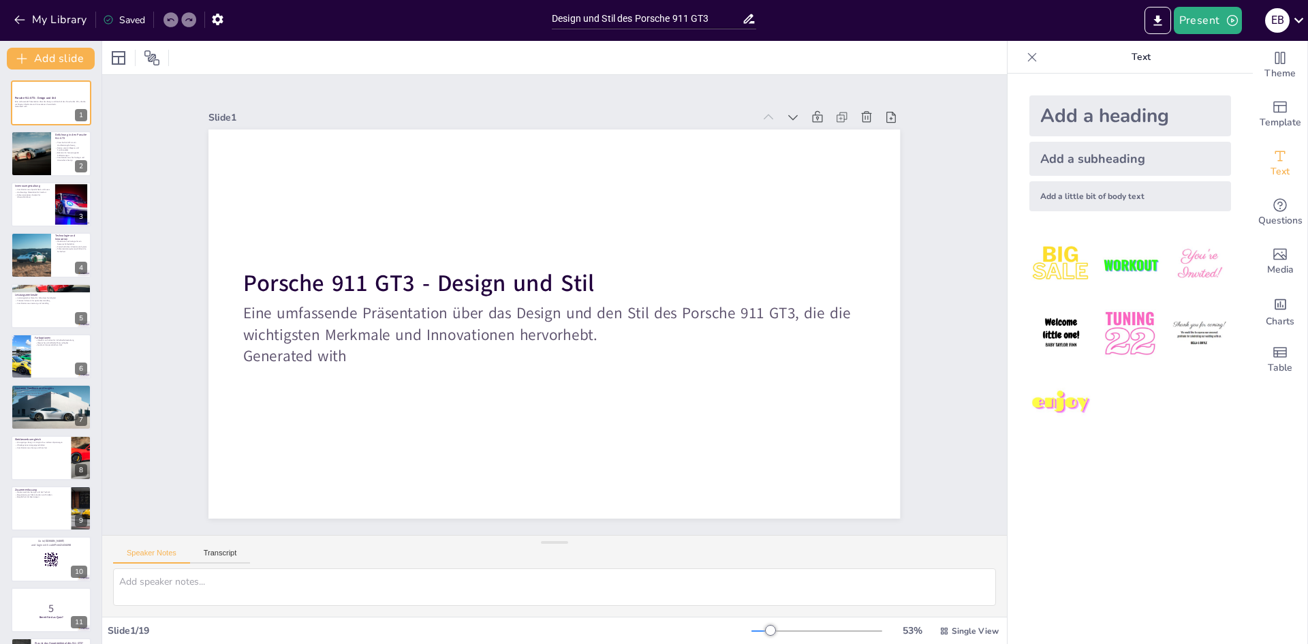
checkbox input "true"
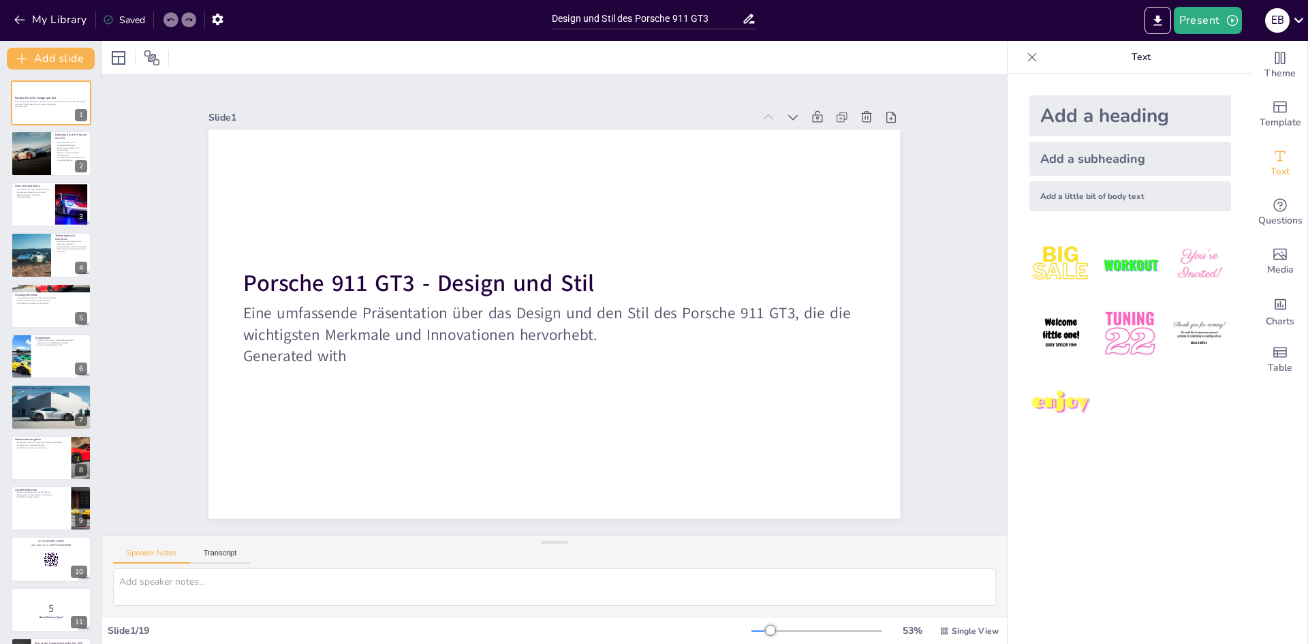
checkbox input "true"
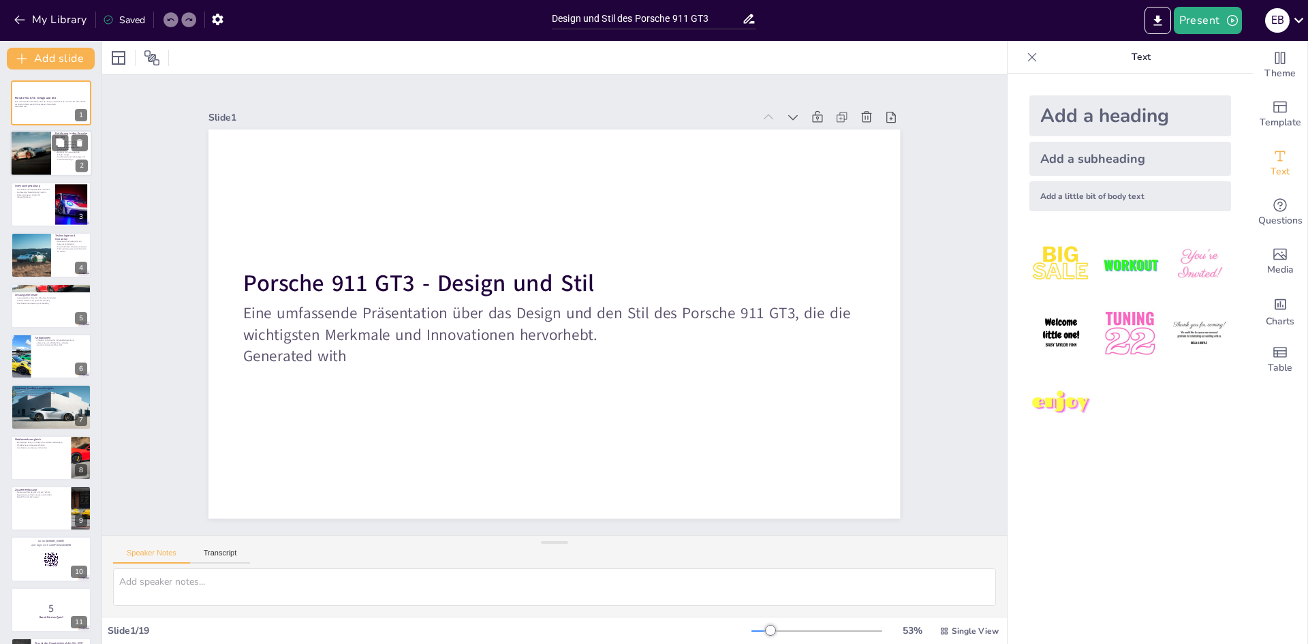
checkbox input "true"
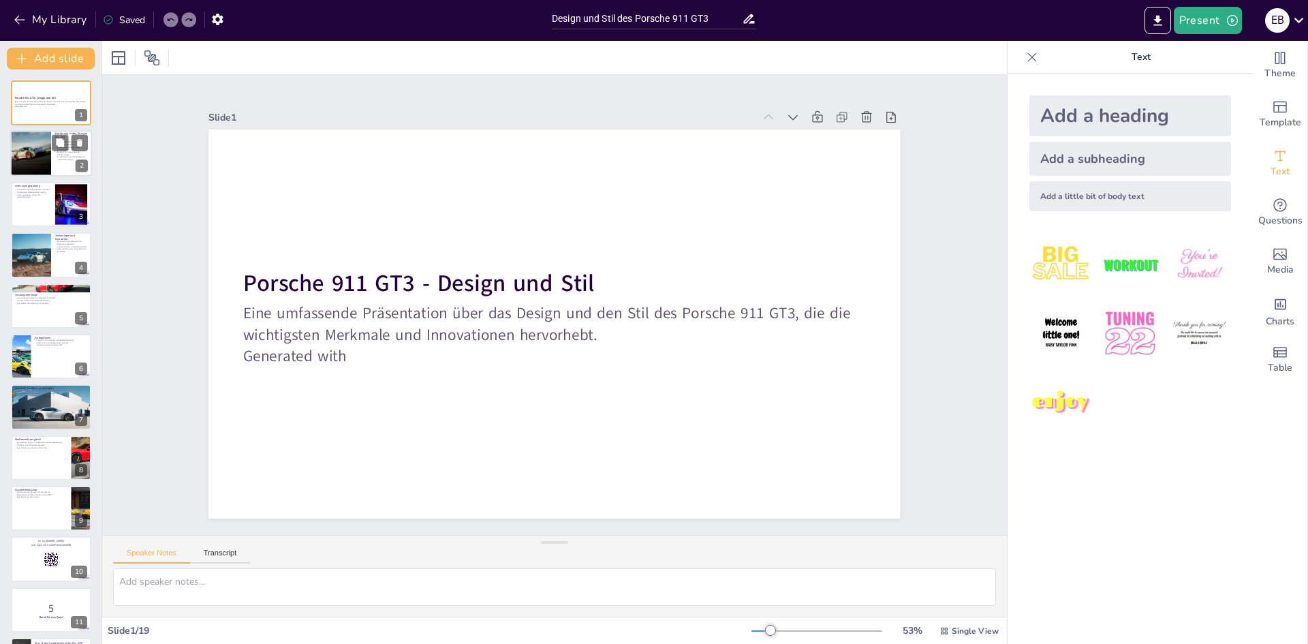
checkbox input "true"
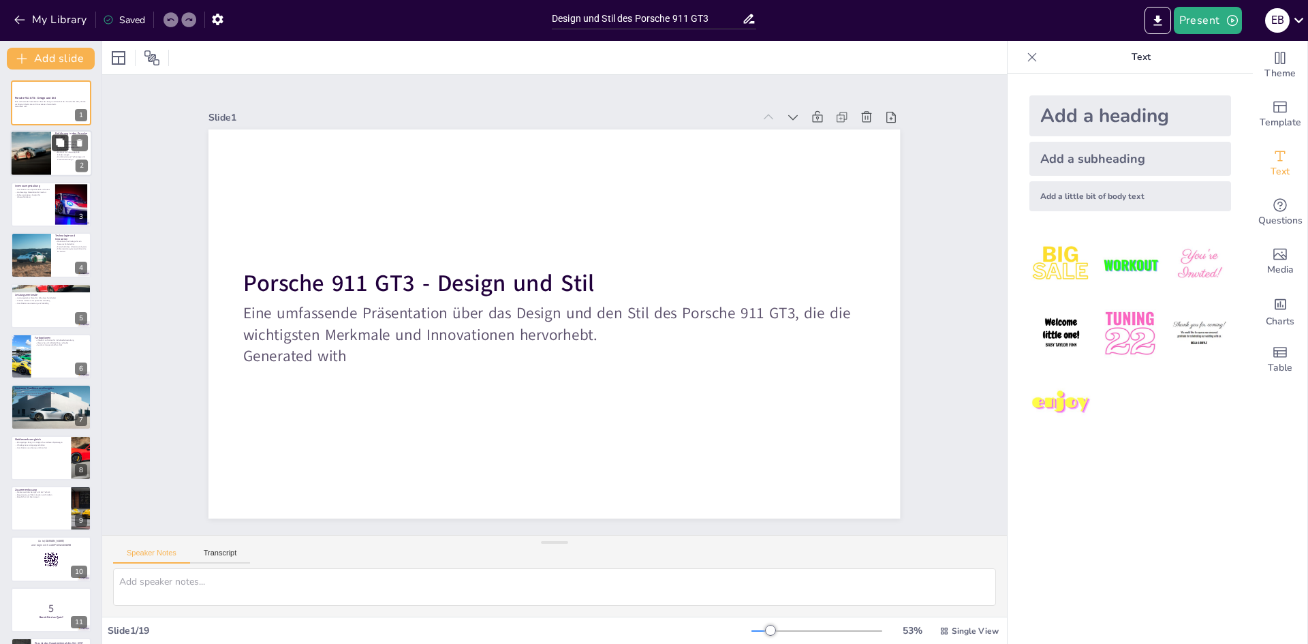
checkbox input "true"
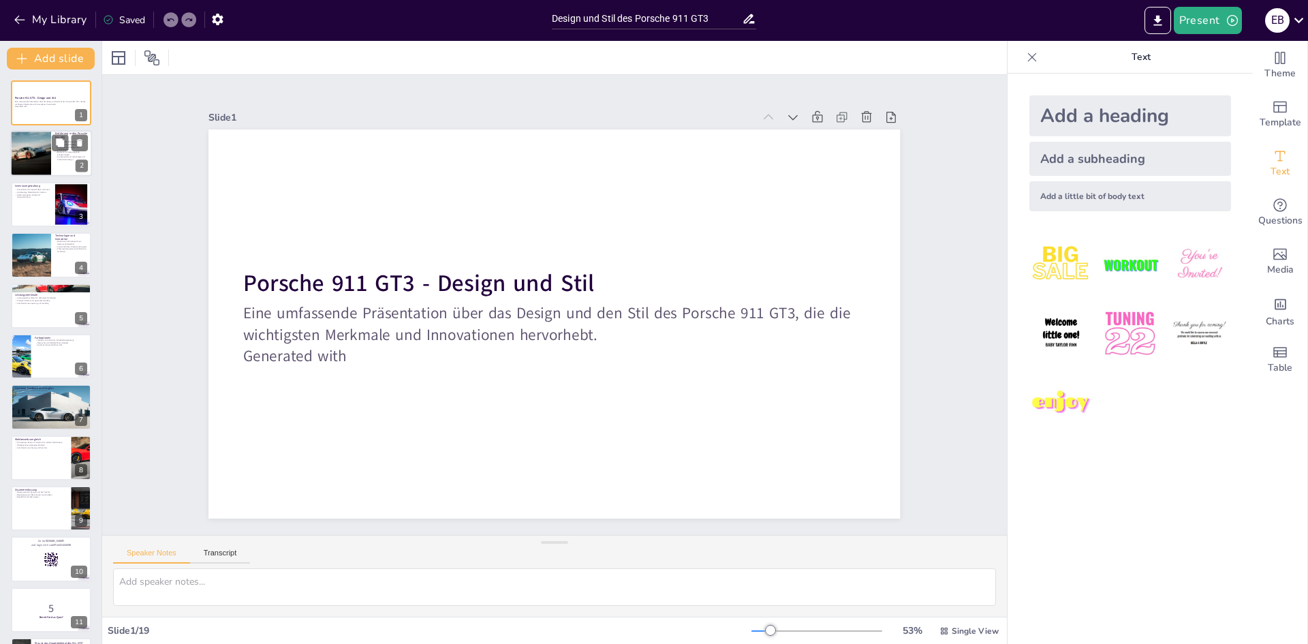
checkbox input "true"
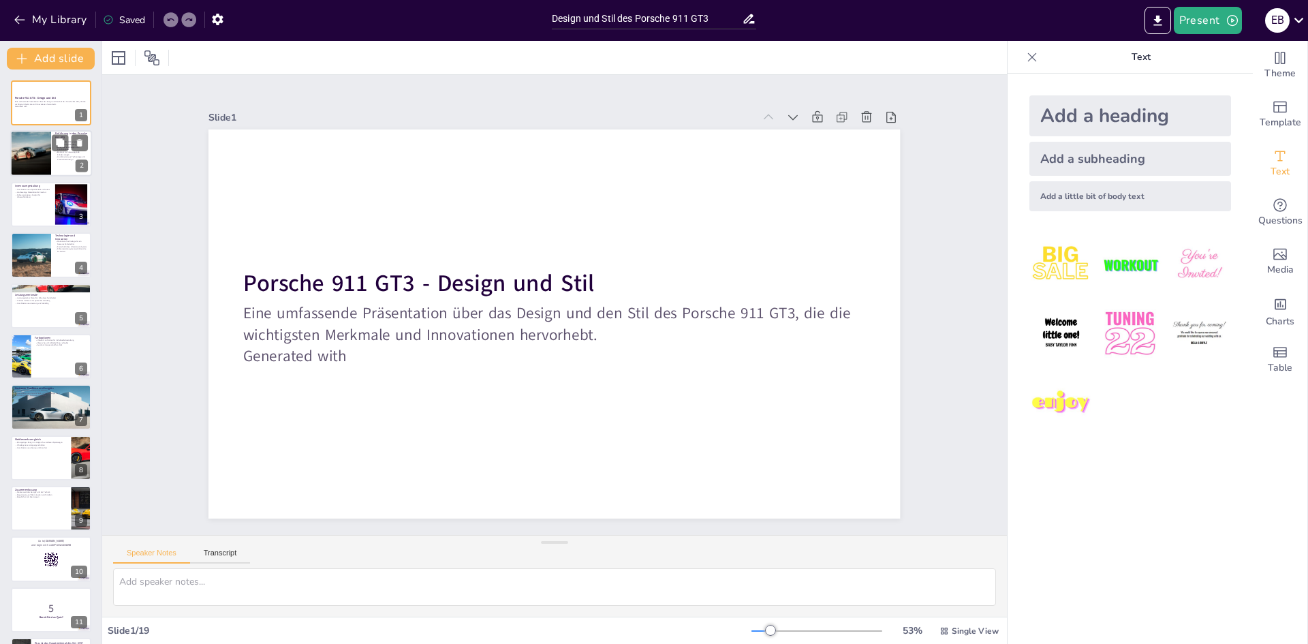
checkbox input "true"
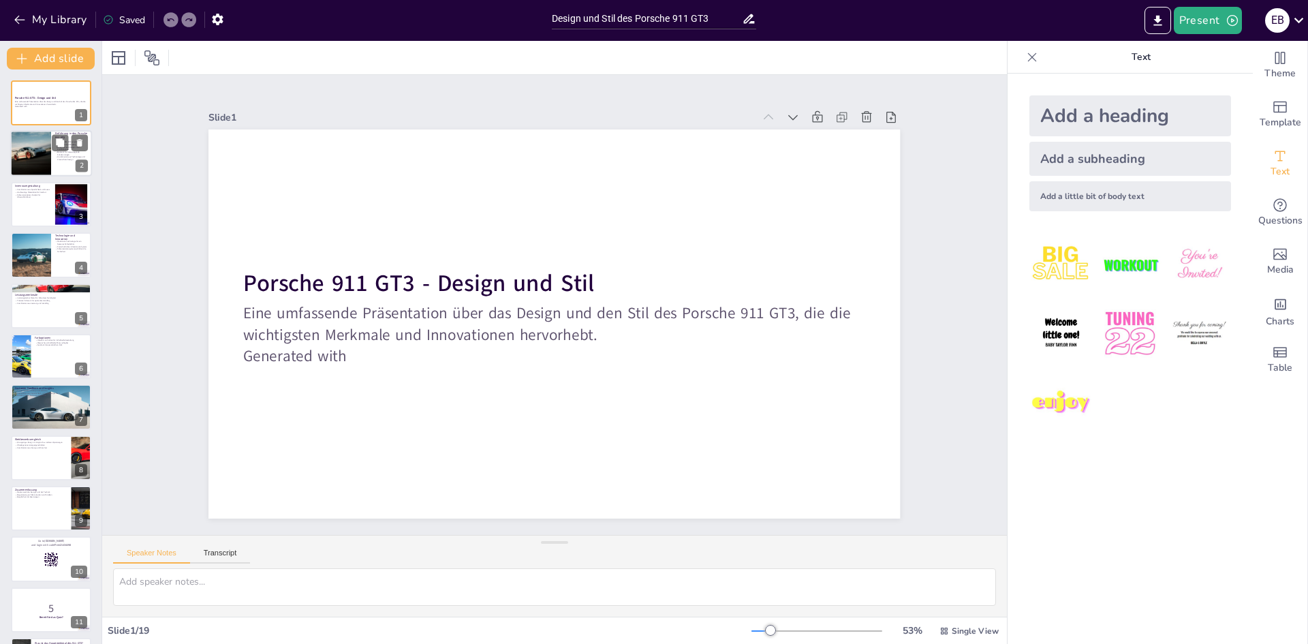
click at [46, 156] on div at bounding box center [30, 154] width 46 height 46
checkbox input "true"
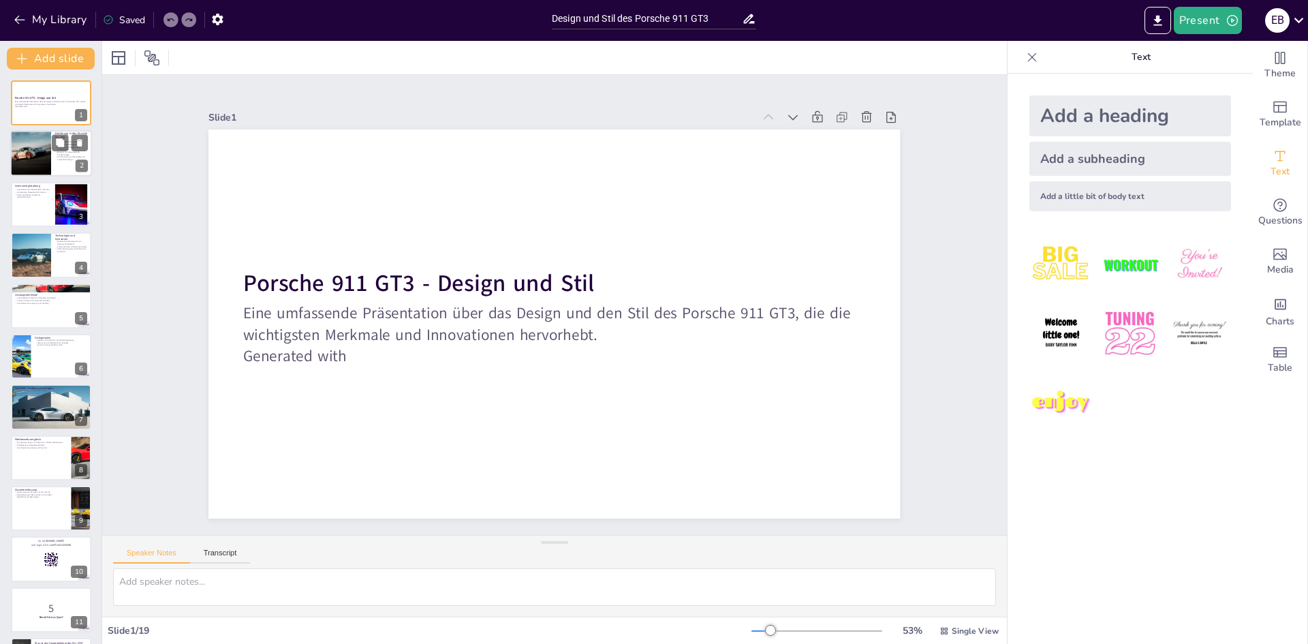
checkbox input "true"
type textarea "Der Porsche 911 GT3 wird als Hochleistungsfahrzeug beschrieben, was bedeutet, d…"
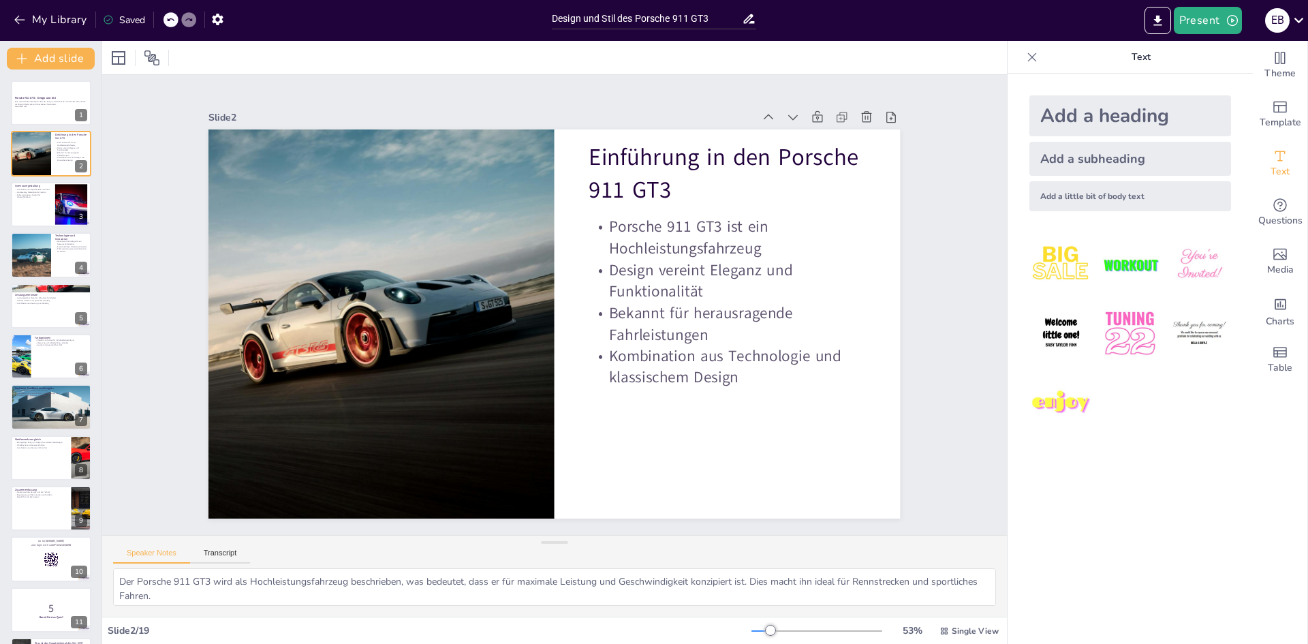
checkbox input "true"
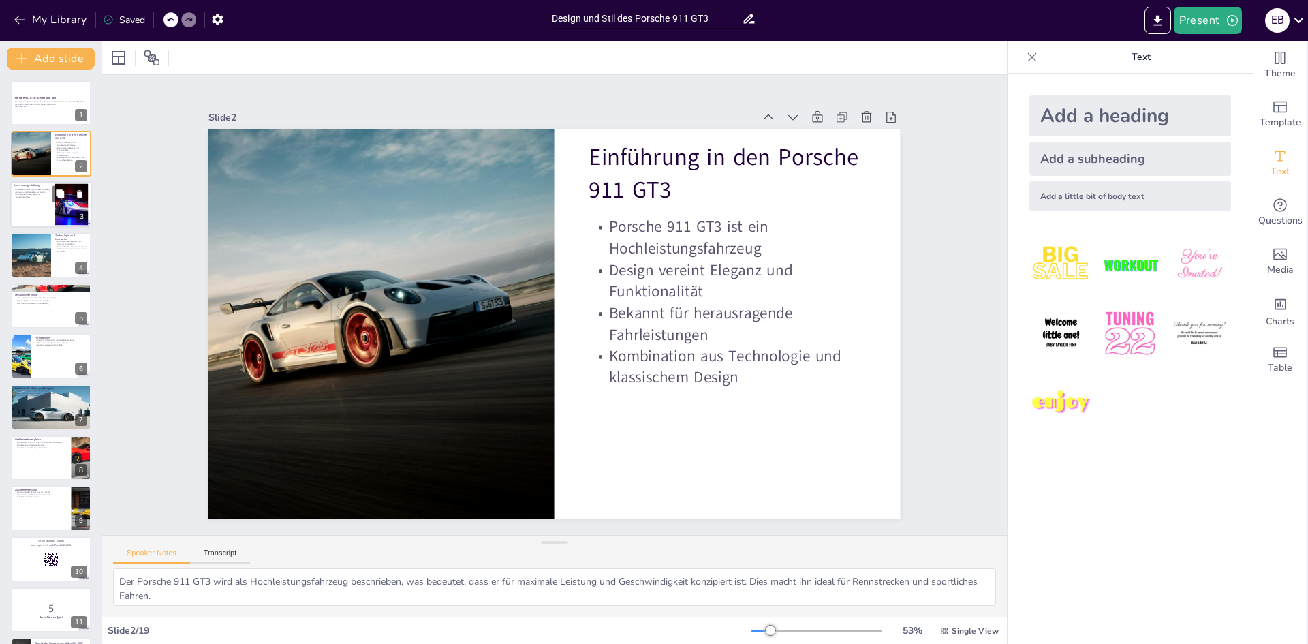
checkbox input "true"
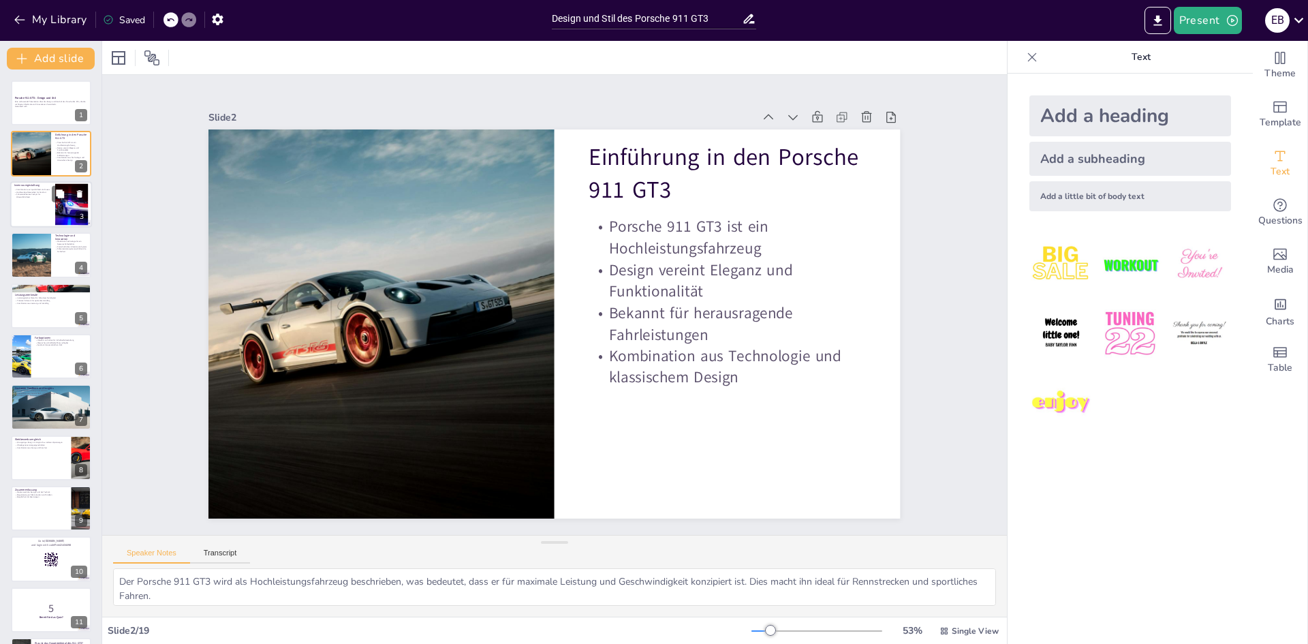
checkbox input "true"
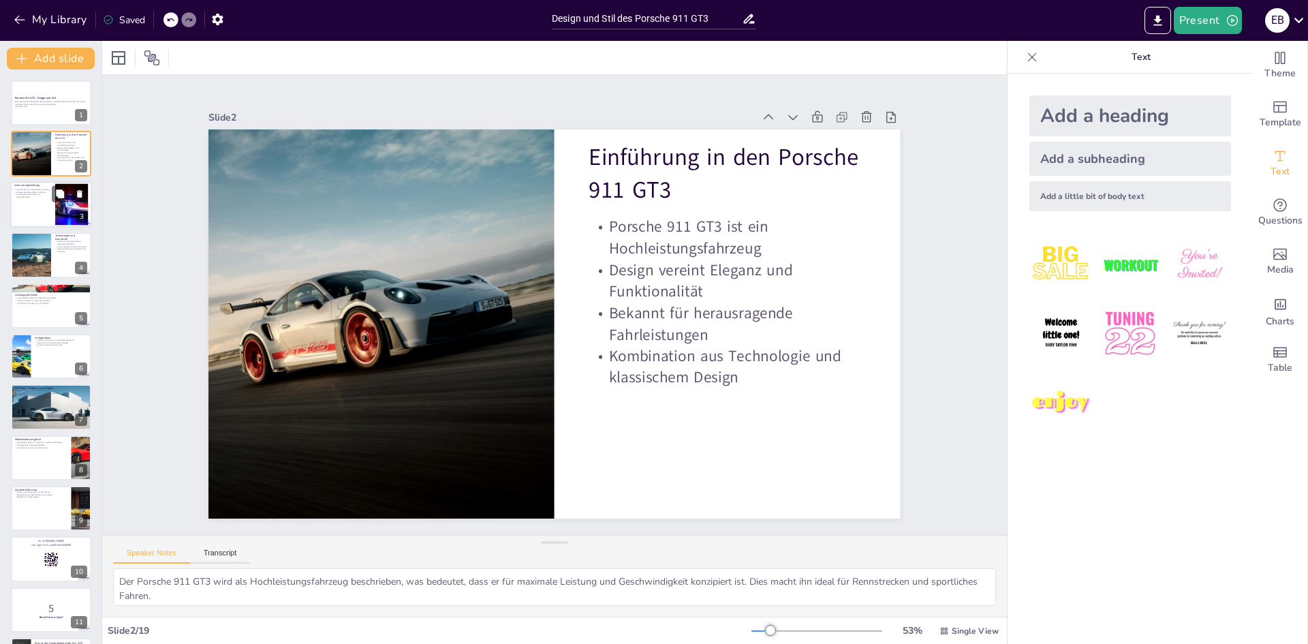
checkbox input "true"
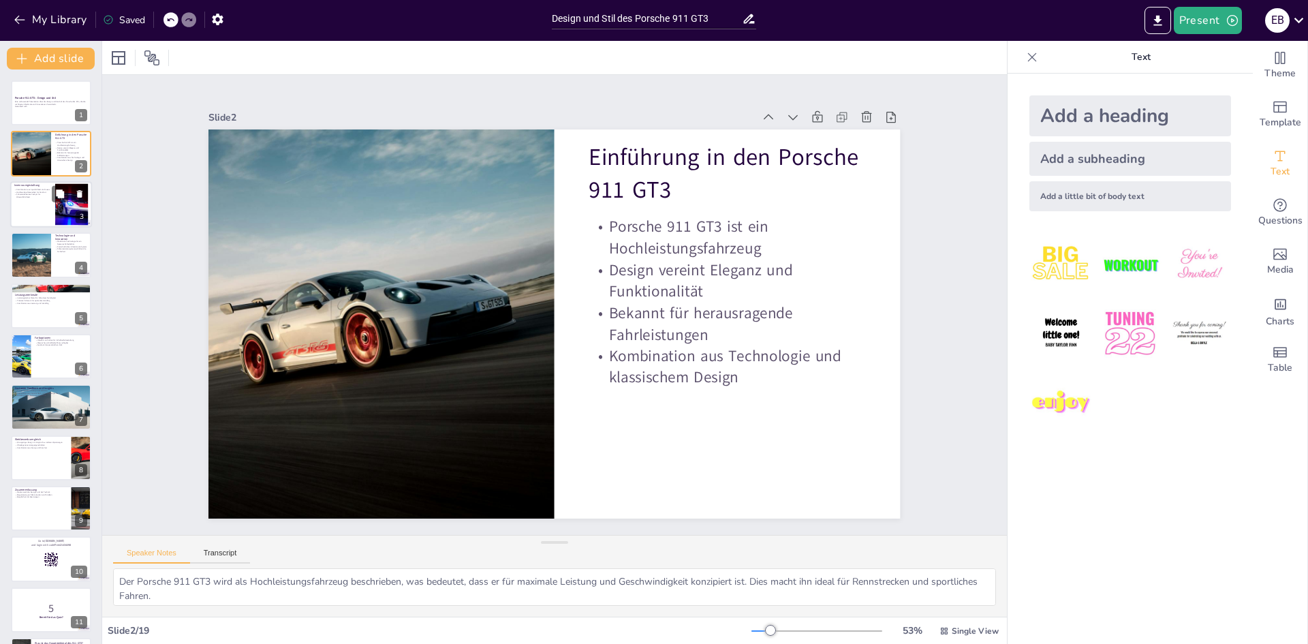
checkbox input "true"
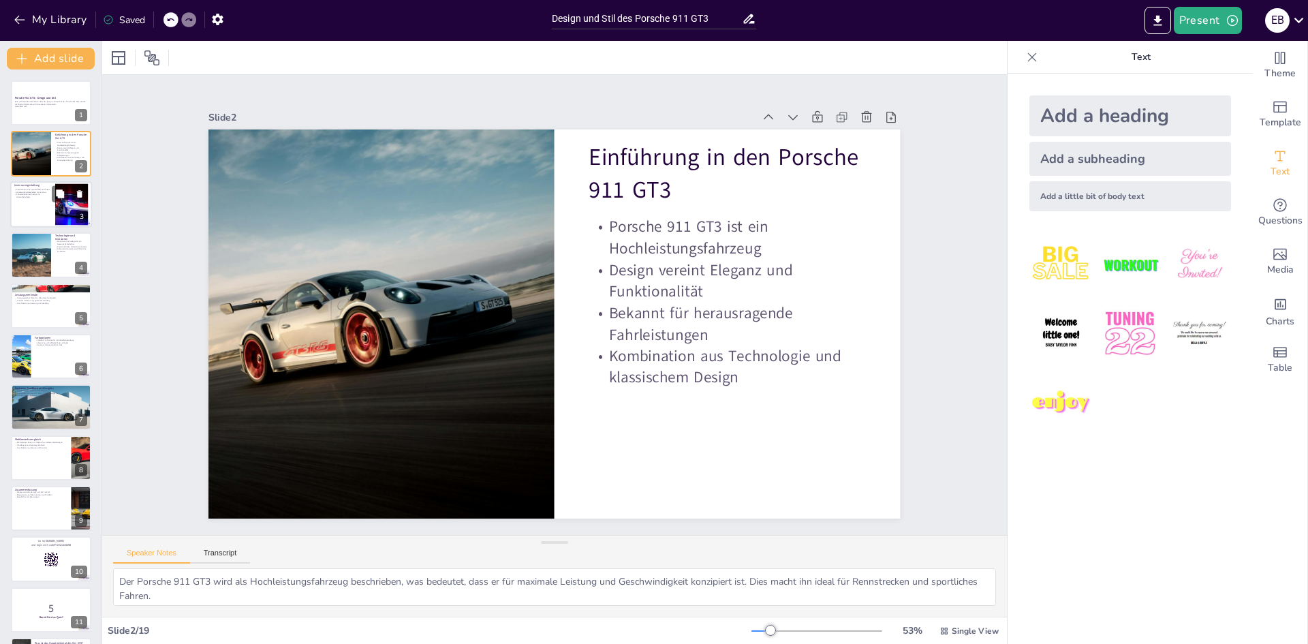
checkbox input "true"
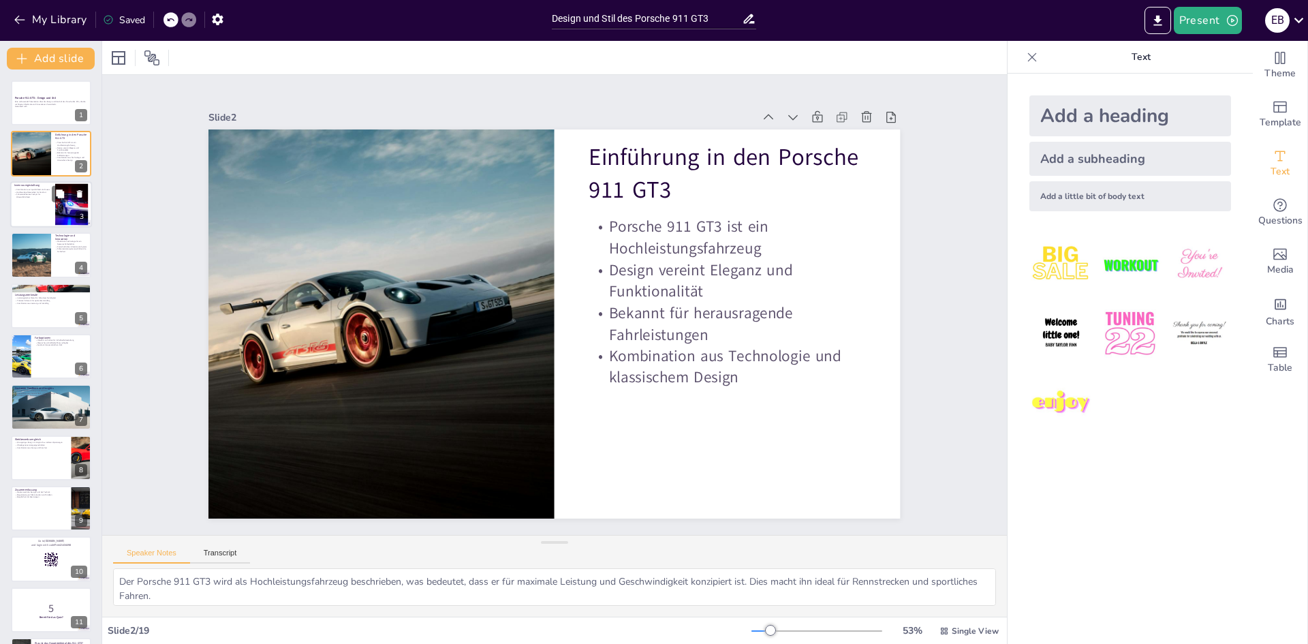
checkbox input "true"
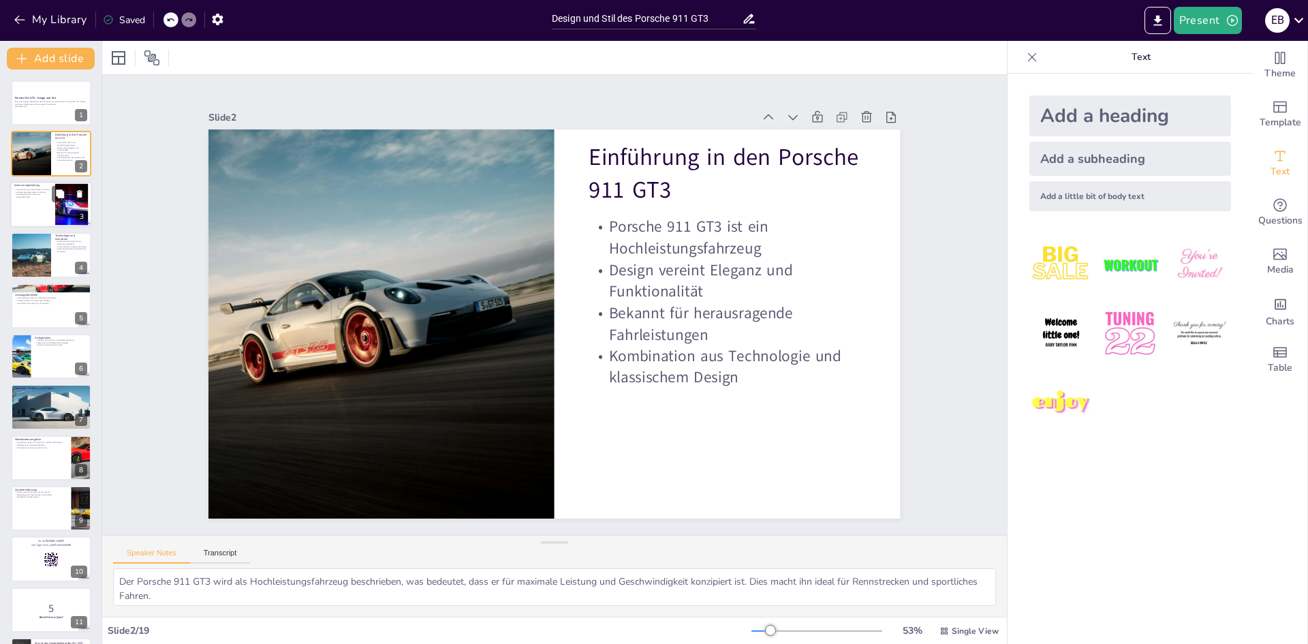
click at [45, 207] on div at bounding box center [51, 204] width 82 height 46
checkbox input "true"
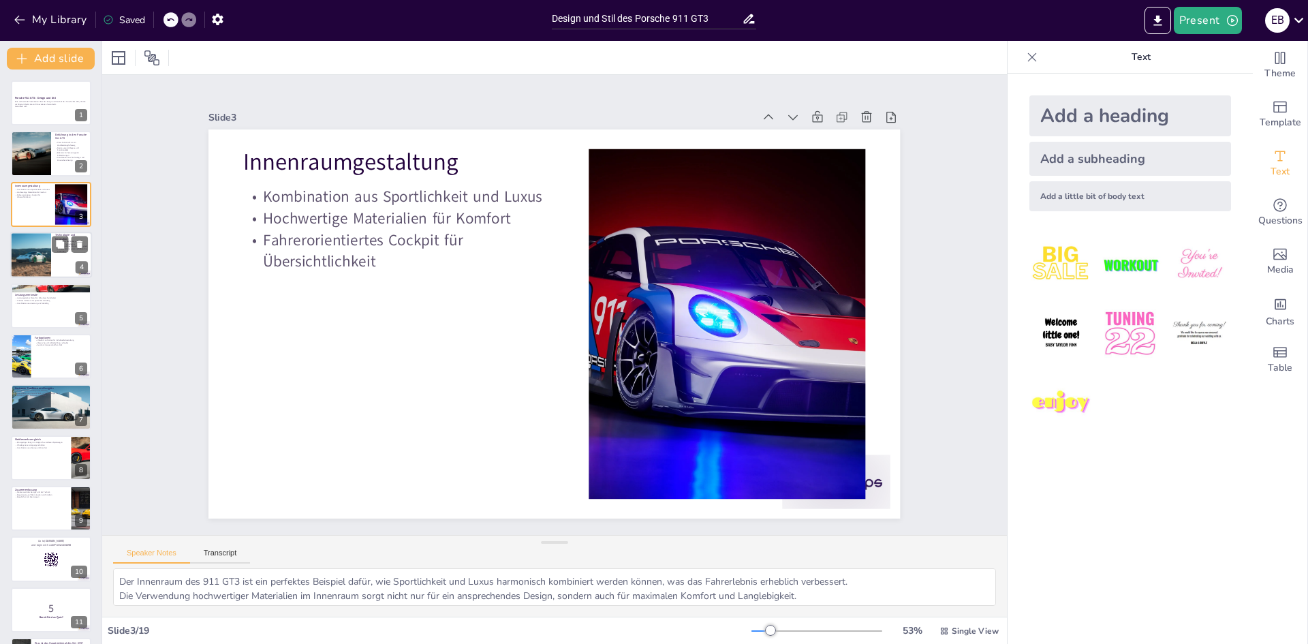
click at [48, 245] on div at bounding box center [30, 255] width 46 height 46
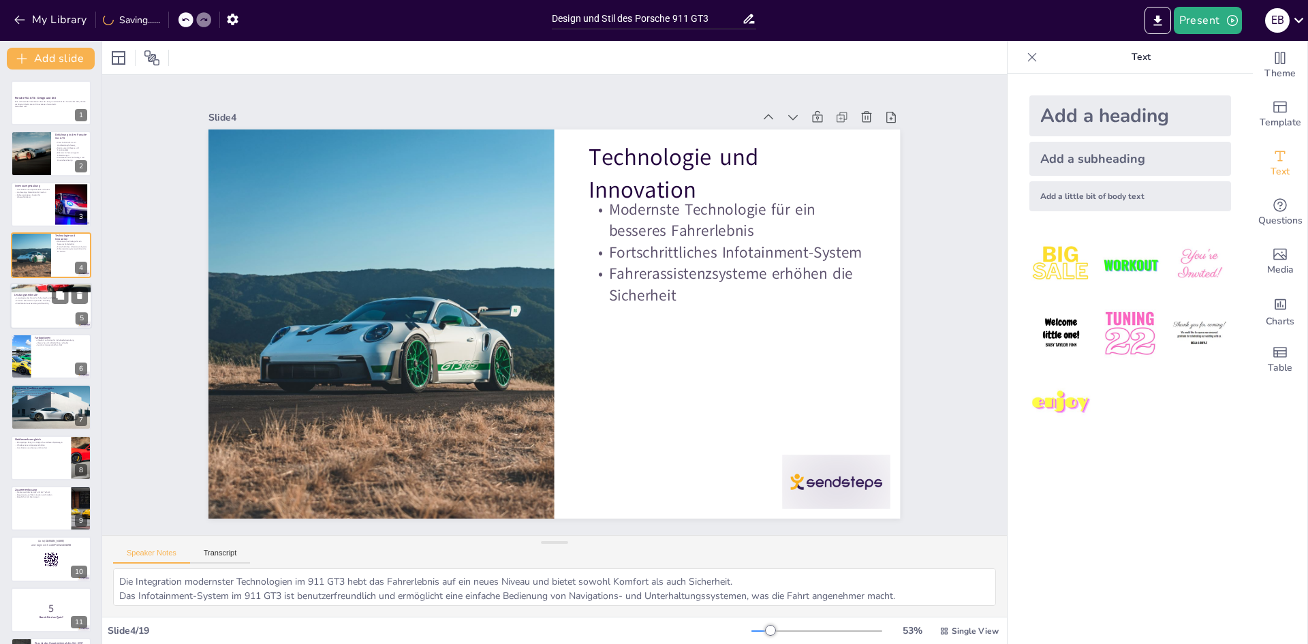
click at [47, 298] on p "Leistungsstarker Motor für hohe Geschwindigkeit" at bounding box center [51, 297] width 74 height 3
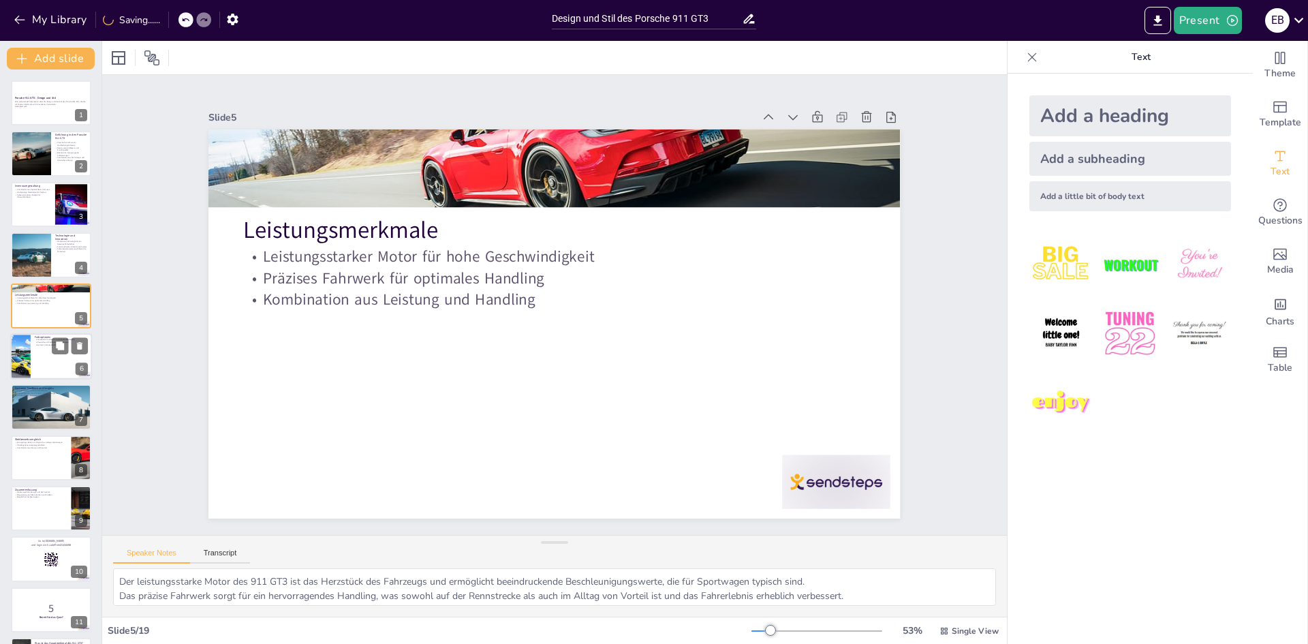
click at [48, 345] on p "Ausdruck des persönlichen Stils" at bounding box center [61, 344] width 53 height 3
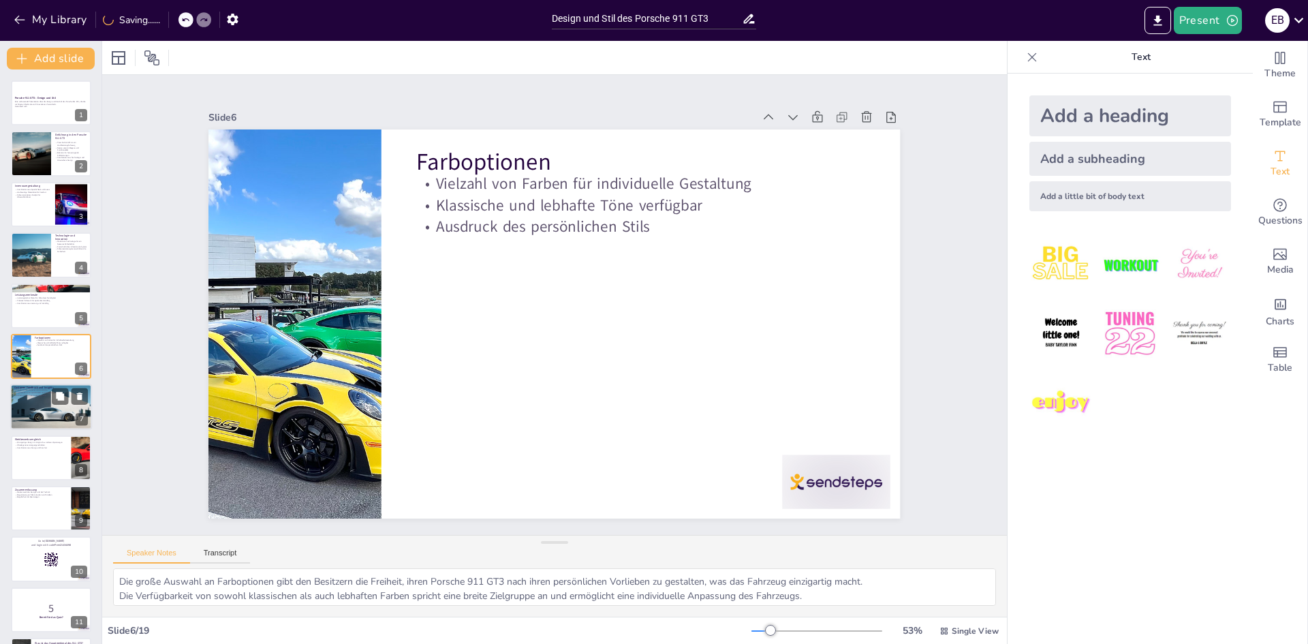
click at [46, 403] on div at bounding box center [51, 407] width 82 height 46
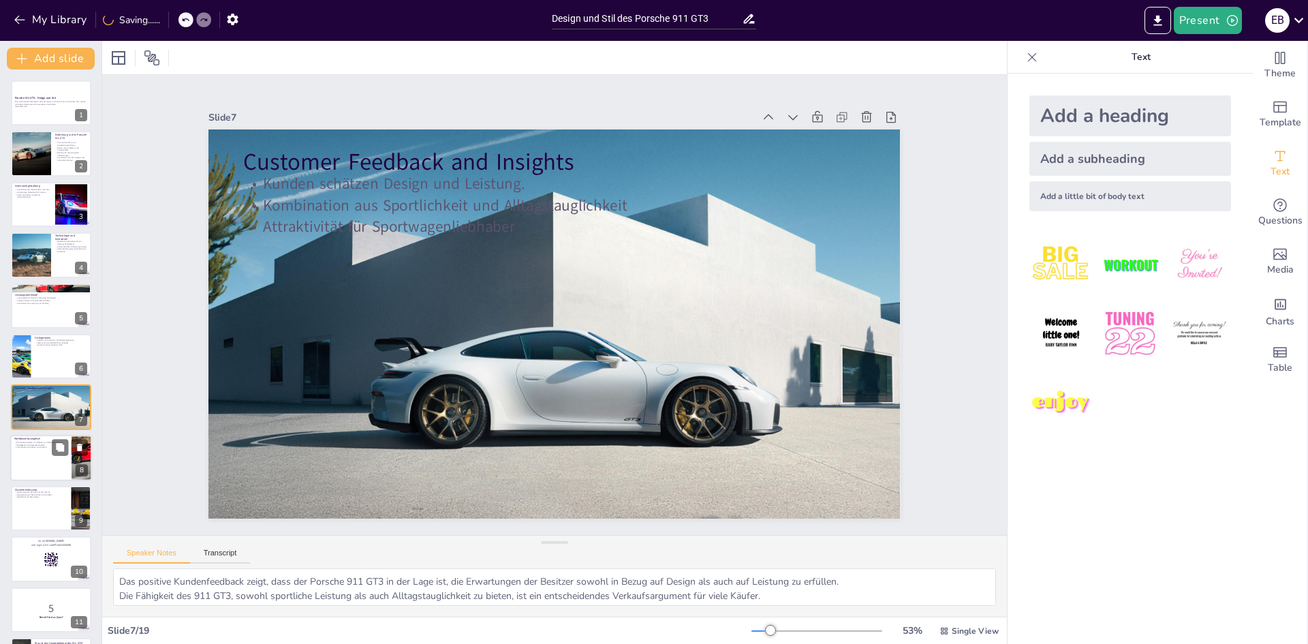
scroll to position [50, 0]
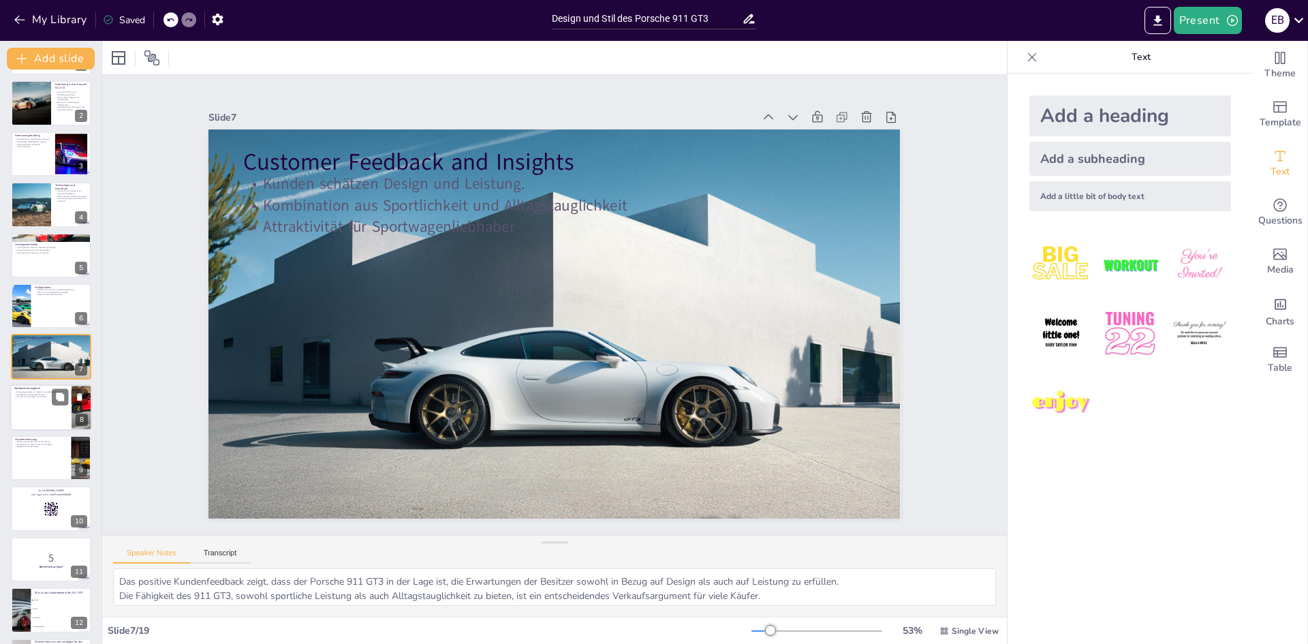
click at [40, 409] on div at bounding box center [51, 407] width 82 height 46
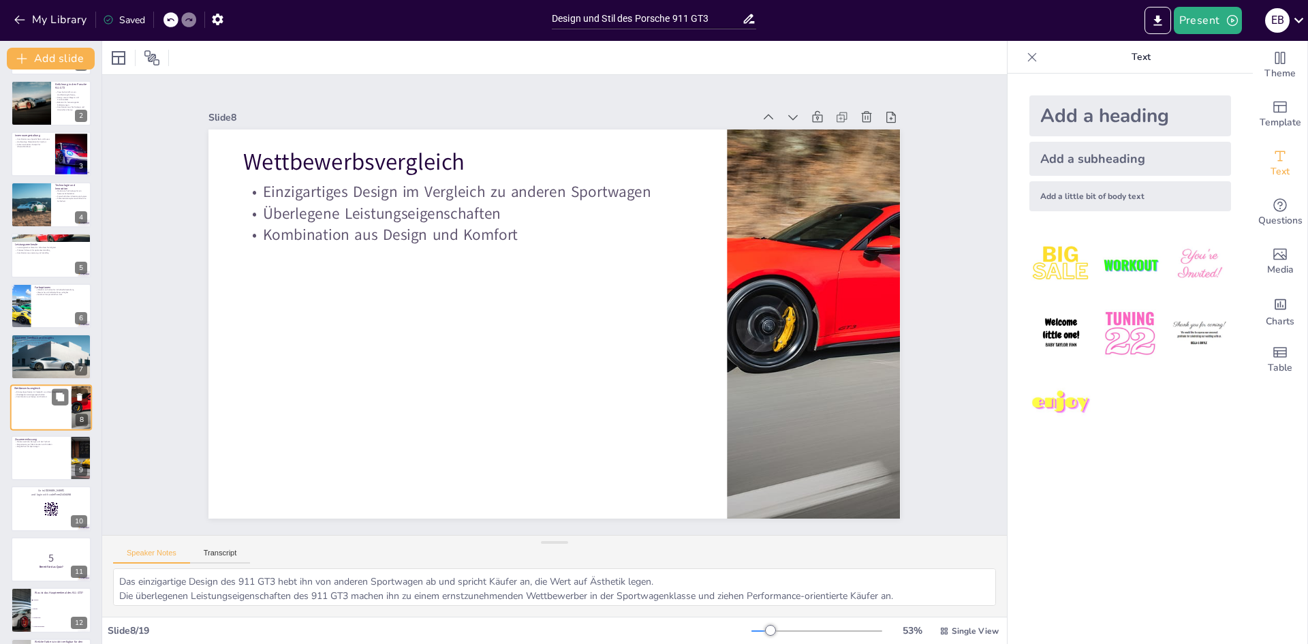
scroll to position [101, 0]
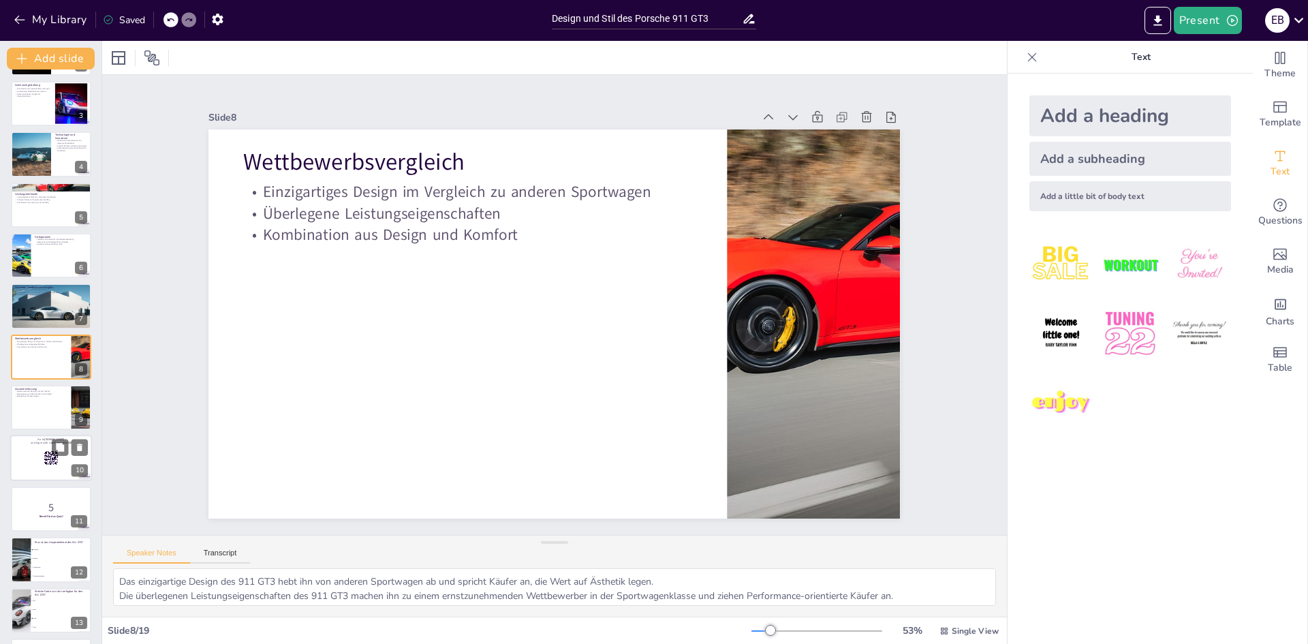
click at [31, 444] on p "and login with code Free21434098" at bounding box center [51, 444] width 74 height 4
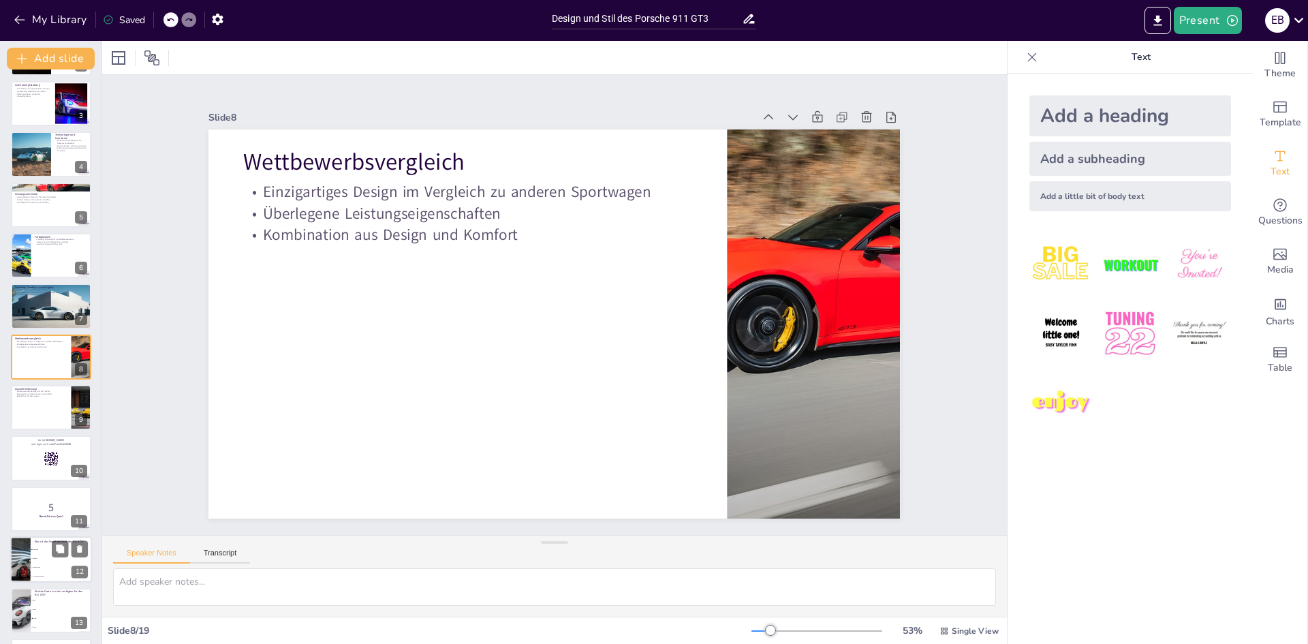
scroll to position [202, 0]
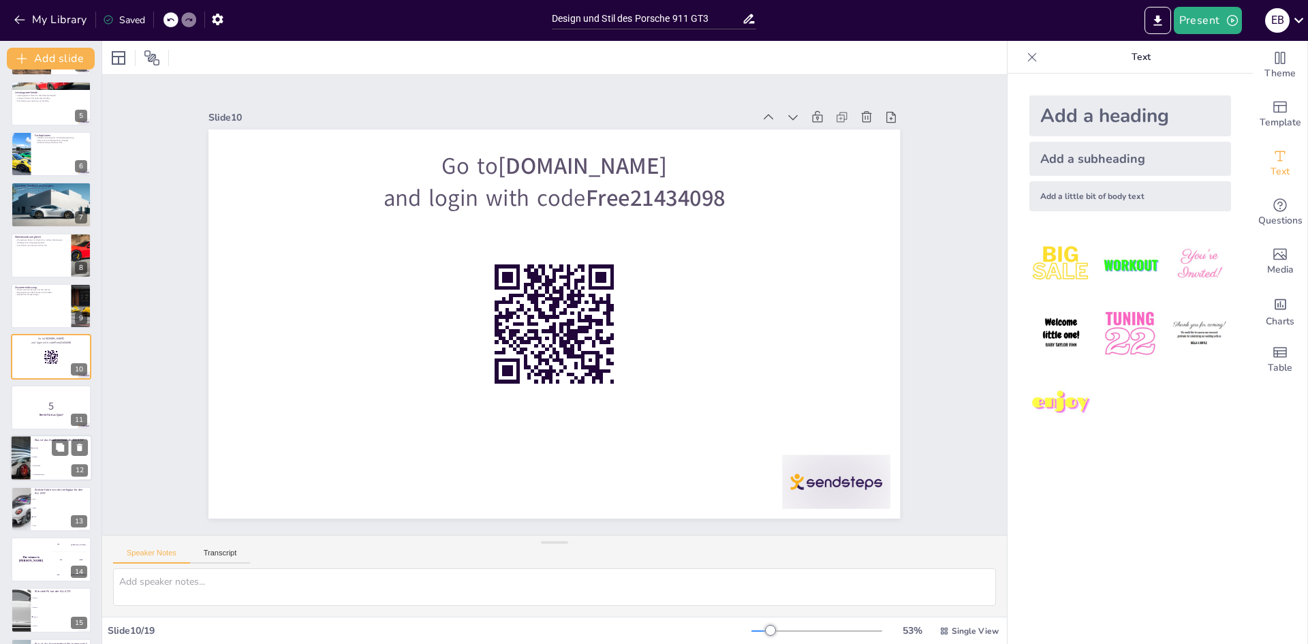
click at [33, 440] on div at bounding box center [51, 458] width 82 height 46
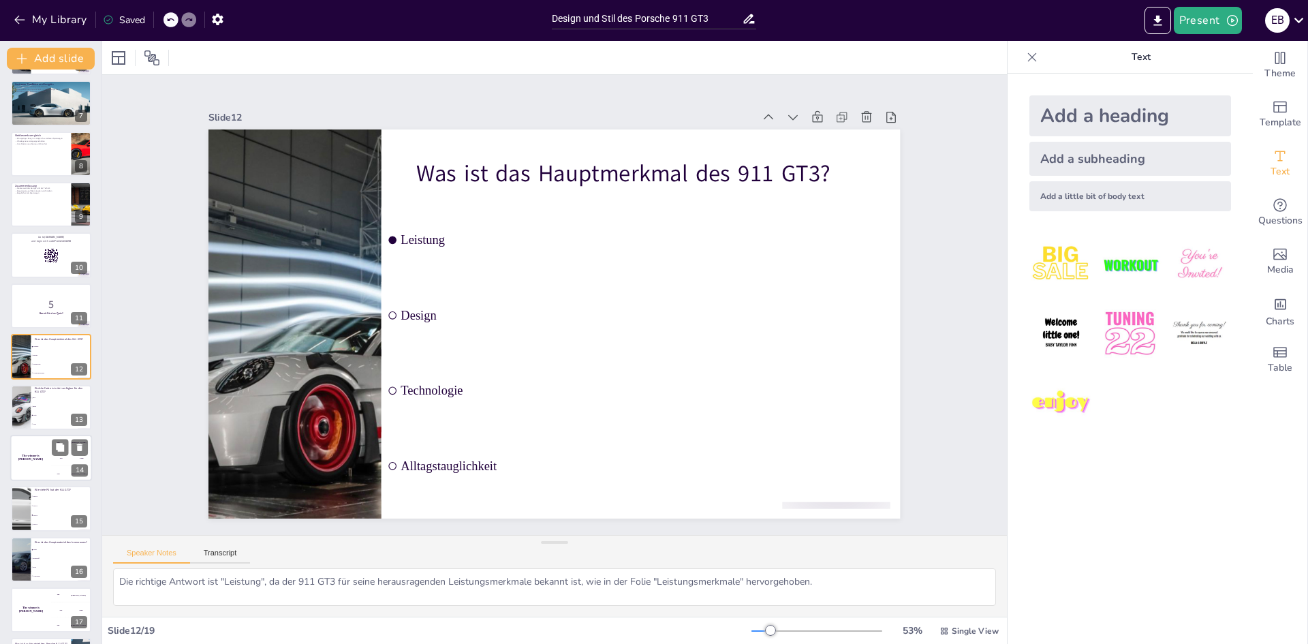
click at [35, 461] on div "The winner is Niels 🏆" at bounding box center [30, 458] width 41 height 46
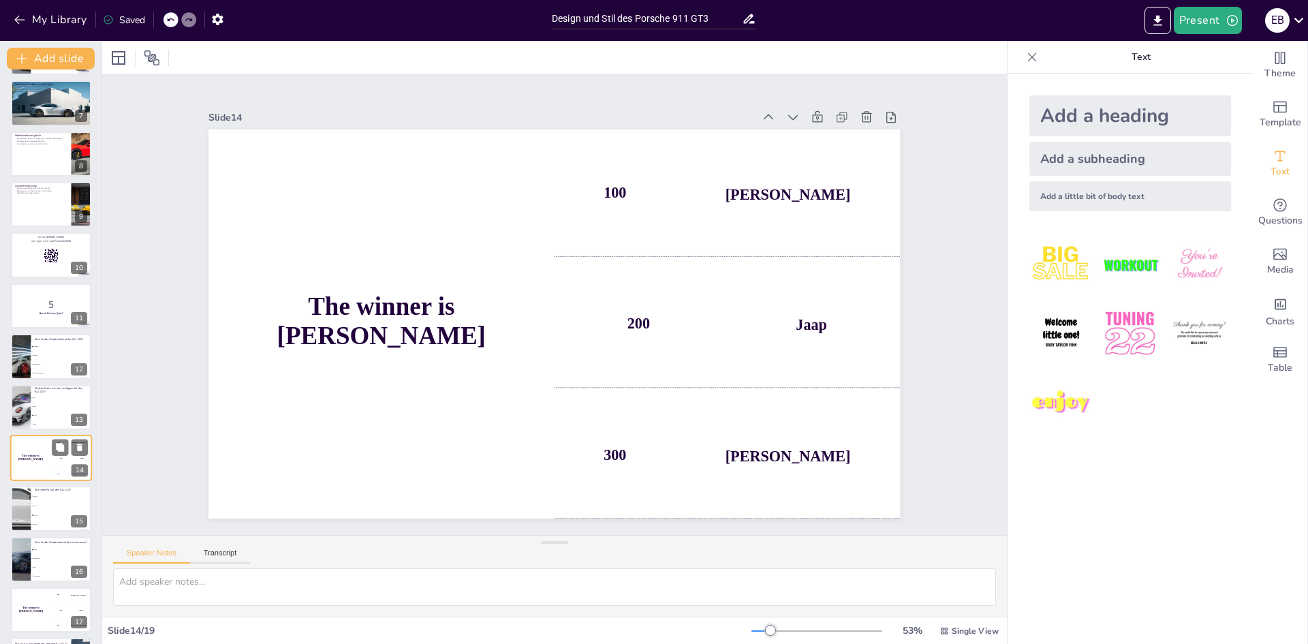
scroll to position [405, 0]
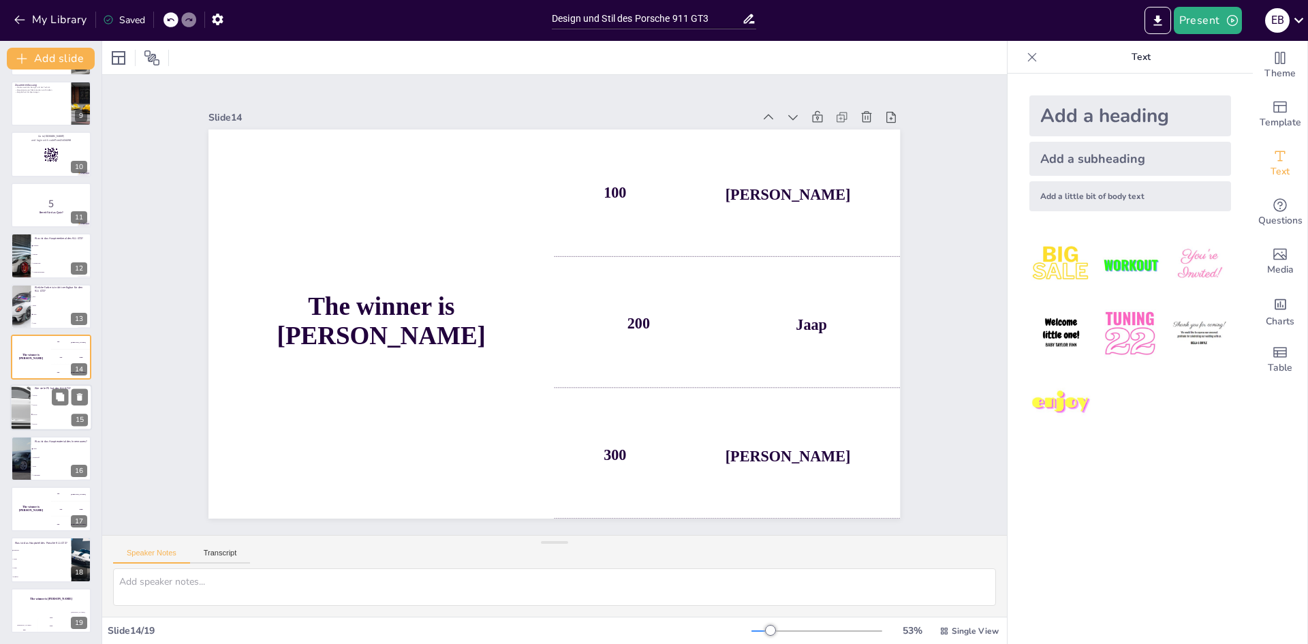
click at [31, 392] on li "450 PS" at bounding box center [61, 395] width 61 height 10
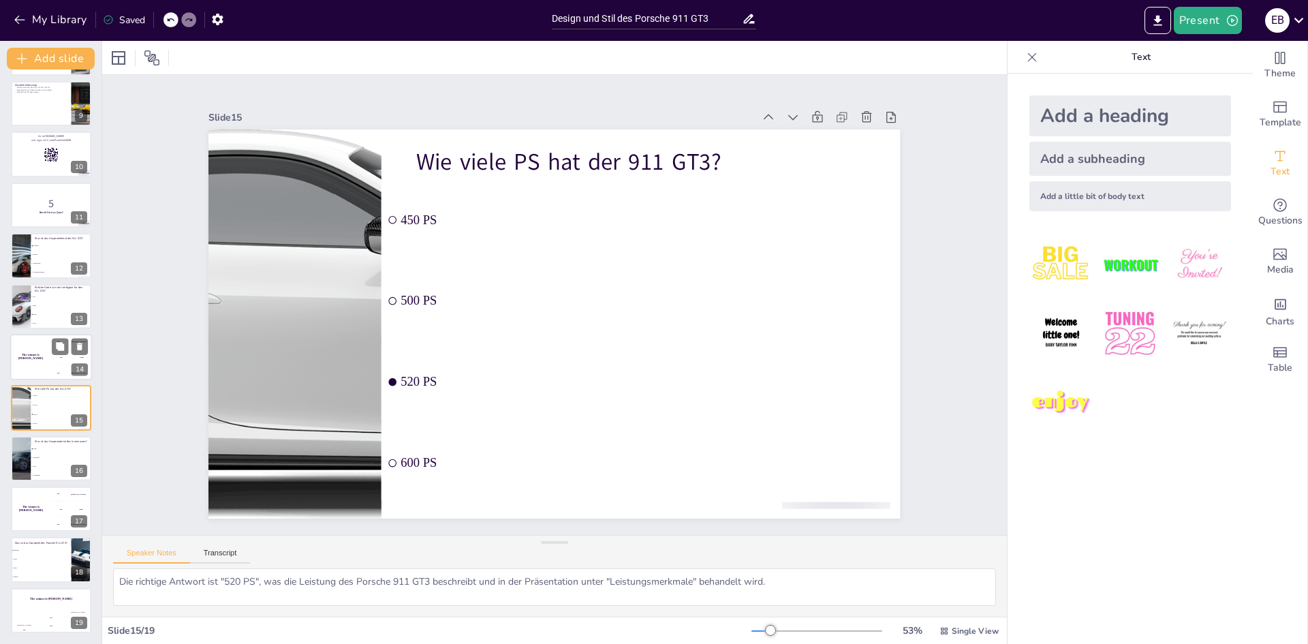
click at [31, 360] on div "The winner is Niels 🏆" at bounding box center [30, 357] width 41 height 46
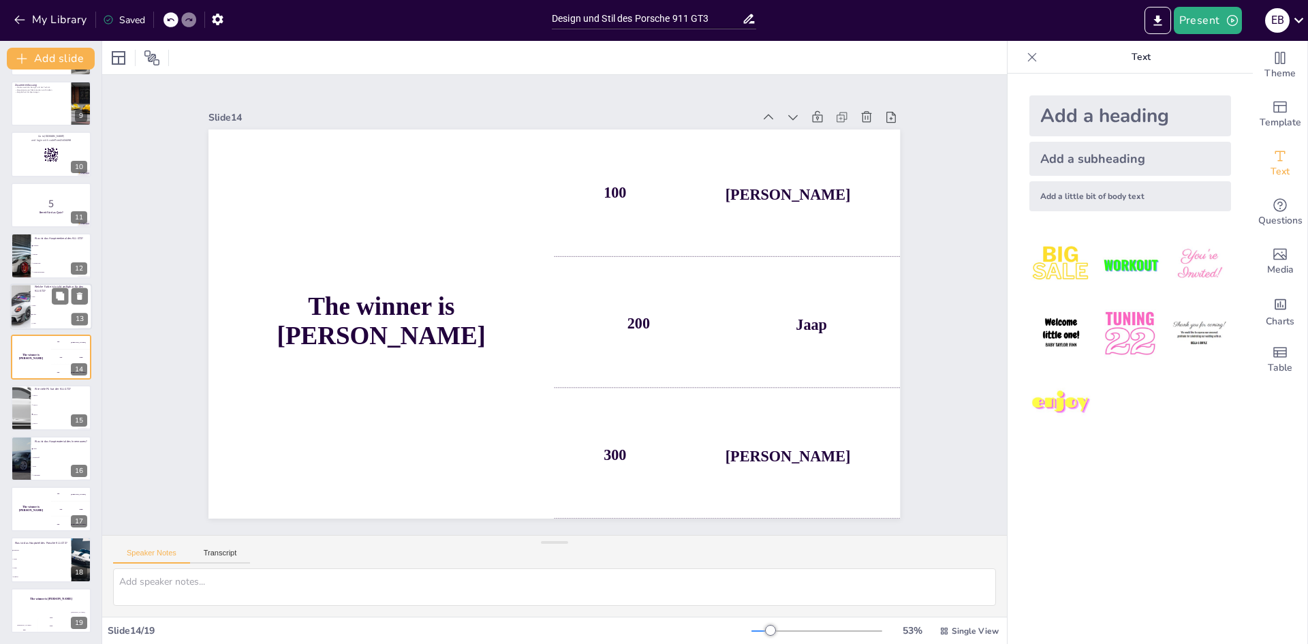
click at [46, 296] on span "Rot" at bounding box center [62, 297] width 59 height 2
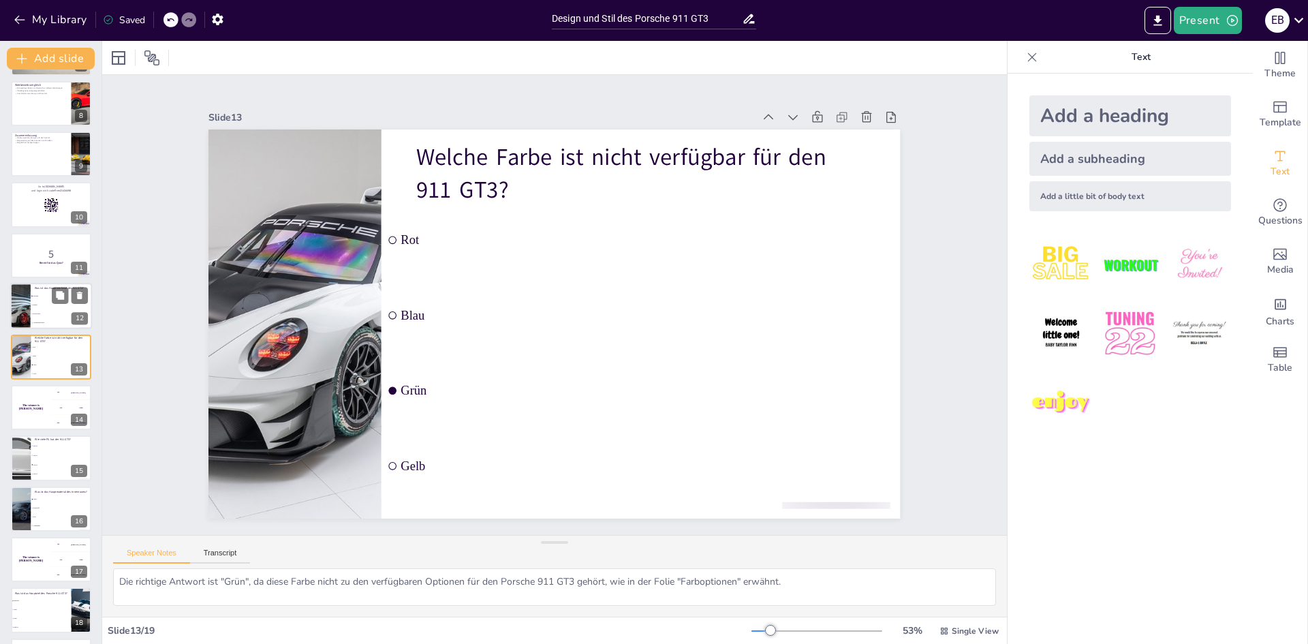
click at [33, 304] on li "Design" at bounding box center [61, 305] width 61 height 9
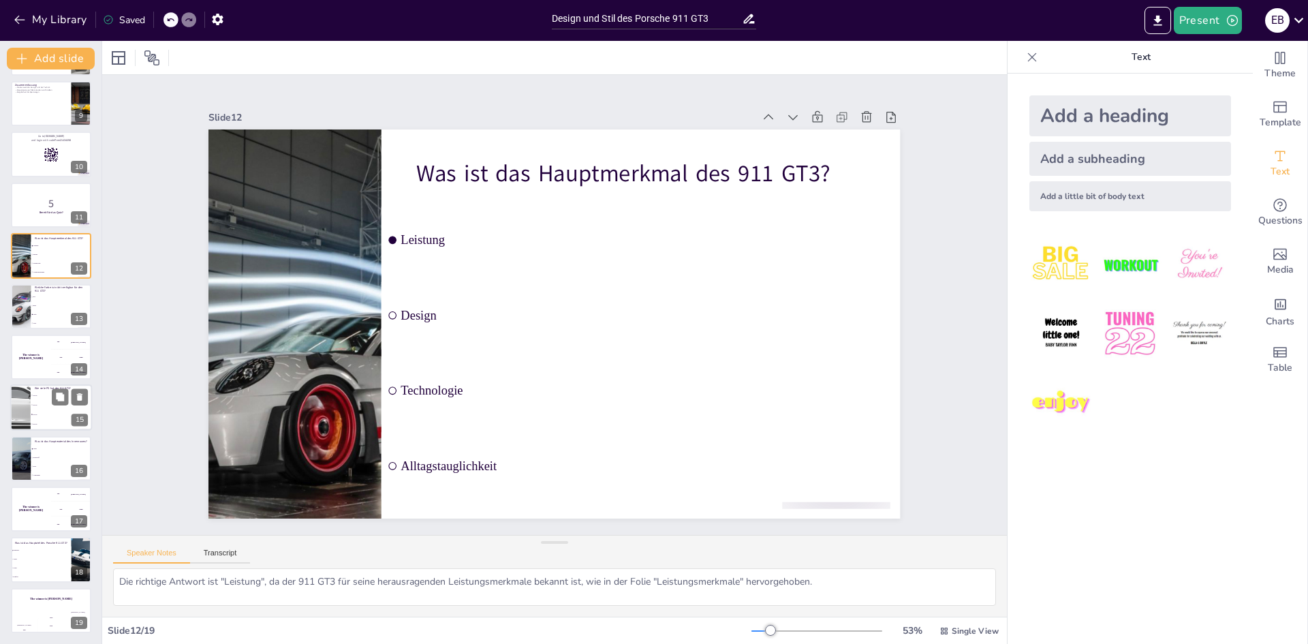
click at [37, 395] on span "450 PS" at bounding box center [62, 396] width 59 height 2
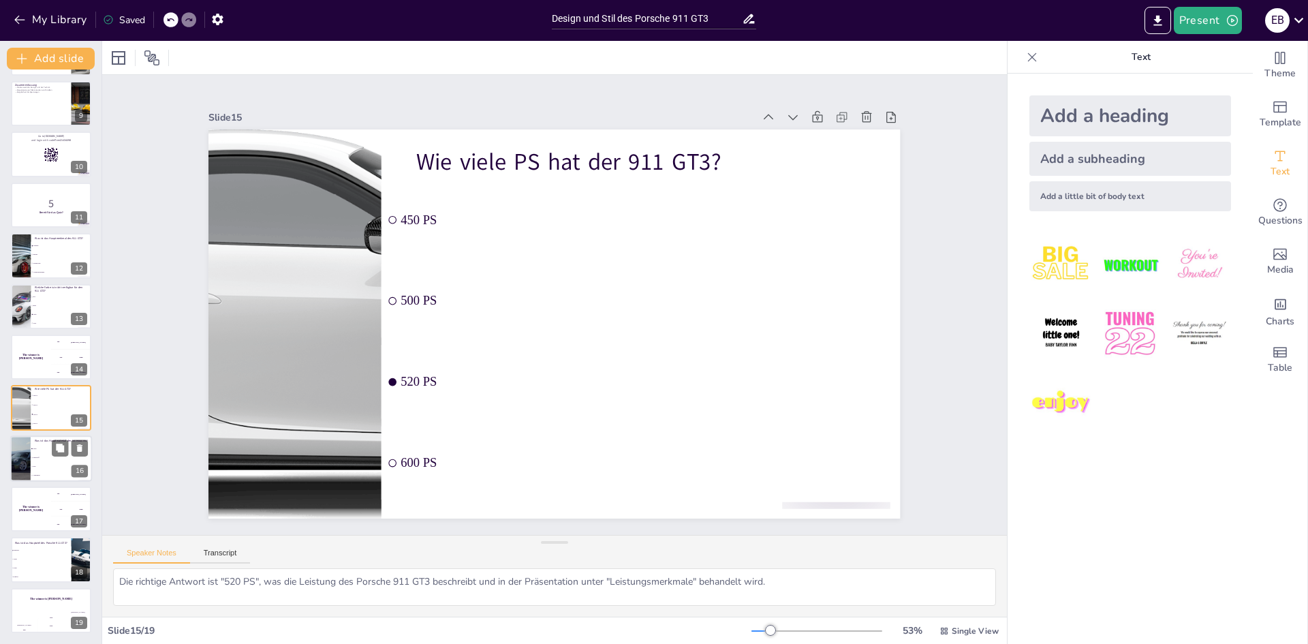
click at [39, 462] on li "Kunststoff" at bounding box center [61, 457] width 61 height 9
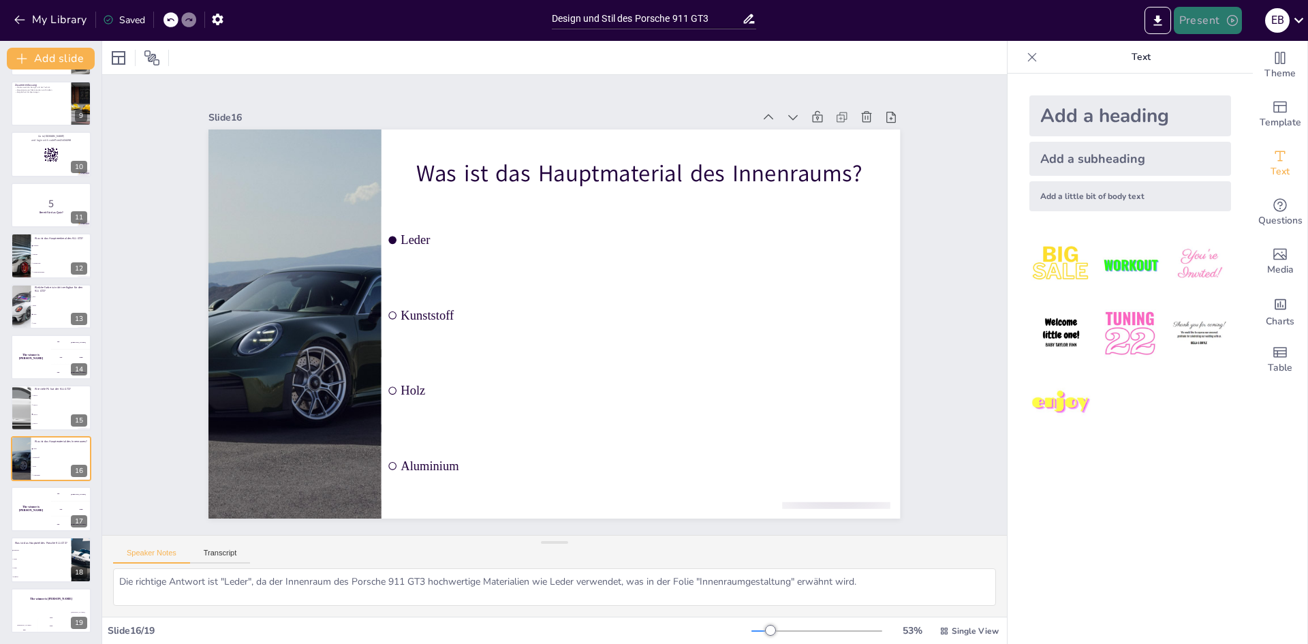
click at [1210, 18] on button "Present" at bounding box center [1208, 20] width 68 height 27
click at [1197, 41] on li "Preview presentation" at bounding box center [1228, 51] width 107 height 22
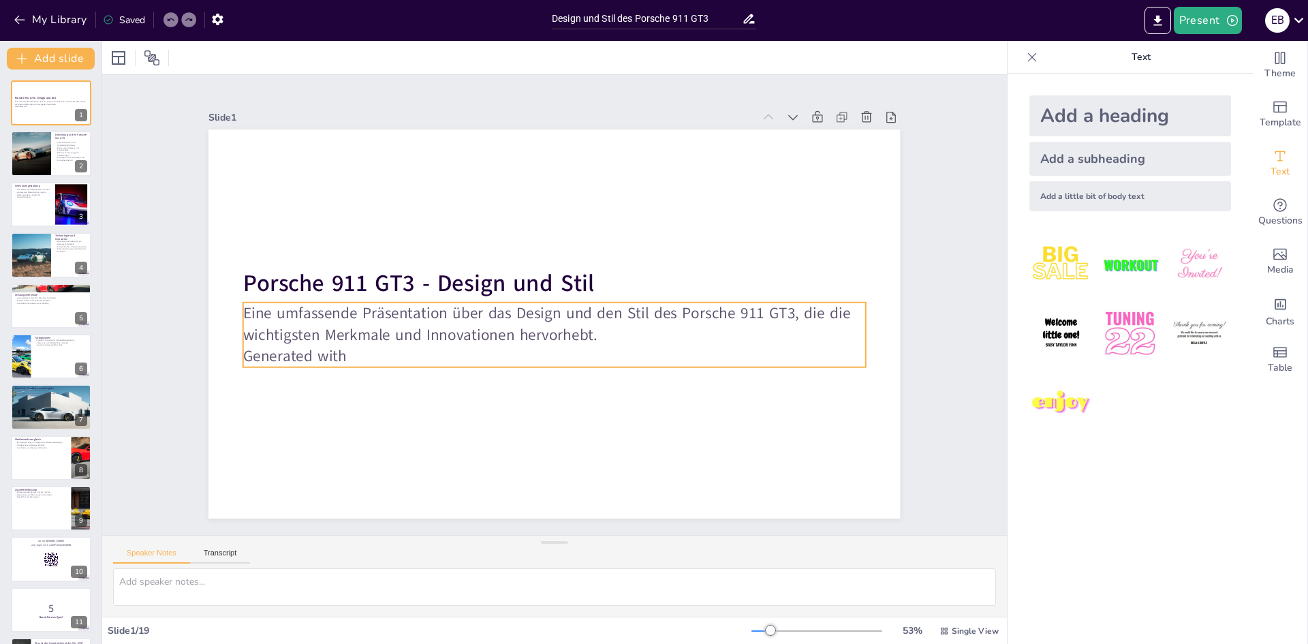
checkbox input "true"
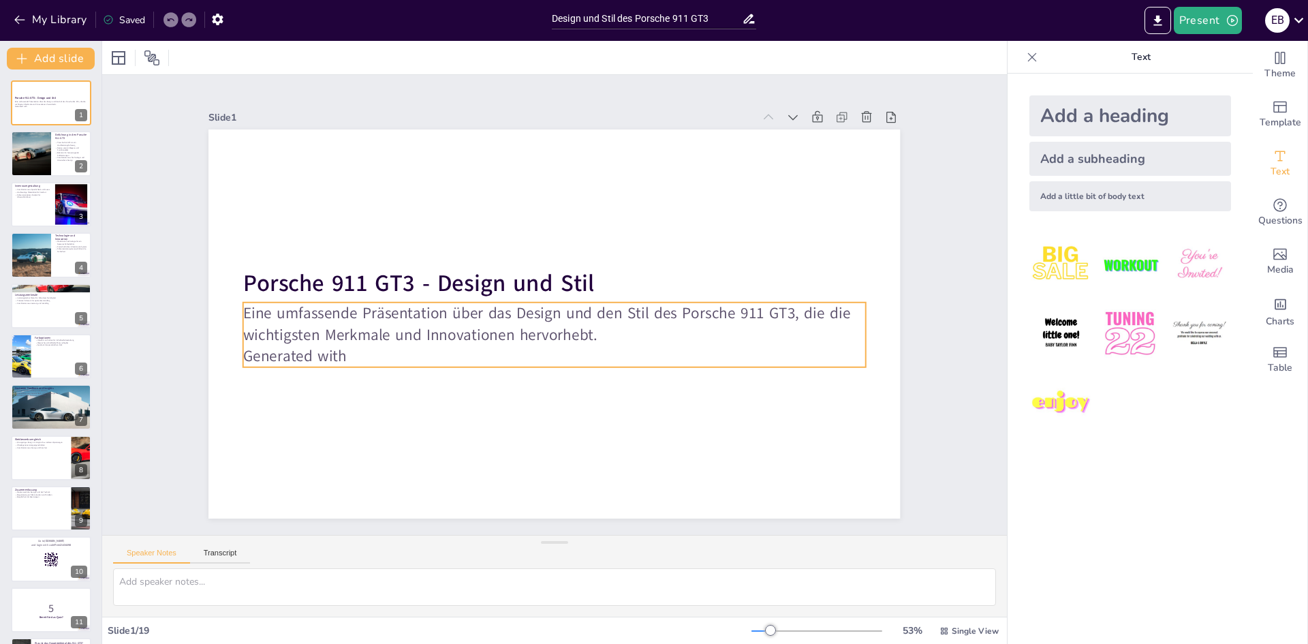
checkbox input "true"
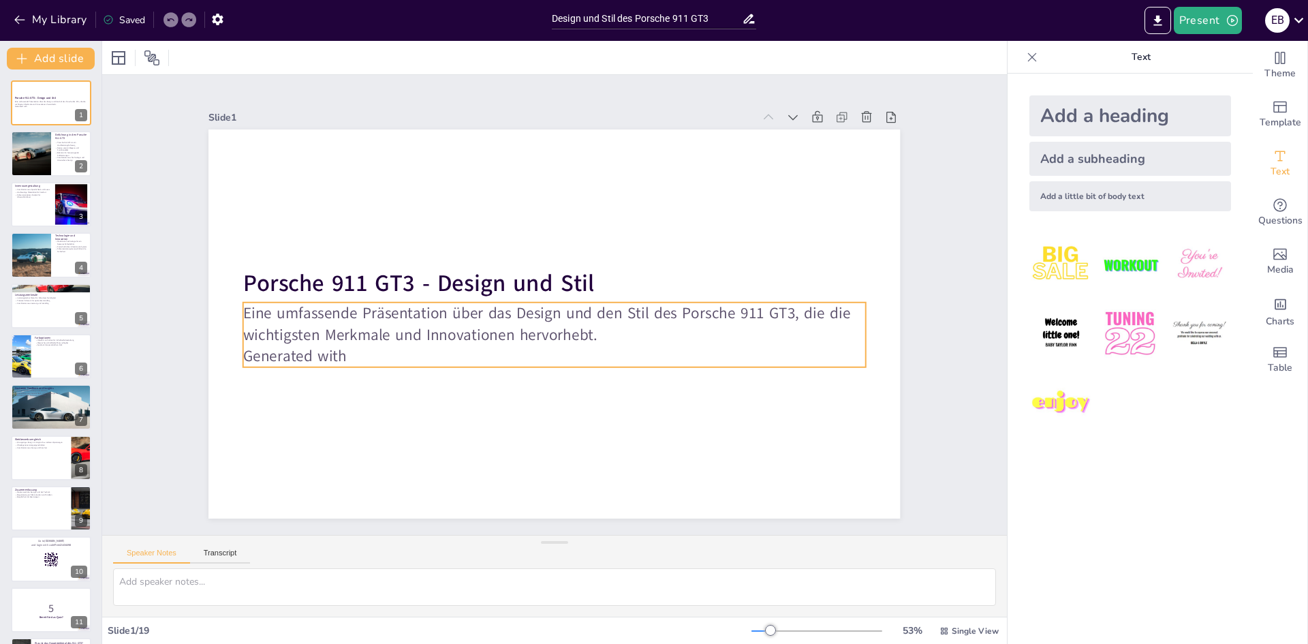
checkbox input "true"
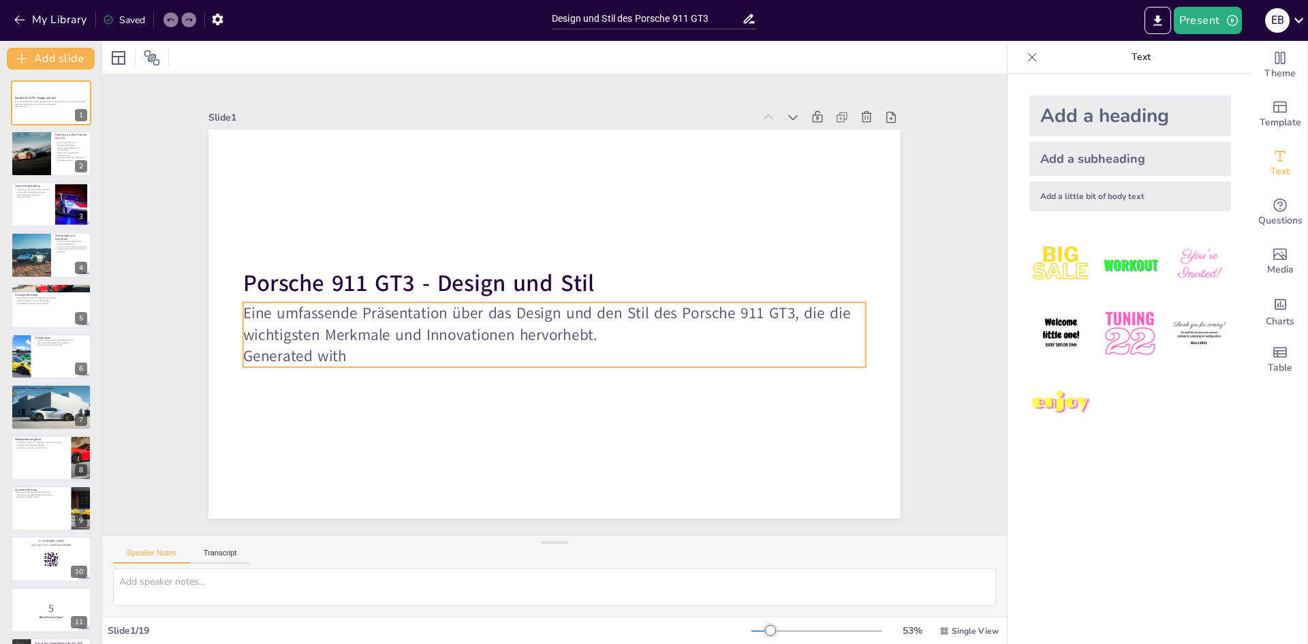
checkbox input "true"
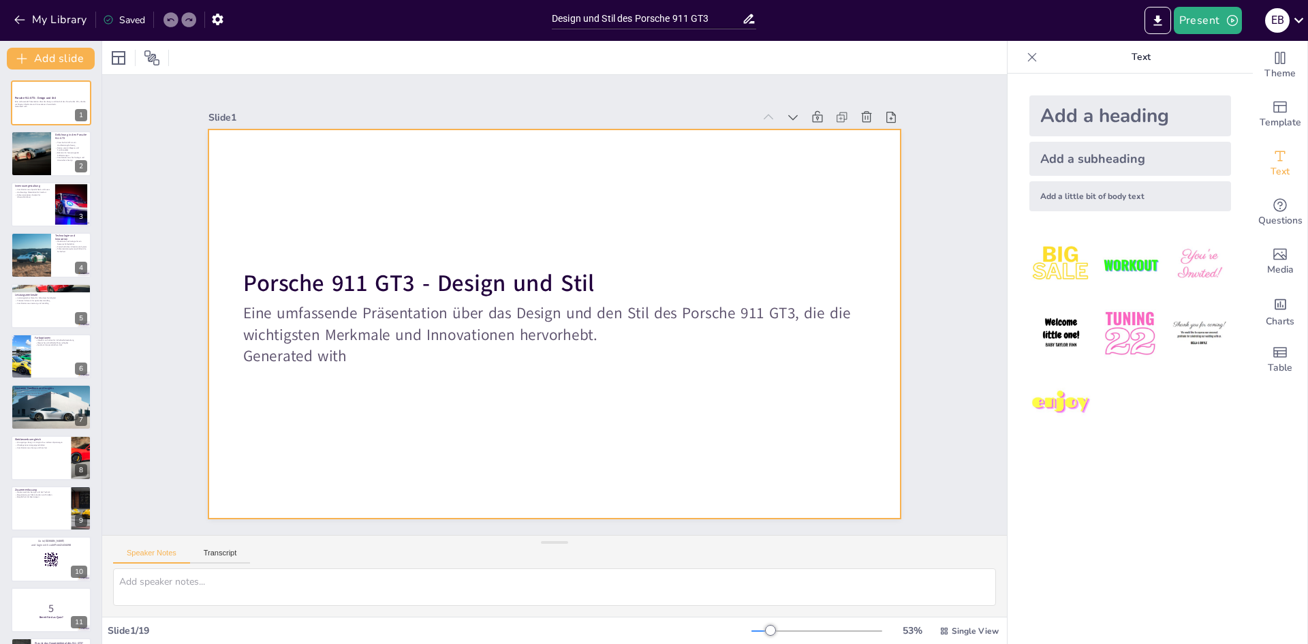
checkbox input "true"
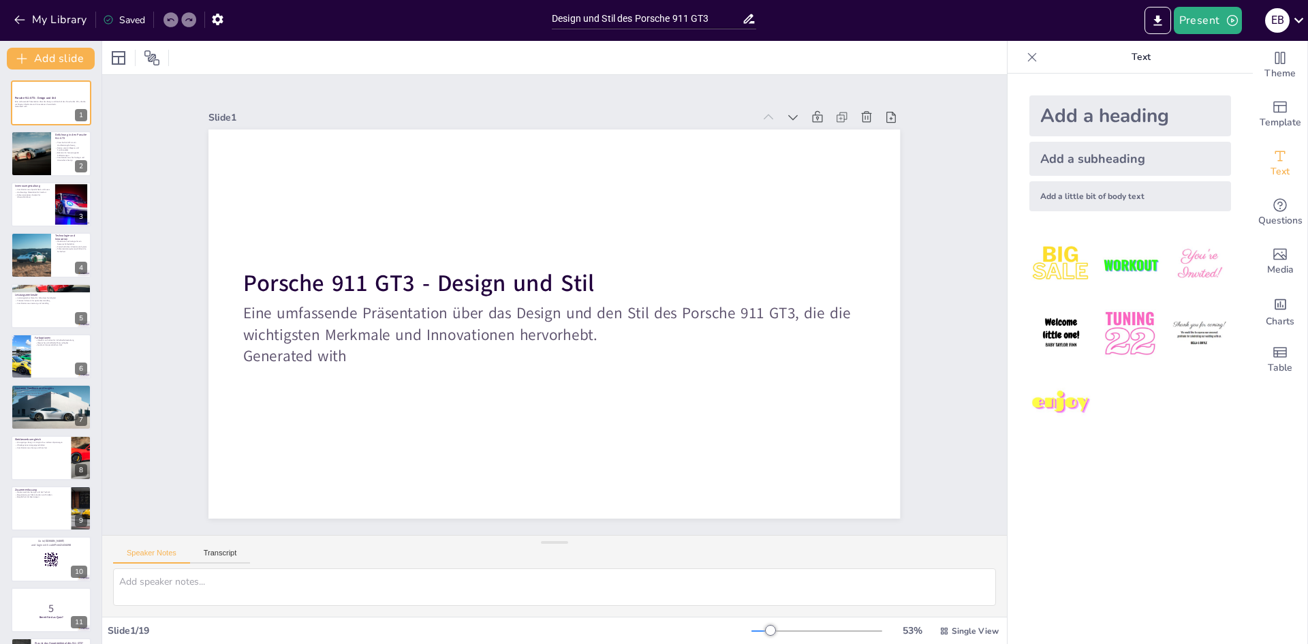
checkbox input "true"
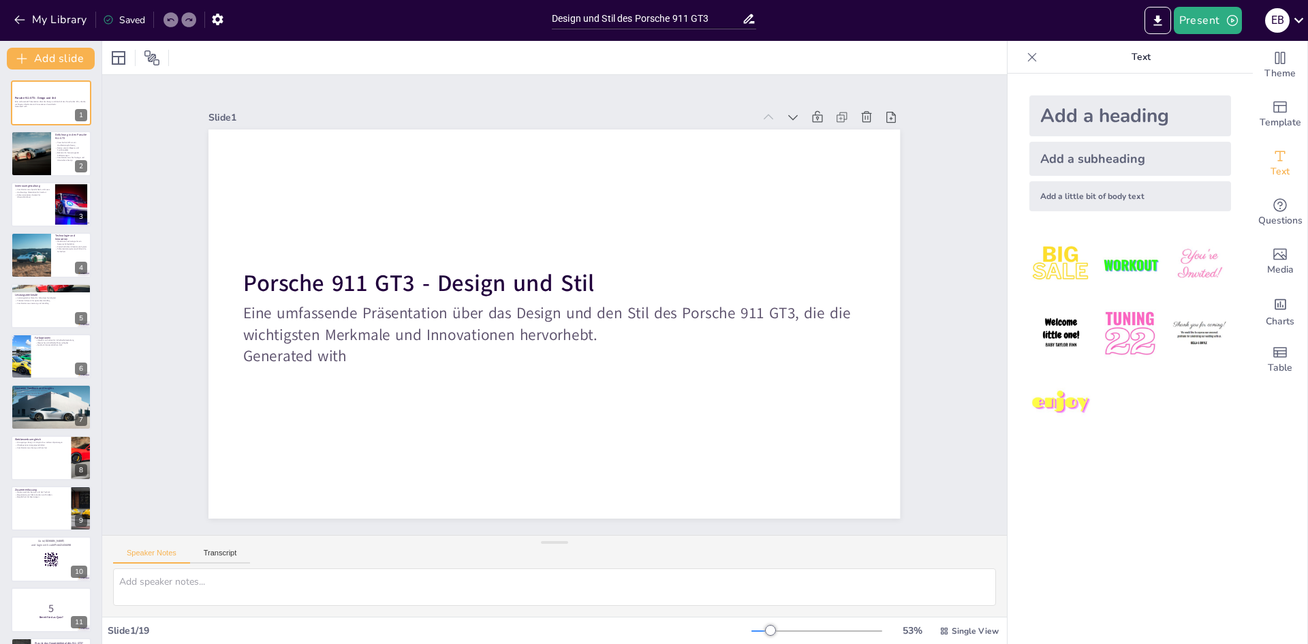
checkbox input "true"
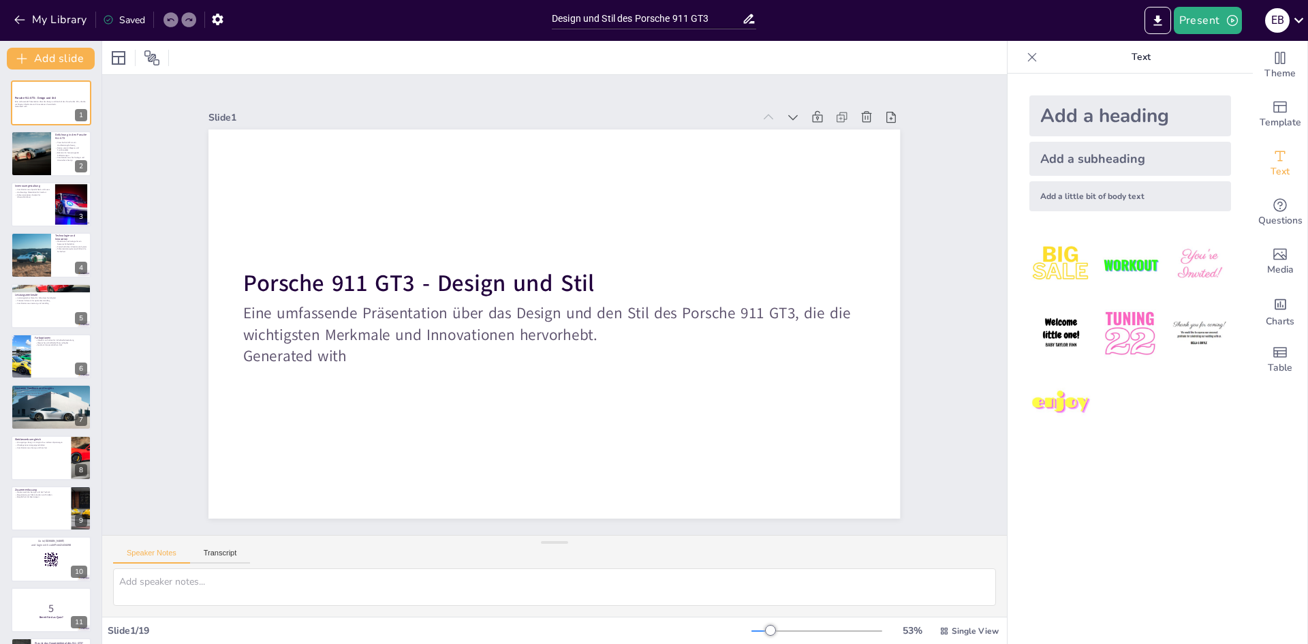
checkbox input "true"
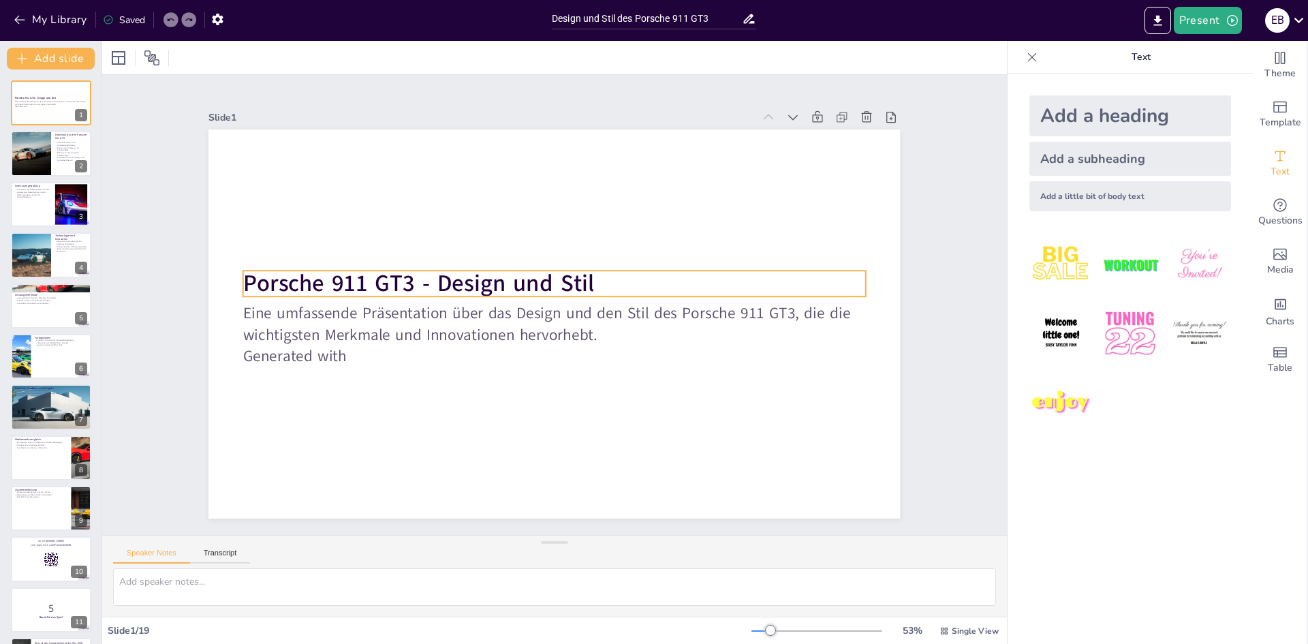
checkbox input "true"
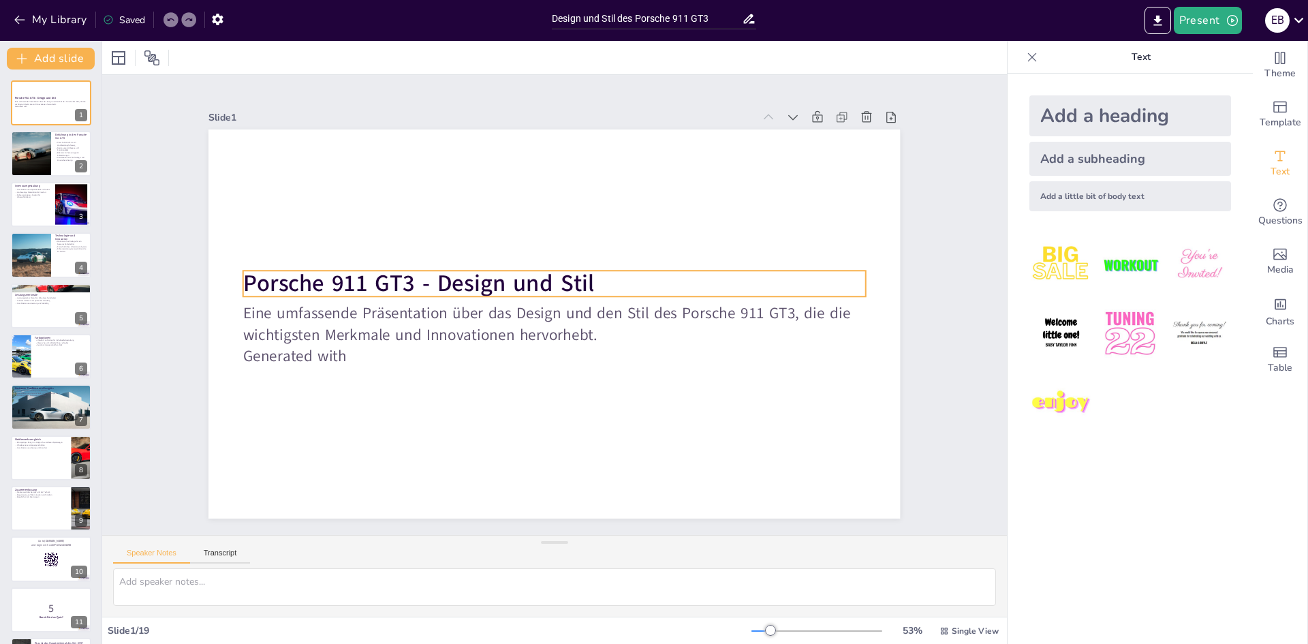
checkbox input "true"
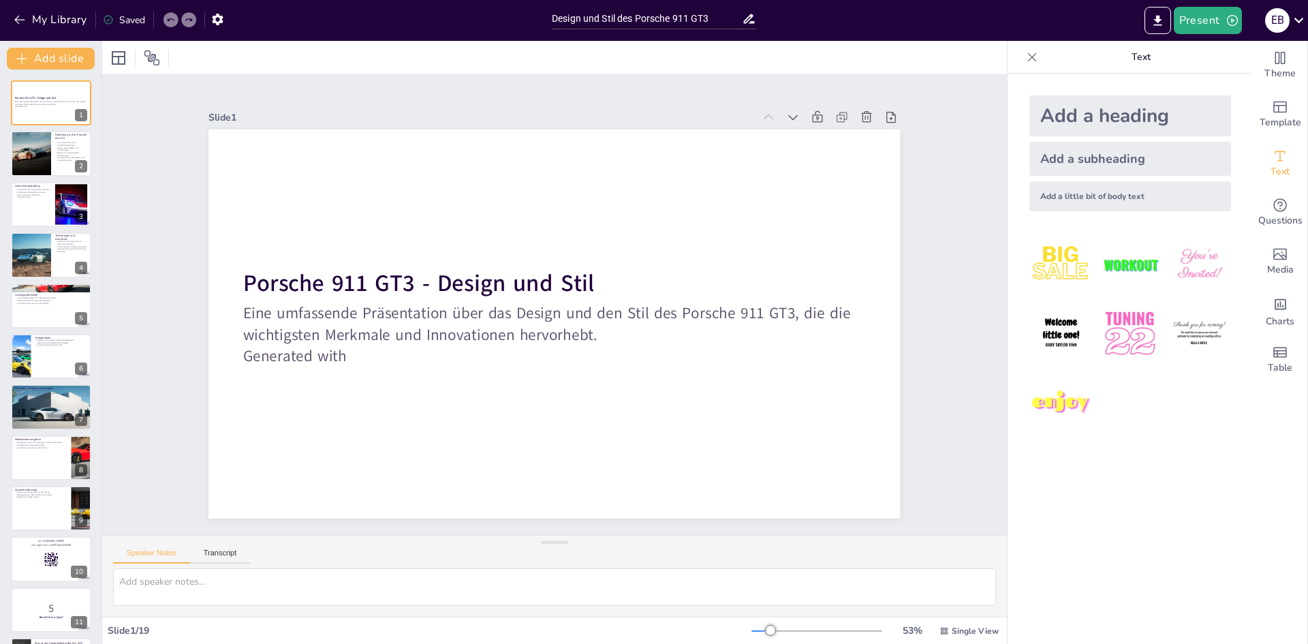
checkbox input "true"
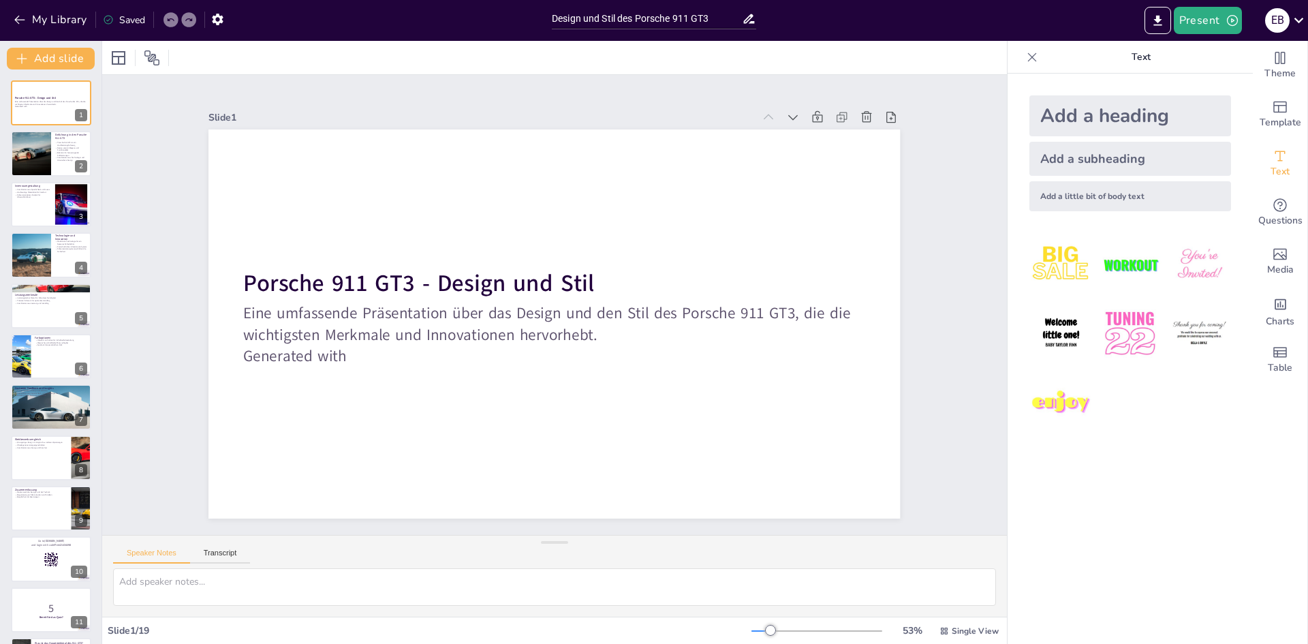
checkbox input "true"
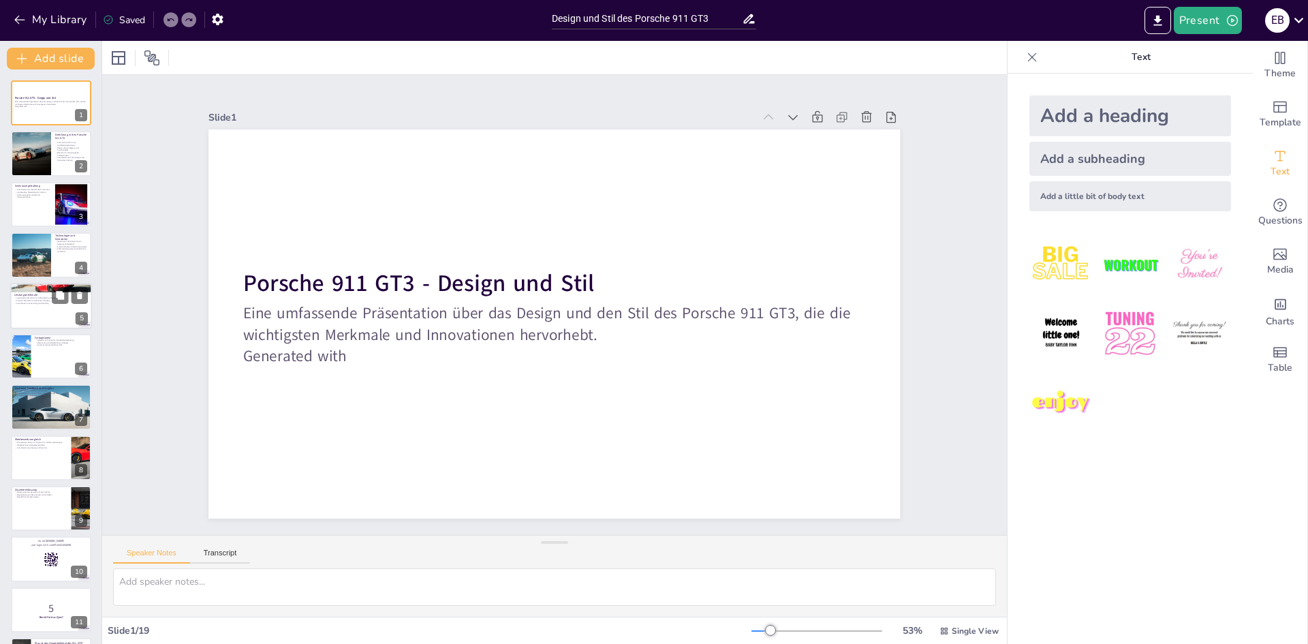
checkbox input "true"
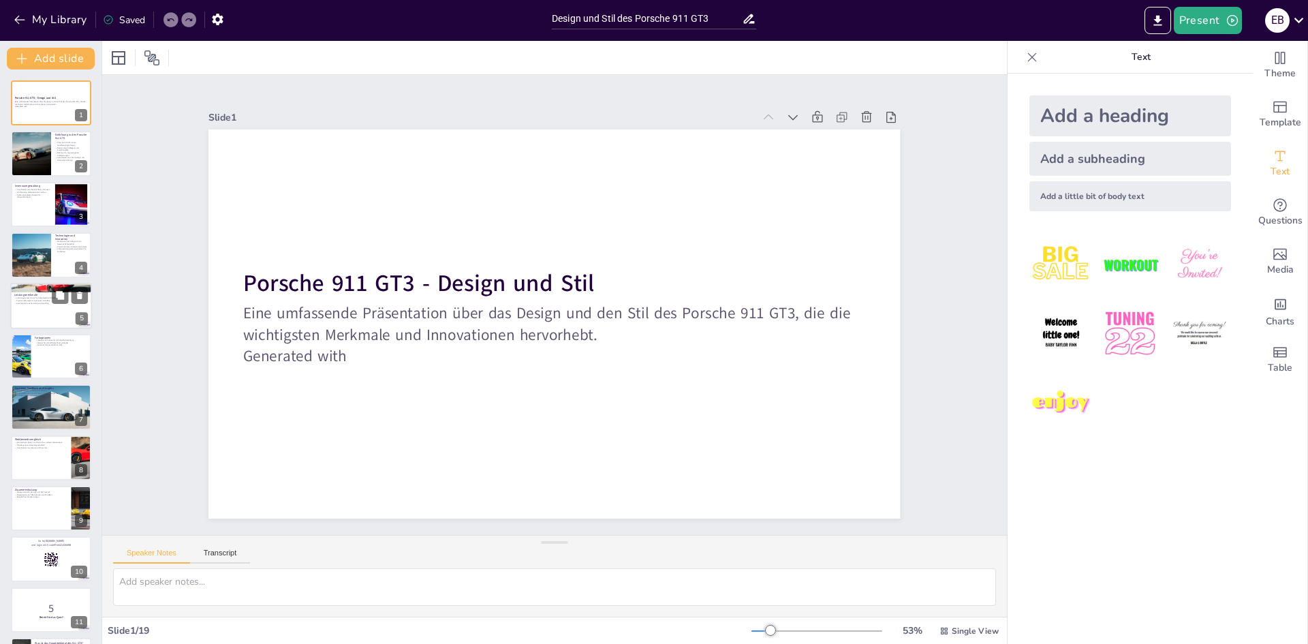
click at [20, 313] on div at bounding box center [51, 306] width 82 height 46
checkbox input "true"
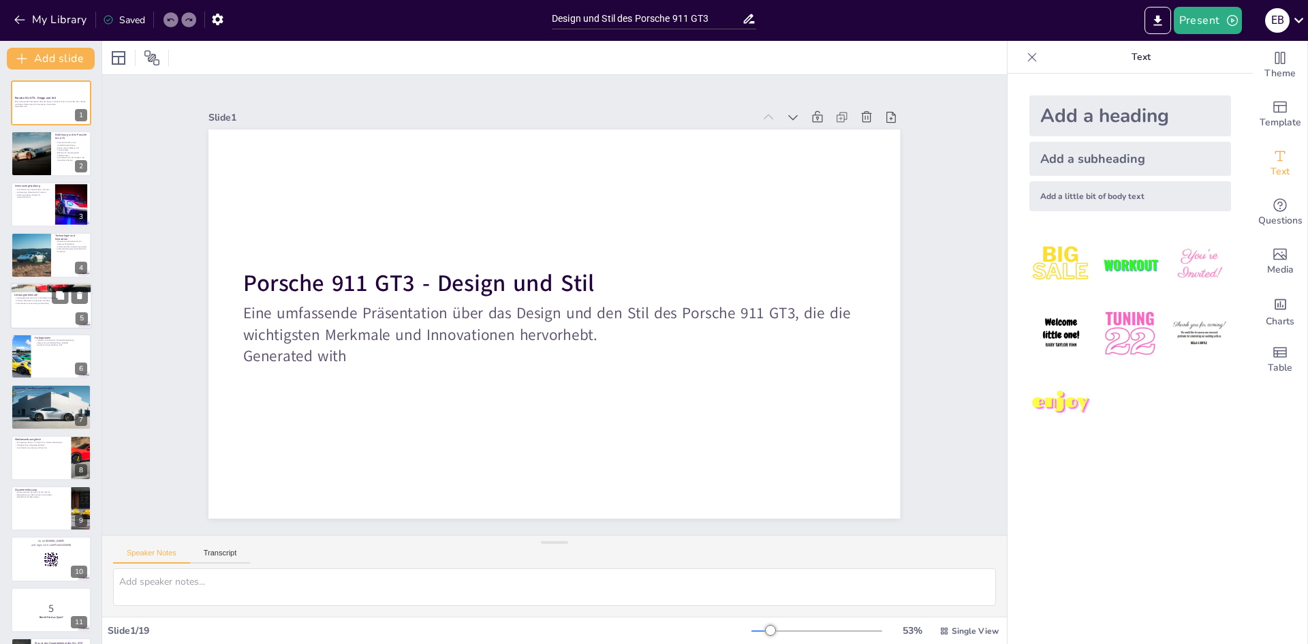
checkbox input "true"
type textarea "Der leistungsstarke Motor des 911 GT3 ist das Herzstück des Fahrzeugs und ermög…"
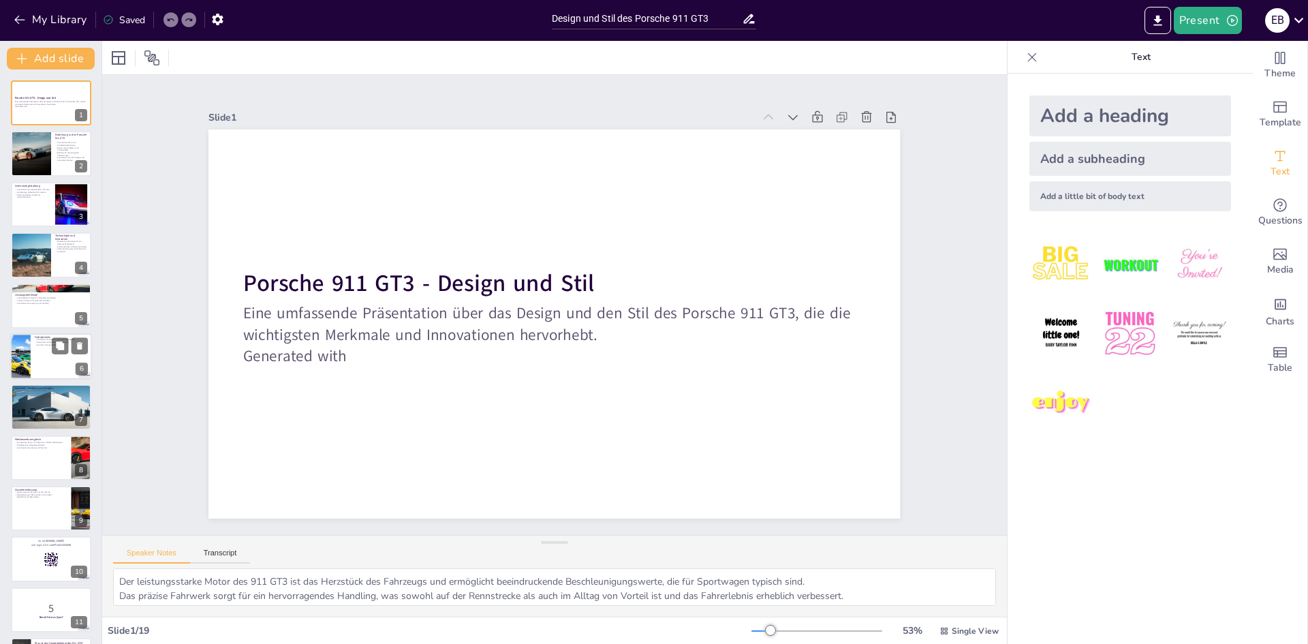
checkbox input "true"
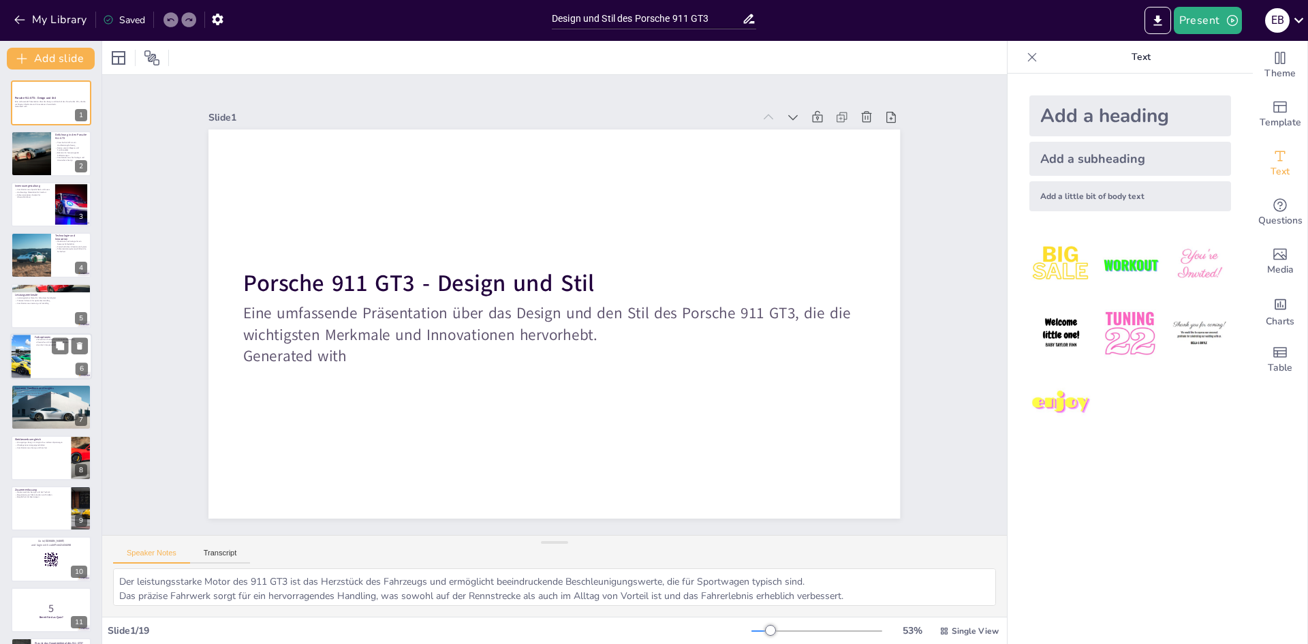
checkbox input "true"
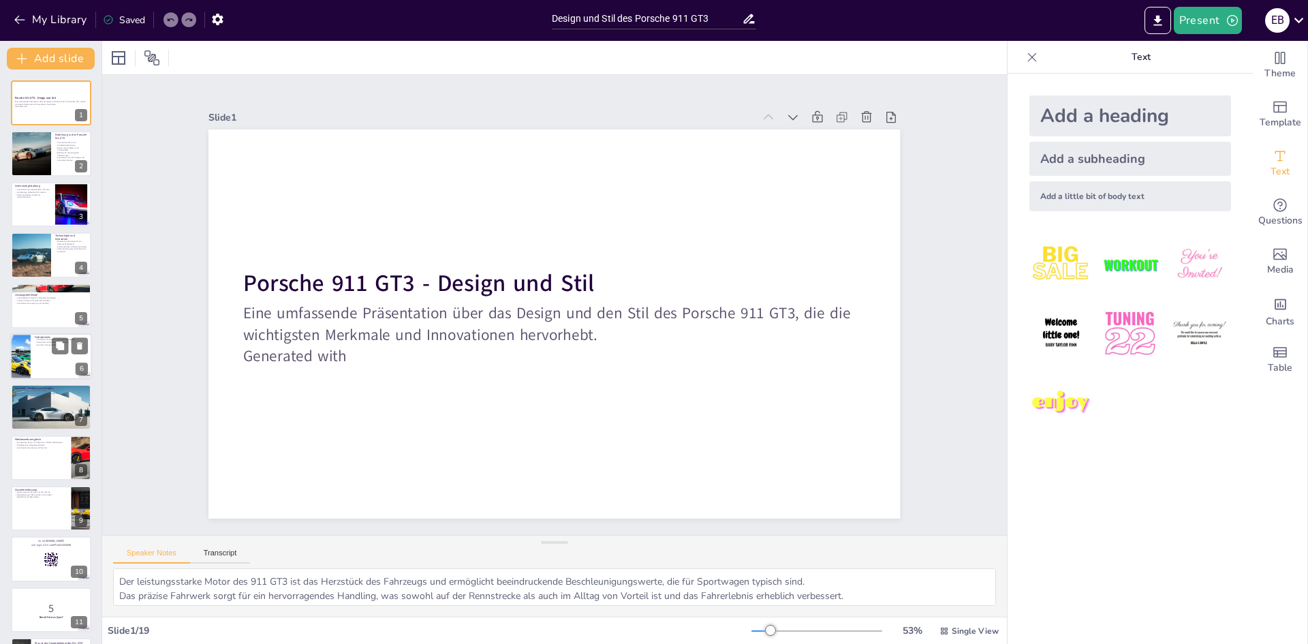
checkbox input "true"
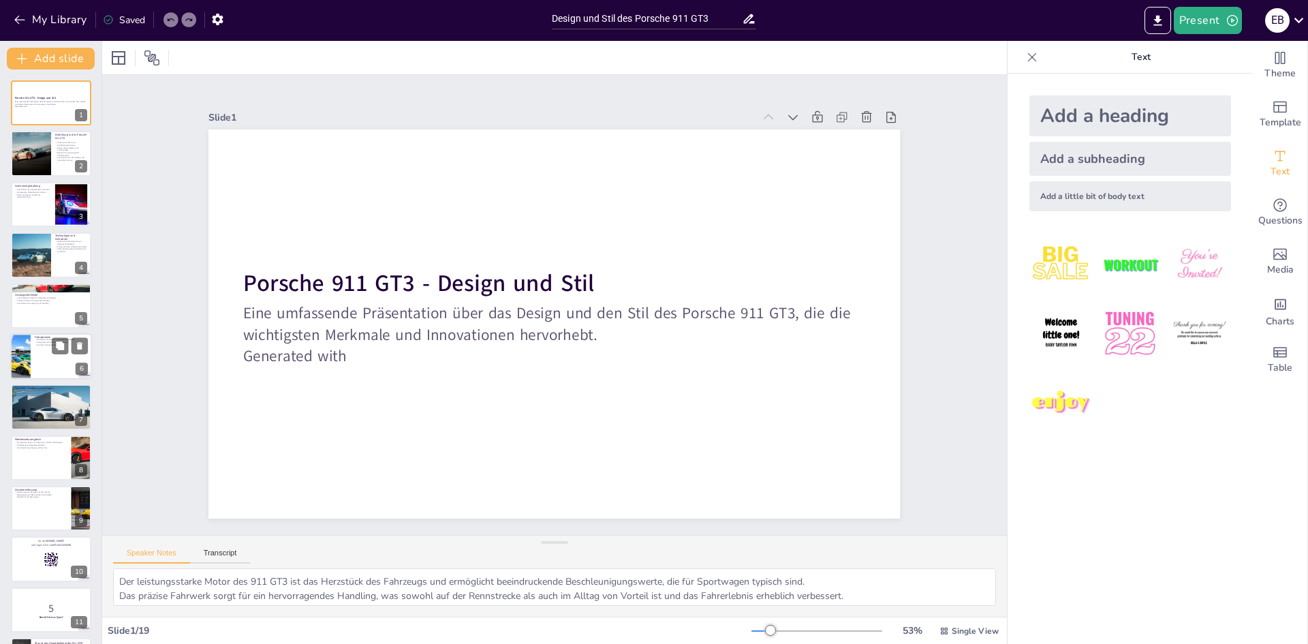
checkbox input "true"
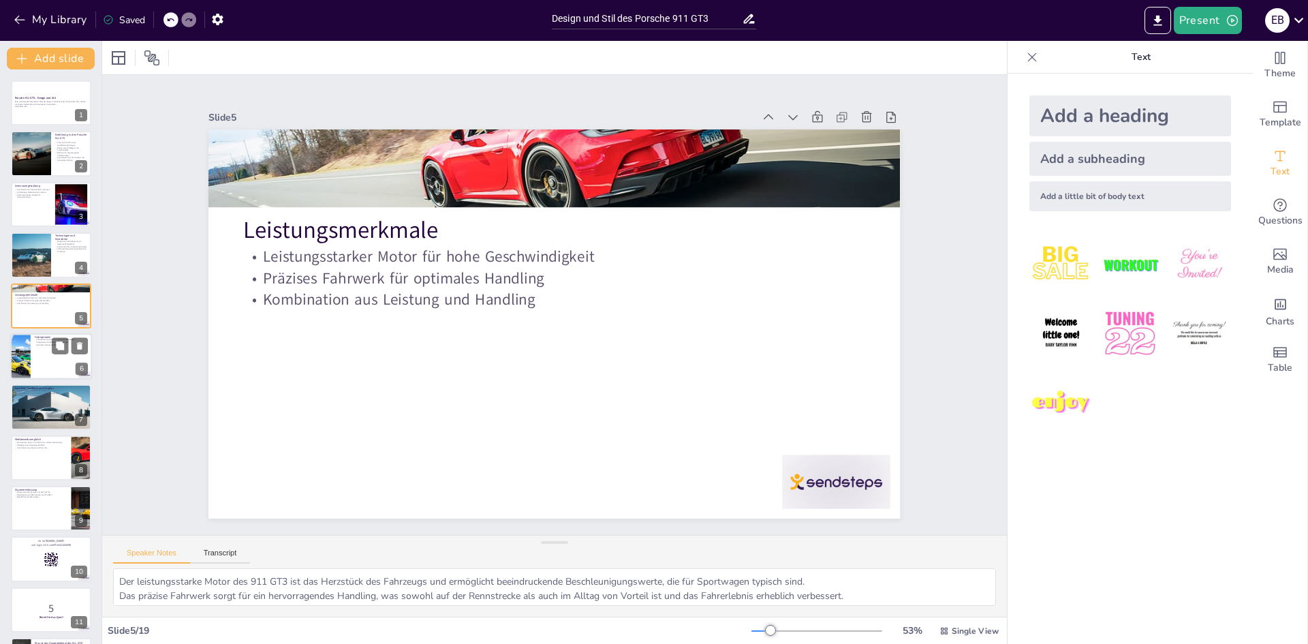
click at [42, 351] on div at bounding box center [51, 356] width 82 height 46
checkbox input "true"
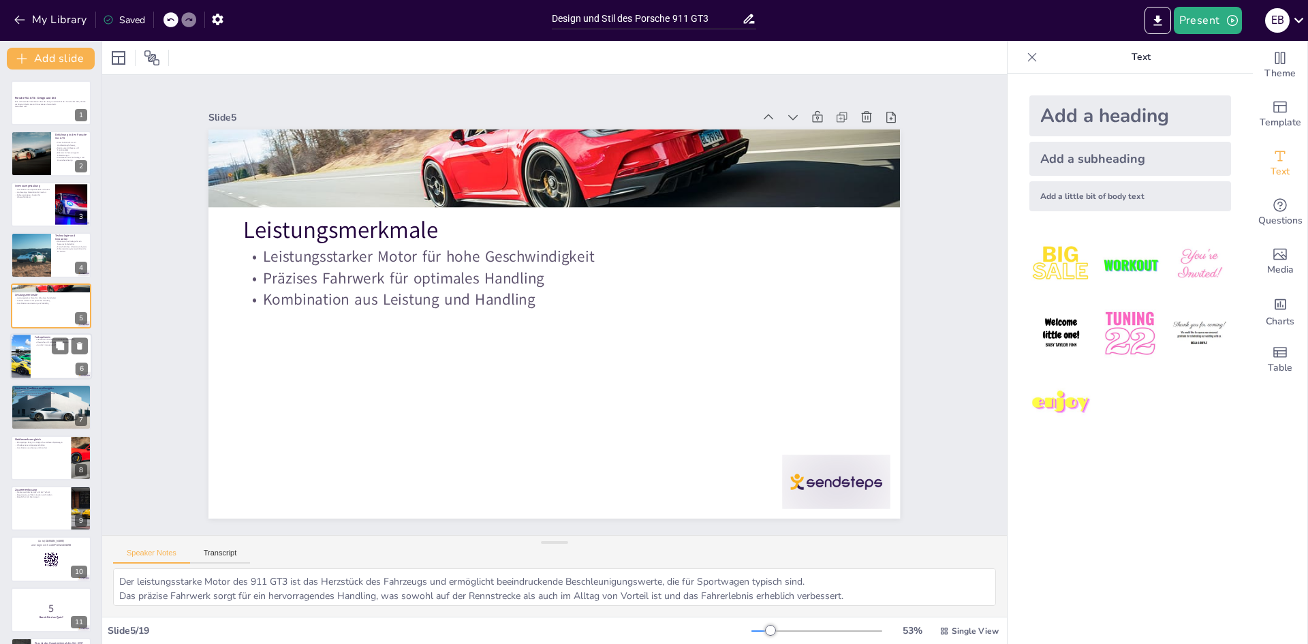
checkbox input "true"
type textarea "Die große Auswahl an Farboptionen gibt den Besitzern die Freiheit, ihren Porsch…"
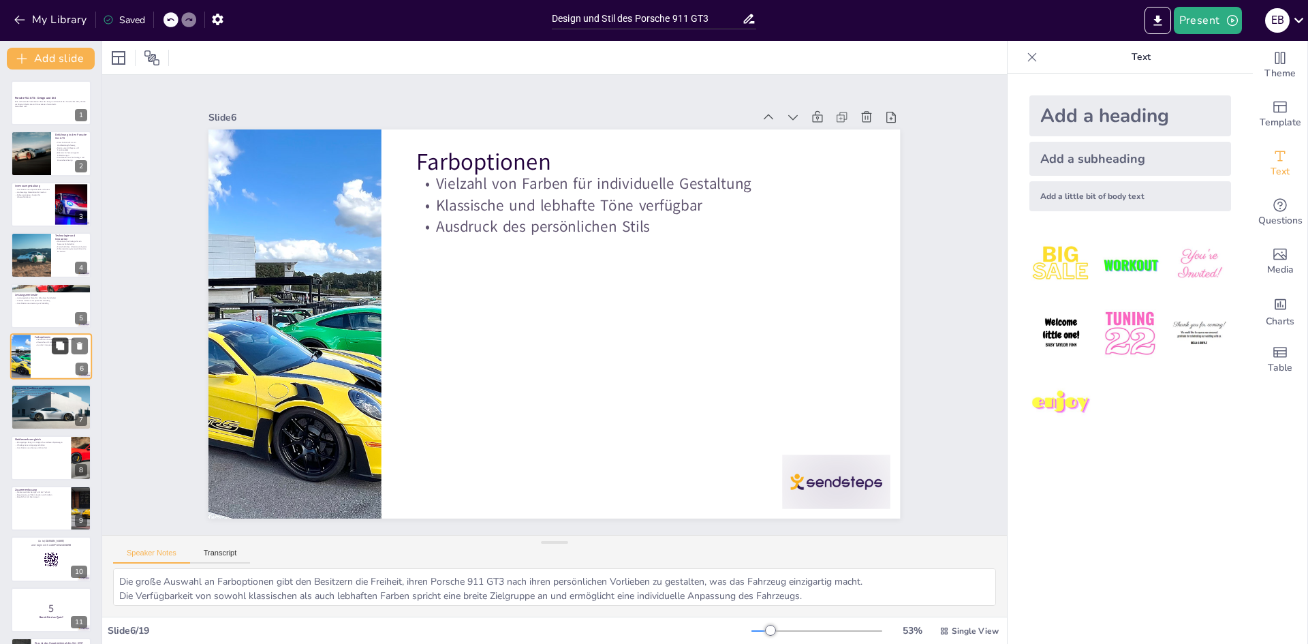
checkbox input "true"
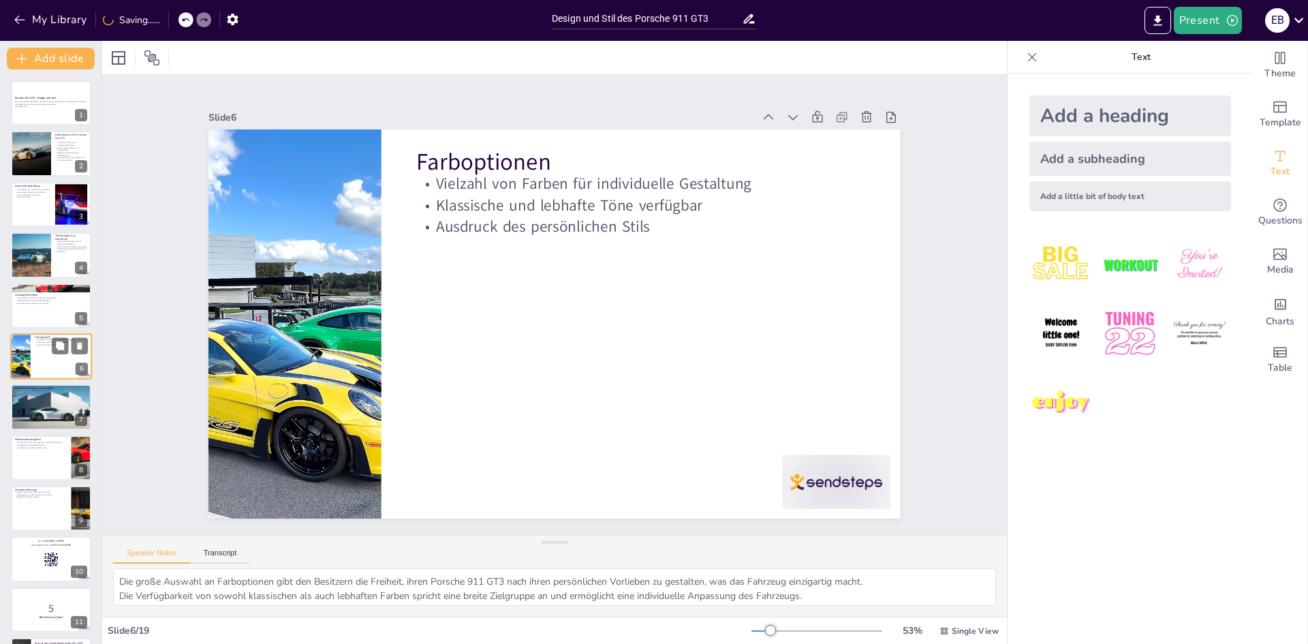
checkbox input "true"
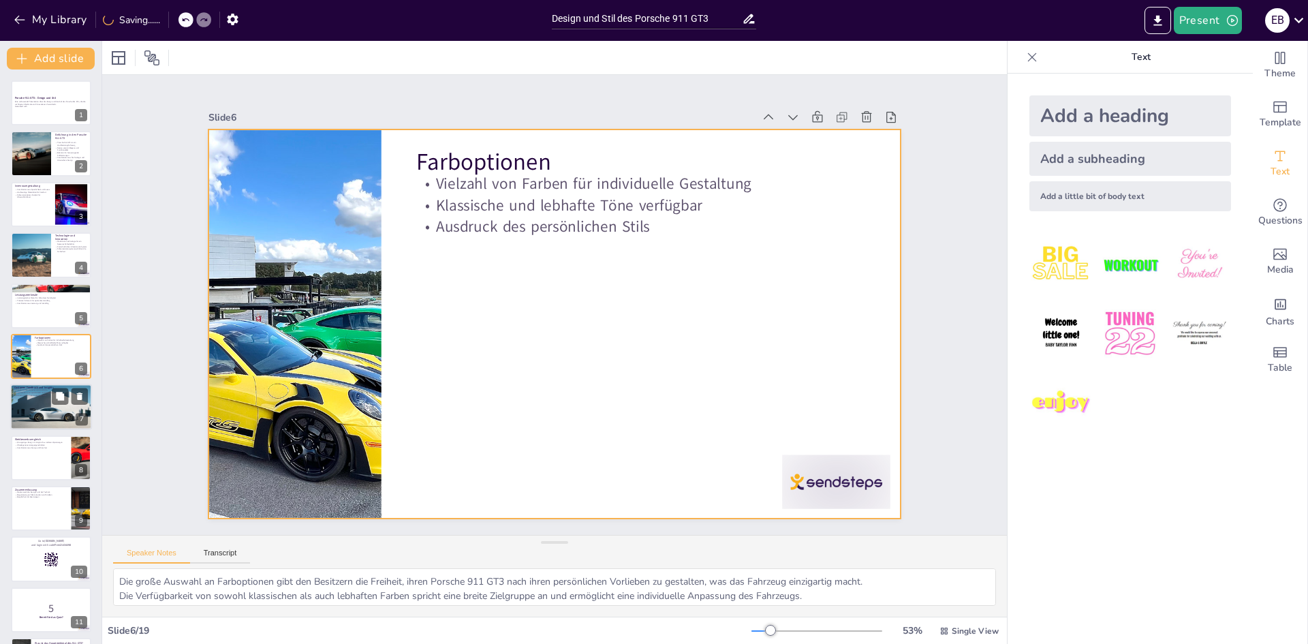
checkbox input "true"
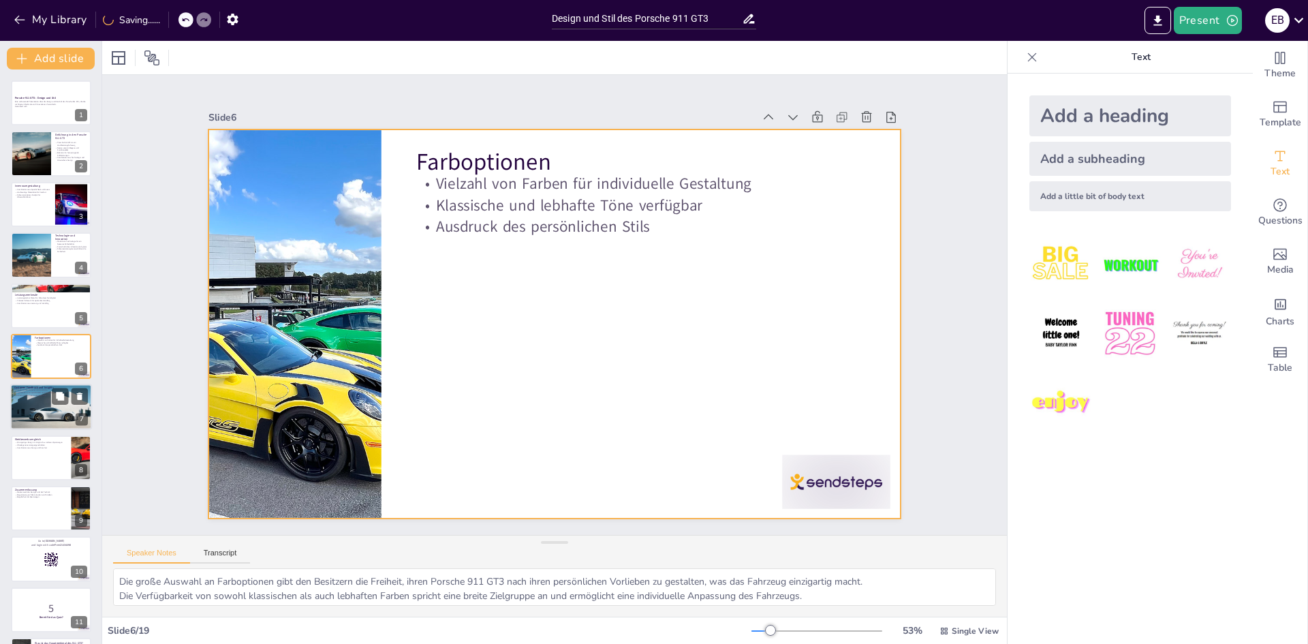
checkbox input "true"
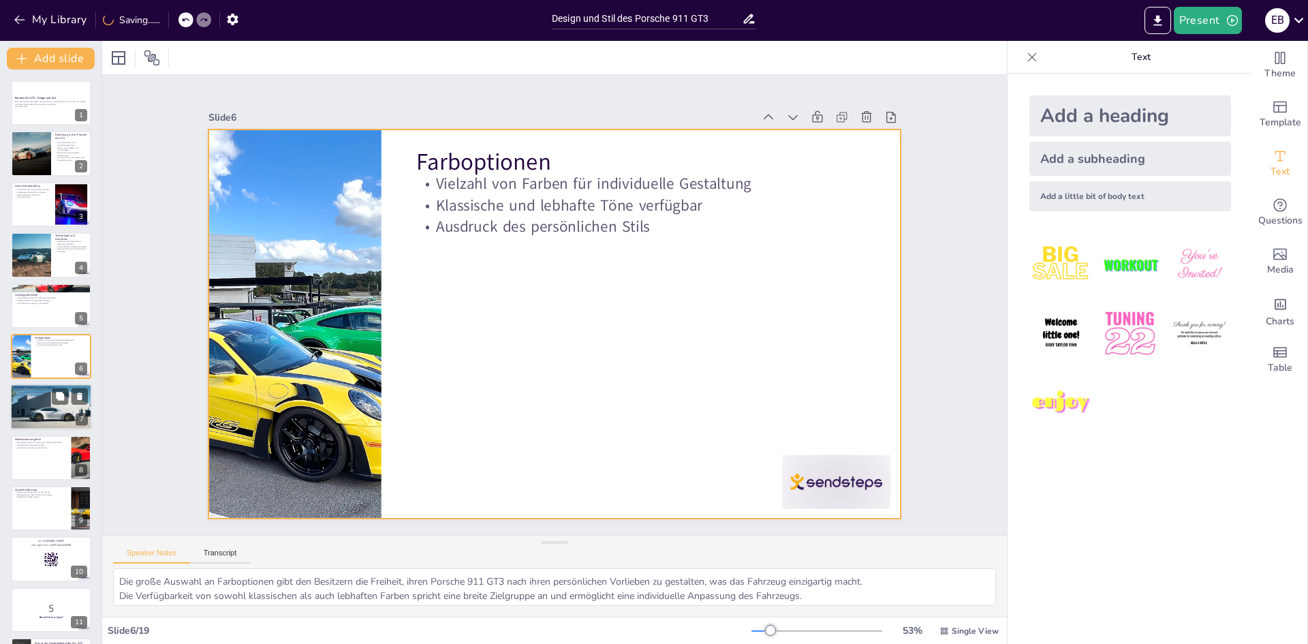
checkbox input "true"
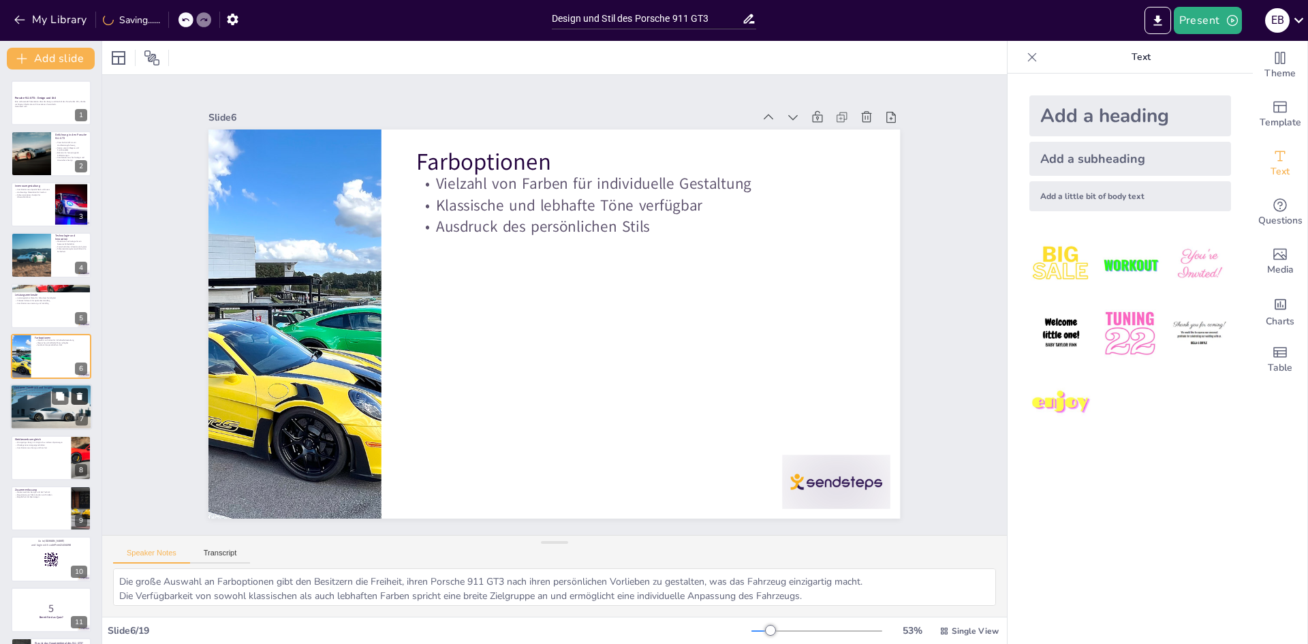
click at [72, 399] on button at bounding box center [80, 396] width 16 height 16
checkbox input "true"
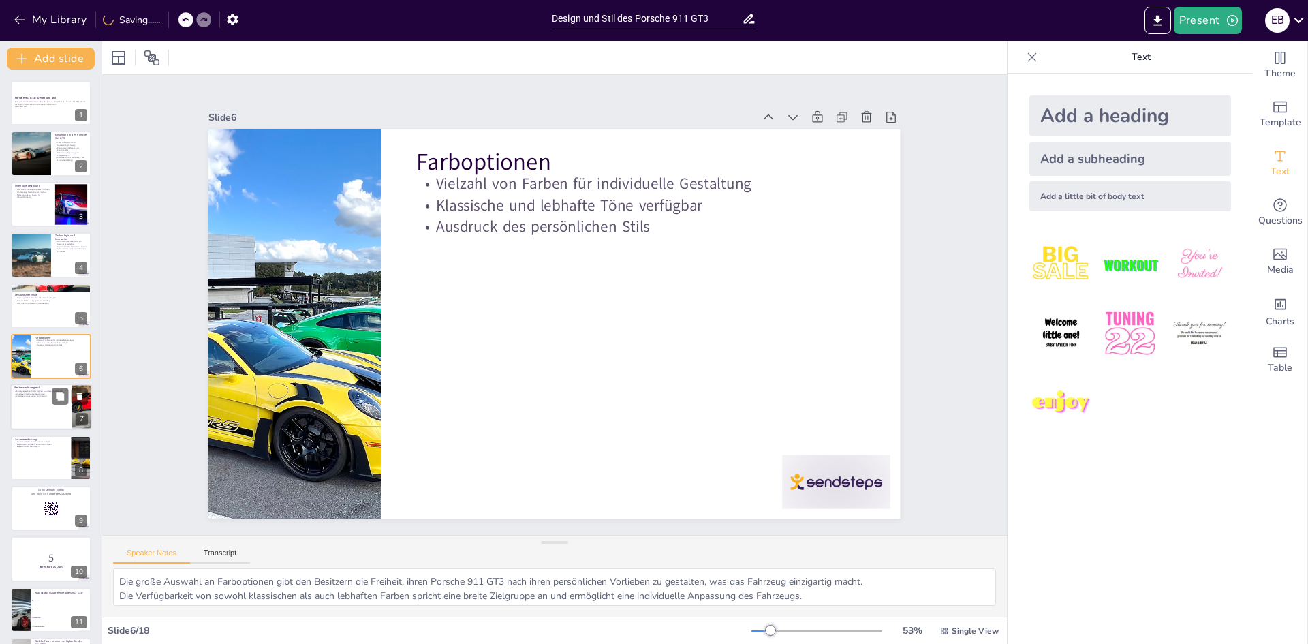
checkbox input "true"
click at [61, 408] on div at bounding box center [51, 407] width 82 height 46
type textarea "Das einzigartige Design des 911 GT3 hebt ihn von anderen Sportwagen ab und spri…"
checkbox input "true"
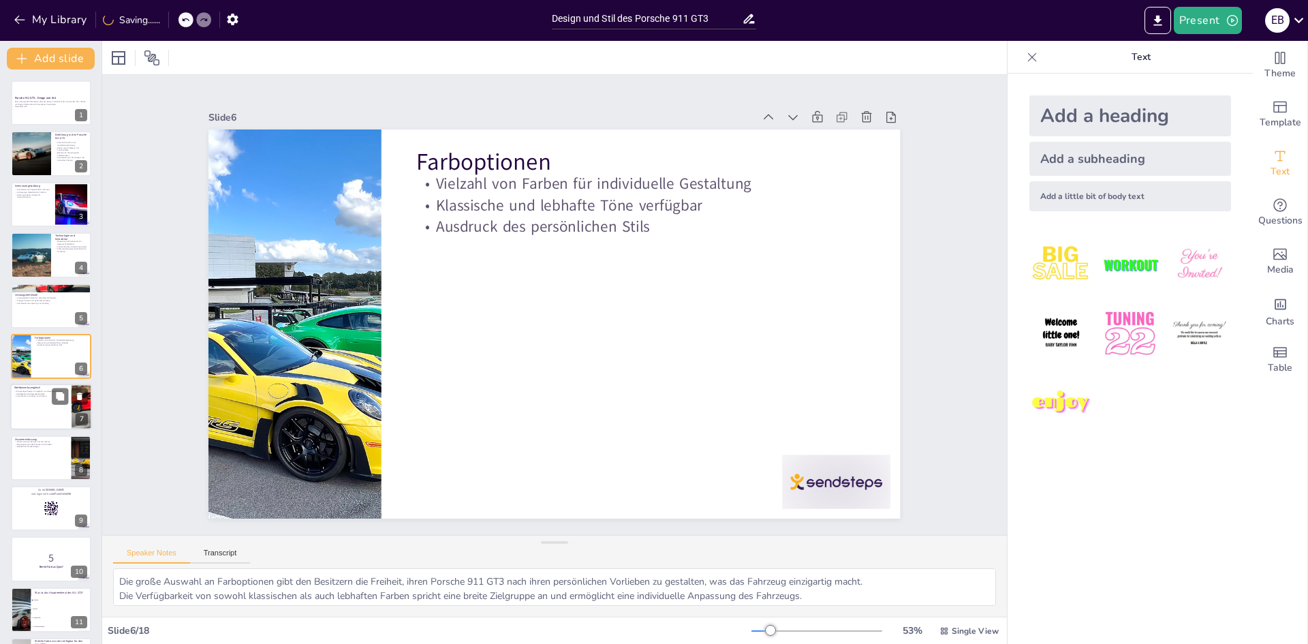
checkbox input "true"
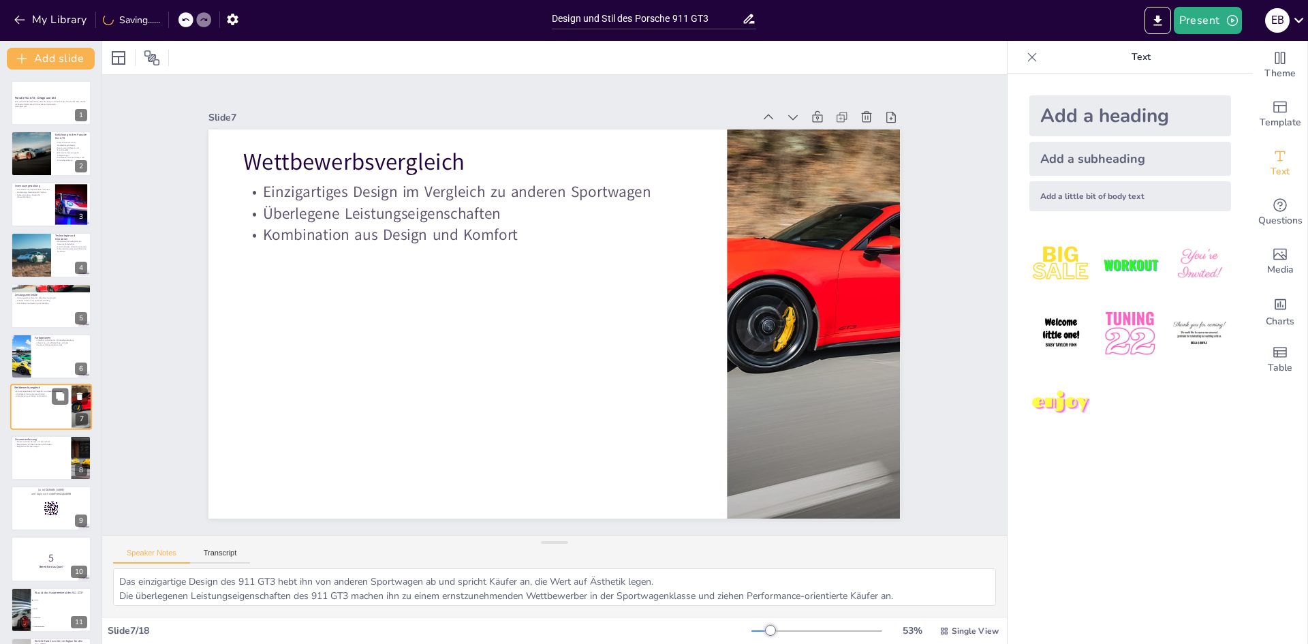
scroll to position [50, 0]
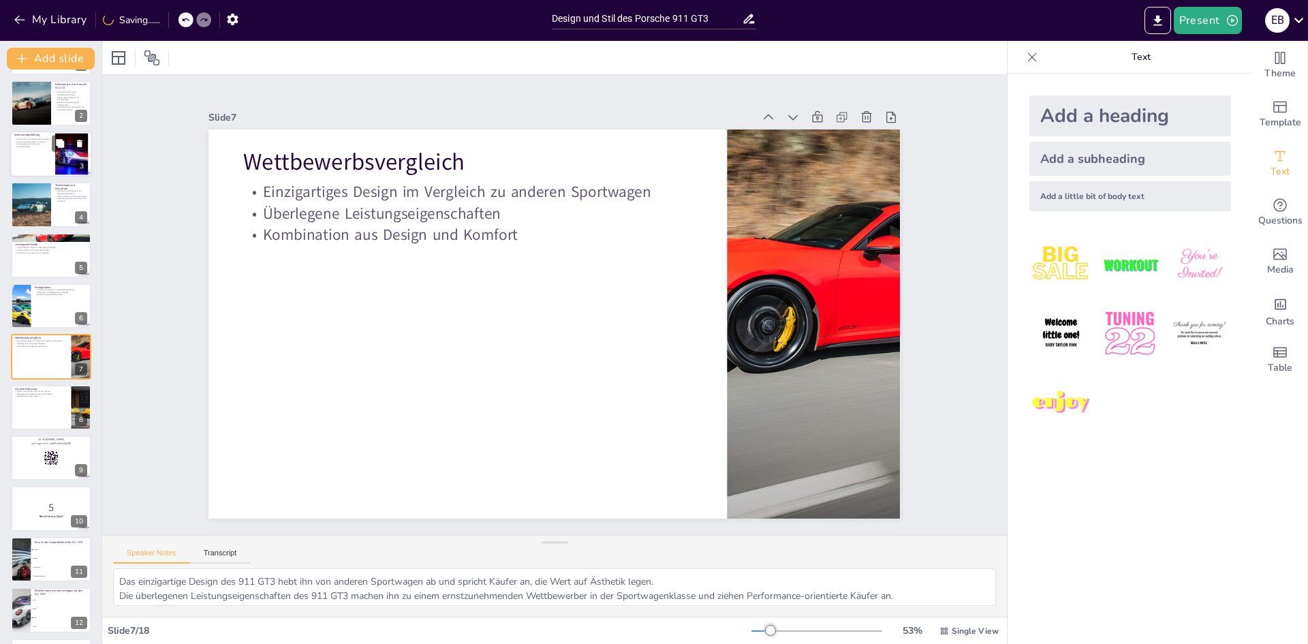
checkbox input "true"
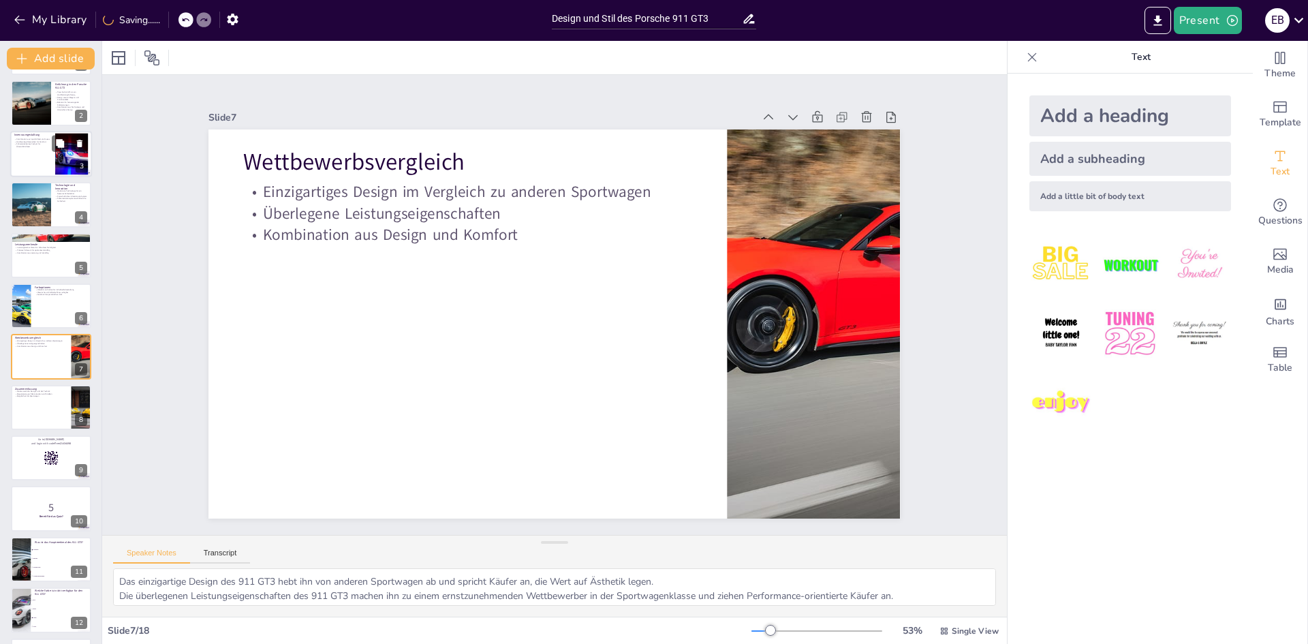
checkbox input "true"
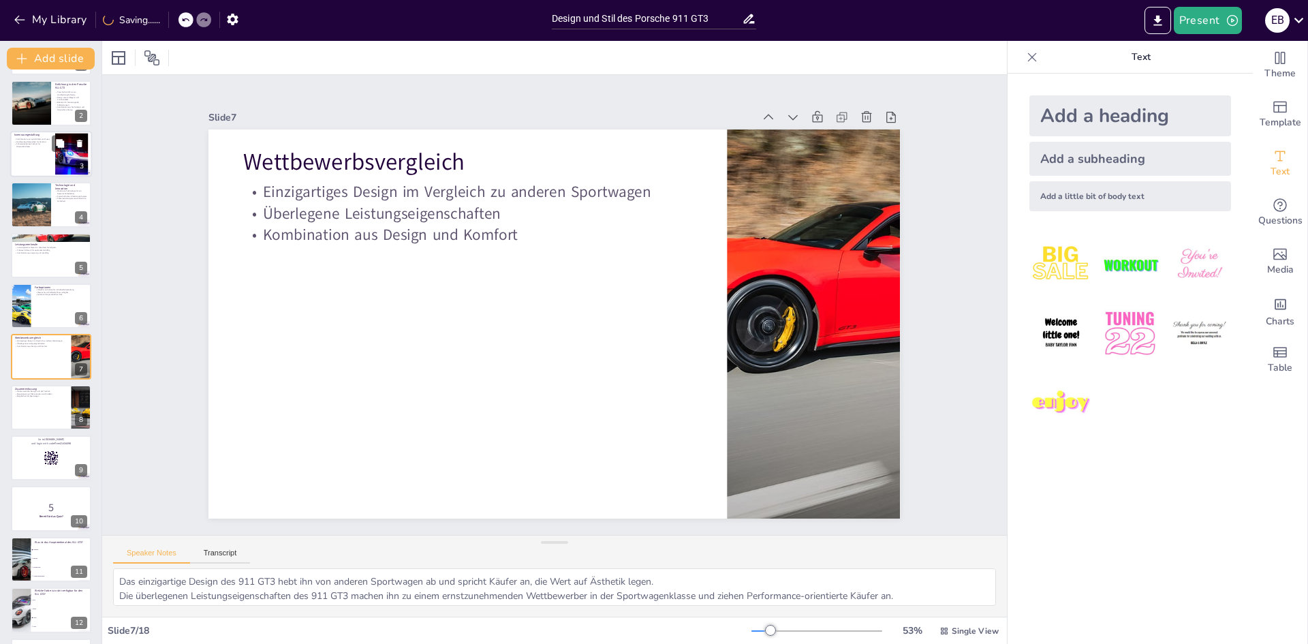
checkbox input "true"
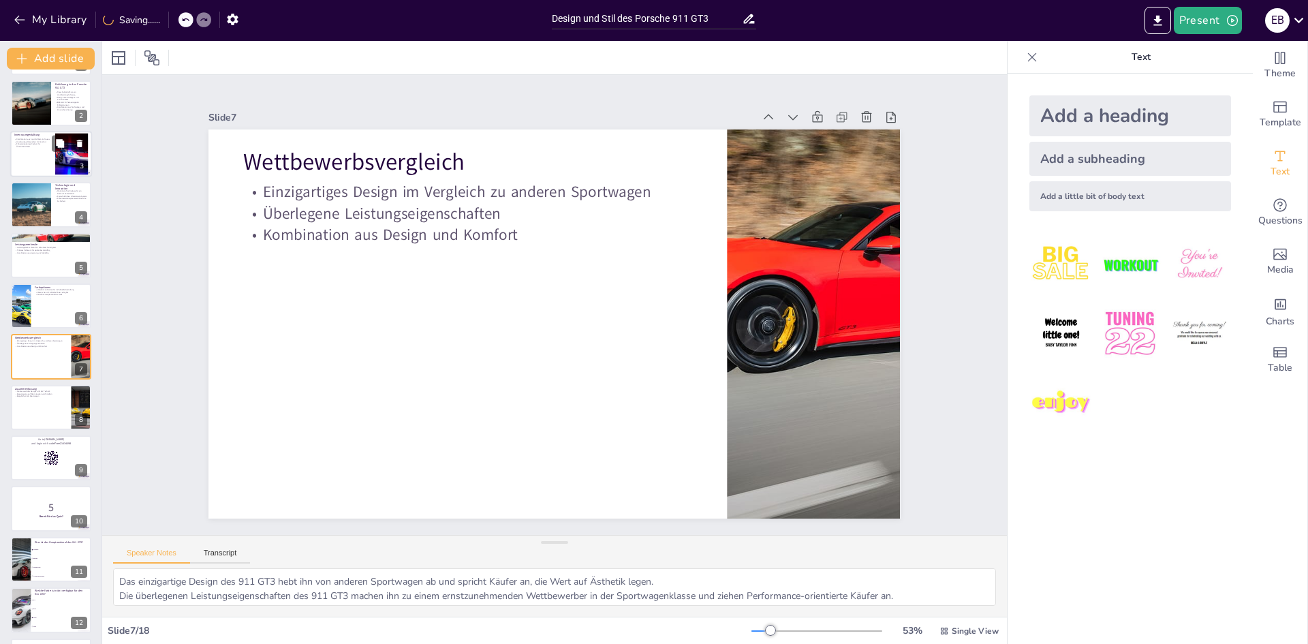
checkbox input "true"
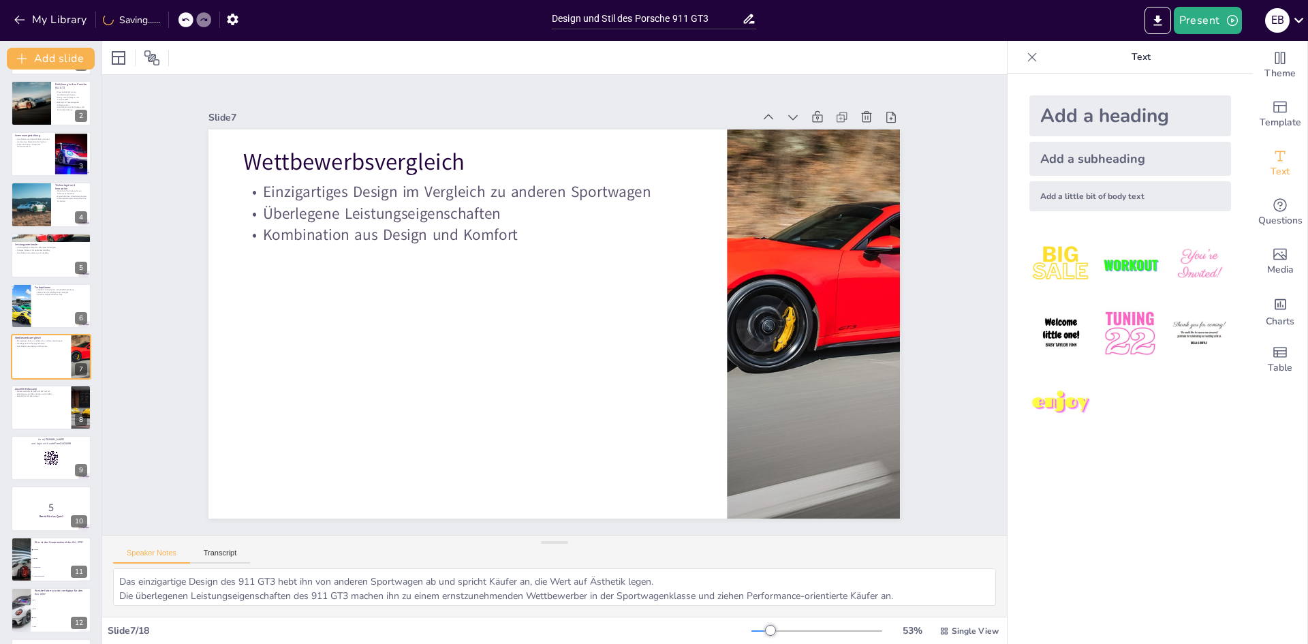
checkbox input "true"
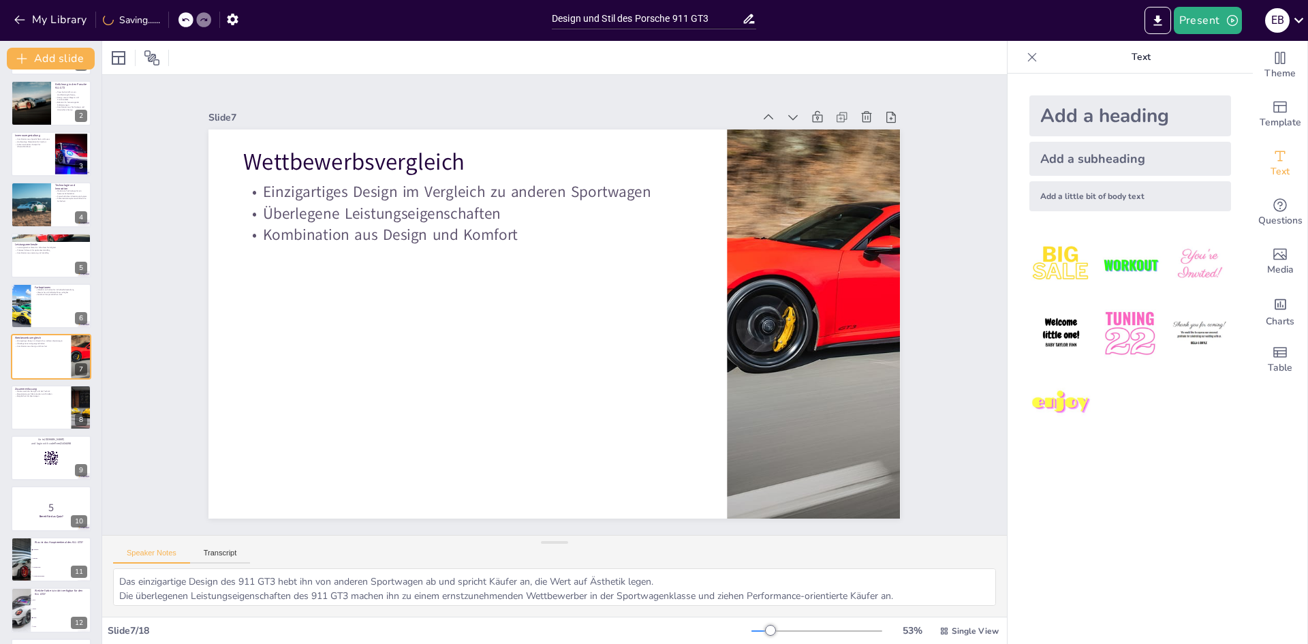
checkbox input "true"
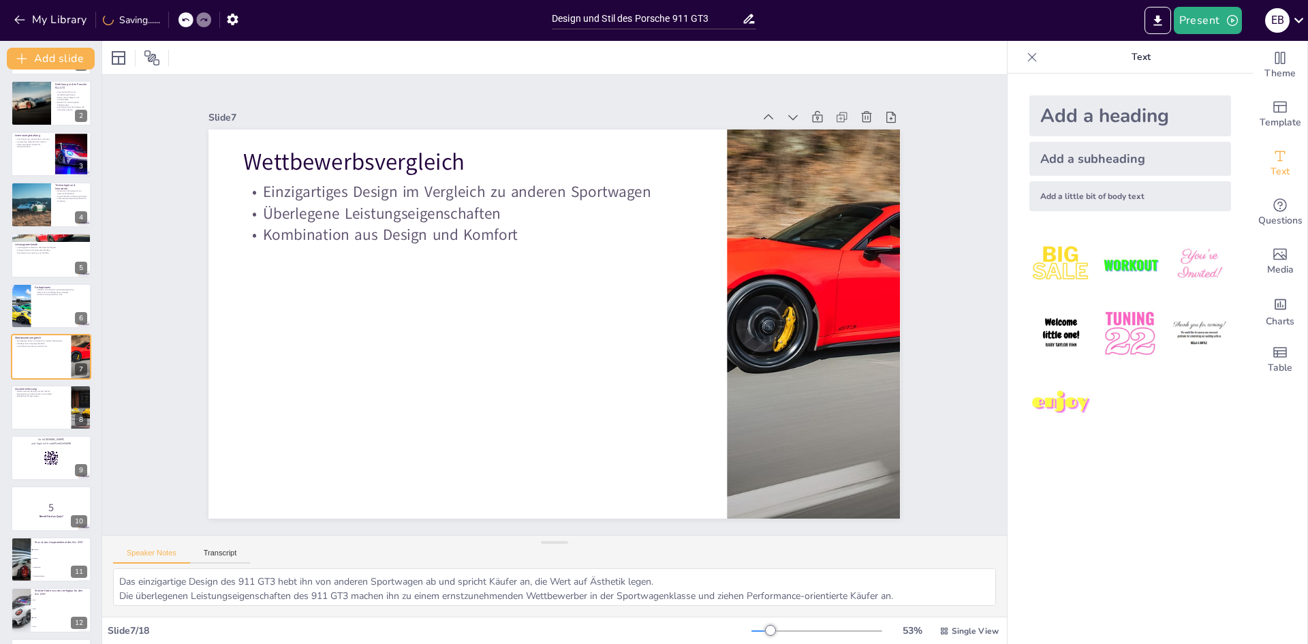
checkbox input "true"
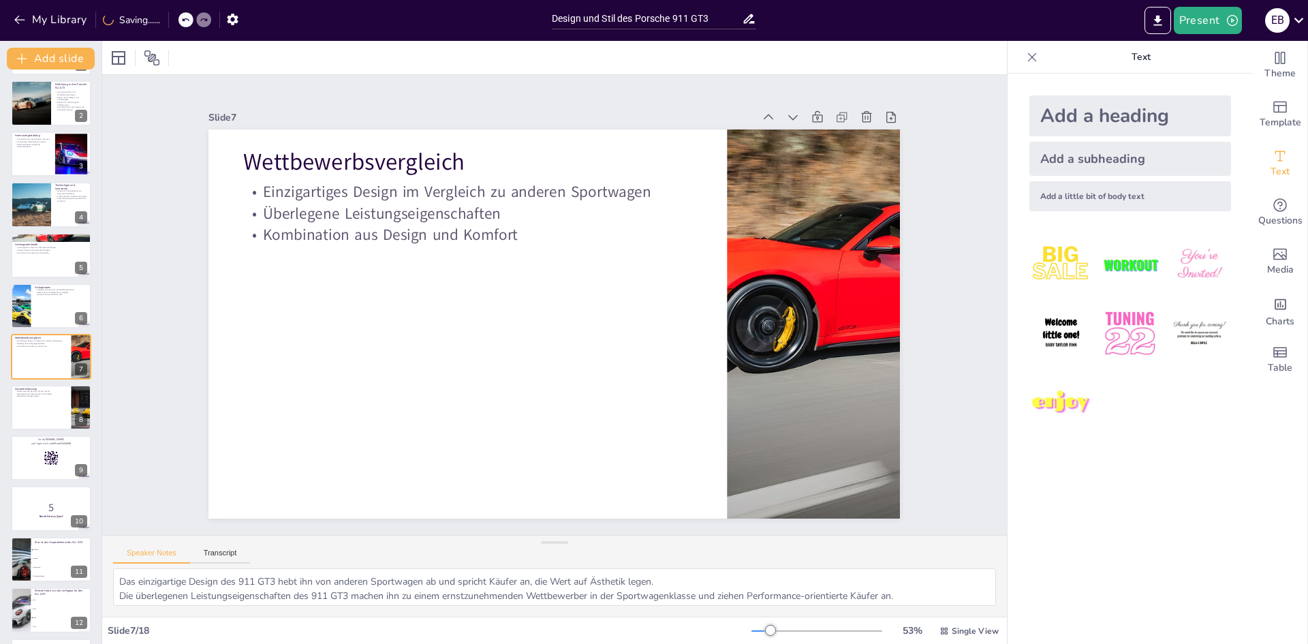
checkbox input "true"
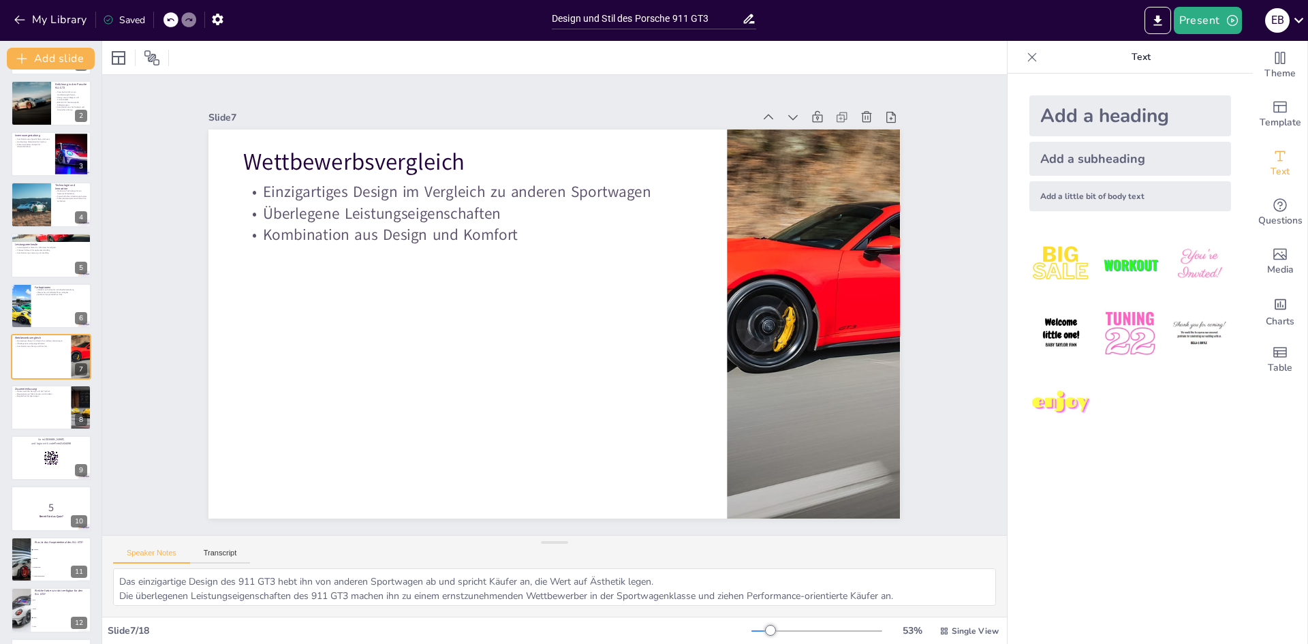
click at [172, 16] on icon at bounding box center [170, 20] width 8 height 8
type textarea "Die große Auswahl an Farboptionen gibt den Besitzern die Freiheit, ihren Porsch…"
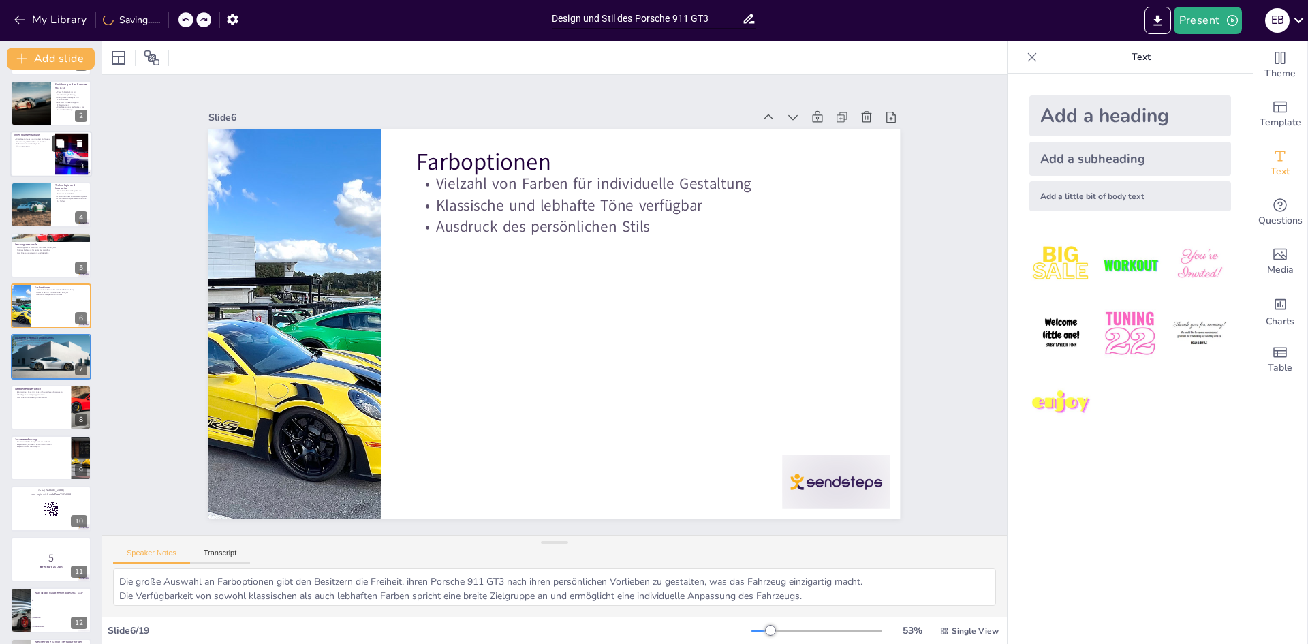
checkbox input "true"
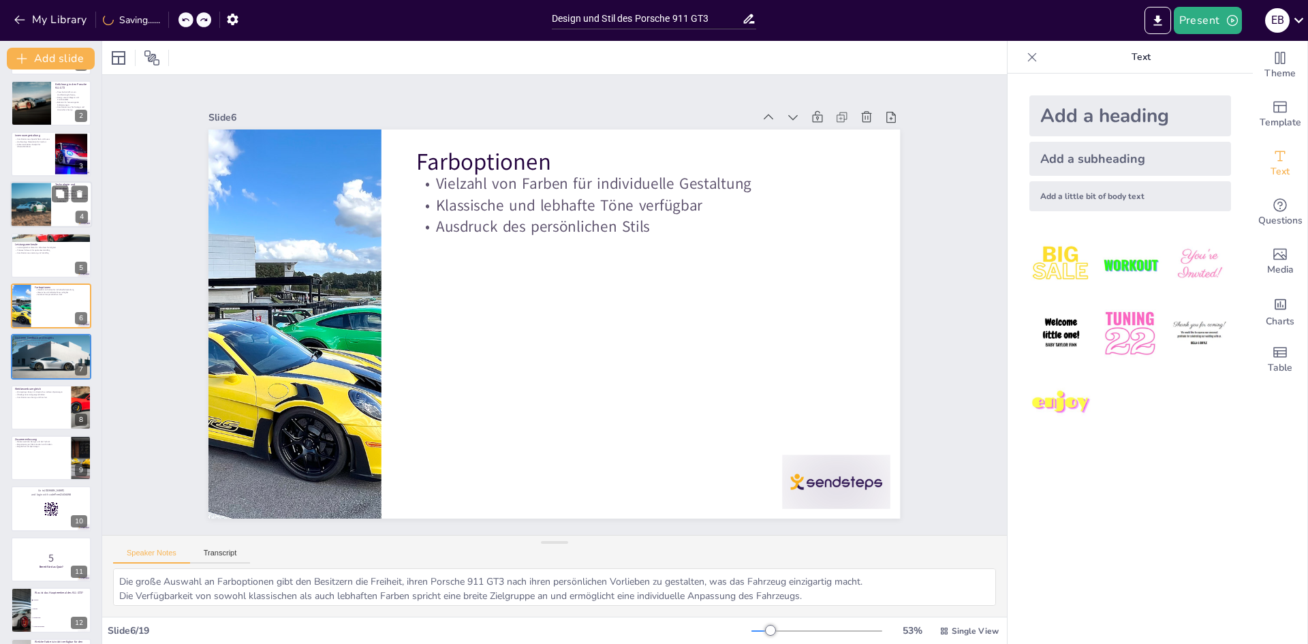
checkbox input "true"
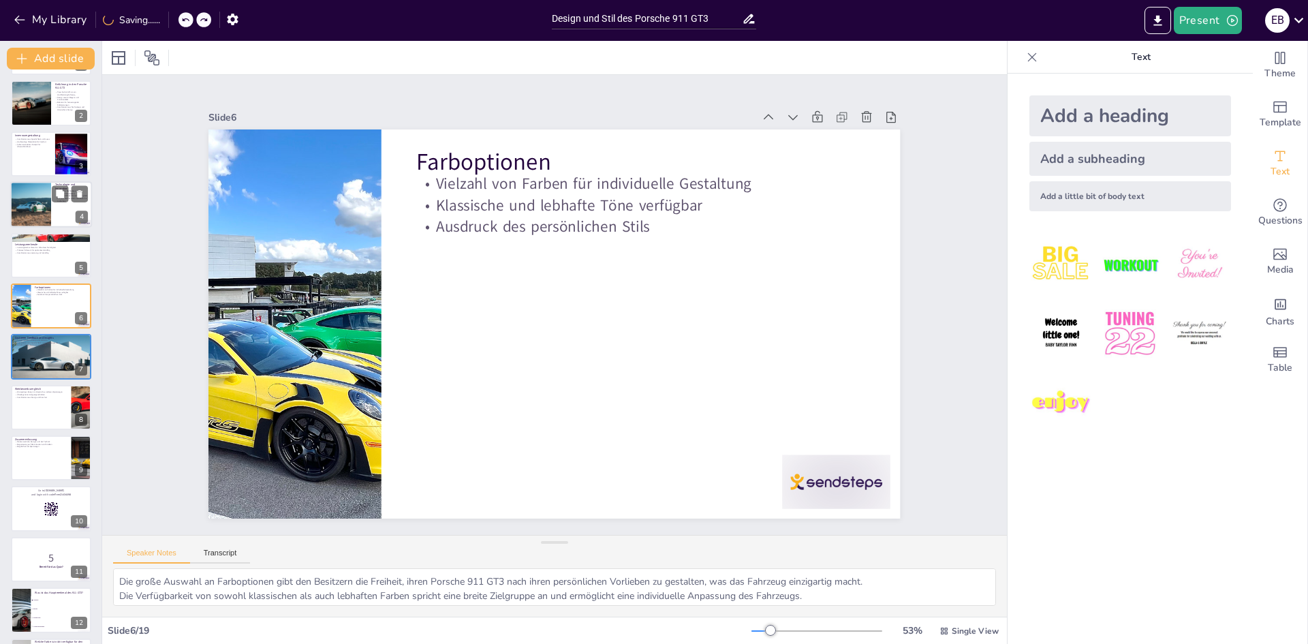
checkbox input "true"
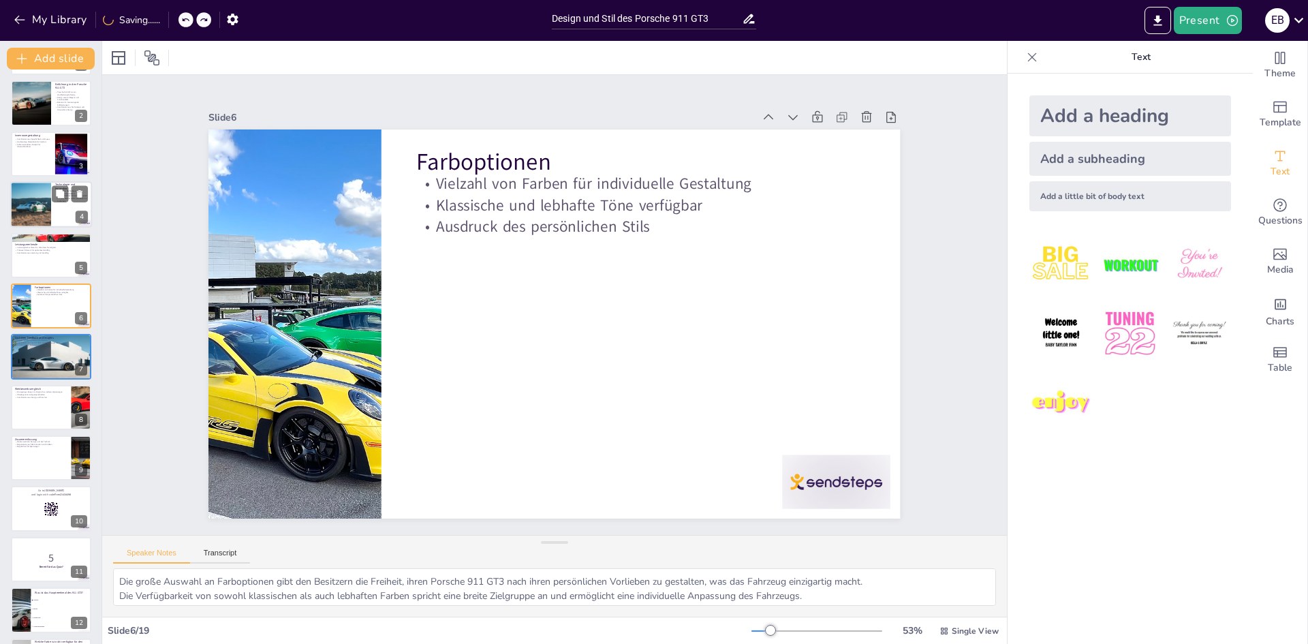
checkbox input "true"
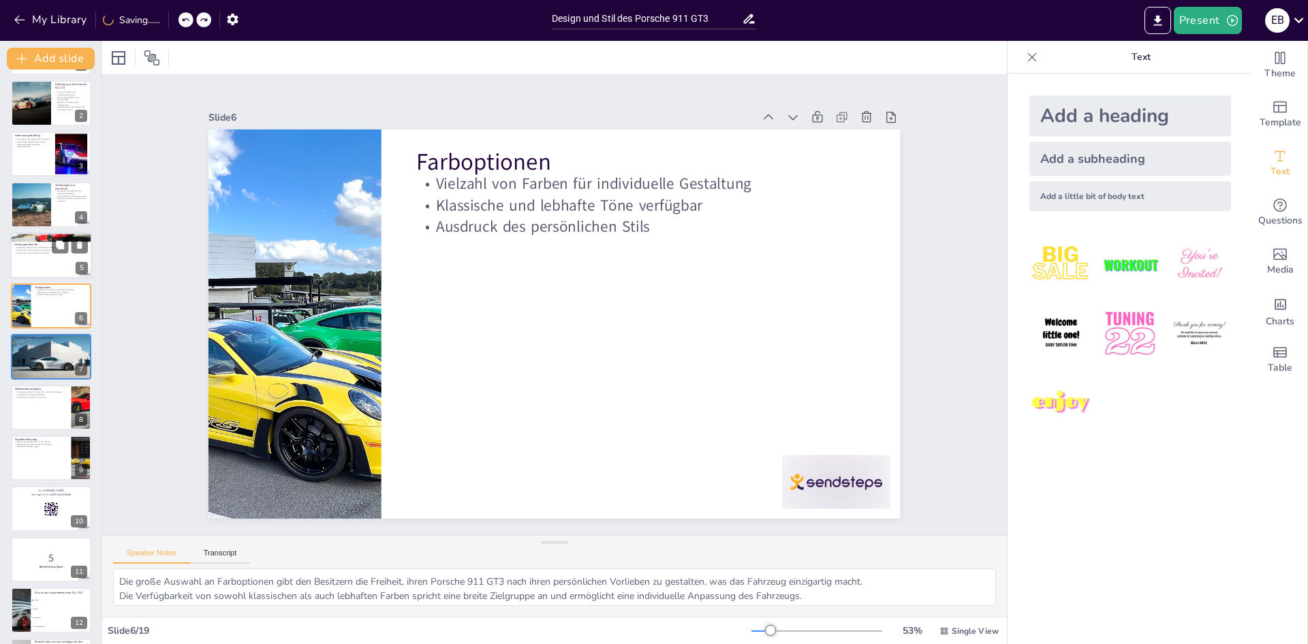
checkbox input "true"
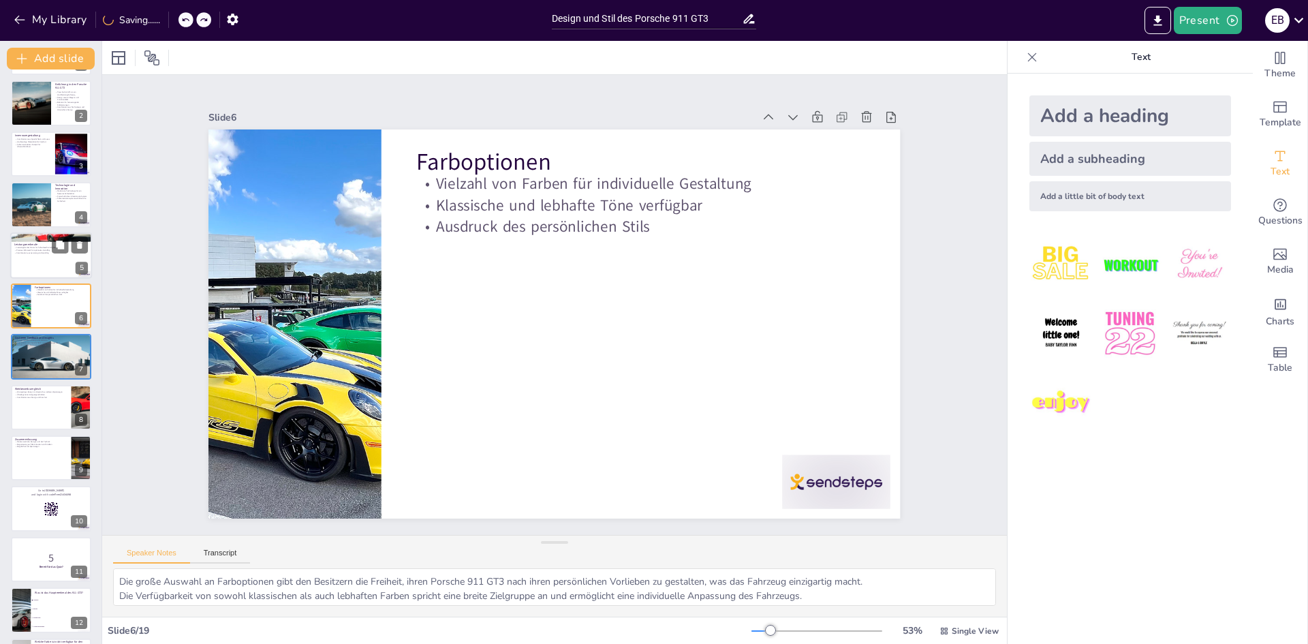
checkbox input "true"
click at [38, 401] on div at bounding box center [51, 407] width 82 height 46
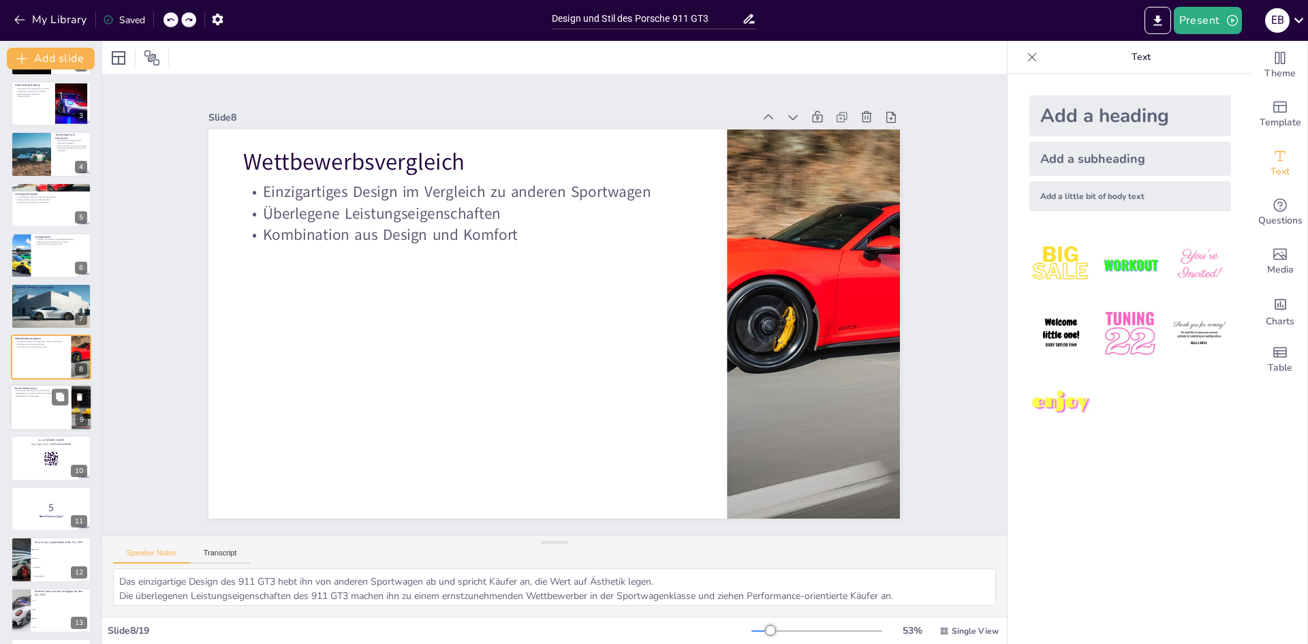
click at [41, 412] on div at bounding box center [51, 407] width 82 height 46
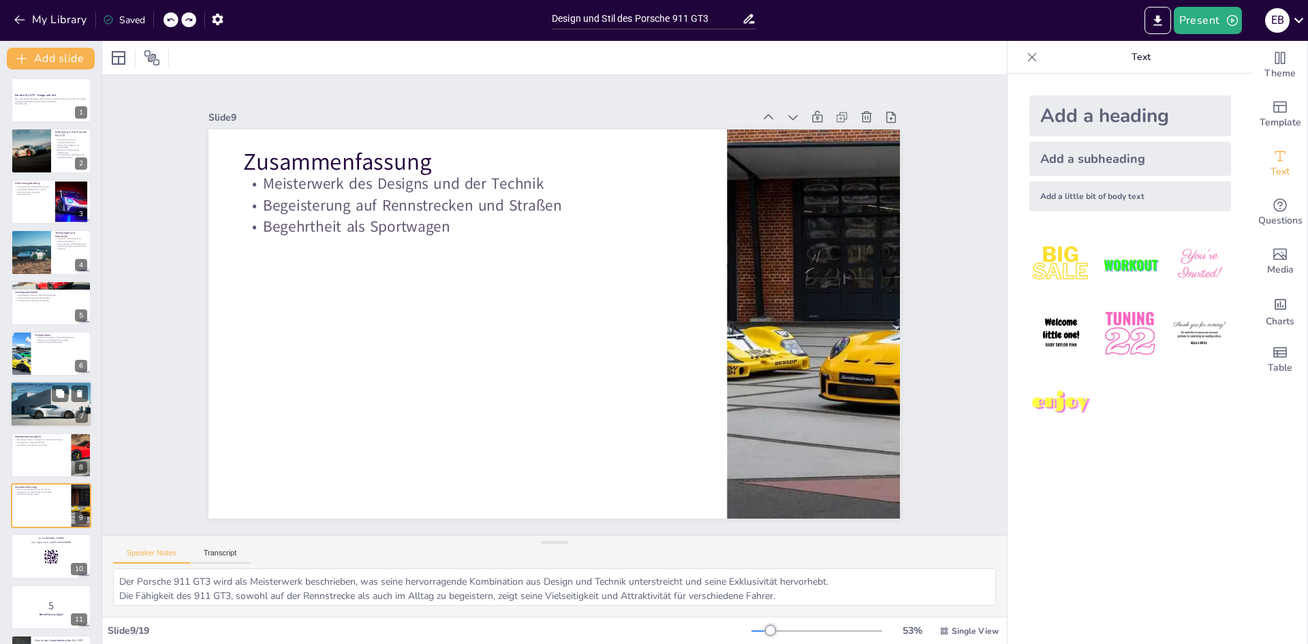
scroll to position [0, 0]
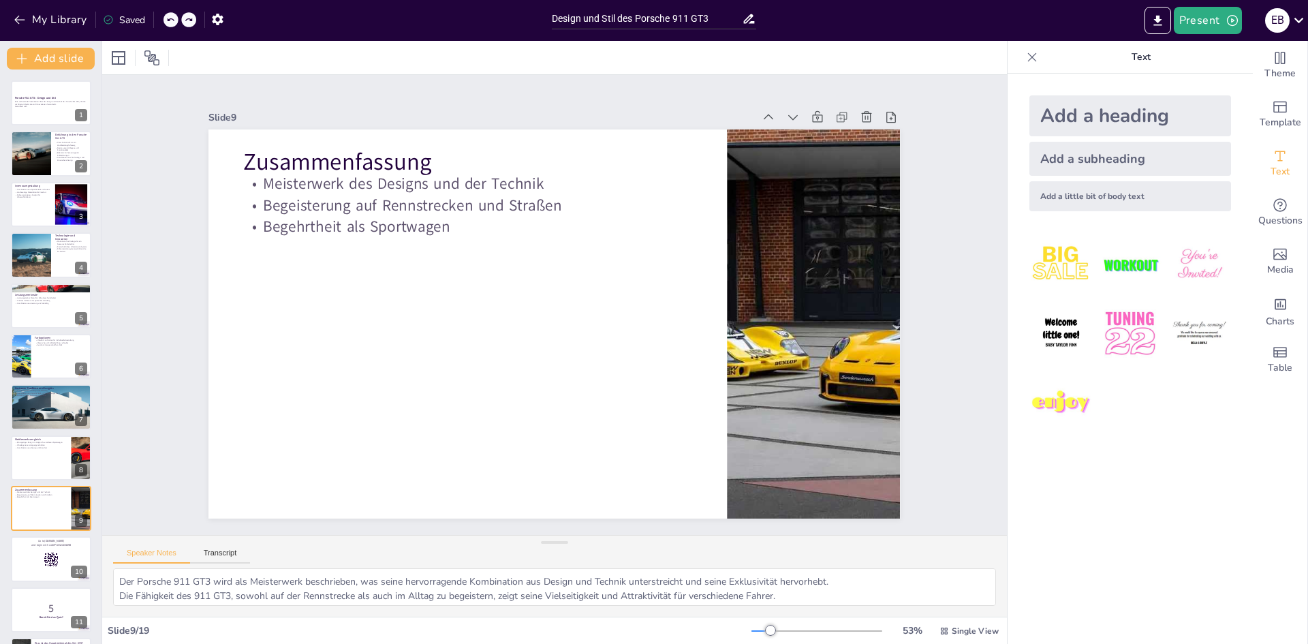
click at [170, 18] on icon at bounding box center [170, 20] width 8 height 8
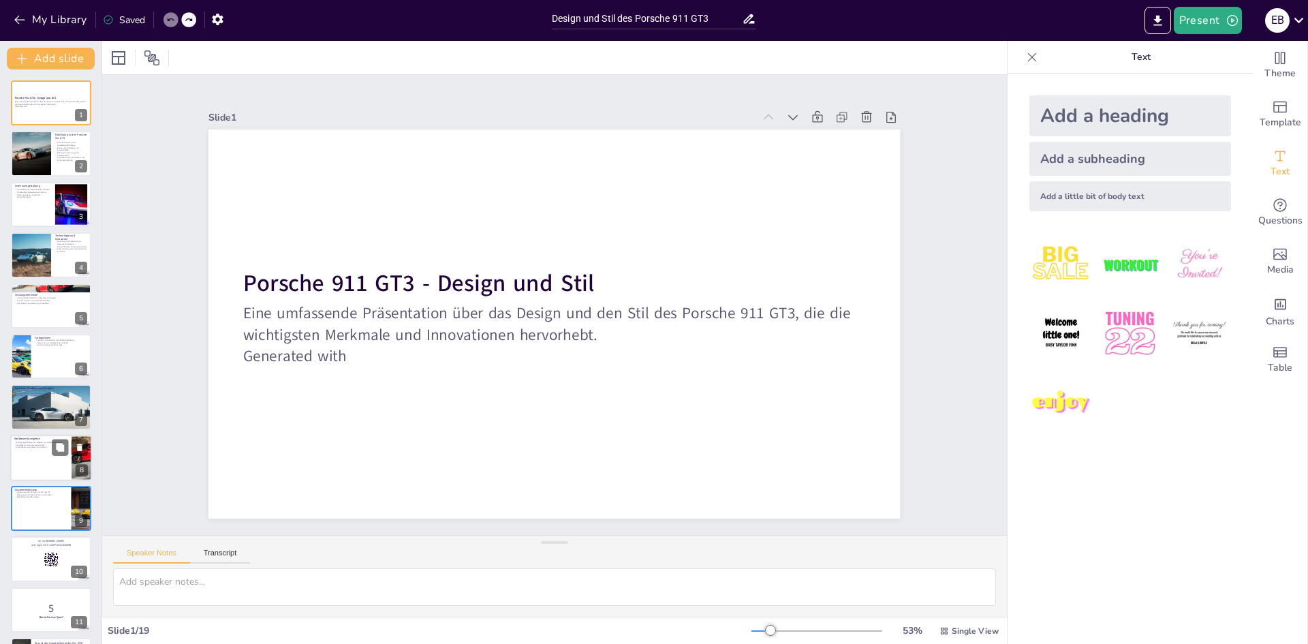
click at [39, 448] on p "Kombination aus Design und Komfort" at bounding box center [40, 447] width 53 height 3
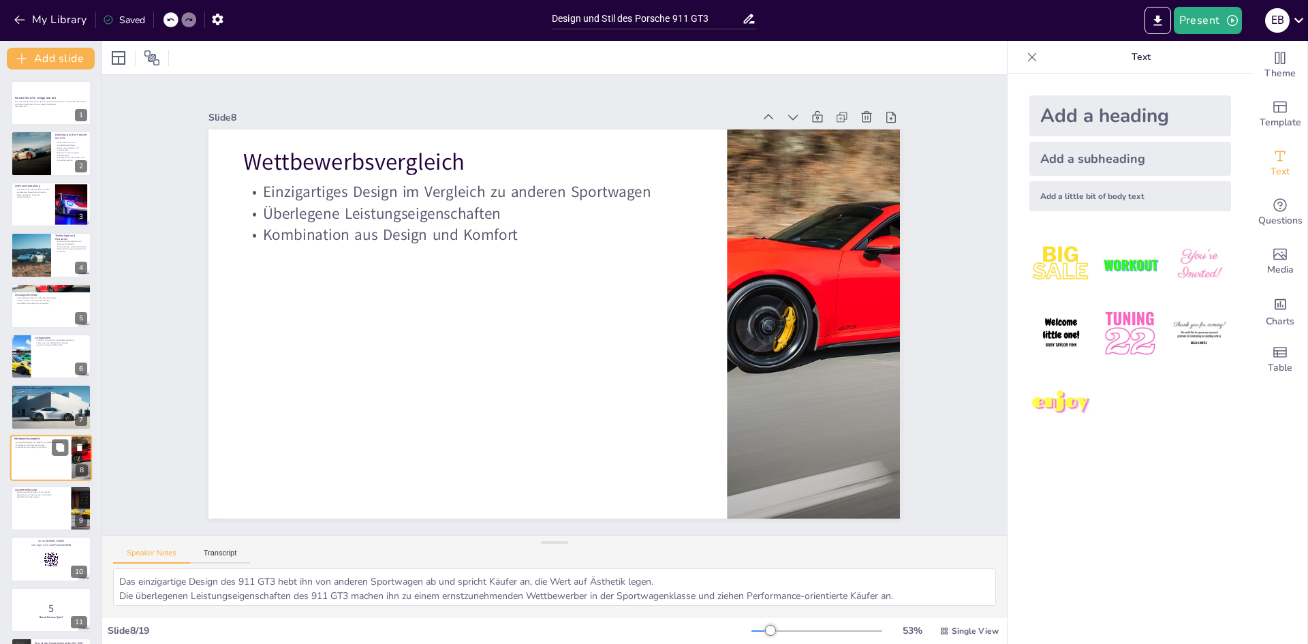
scroll to position [101, 0]
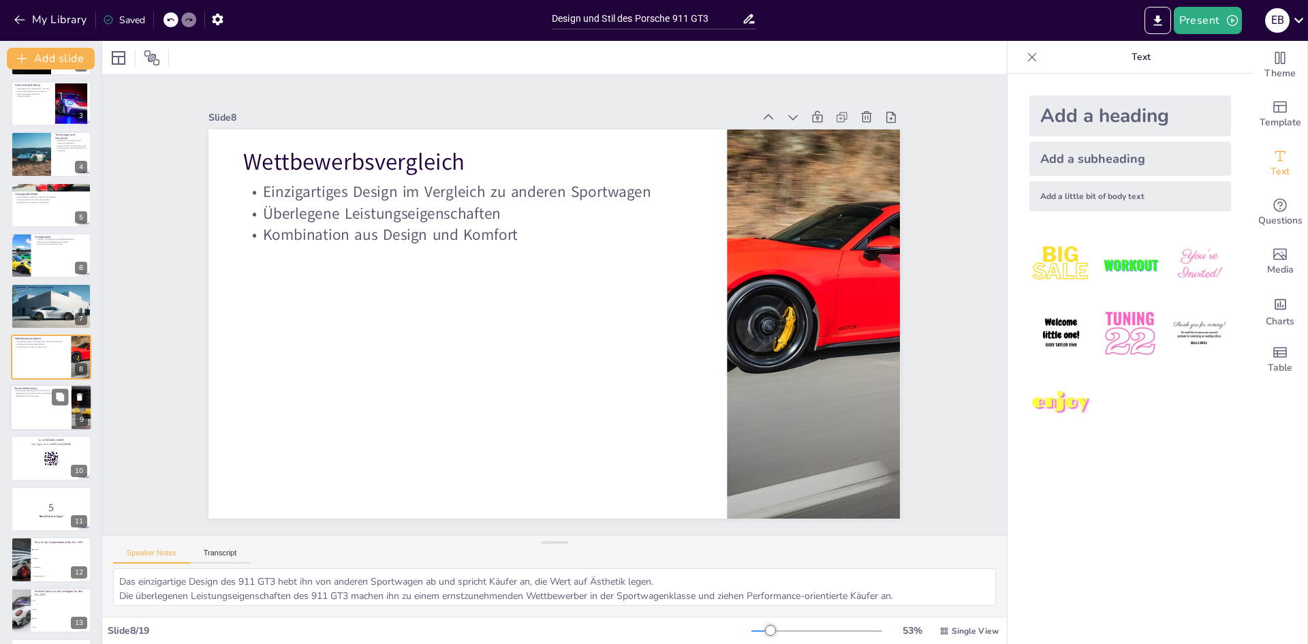
click at [43, 412] on div at bounding box center [51, 407] width 82 height 46
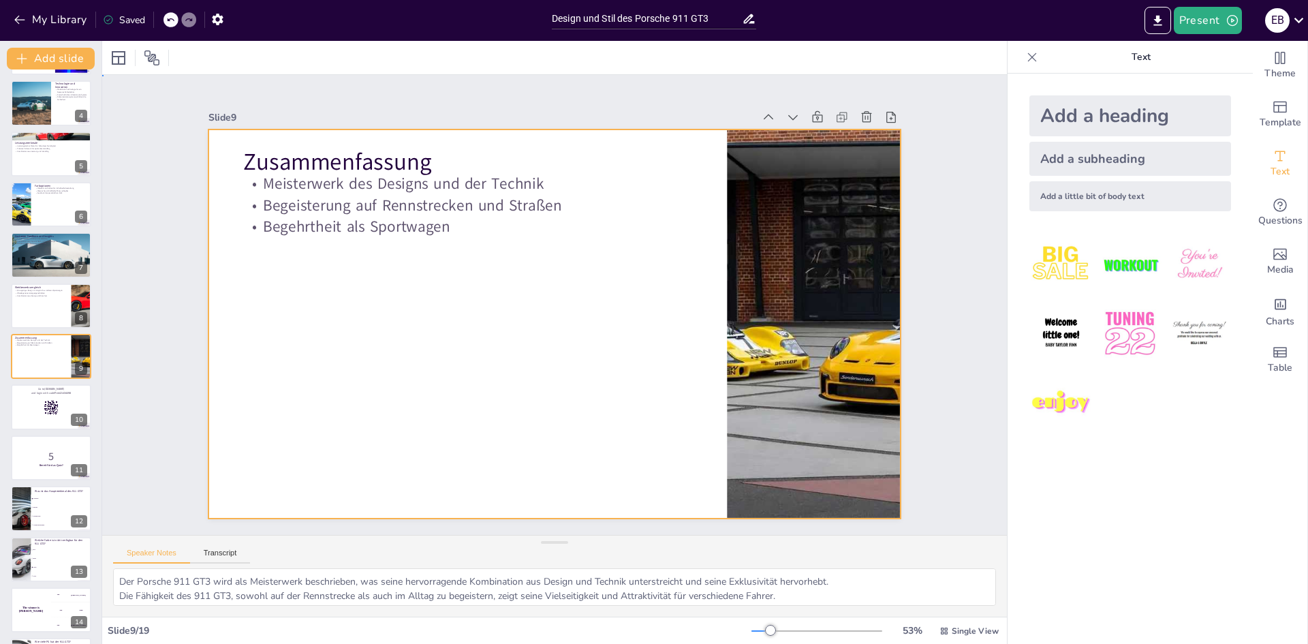
click at [341, 349] on div at bounding box center [555, 323] width 692 height 389
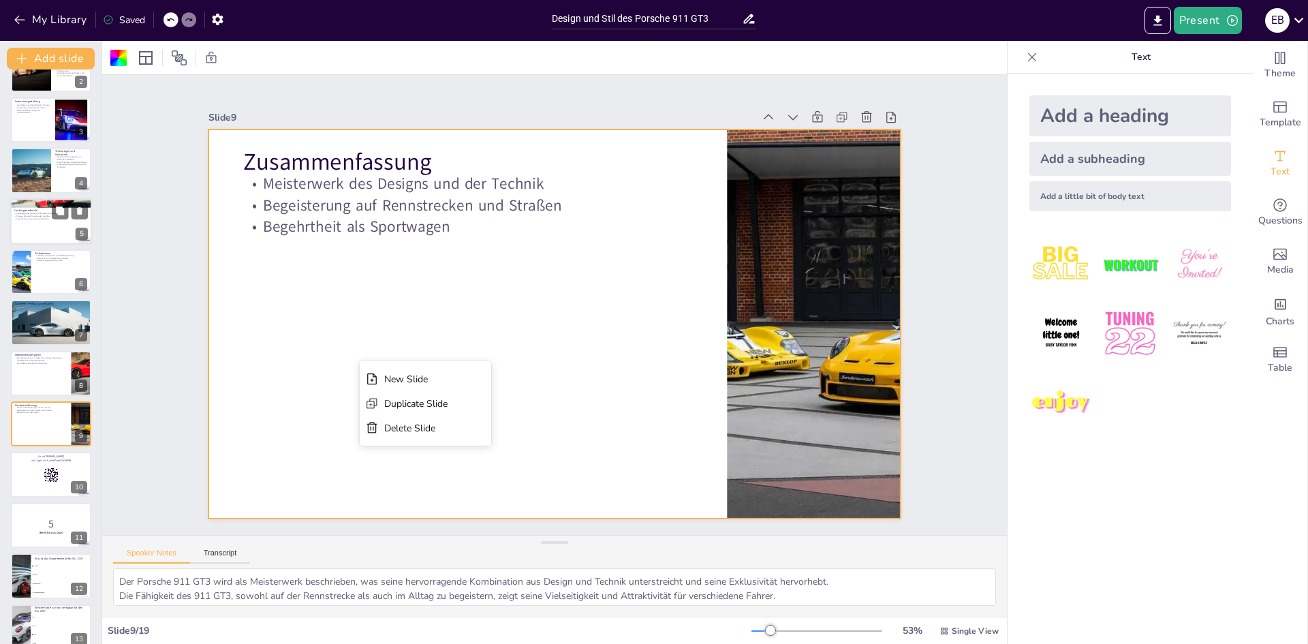
scroll to position [0, 0]
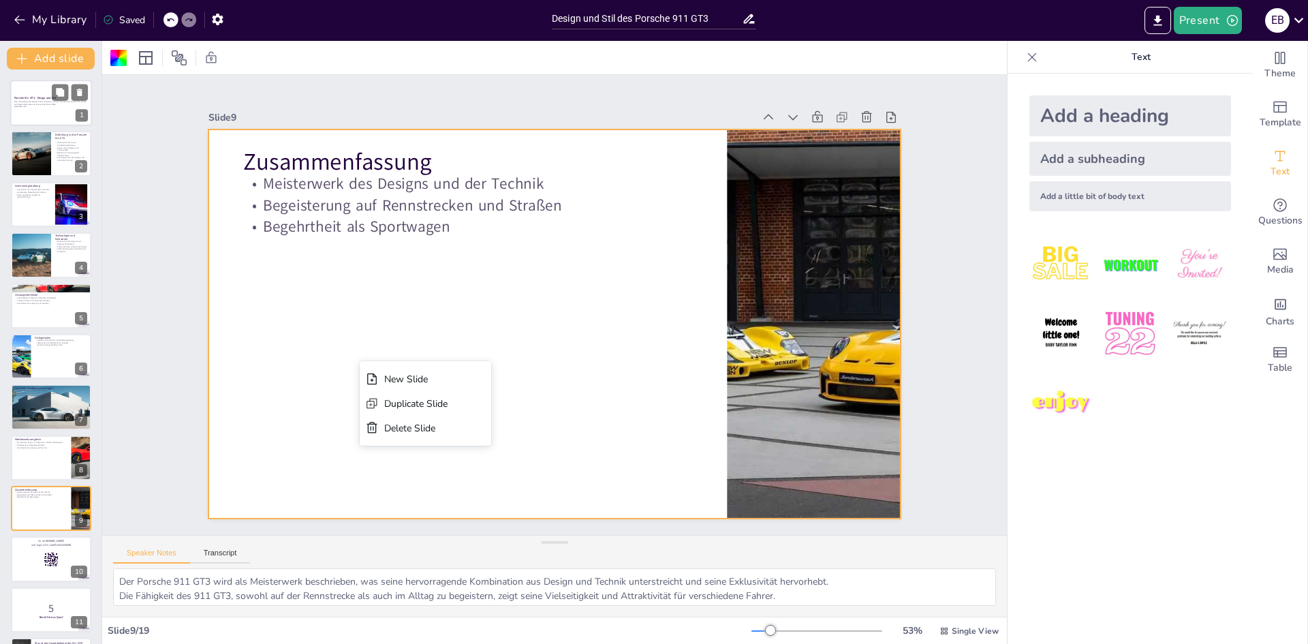
click at [35, 111] on div at bounding box center [51, 103] width 82 height 46
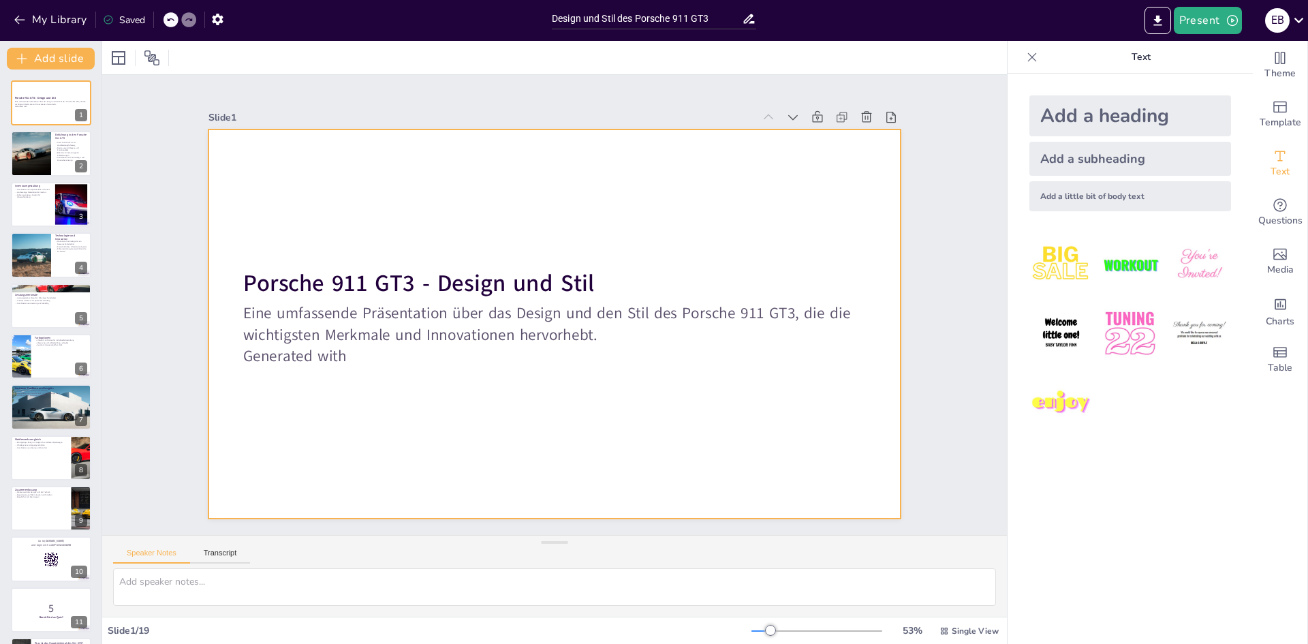
click at [240, 174] on div at bounding box center [555, 323] width 692 height 389
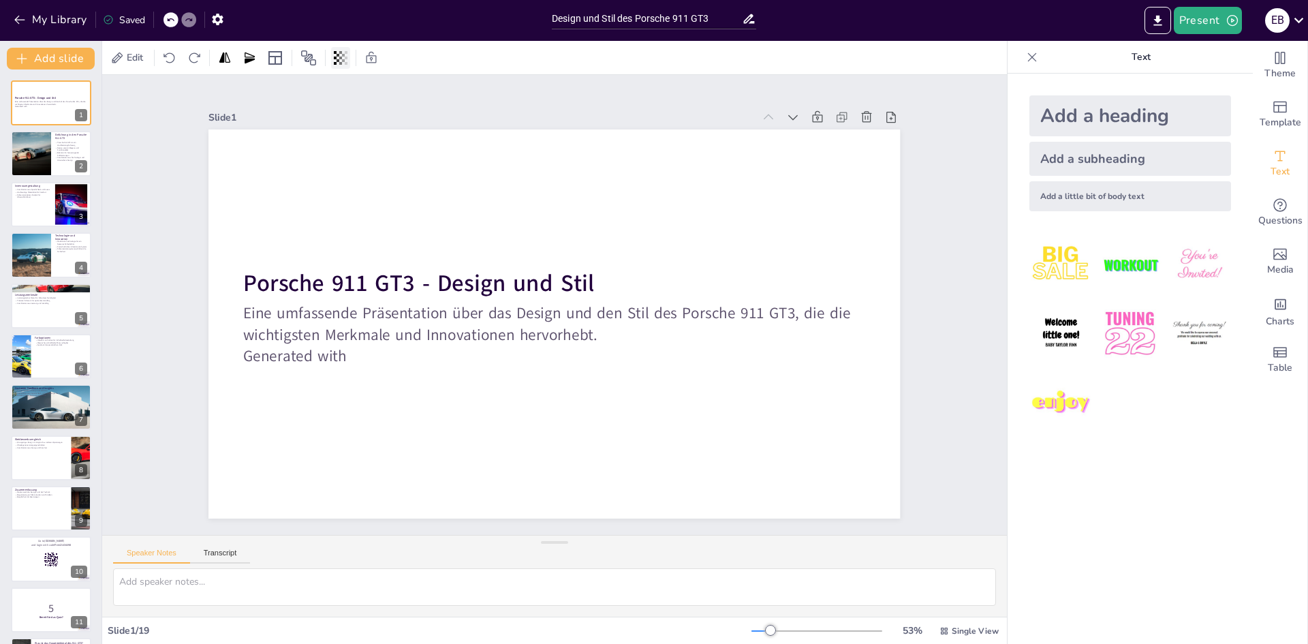
click at [341, 55] on icon at bounding box center [341, 58] width 14 height 14
drag, startPoint x: 340, startPoint y: 108, endPoint x: 363, endPoint y: 109, distance: 22.5
click at [363, 109] on body "My Library Saved Design und Stil des Porsche 911 GT3 Present E B Document fonts…" at bounding box center [654, 322] width 1308 height 644
click at [120, 60] on icon at bounding box center [117, 58] width 14 height 14
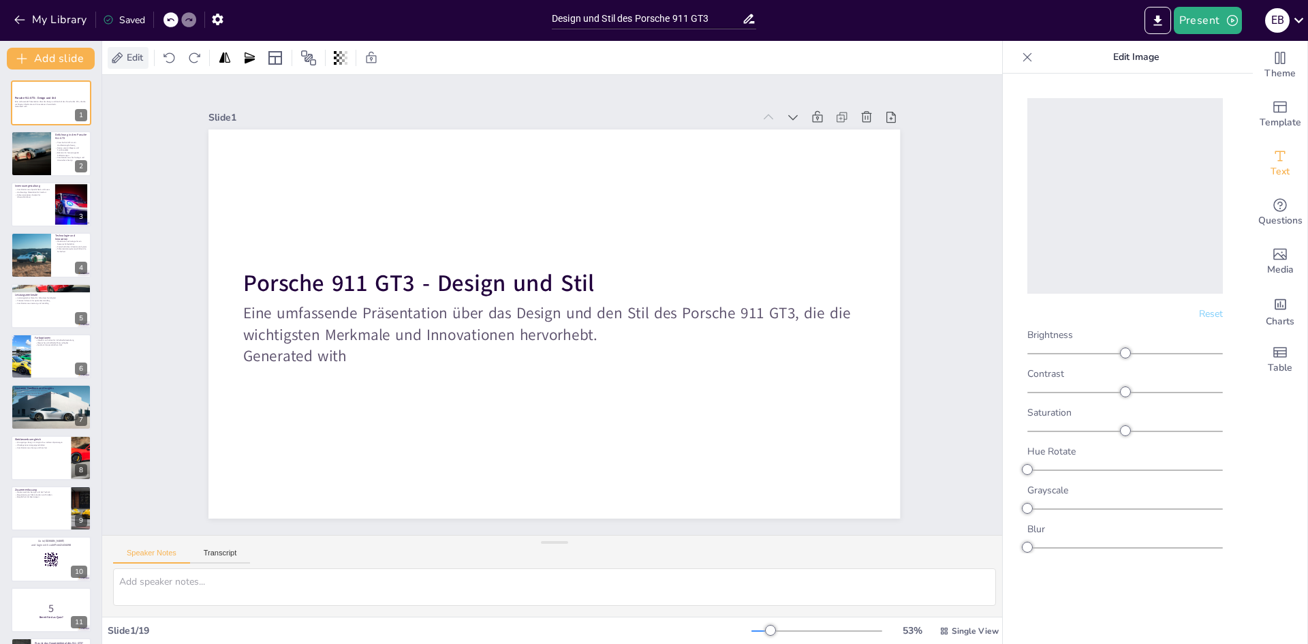
click at [136, 63] on span "Edit" at bounding box center [135, 57] width 22 height 13
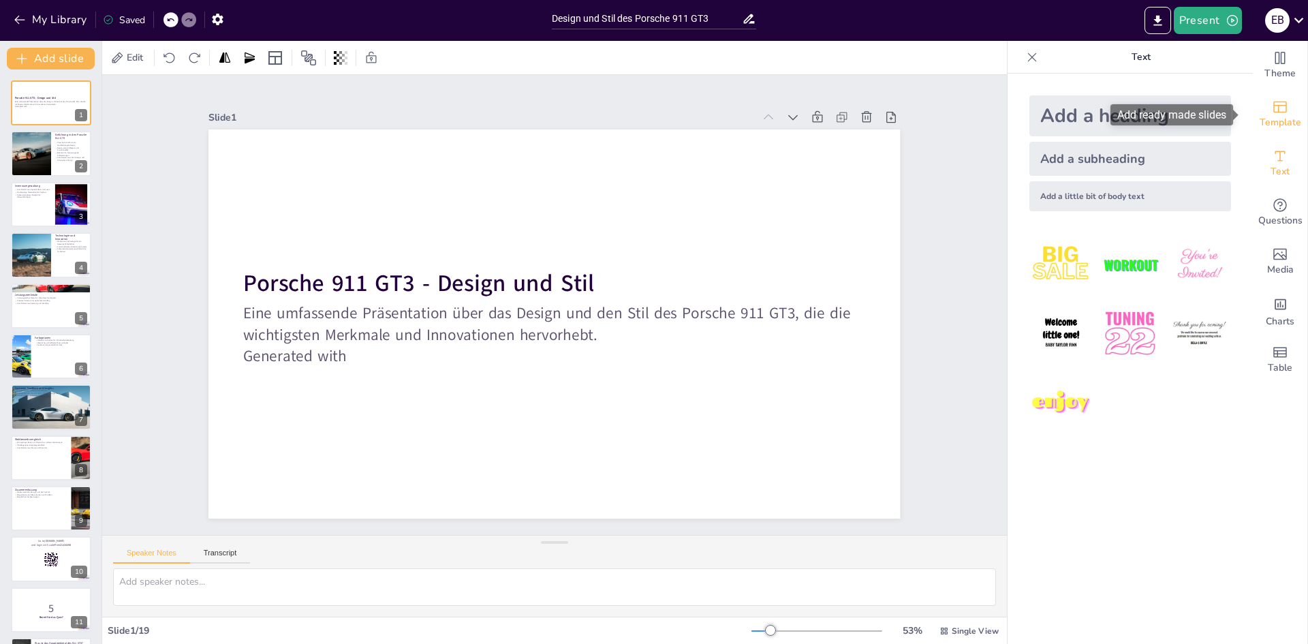
click at [1274, 105] on icon "Add ready made slides" at bounding box center [1281, 108] width 14 height 12
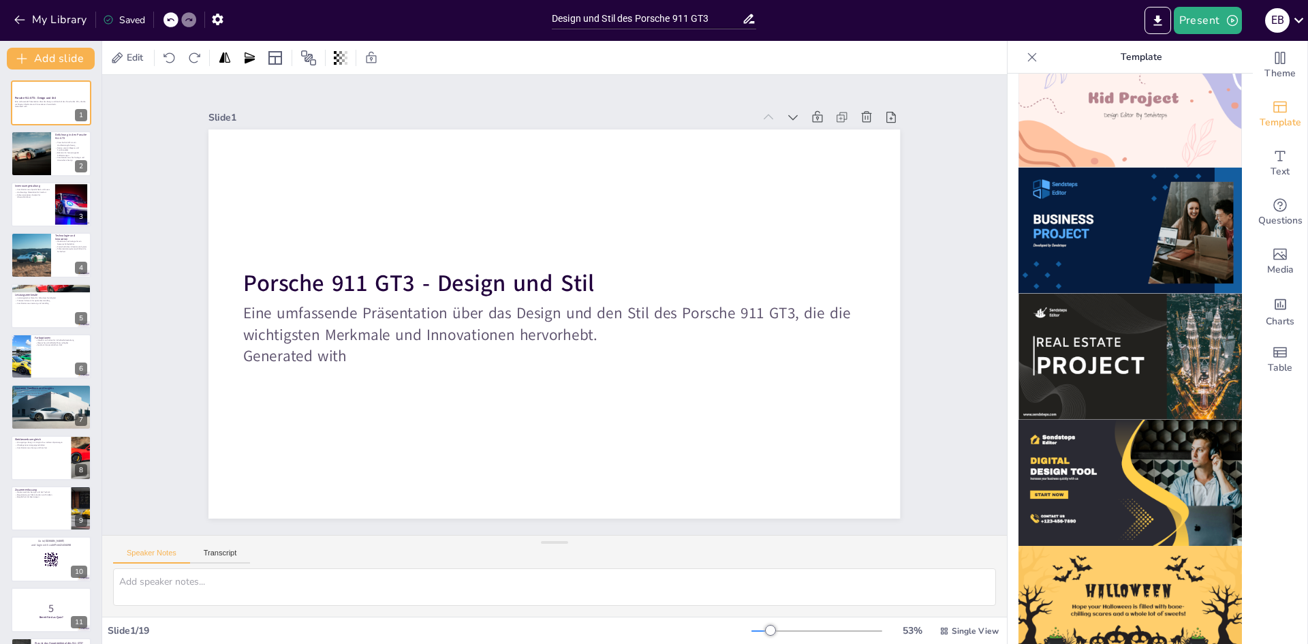
scroll to position [1090, 0]
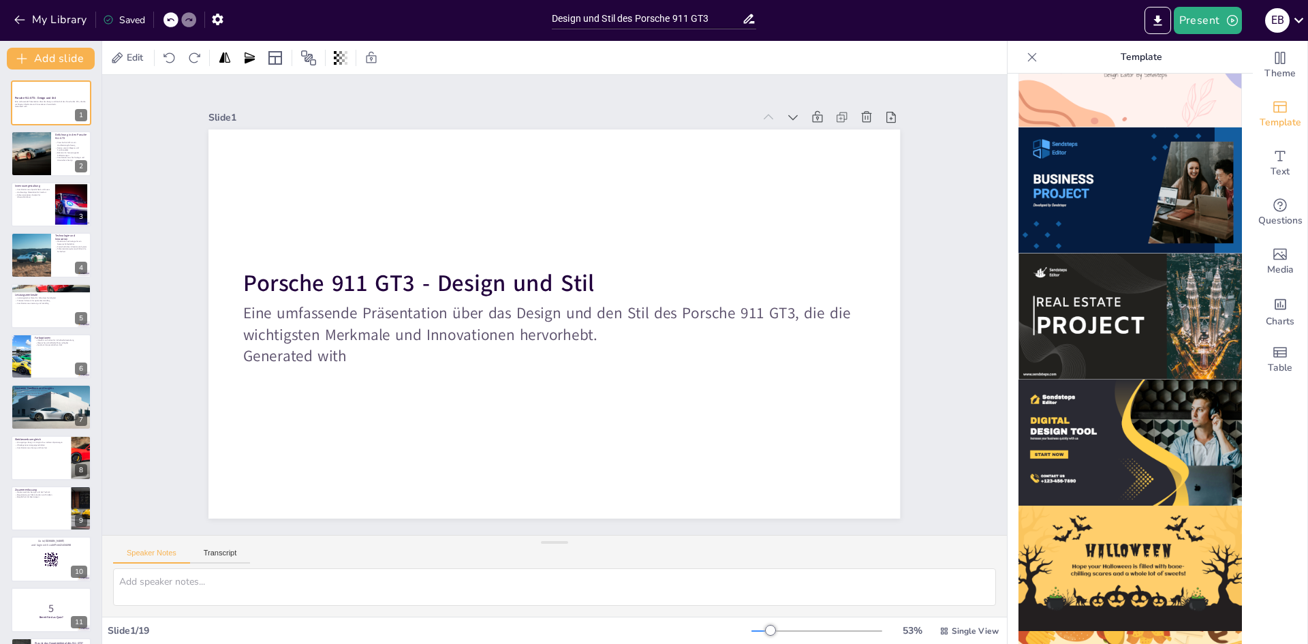
click at [1137, 266] on img at bounding box center [1131, 316] width 224 height 126
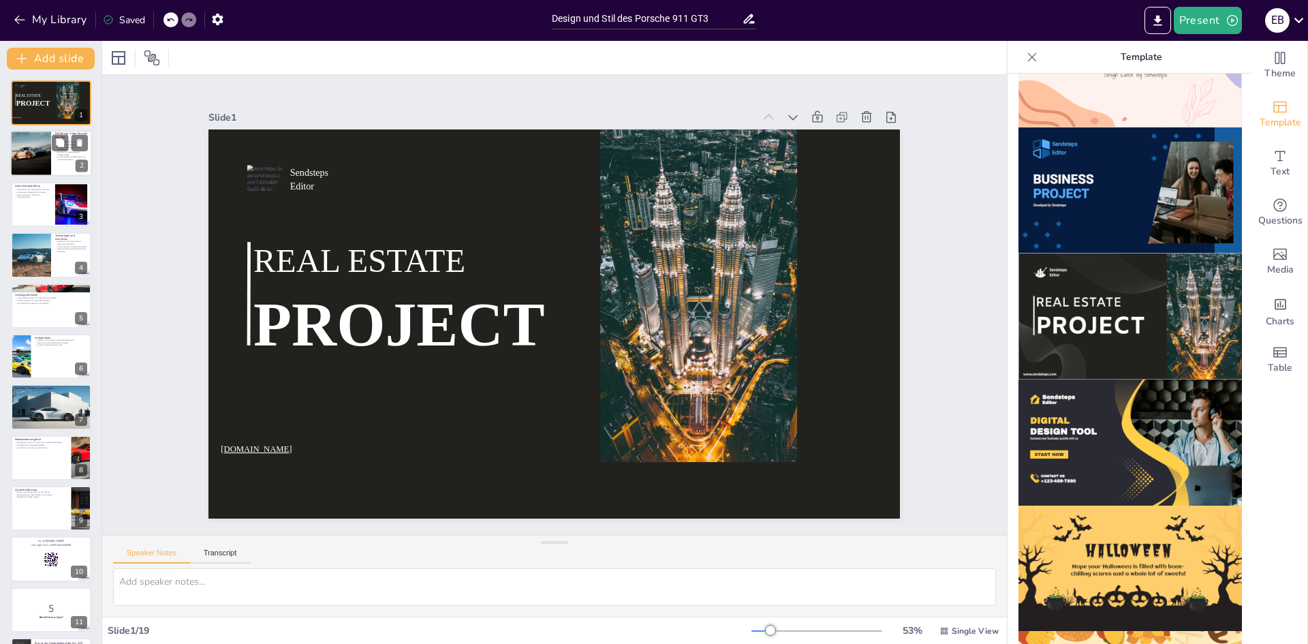
click at [31, 144] on div at bounding box center [30, 154] width 46 height 46
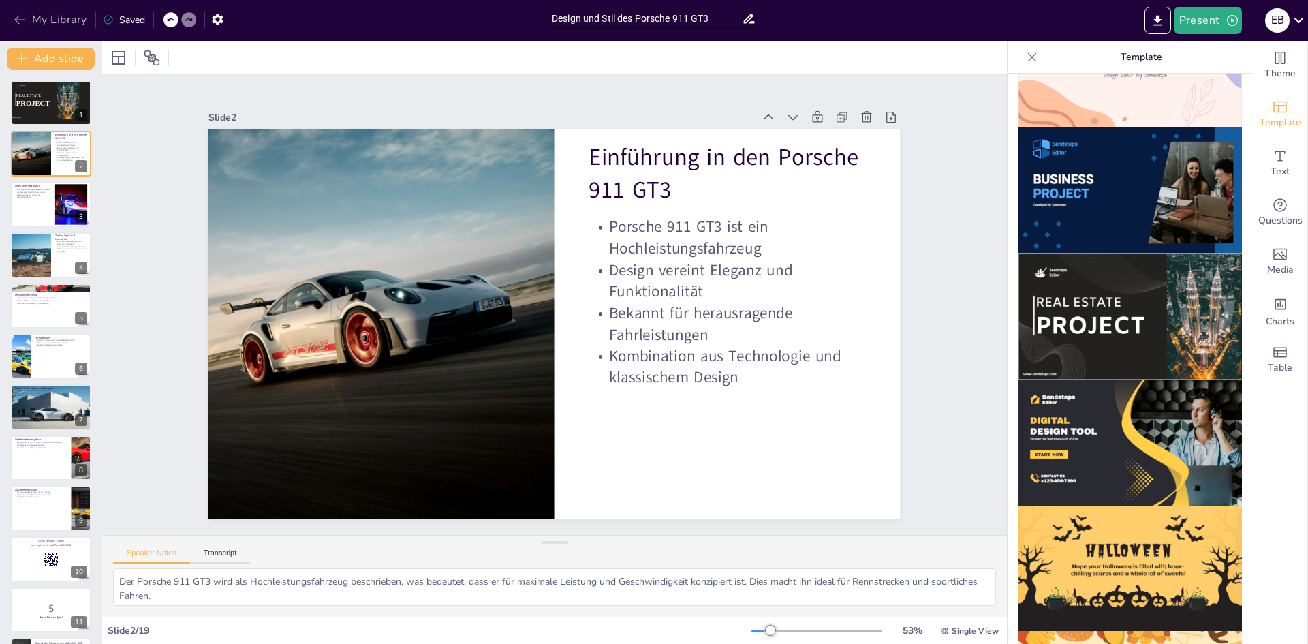
click at [18, 22] on icon "button" at bounding box center [19, 20] width 10 height 9
